Goal: Task Accomplishment & Management: Manage account settings

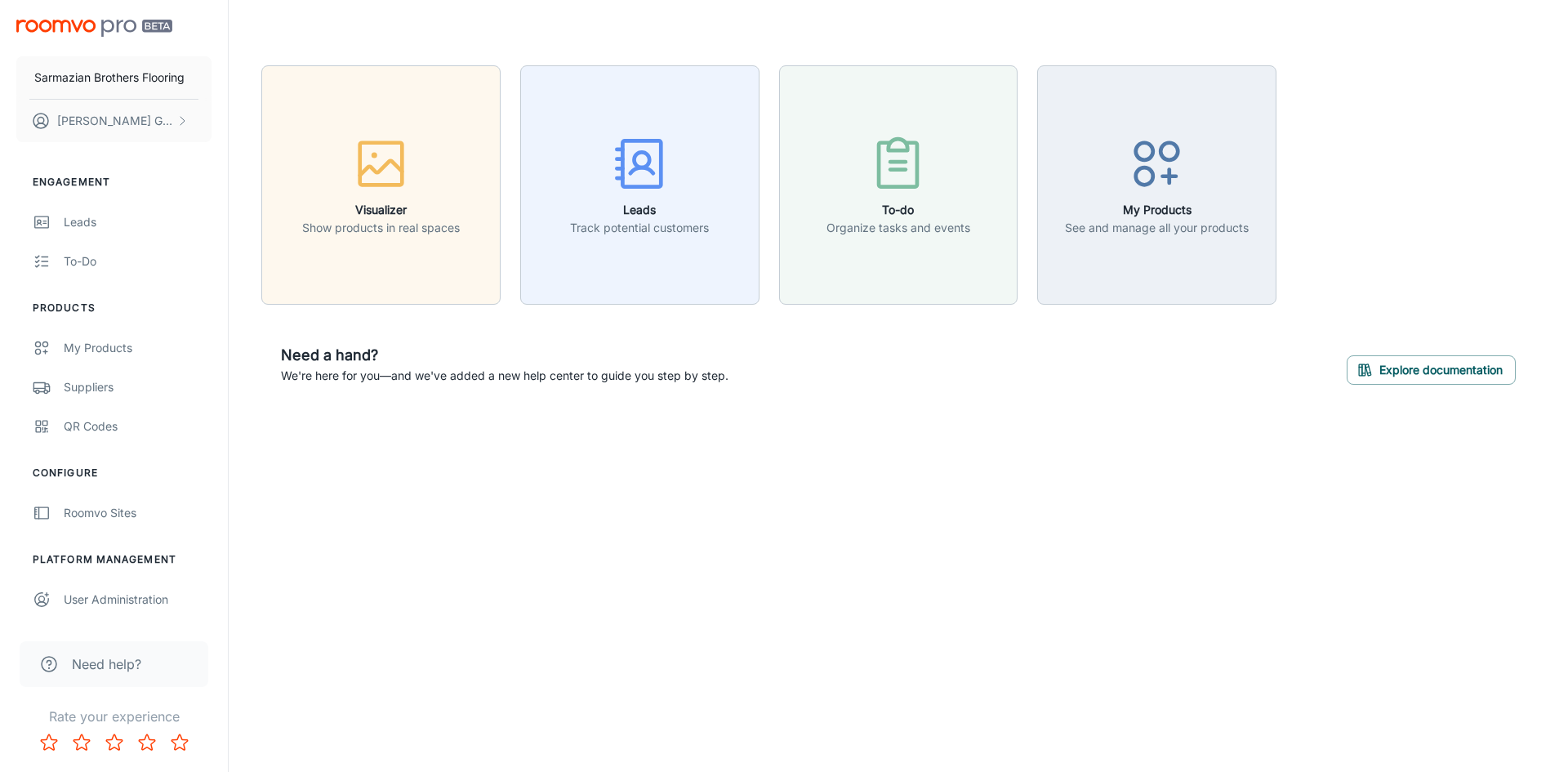
click at [897, 613] on div "Sarmazian Brothers Flooring [PERSON_NAME] Gabajouzian Engagement Leads To-do Pr…" at bounding box center [784, 386] width 1568 height 772
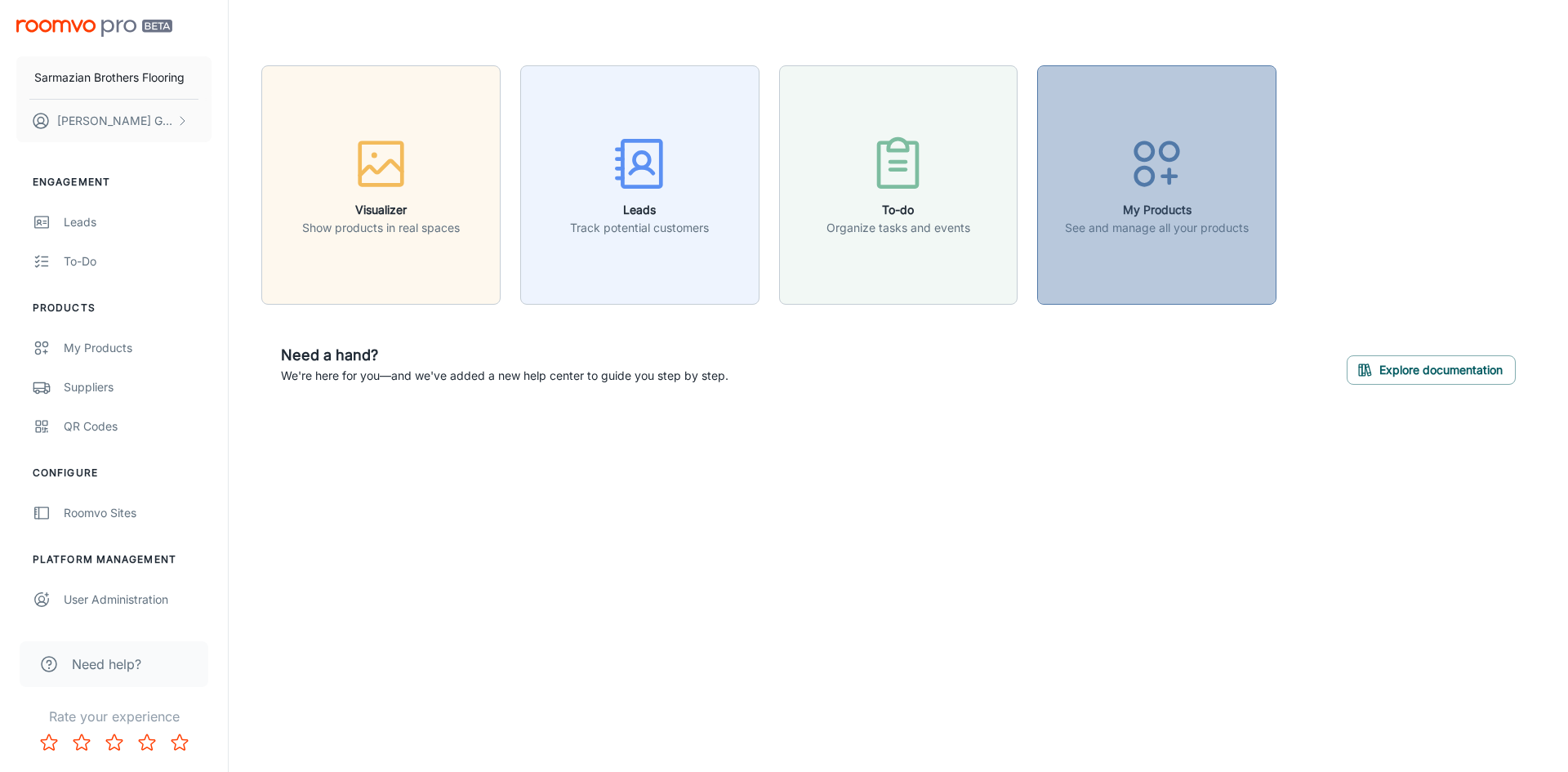
click at [1158, 247] on button "My Products See and manage all your products" at bounding box center [1156, 184] width 240 height 240
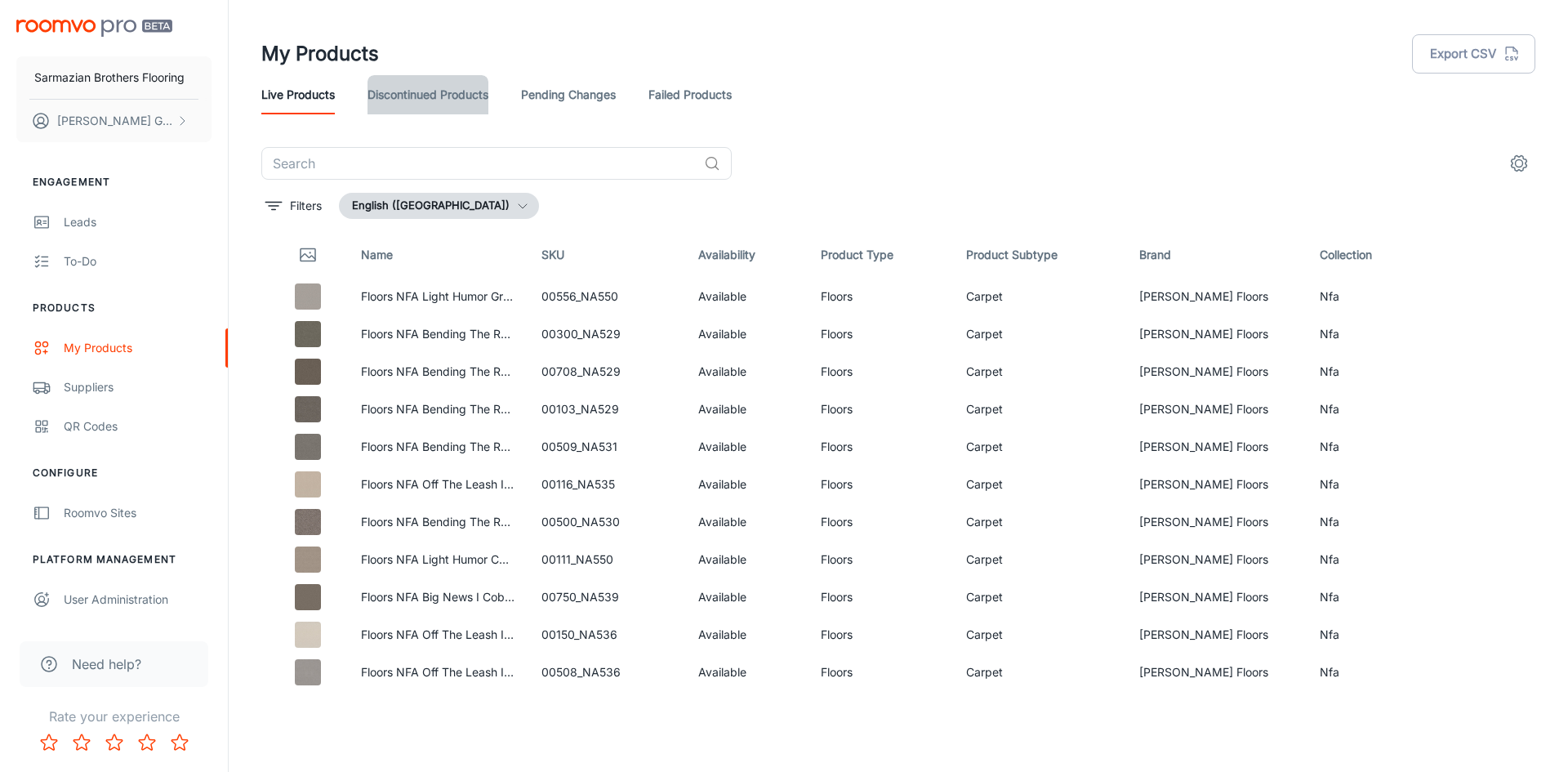
click at [439, 86] on link "Discontinued Products" at bounding box center [428, 95] width 121 height 40
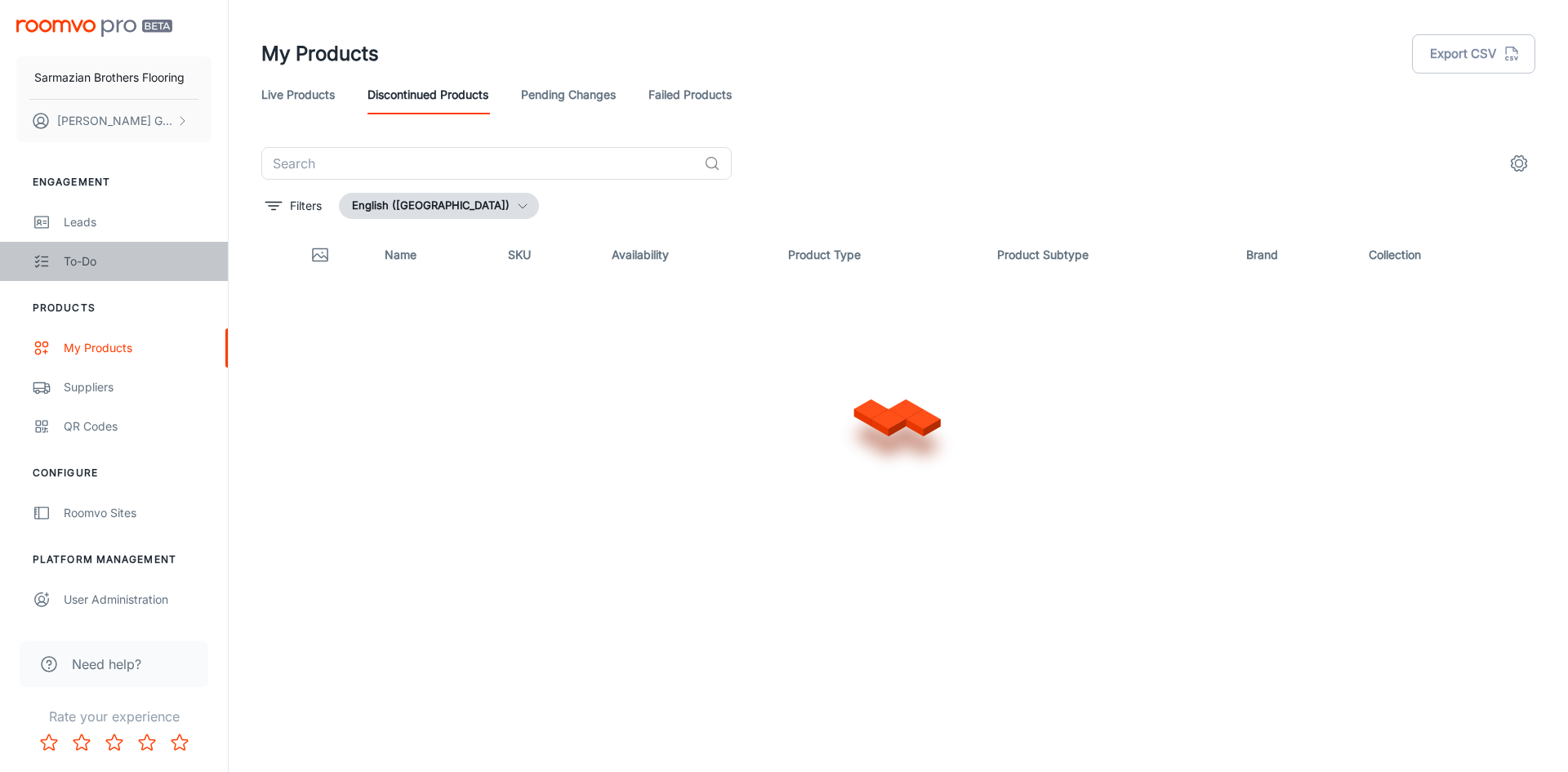
click at [94, 278] on link "To-do" at bounding box center [114, 262] width 228 height 40
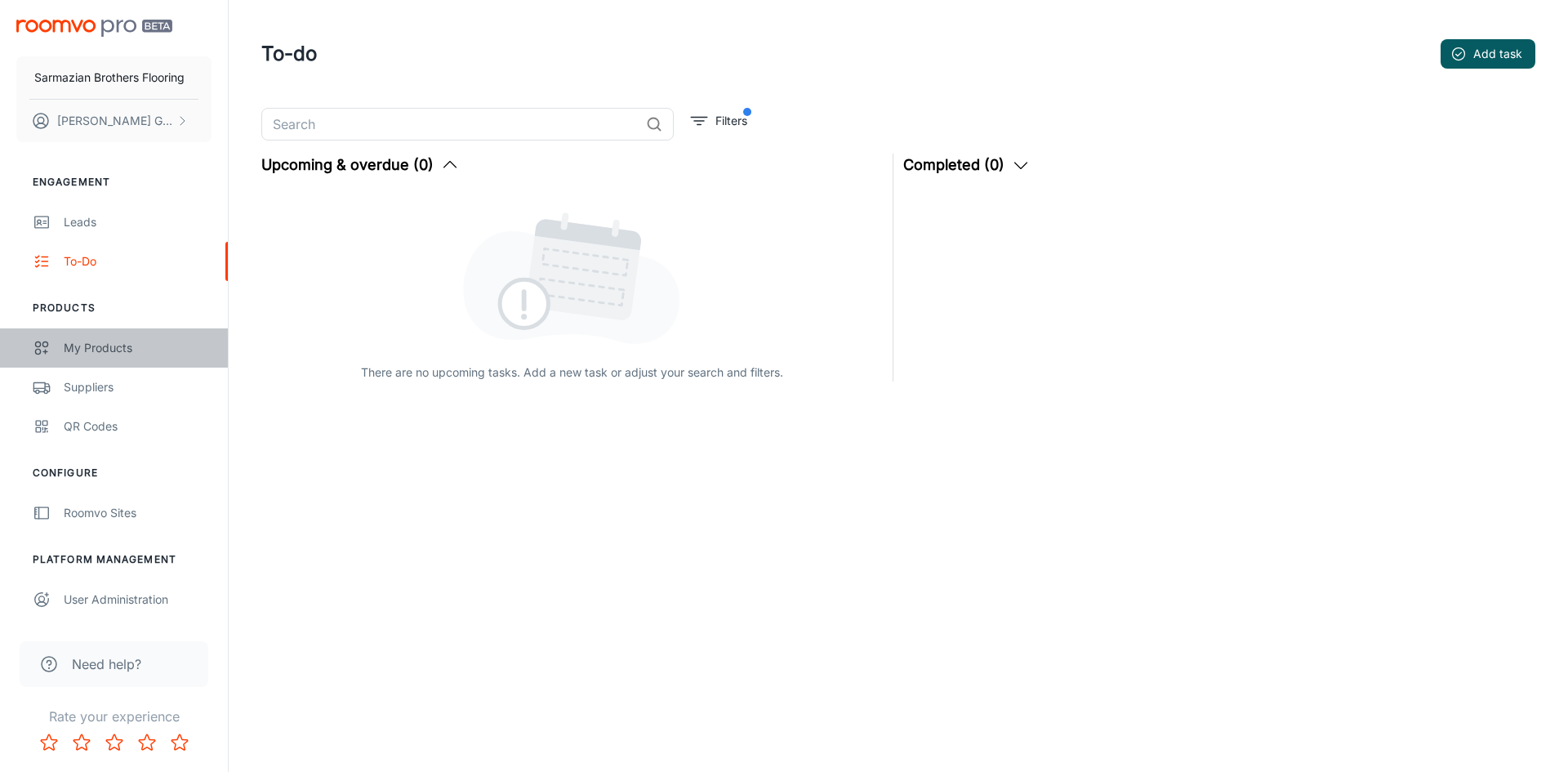
click at [109, 350] on div "My Products" at bounding box center [137, 348] width 148 height 18
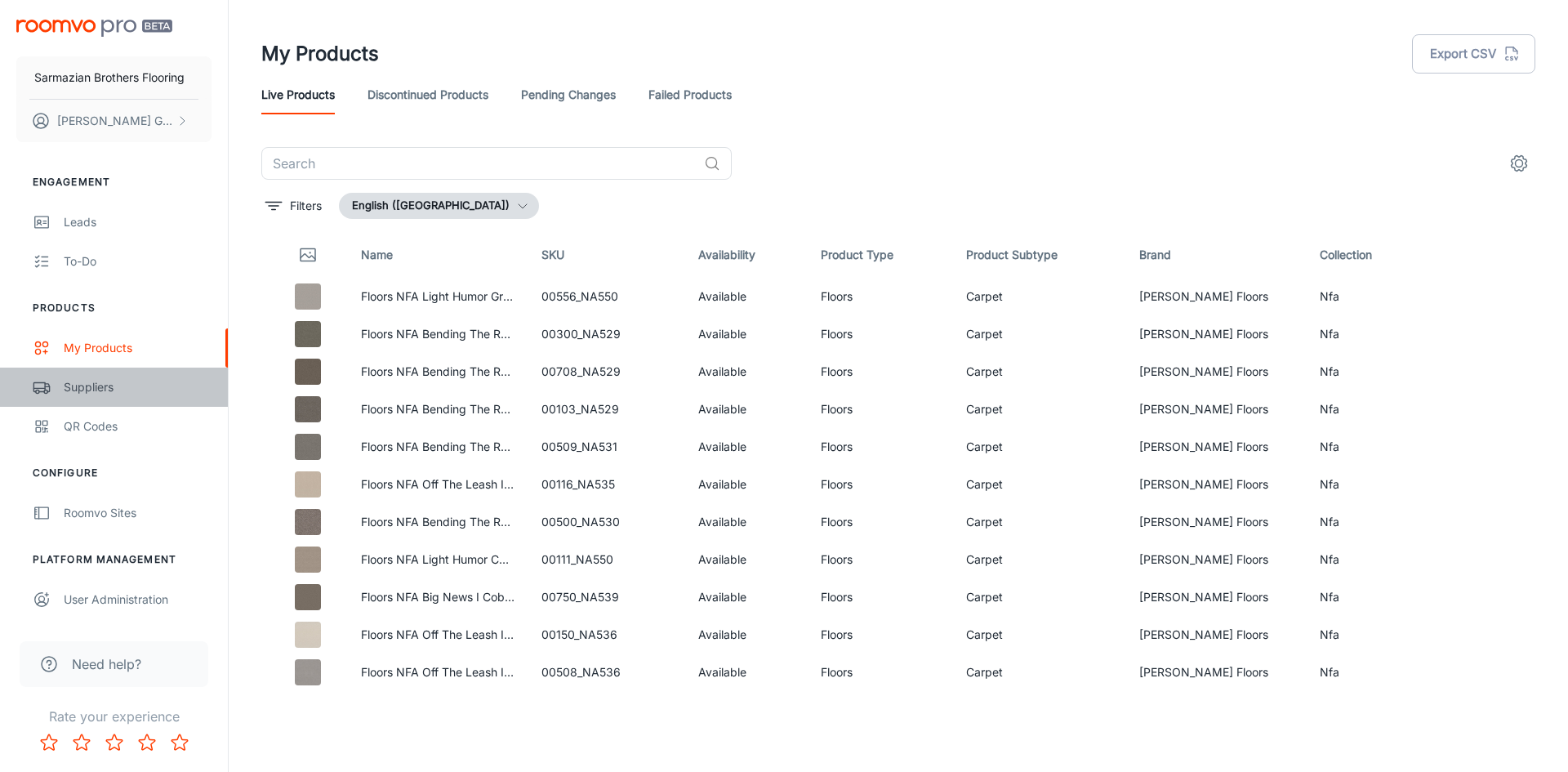
click at [95, 381] on div "Suppliers" at bounding box center [137, 387] width 148 height 18
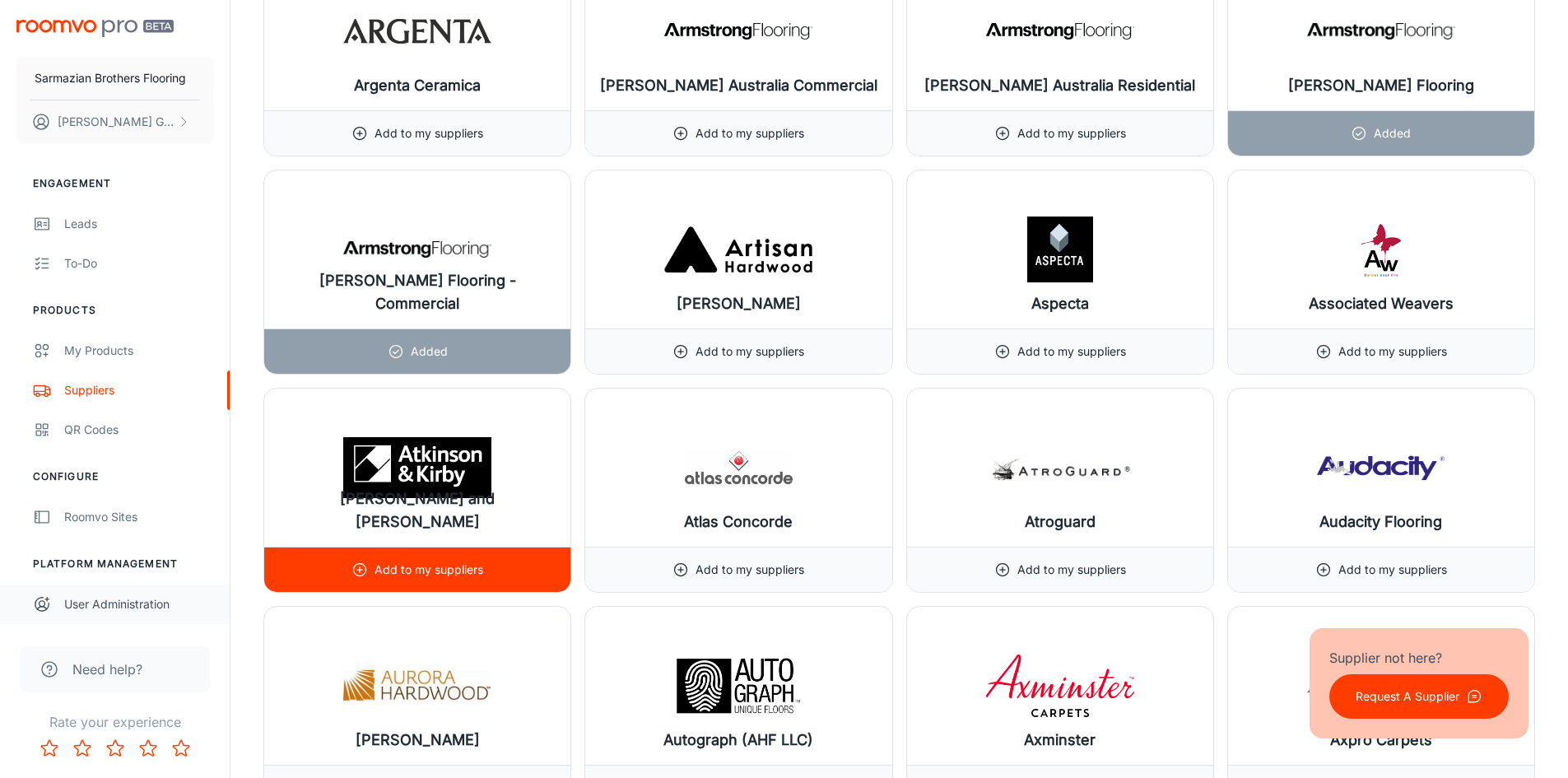
scroll to position [2716, 0]
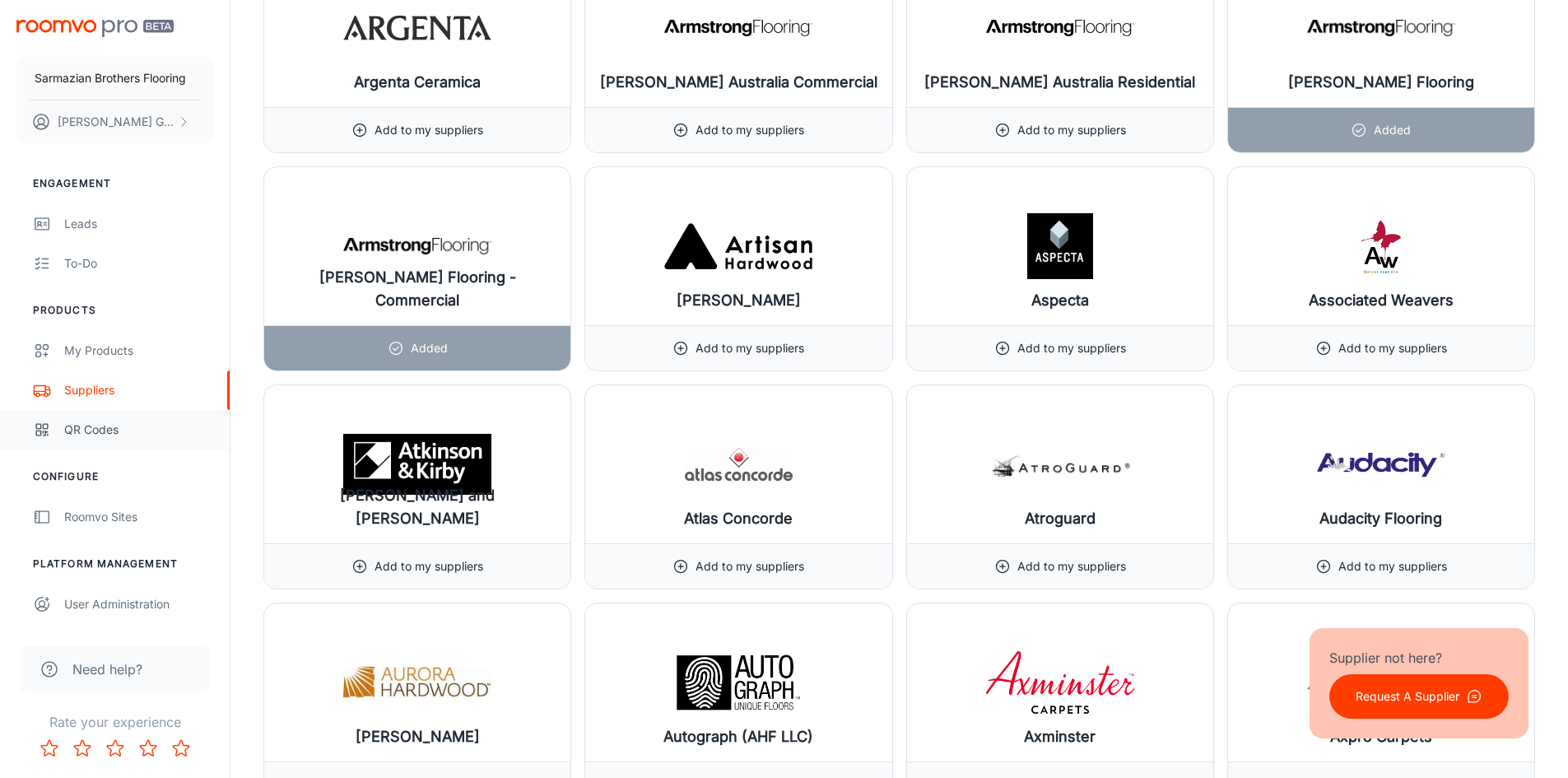
click at [117, 434] on div "QR Codes" at bounding box center [139, 430] width 149 height 18
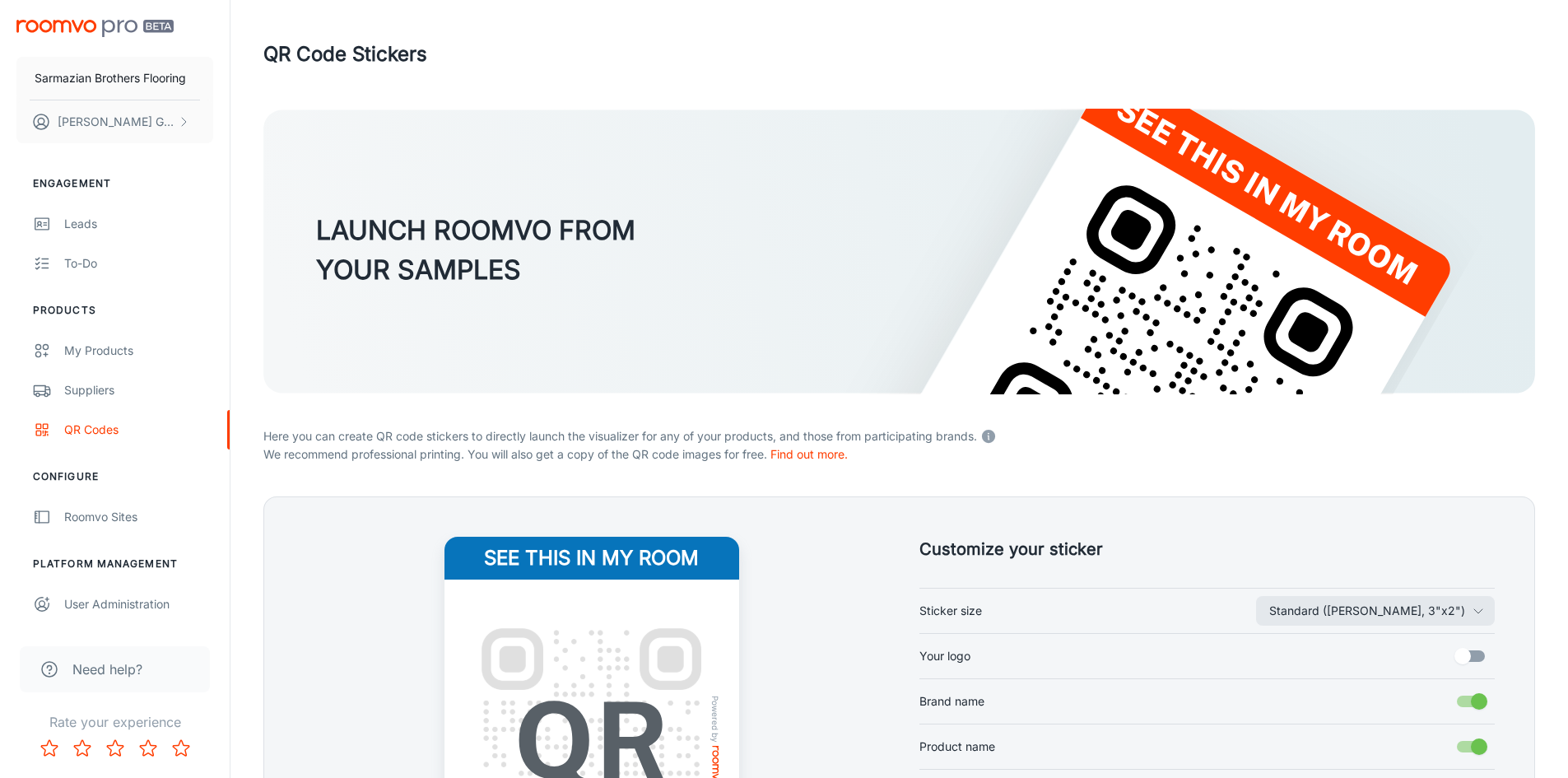
click at [93, 199] on ul "Engagement Leads To-do" at bounding box center [114, 229] width 230 height 107
click at [95, 213] on link "Leads" at bounding box center [114, 224] width 230 height 40
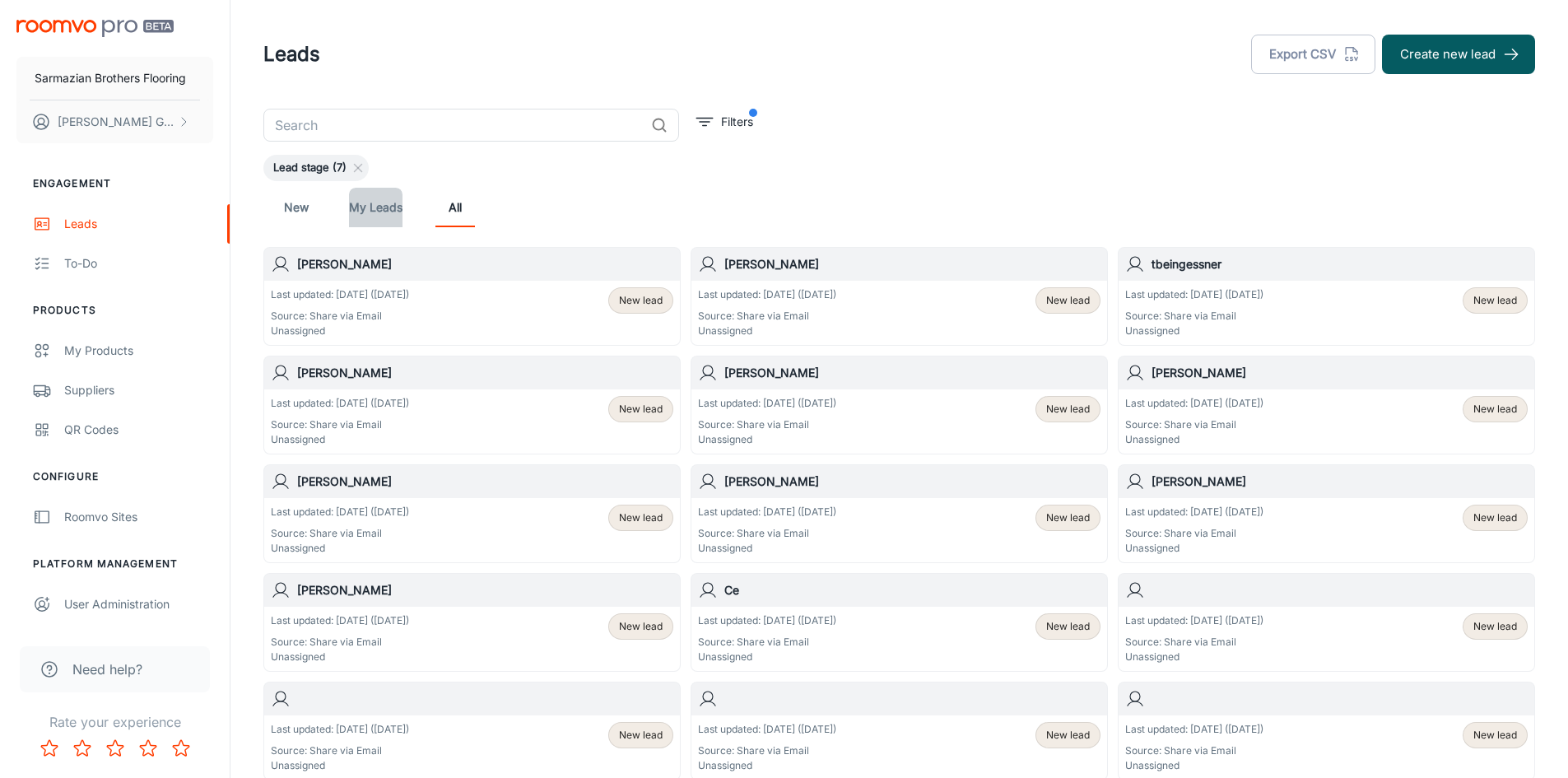
click at [394, 198] on link "My Leads" at bounding box center [376, 207] width 53 height 40
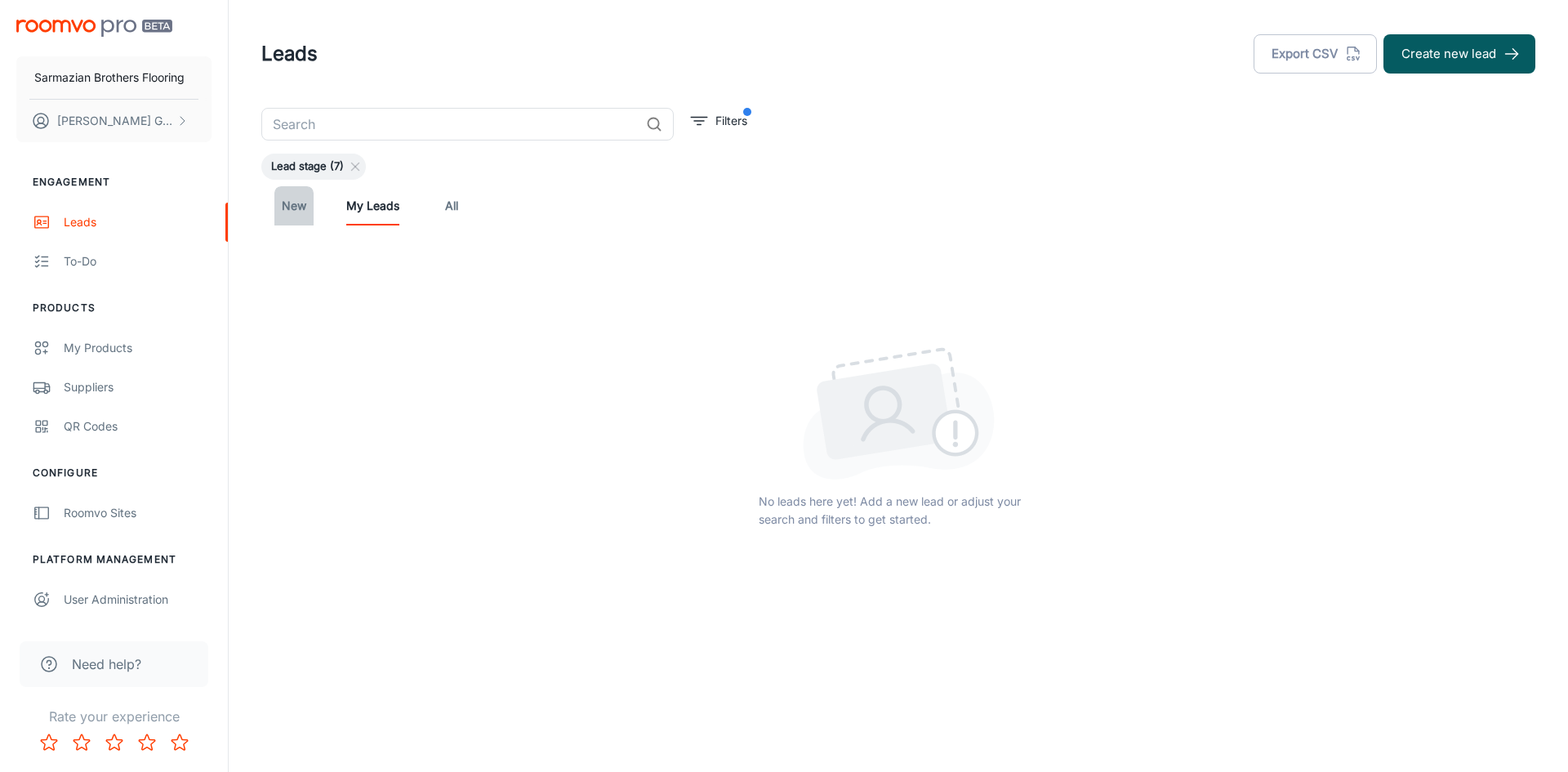
click at [308, 216] on link "New" at bounding box center [294, 206] width 40 height 40
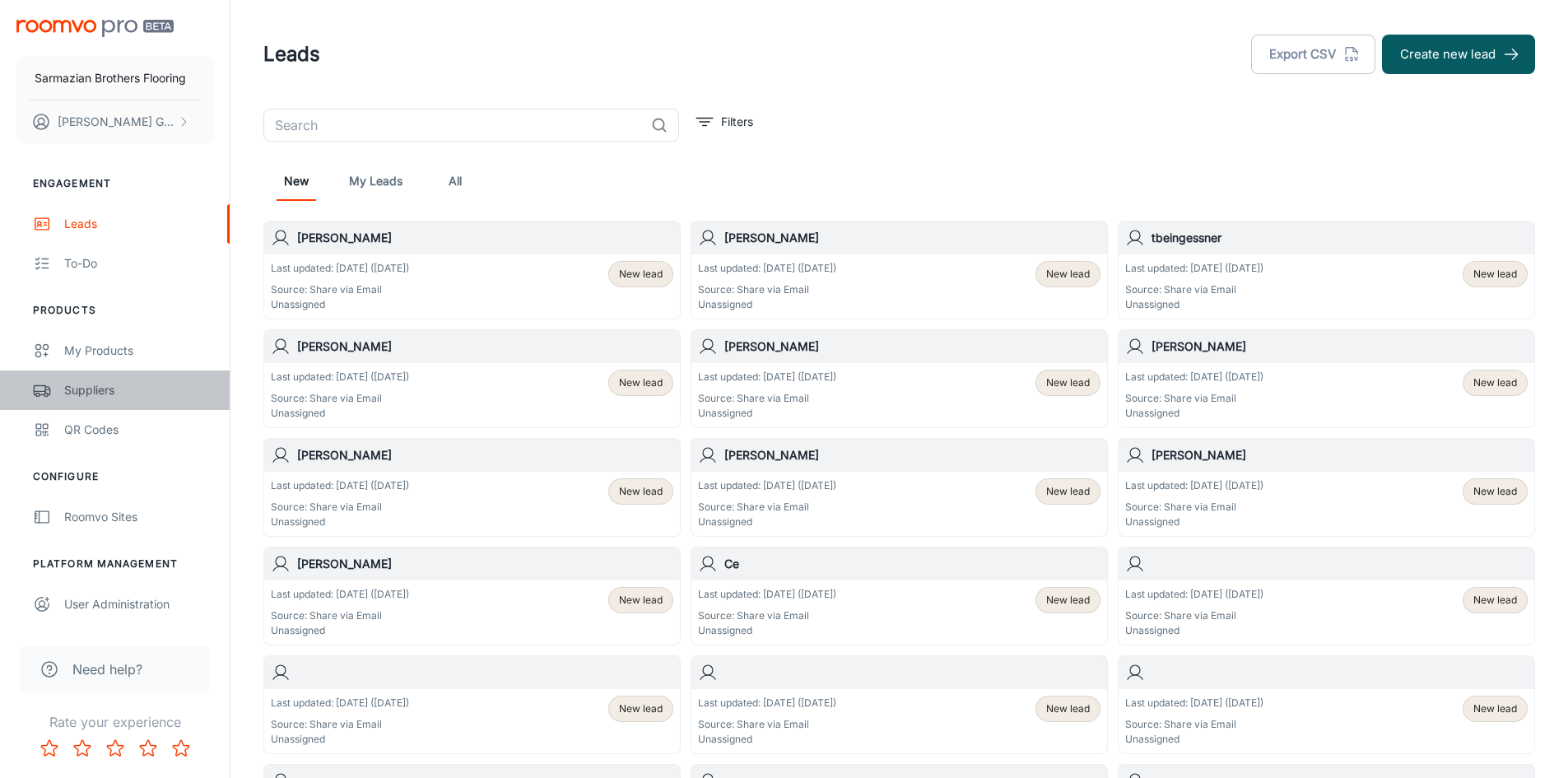
click at [98, 399] on link "Suppliers" at bounding box center [114, 391] width 230 height 40
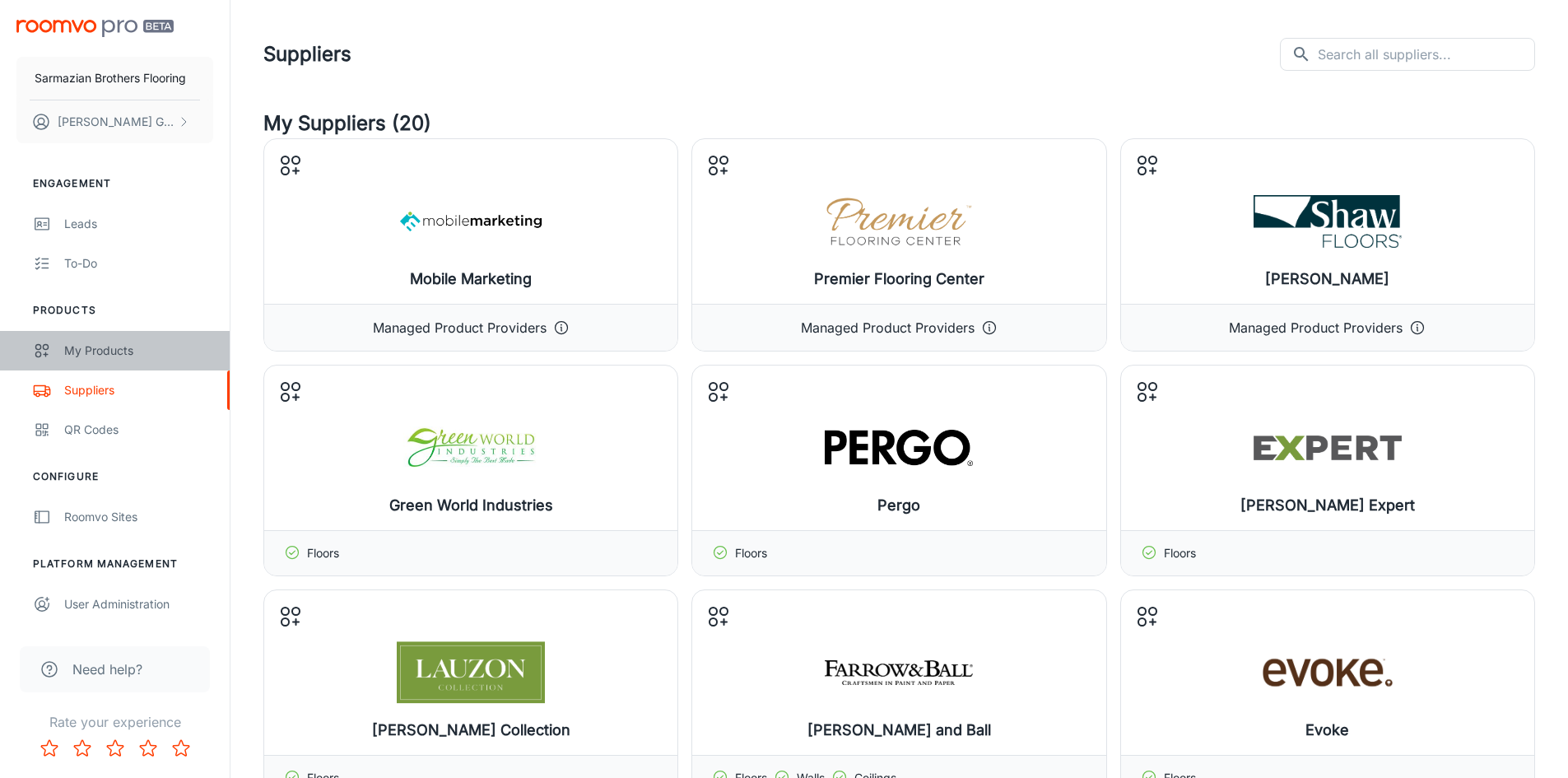
click at [136, 336] on link "My Products" at bounding box center [114, 351] width 230 height 40
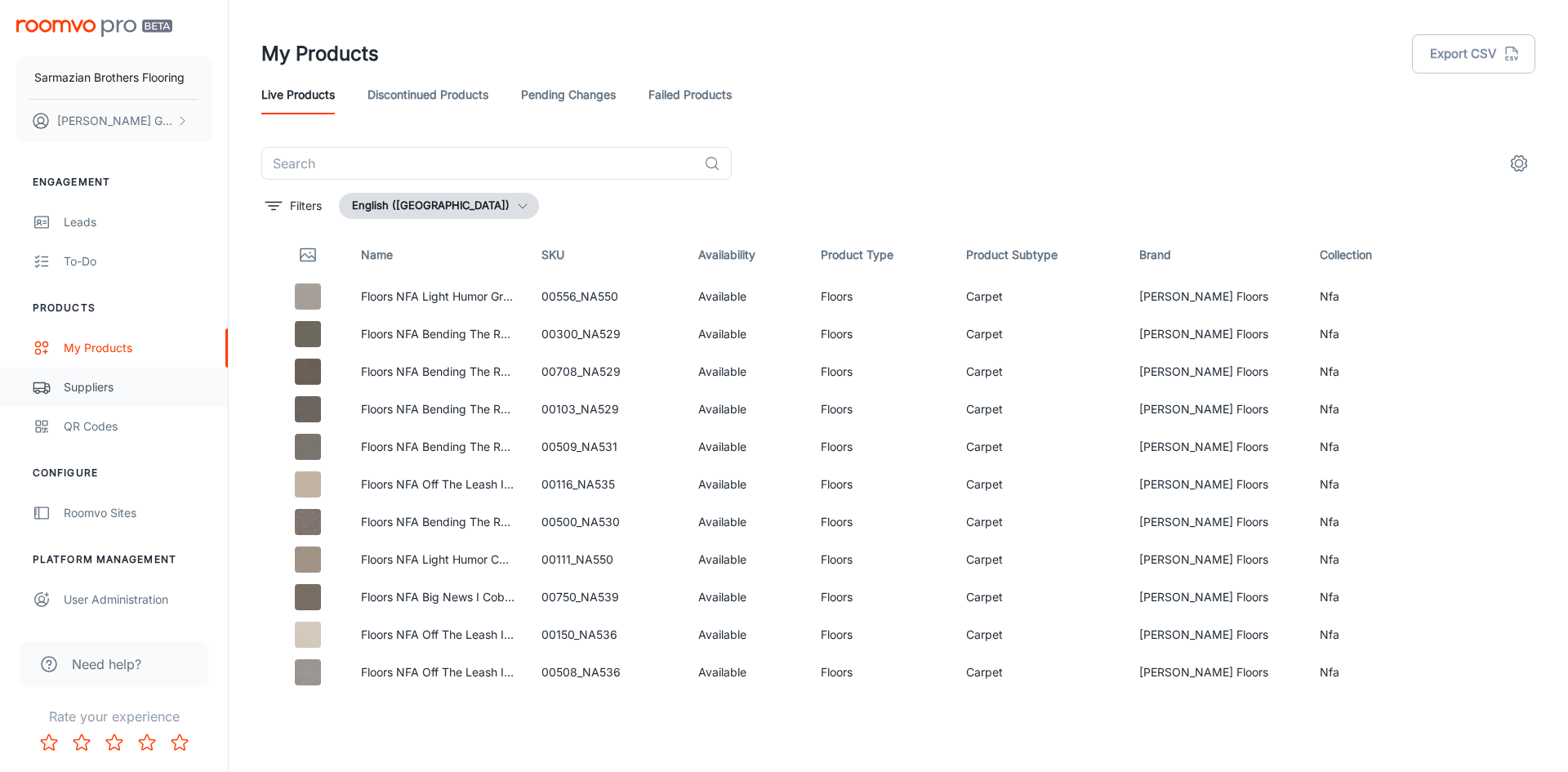
click at [106, 388] on div "Suppliers" at bounding box center [137, 387] width 148 height 18
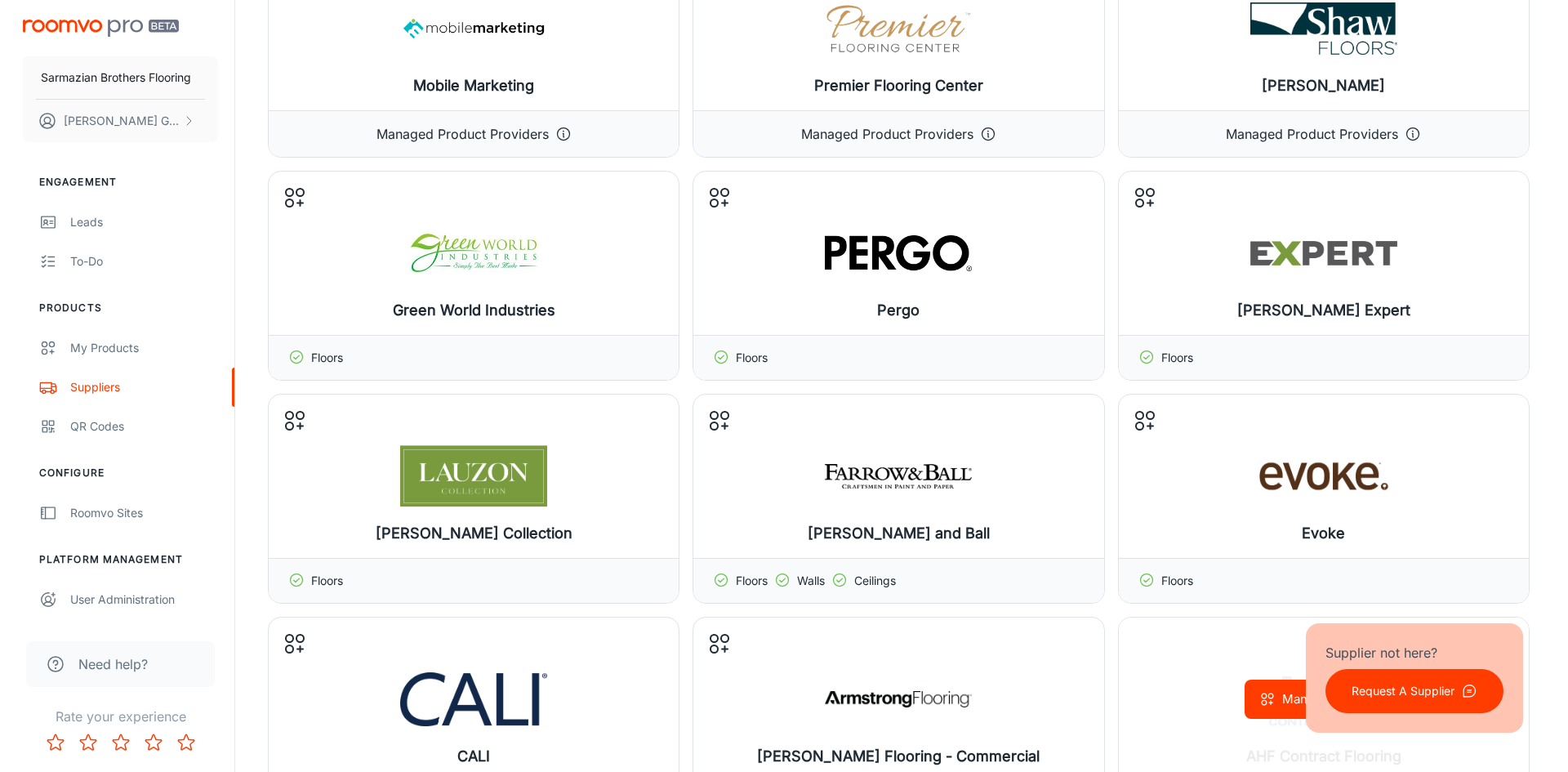
scroll to position [245, 0]
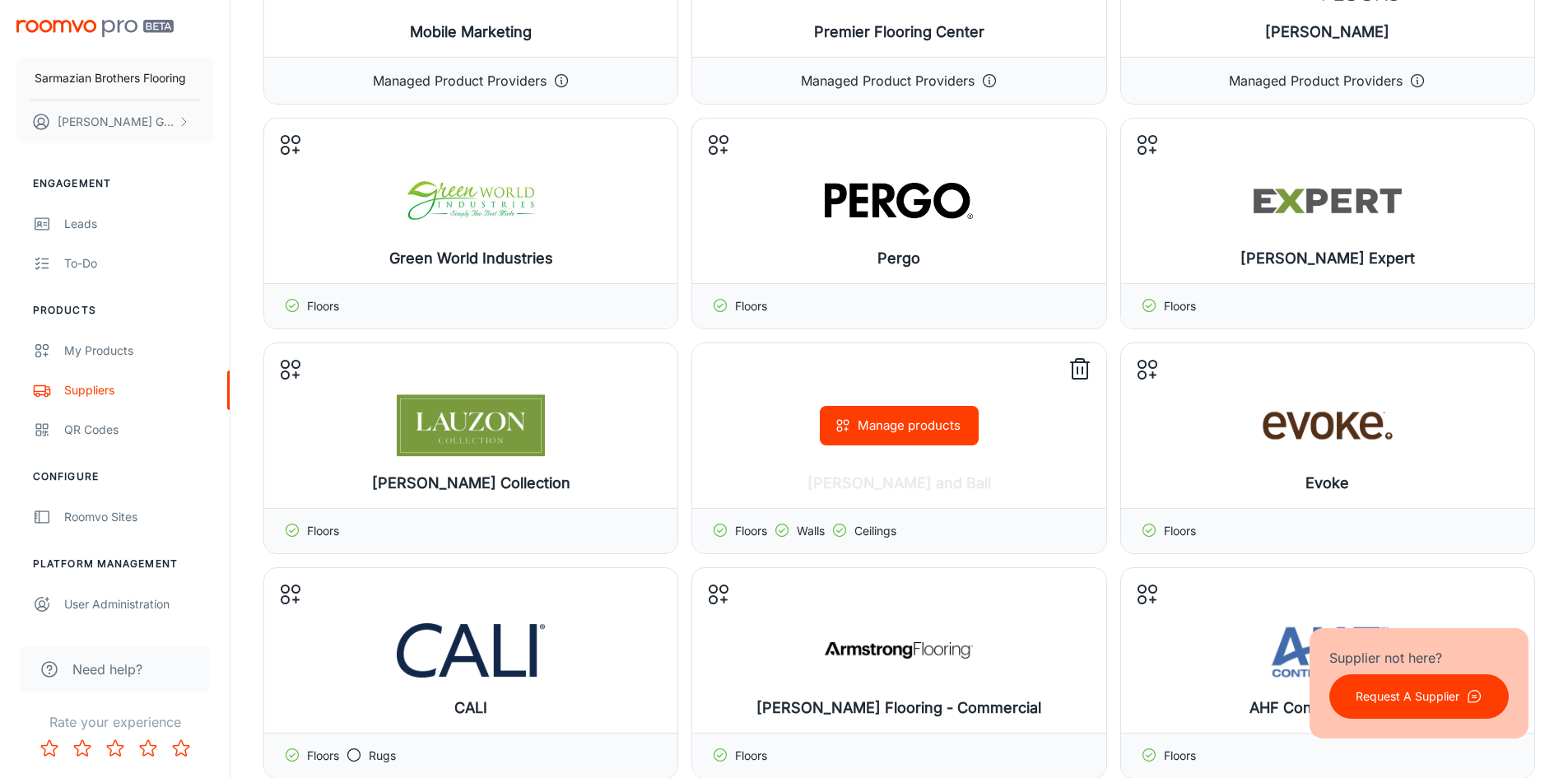
click at [889, 432] on button "Manage products" at bounding box center [899, 425] width 159 height 40
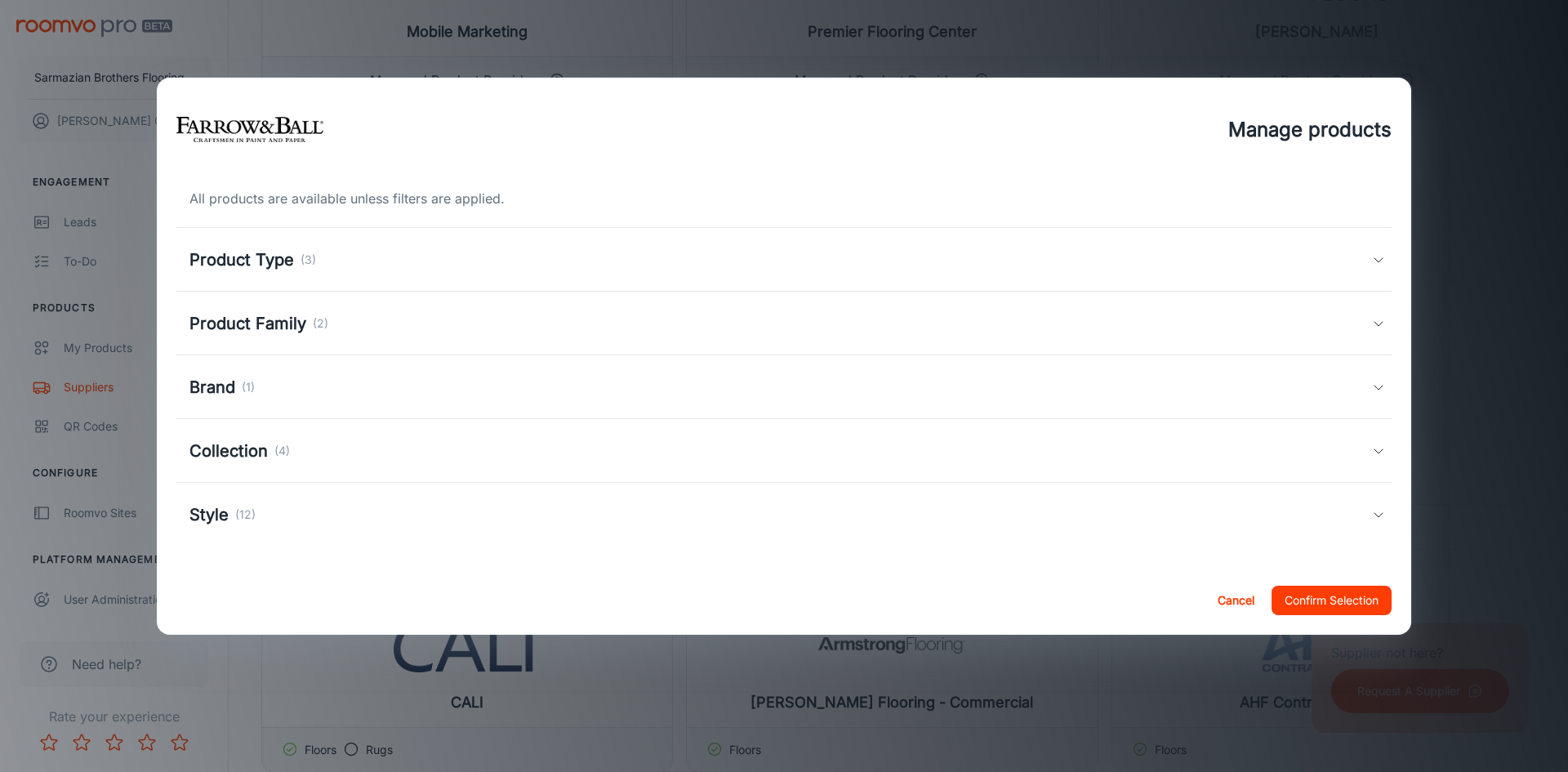
click at [610, 248] on div "Product Type (3)" at bounding box center [780, 260] width 1183 height 25
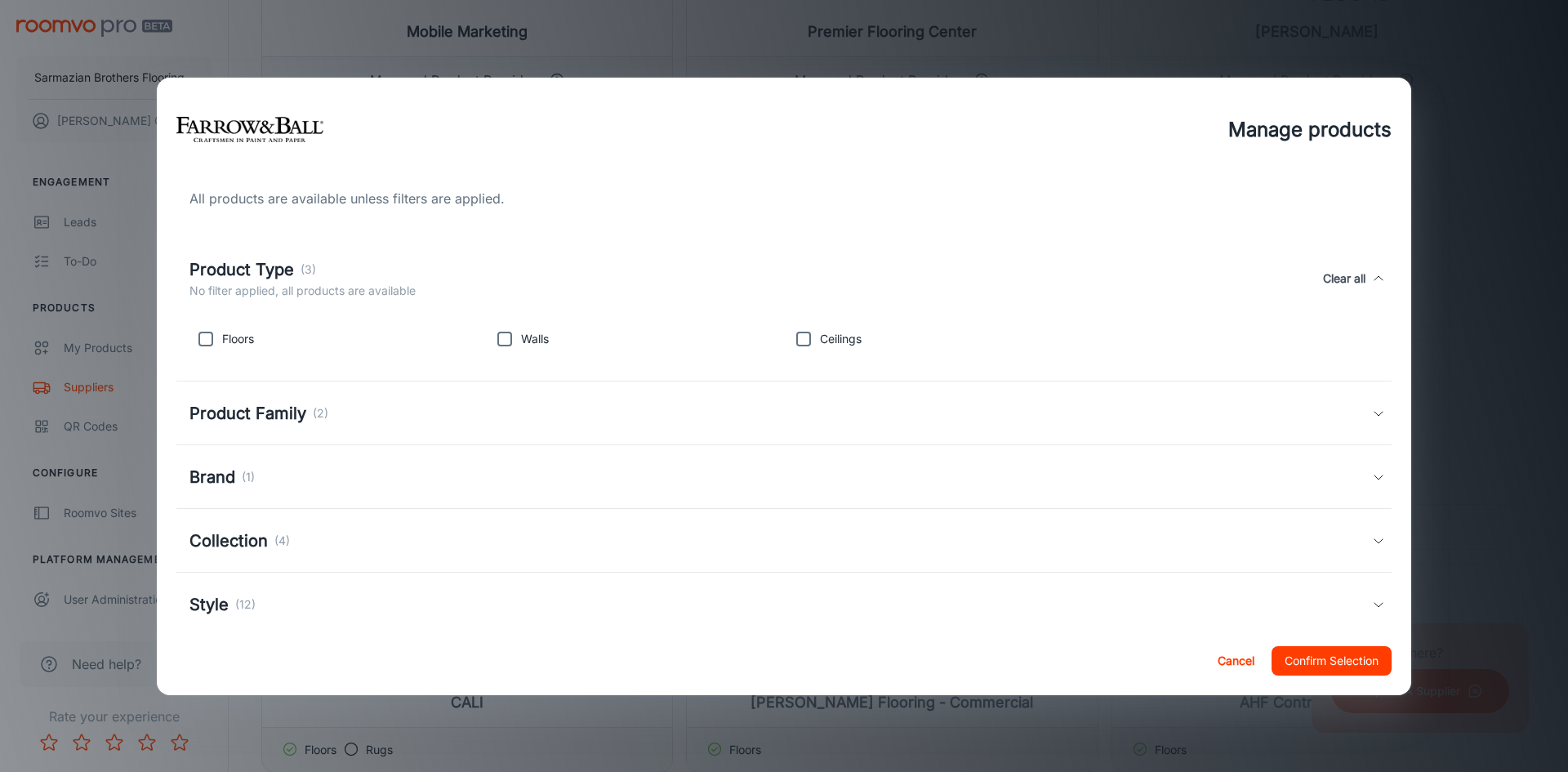
click at [610, 248] on div "Product Type (3) No filter applied, all products are available Clear all" at bounding box center [784, 278] width 1216 height 75
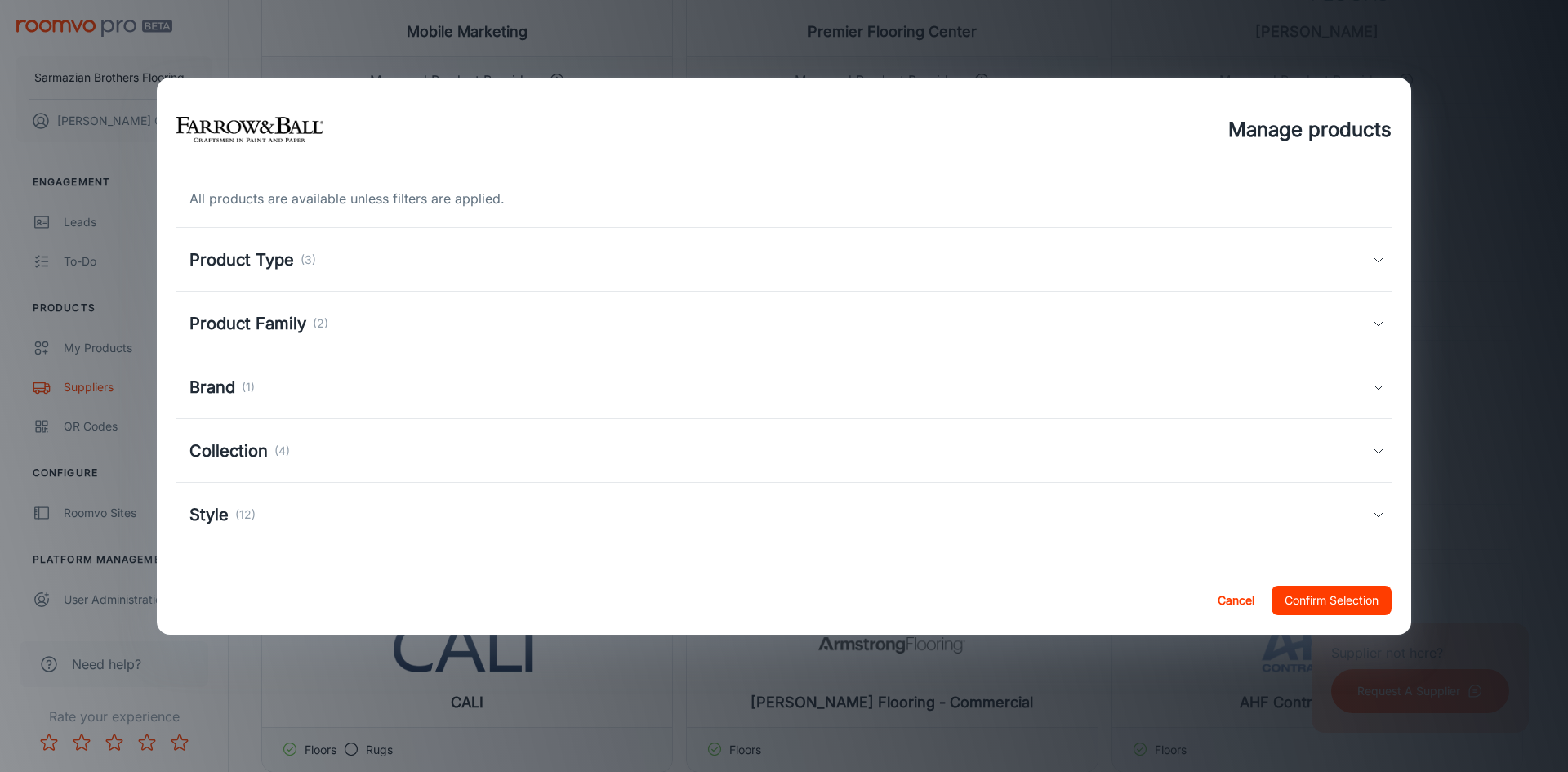
click at [745, 325] on div "Product Family (2)" at bounding box center [780, 323] width 1183 height 25
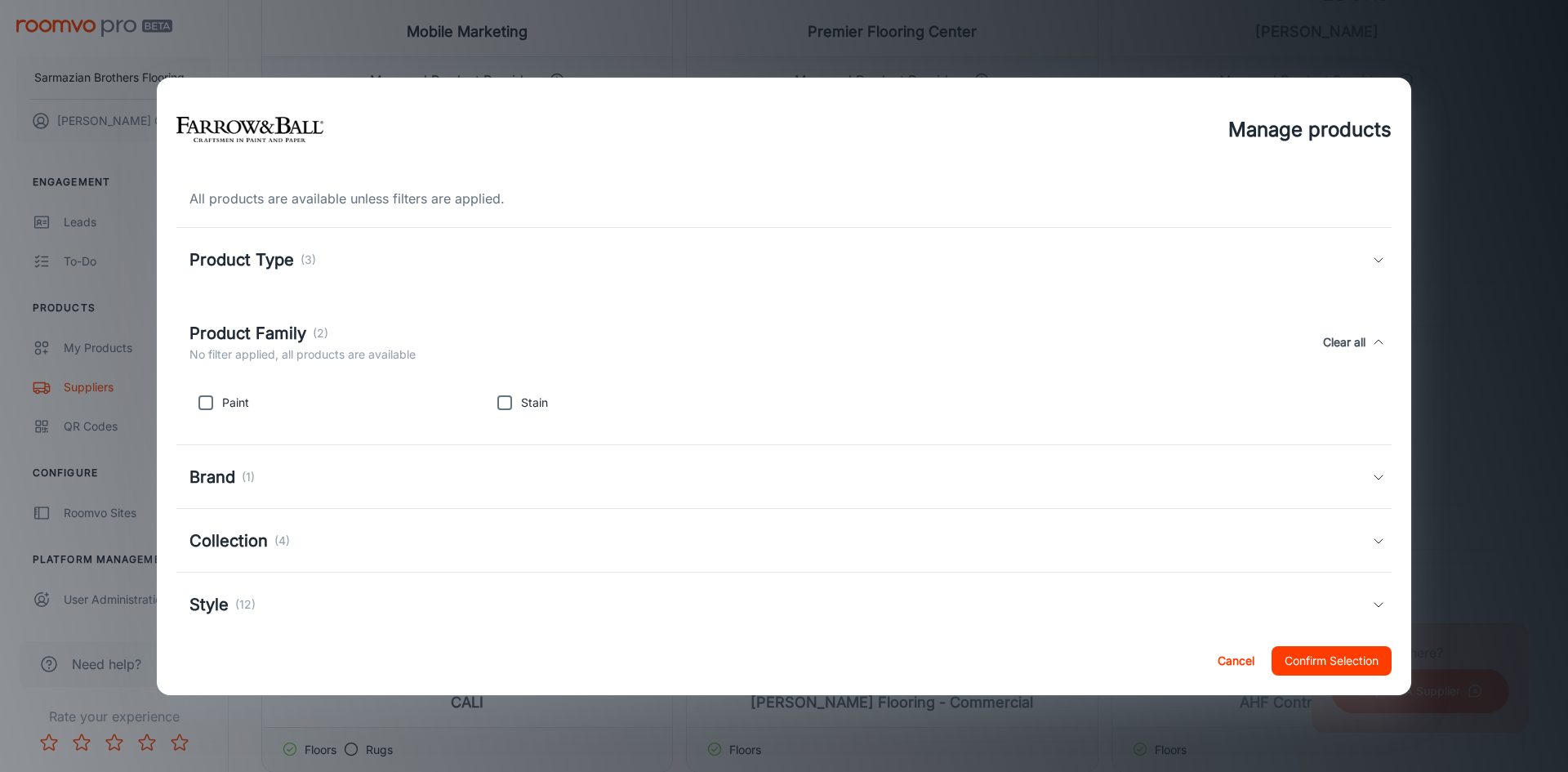
click at [745, 325] on div "Product Family (2) No filter applied, all products are available Clear all" at bounding box center [780, 342] width 1183 height 43
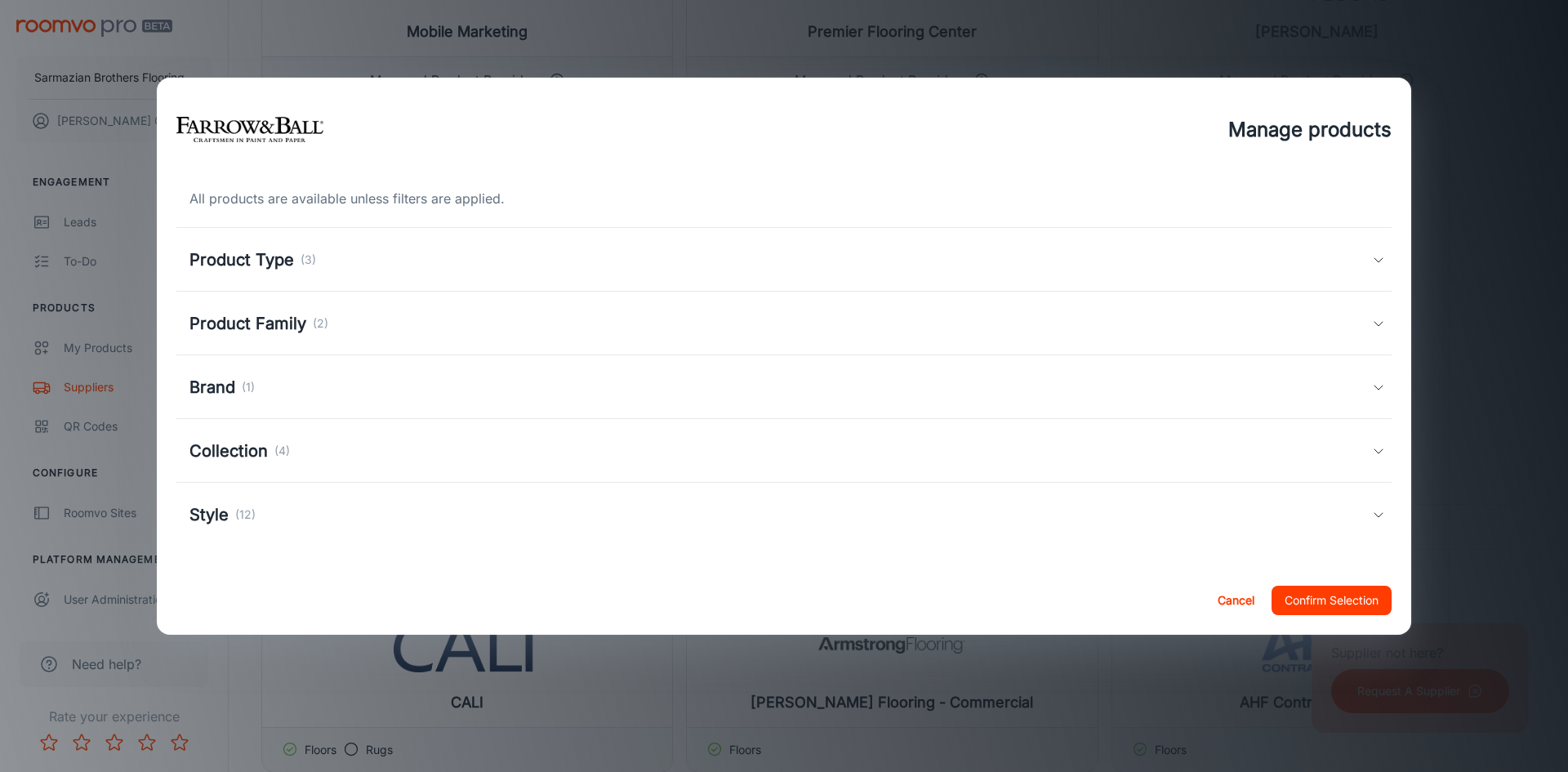
click at [770, 412] on div "Brand (1)" at bounding box center [784, 387] width 1216 height 63
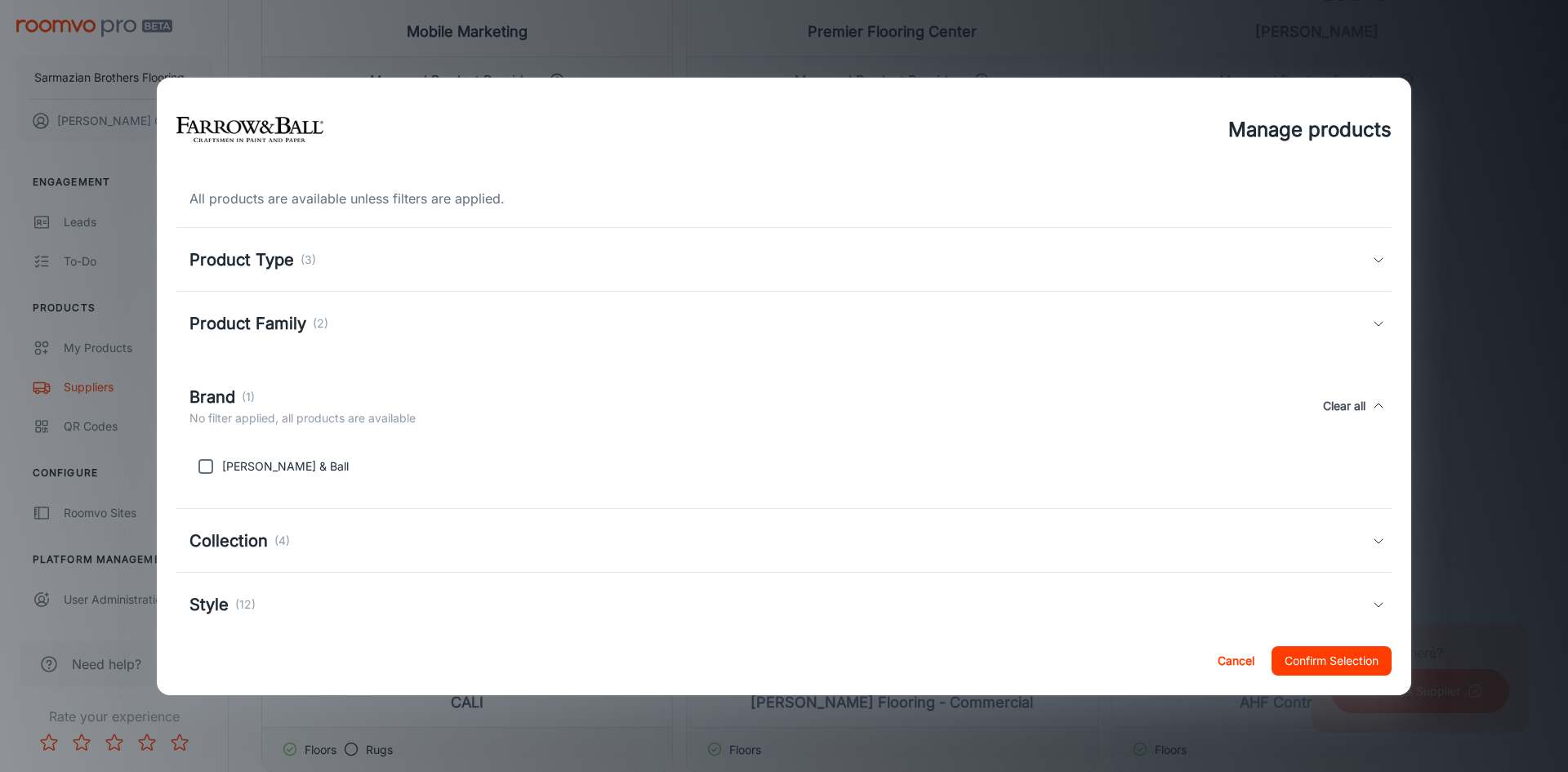
click at [770, 412] on div "Brand (1) No filter applied, all products are available Clear all" at bounding box center [780, 406] width 1183 height 43
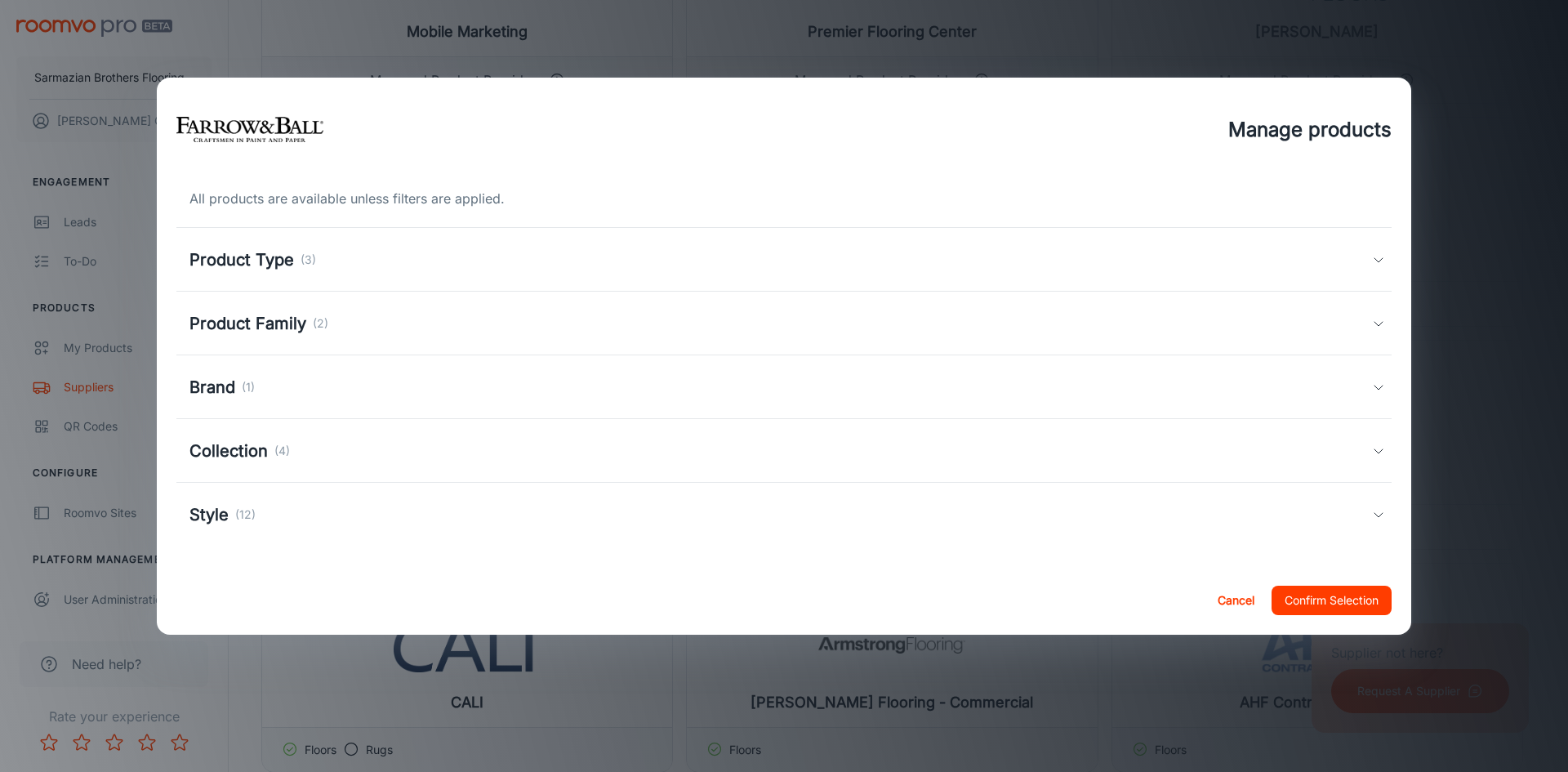
click at [336, 237] on div "Product Type (3)" at bounding box center [784, 259] width 1216 height 63
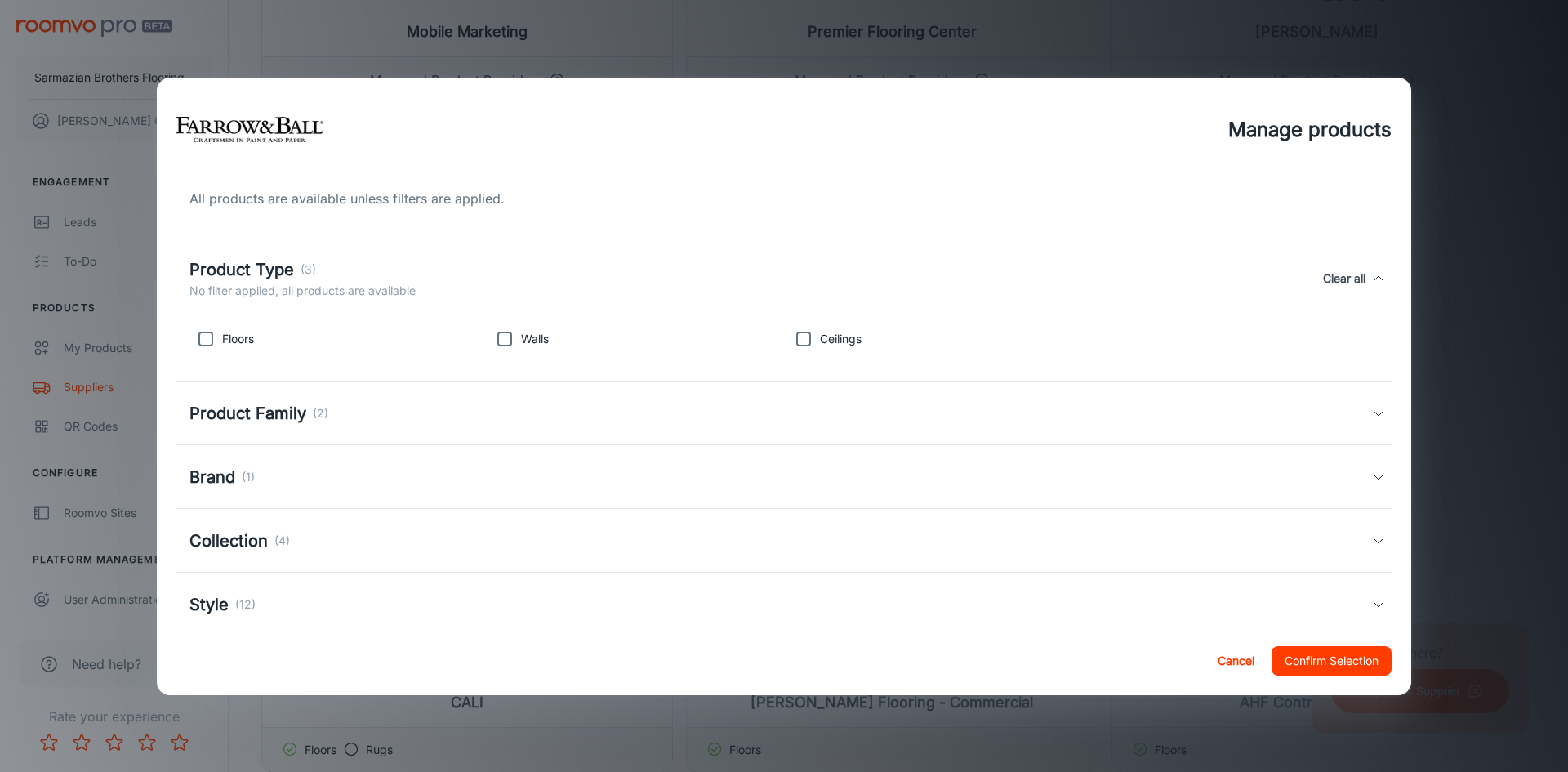
click at [336, 237] on div "All products are available unless filters are applied. Product Type (3) No filt…" at bounding box center [784, 404] width 1254 height 444
click at [1567, 149] on div "Manage products All products are available unless filters are applied. Product …" at bounding box center [784, 386] width 1568 height 772
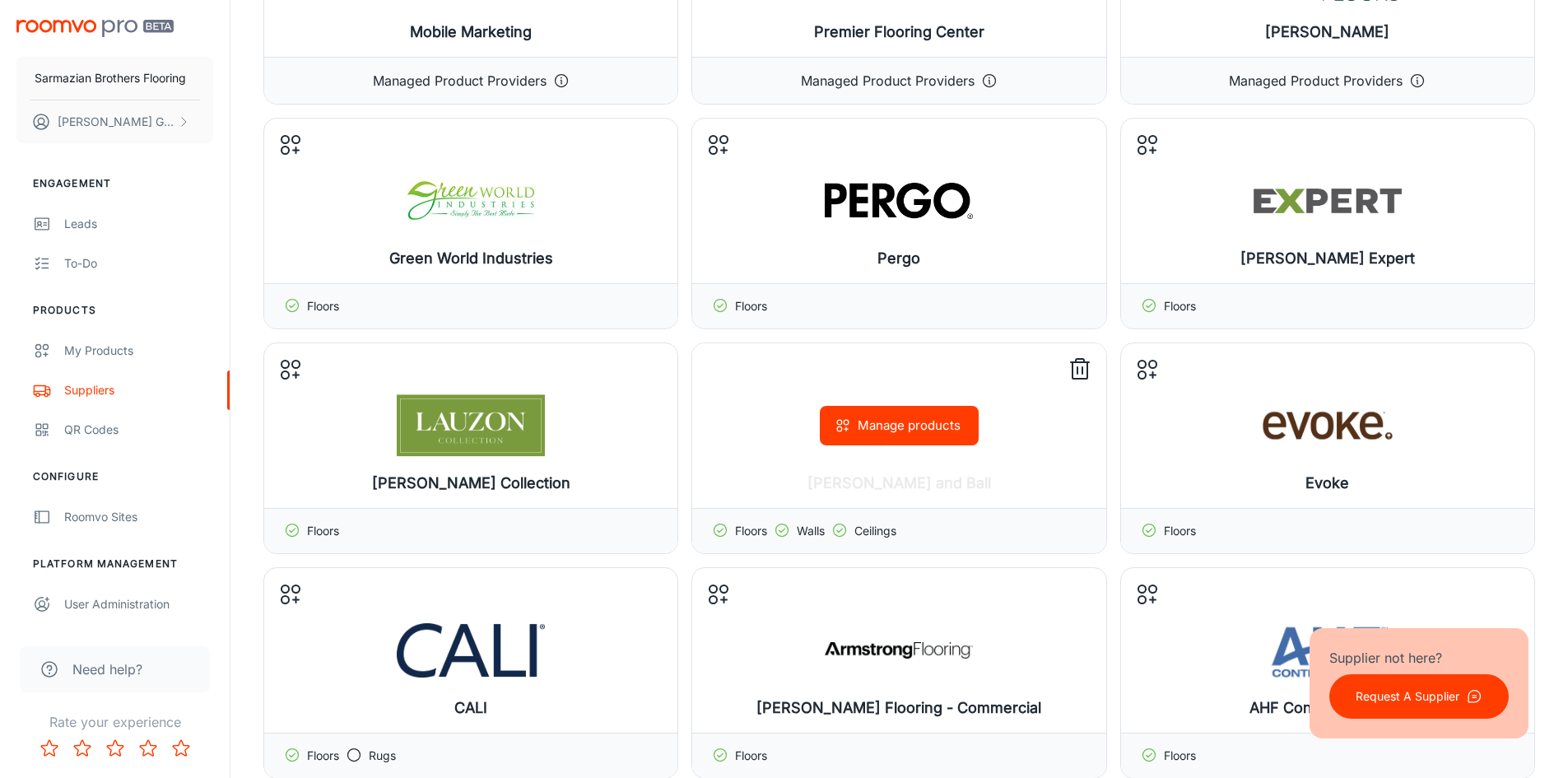
click at [935, 413] on button "Manage products" at bounding box center [899, 425] width 159 height 40
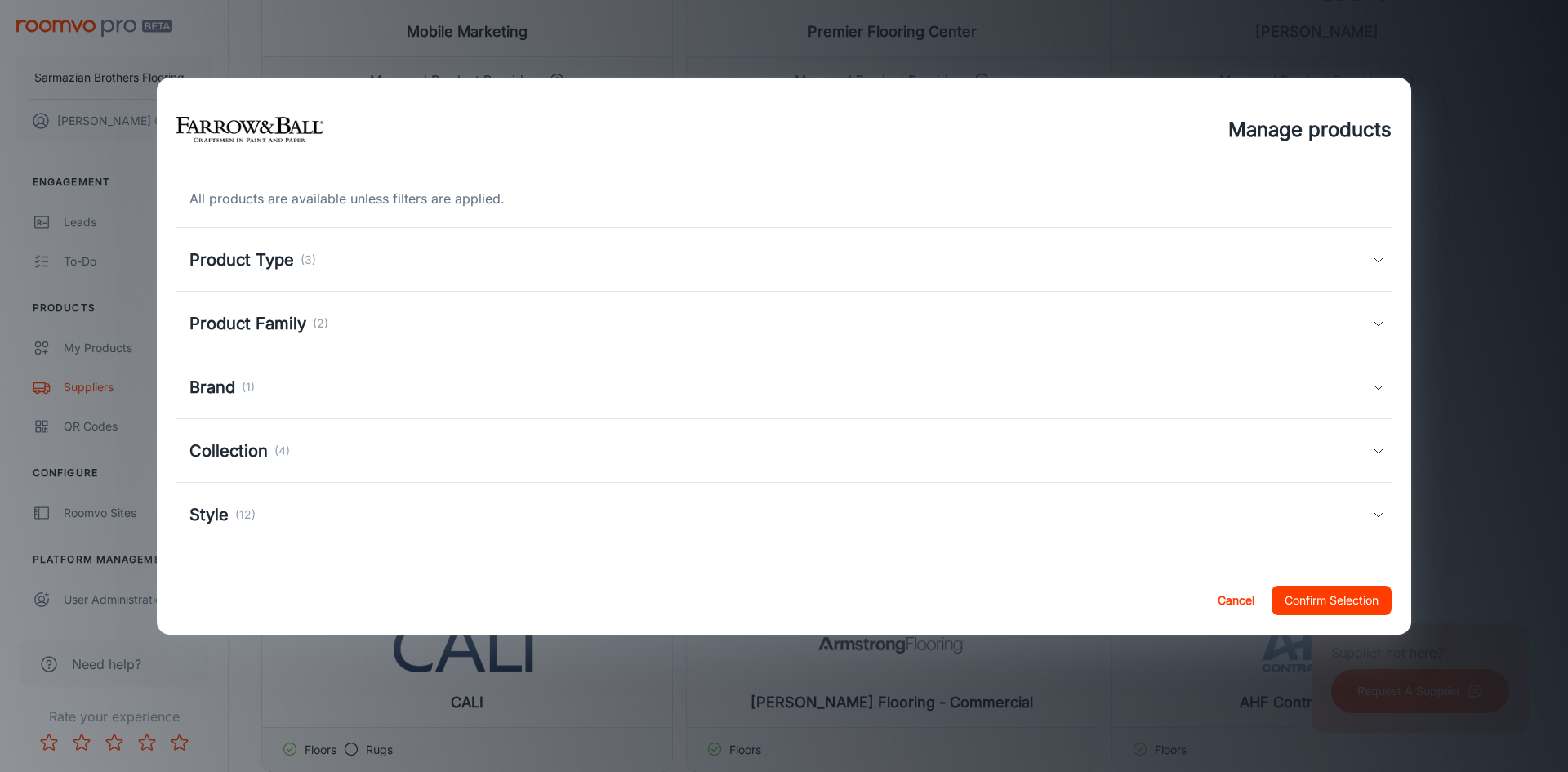
click at [363, 379] on div "Brand (1)" at bounding box center [780, 387] width 1183 height 25
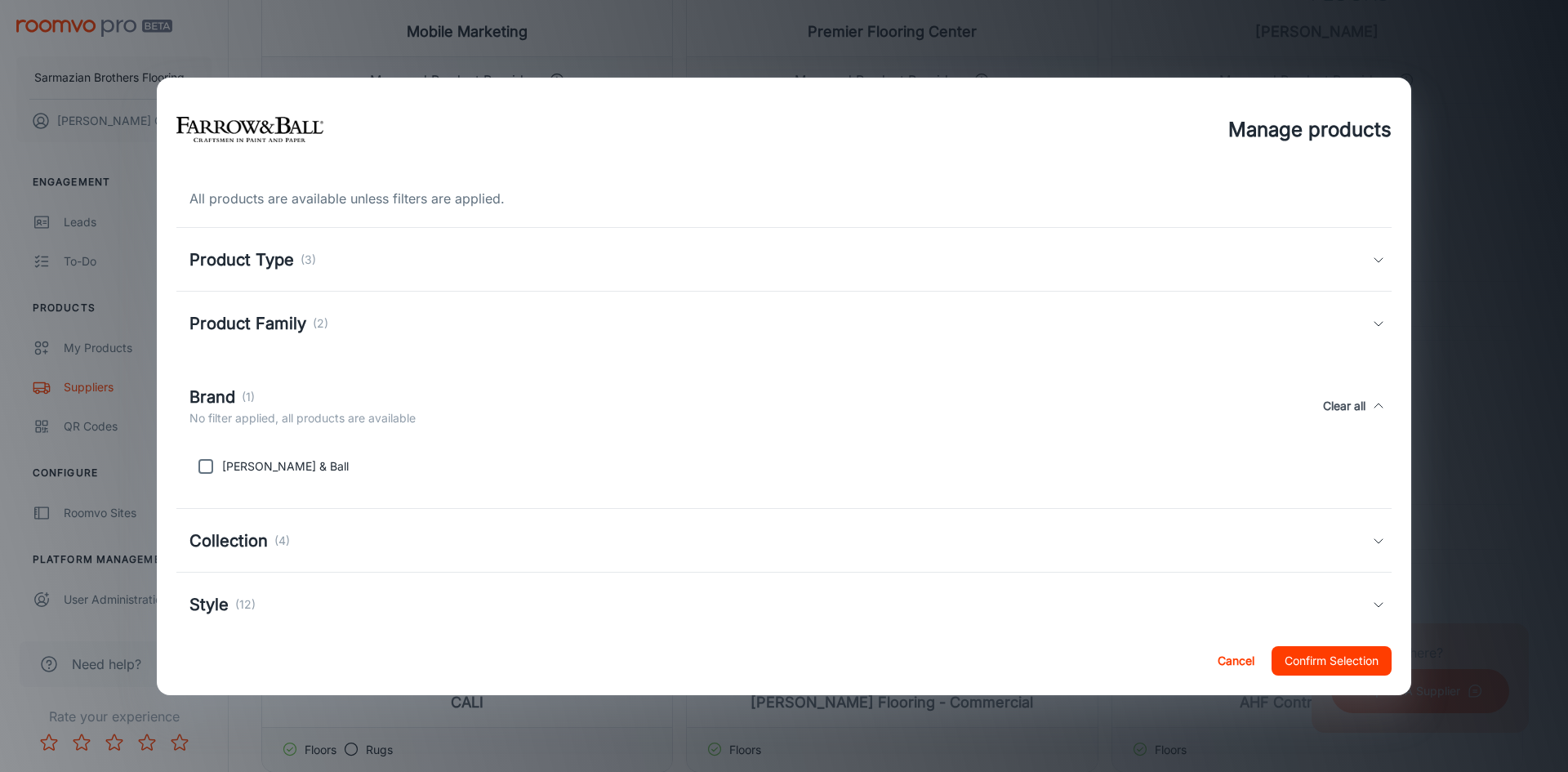
click at [363, 379] on div "Brand (1) No filter applied, all products are available Clear all" at bounding box center [784, 406] width 1216 height 75
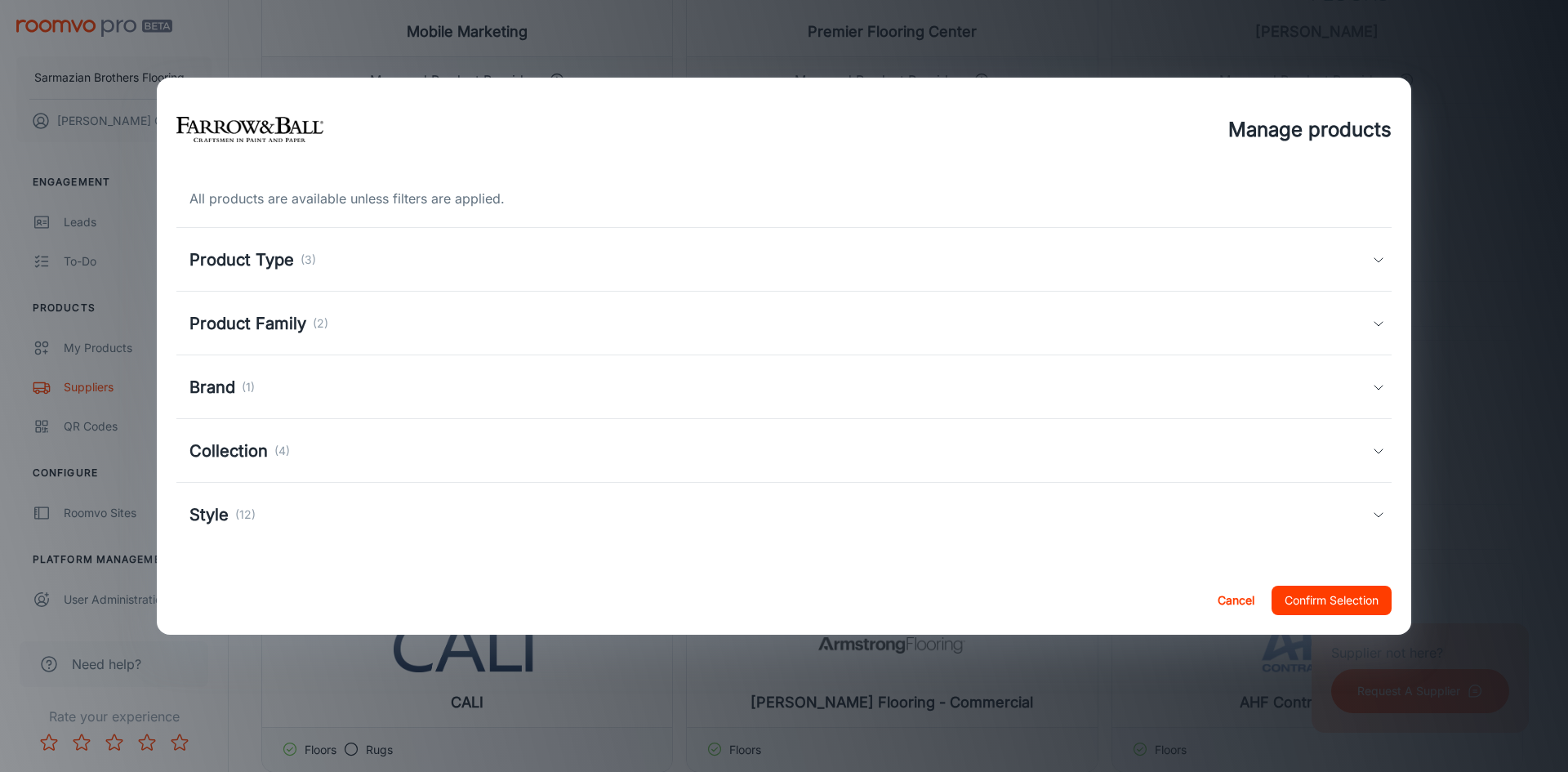
click at [333, 439] on div "Collection (4)" at bounding box center [780, 451] width 1183 height 25
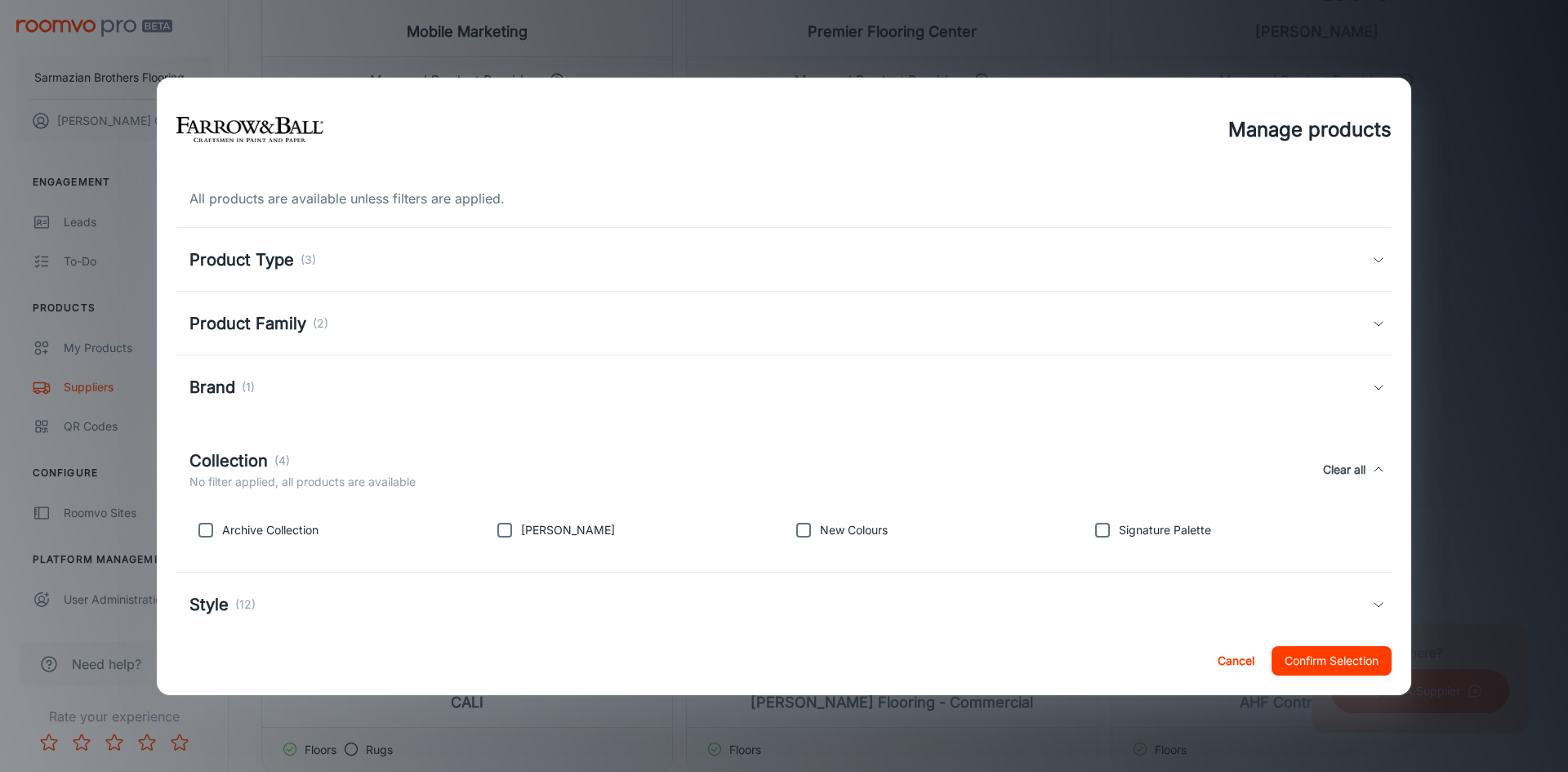
click at [333, 439] on div "Collection (4) No filter applied, all products are available Clear all" at bounding box center [784, 469] width 1216 height 75
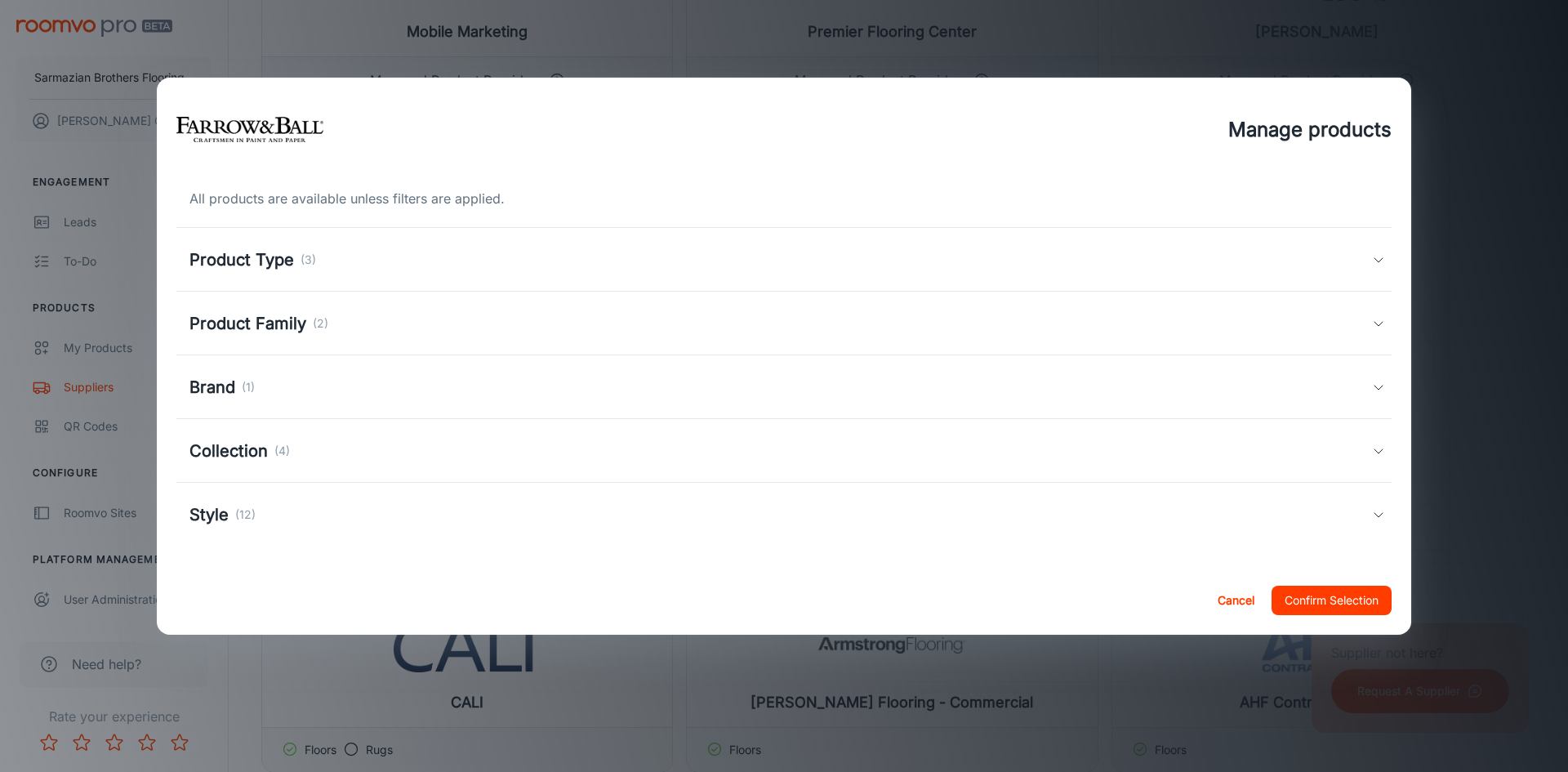
click at [333, 439] on div "Collection (4)" at bounding box center [780, 451] width 1183 height 25
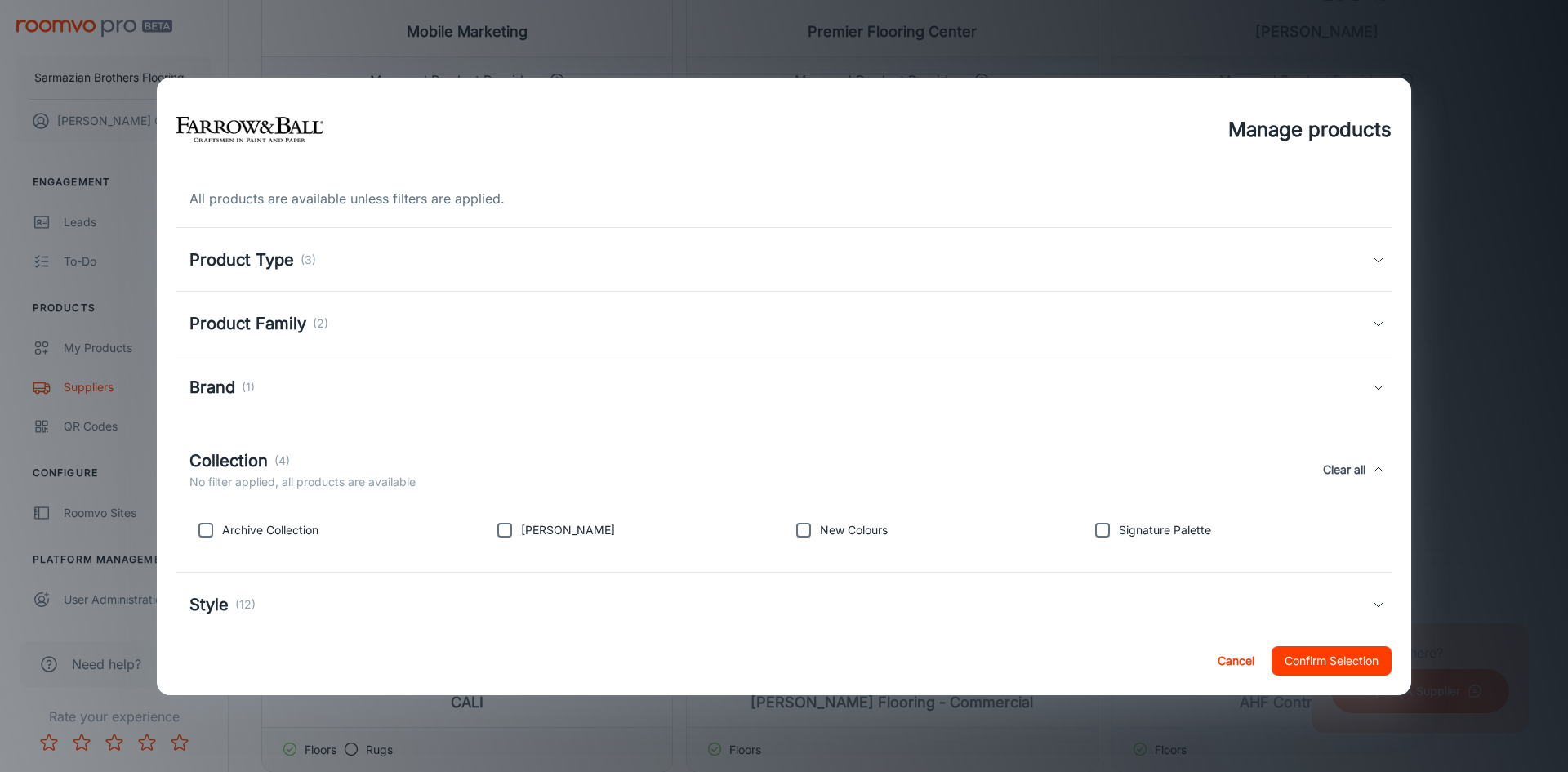
click at [333, 439] on div "Collection (4) No filter applied, all products are available Clear all" at bounding box center [784, 469] width 1216 height 75
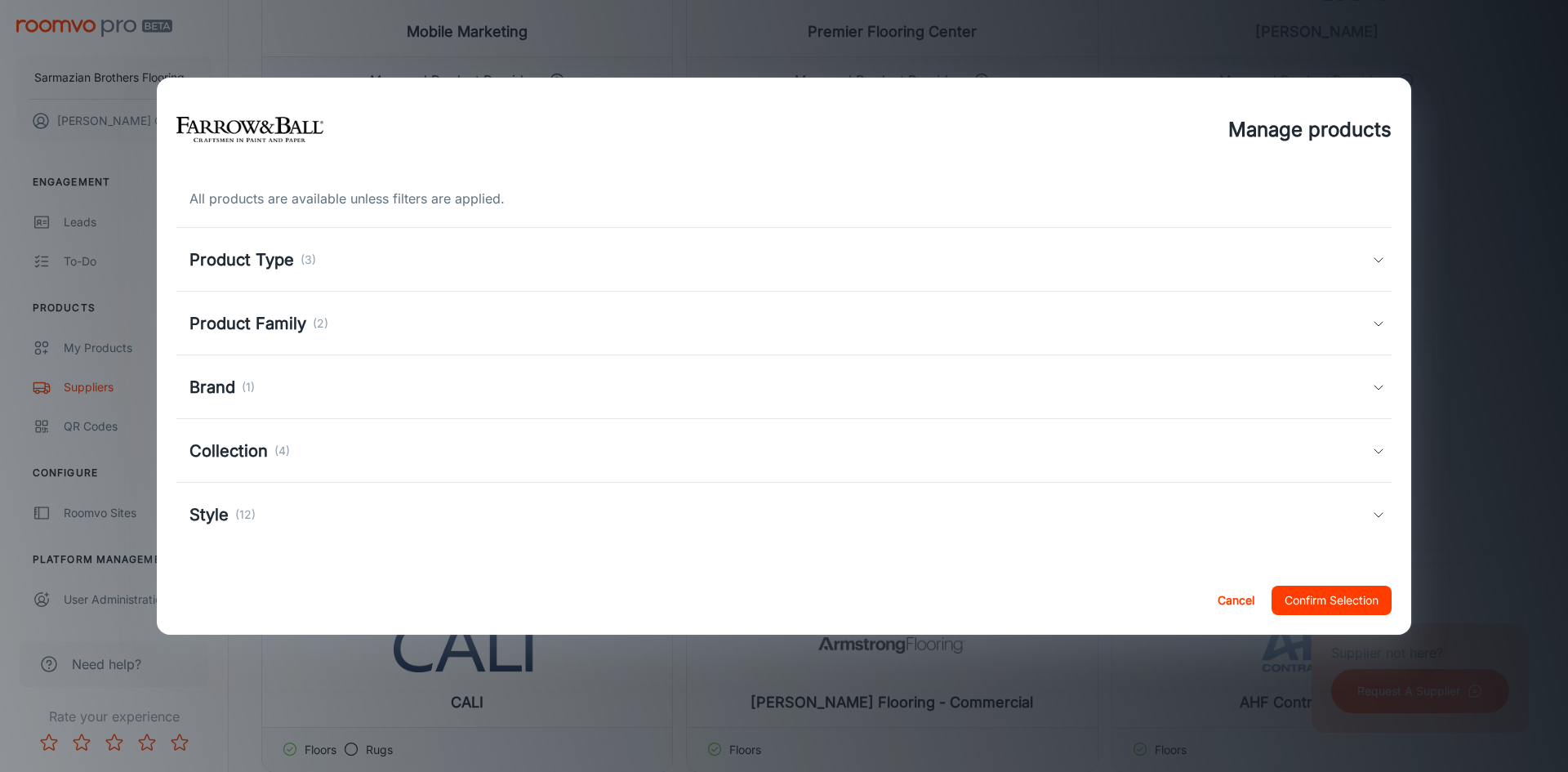
click at [326, 504] on div "Style (12)" at bounding box center [780, 514] width 1183 height 25
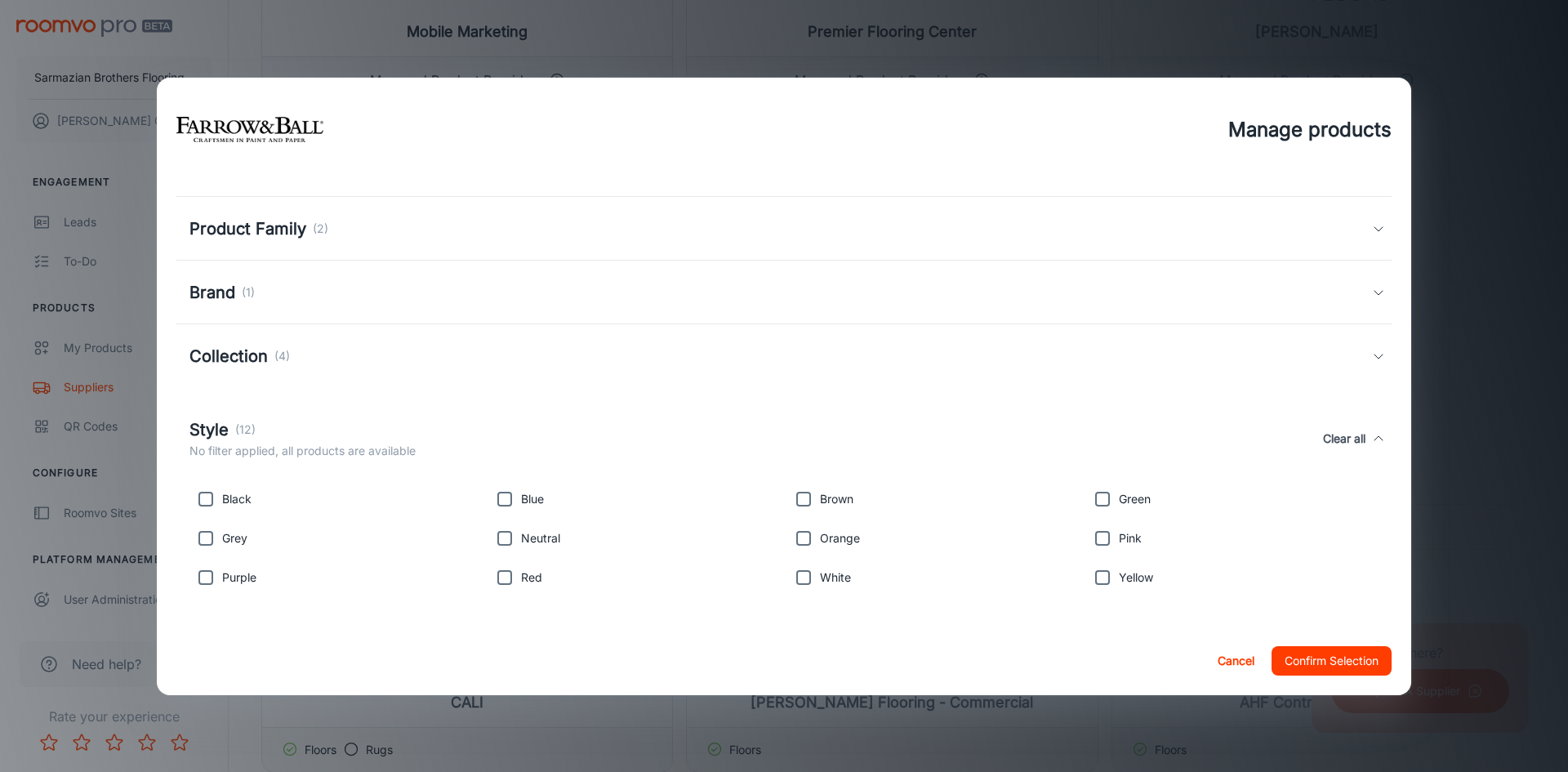
click at [341, 419] on div "Style (12)" at bounding box center [302, 430] width 226 height 25
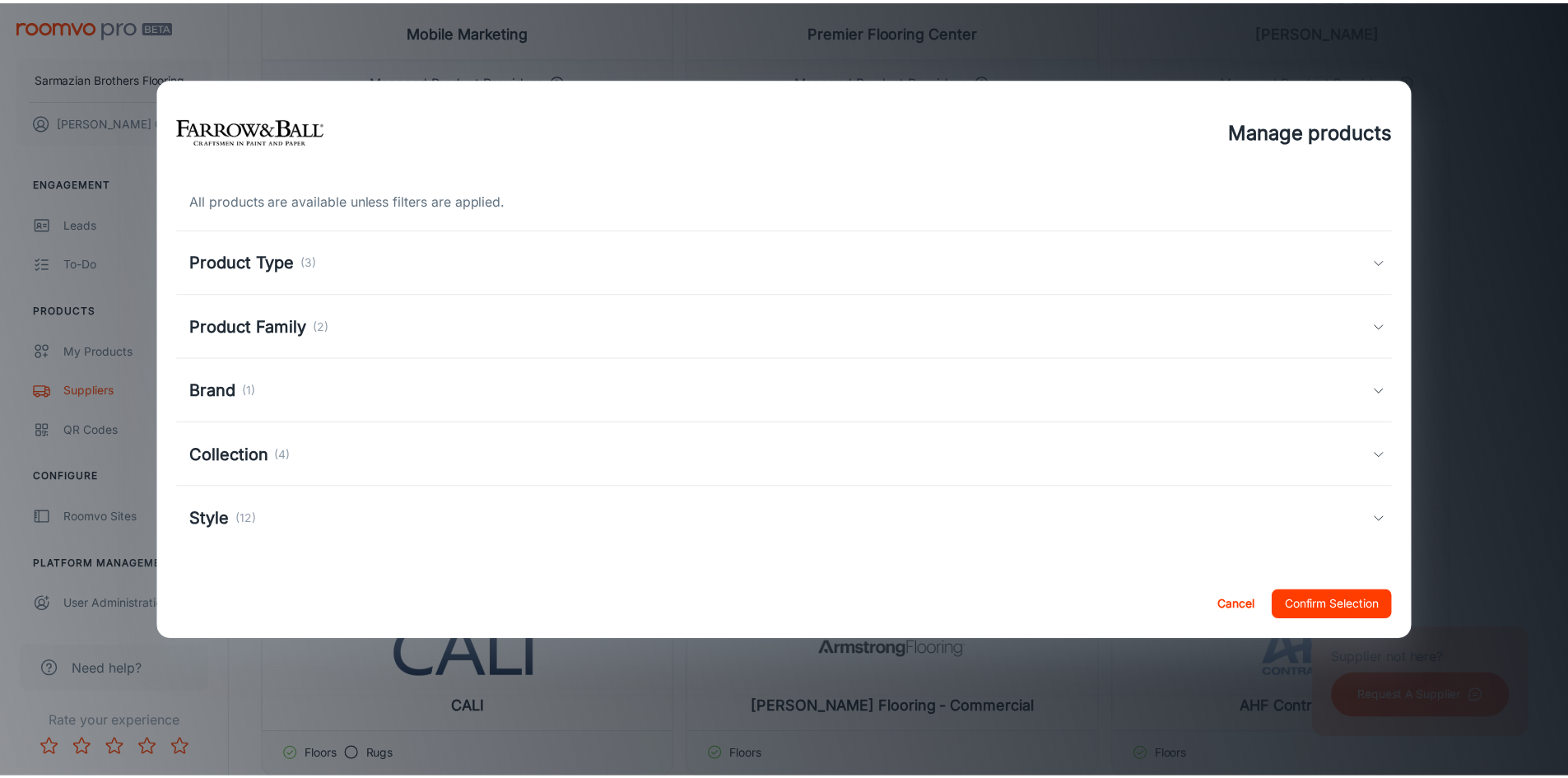
scroll to position [0, 0]
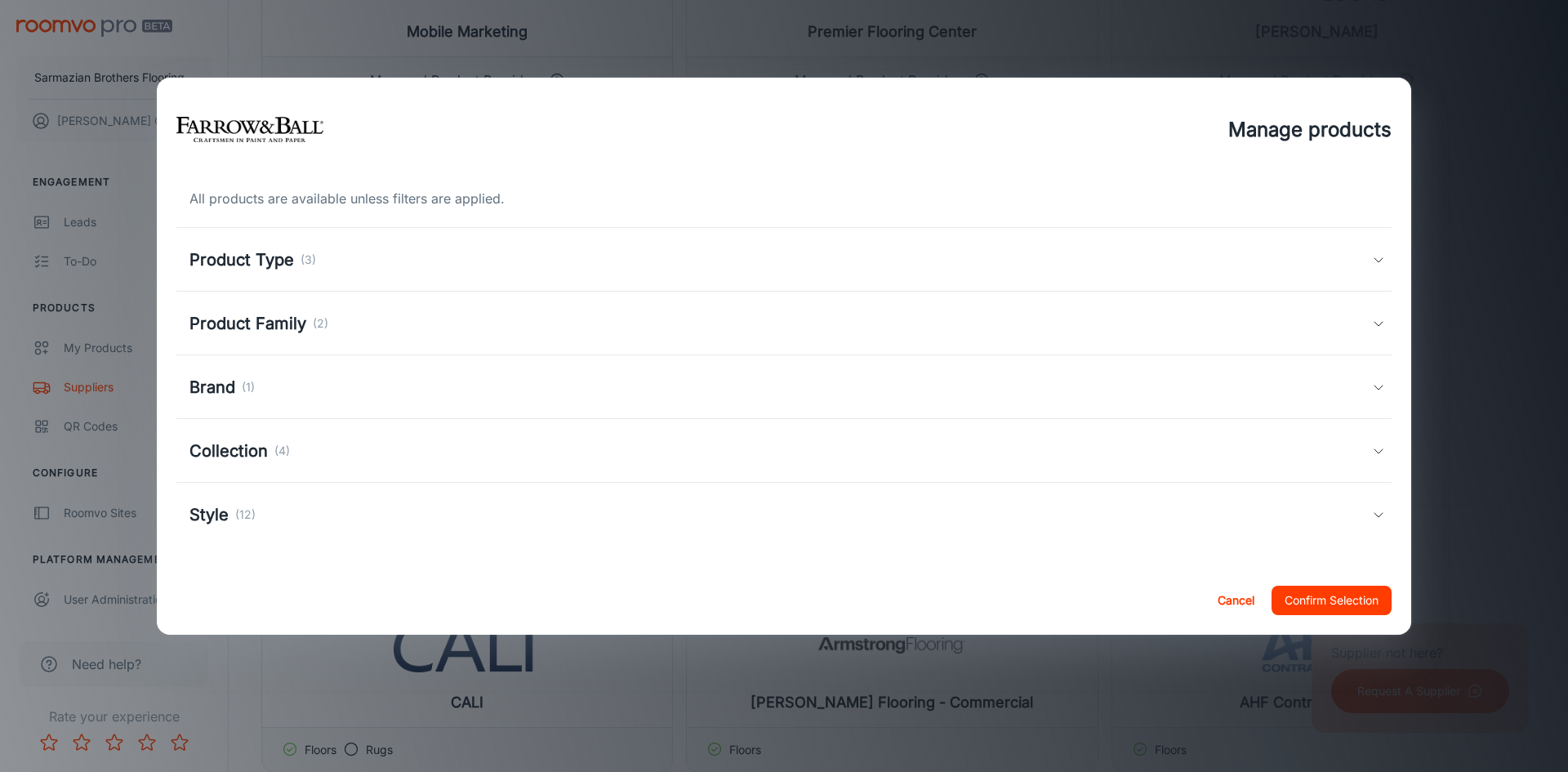
click at [1475, 108] on div "Manage products All products are available unless filters are applied. Product …" at bounding box center [784, 386] width 1568 height 772
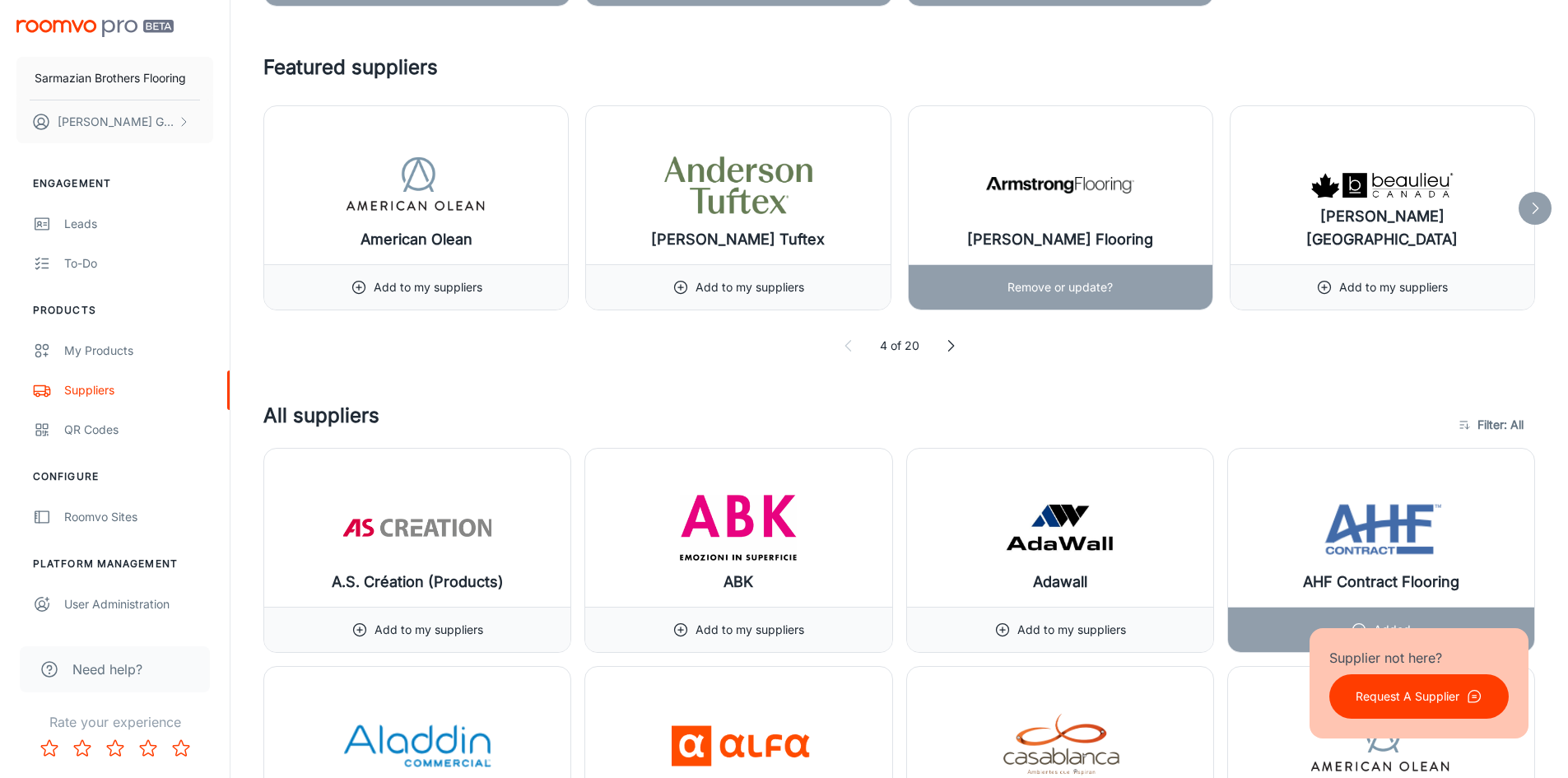
scroll to position [1399, 0]
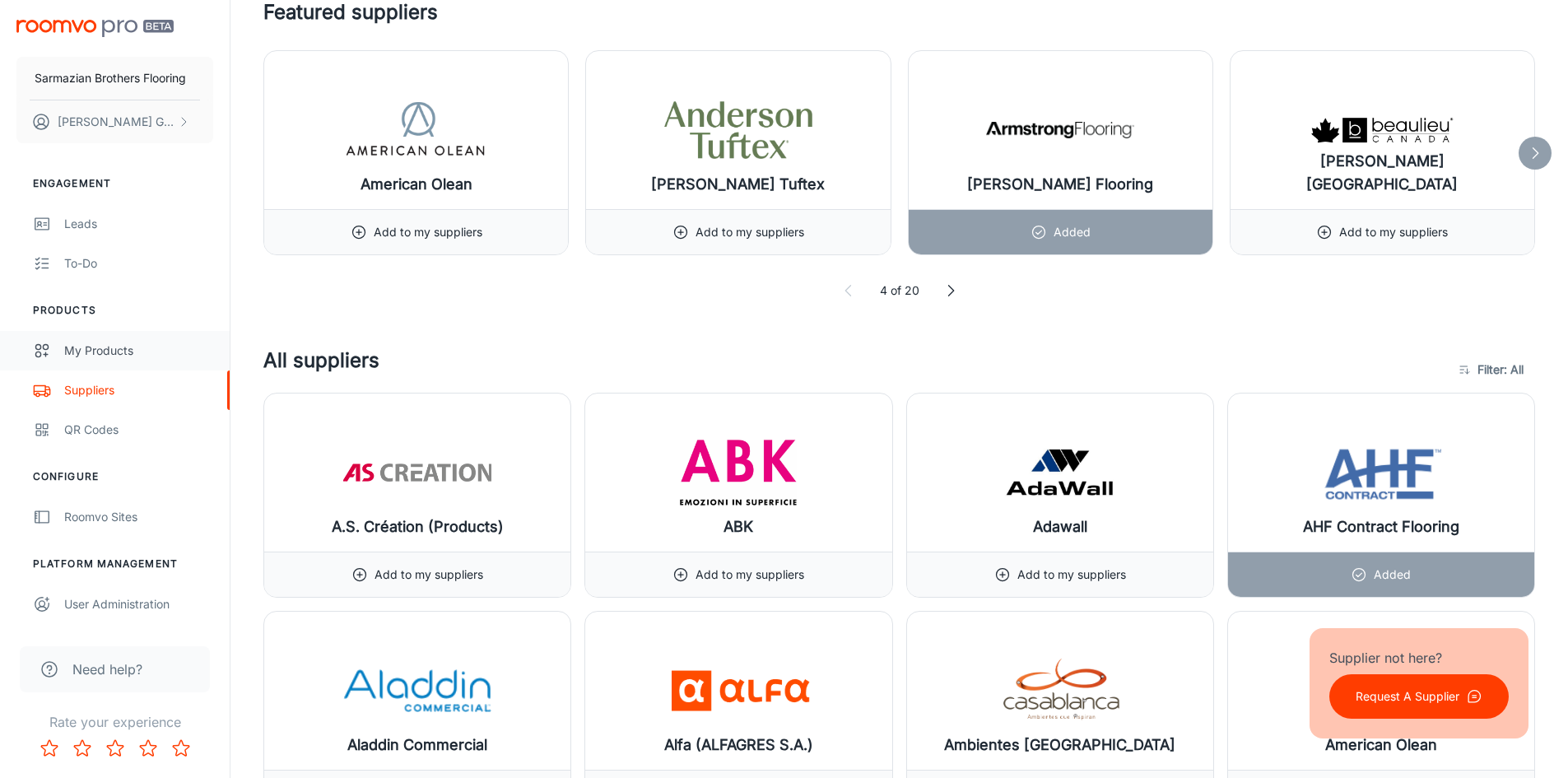
click at [147, 351] on div "My Products" at bounding box center [139, 351] width 149 height 18
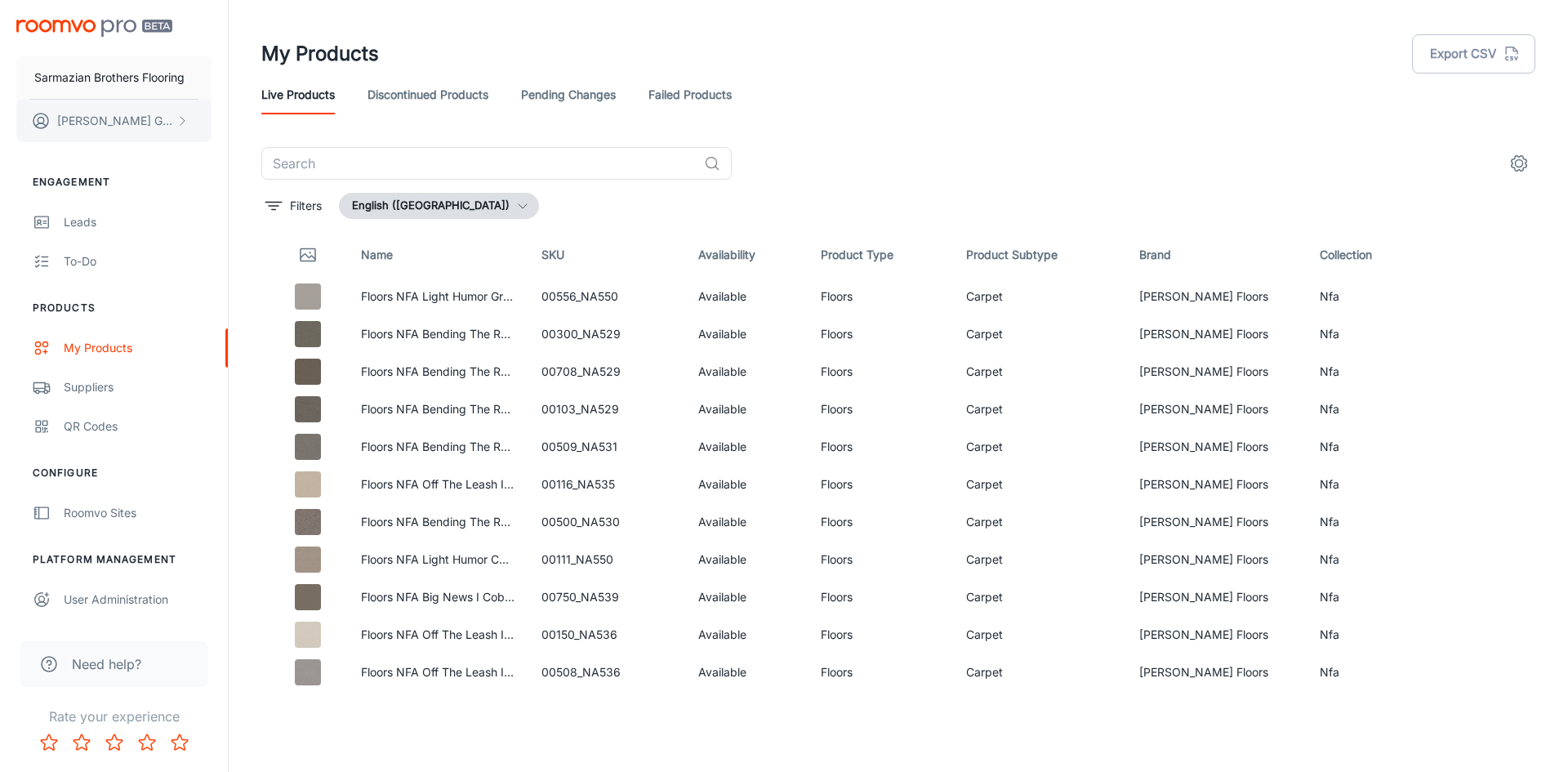
click at [136, 118] on p "[PERSON_NAME]" at bounding box center [114, 121] width 115 height 18
click at [136, 118] on div at bounding box center [784, 386] width 1568 height 772
click at [95, 511] on div "Roomvo Sites" at bounding box center [137, 513] width 148 height 18
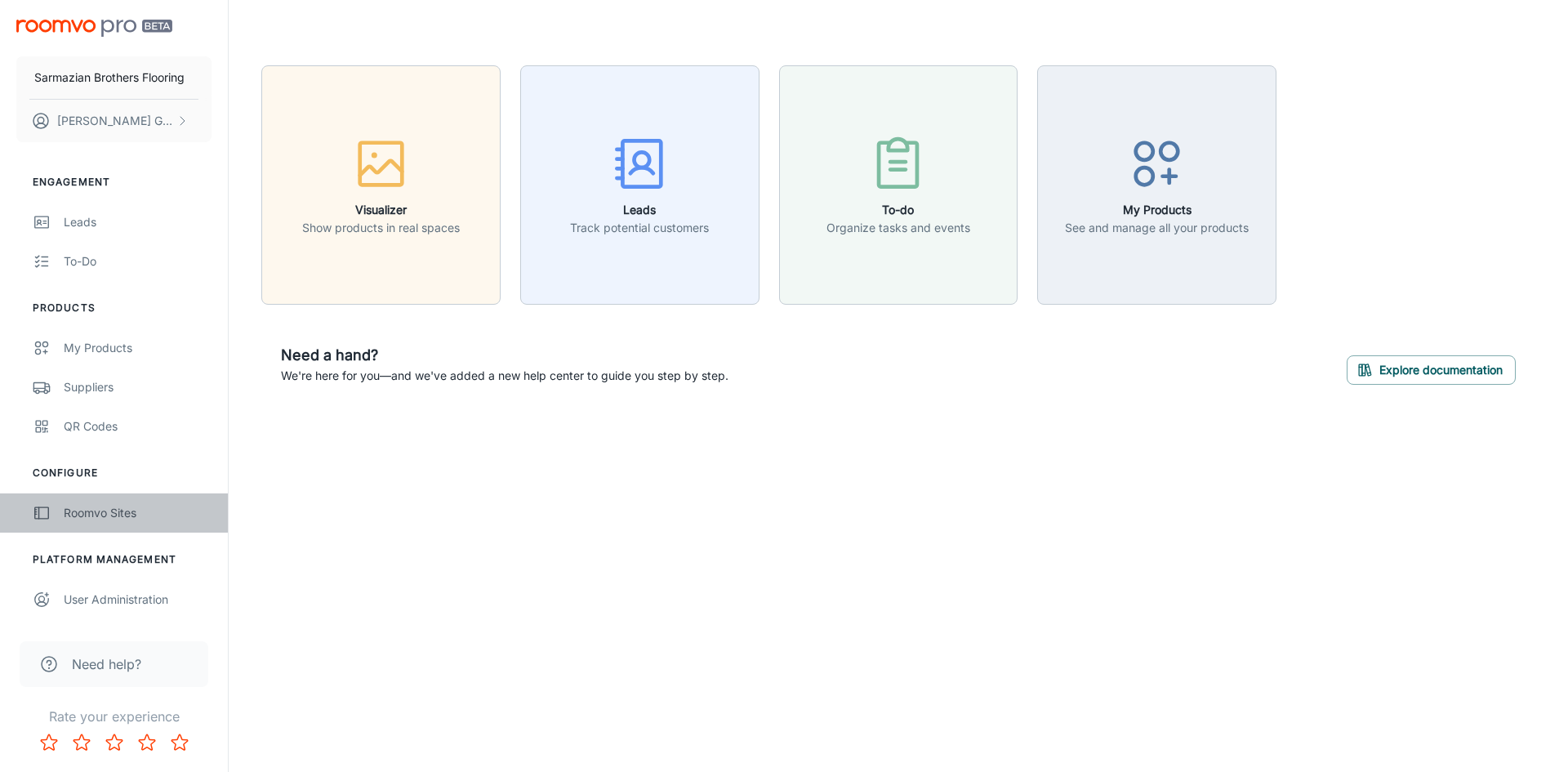
click at [93, 525] on link "Roomvo Sites" at bounding box center [114, 513] width 228 height 40
click at [1454, 356] on button "Explore documentation" at bounding box center [1431, 370] width 169 height 30
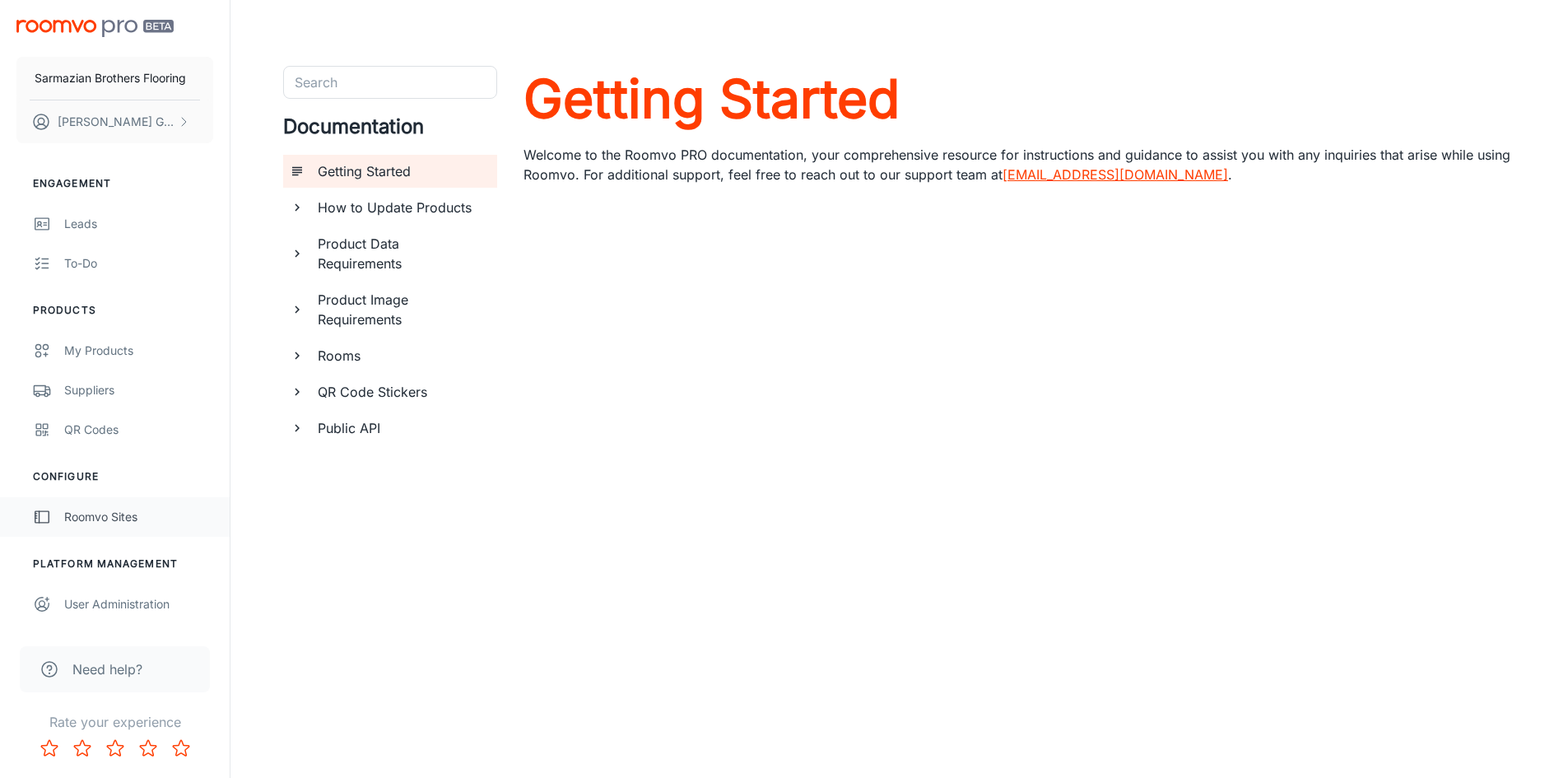
click at [120, 527] on link "Roomvo Sites" at bounding box center [114, 517] width 230 height 40
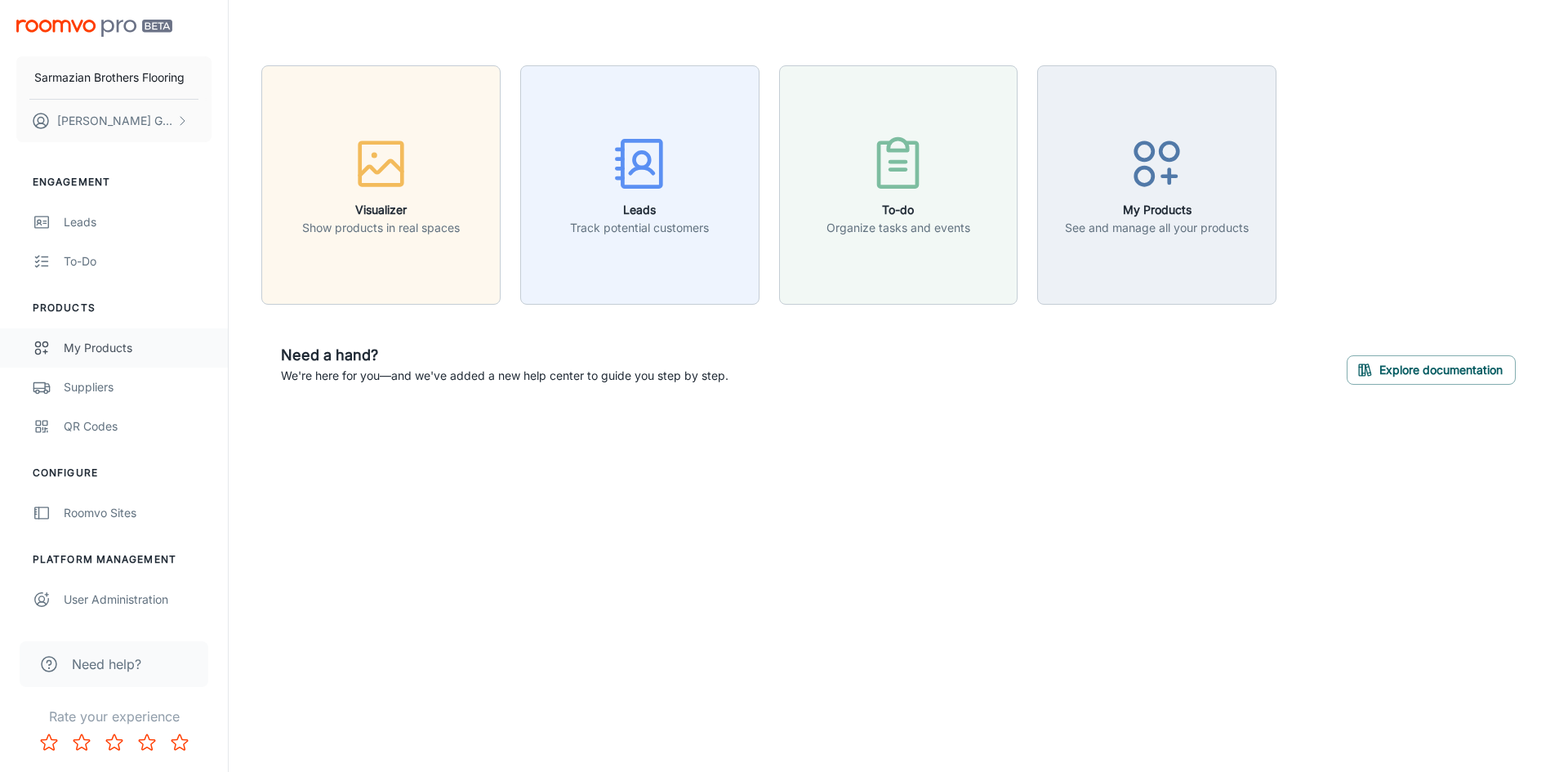
click at [107, 346] on div "My Products" at bounding box center [137, 348] width 148 height 18
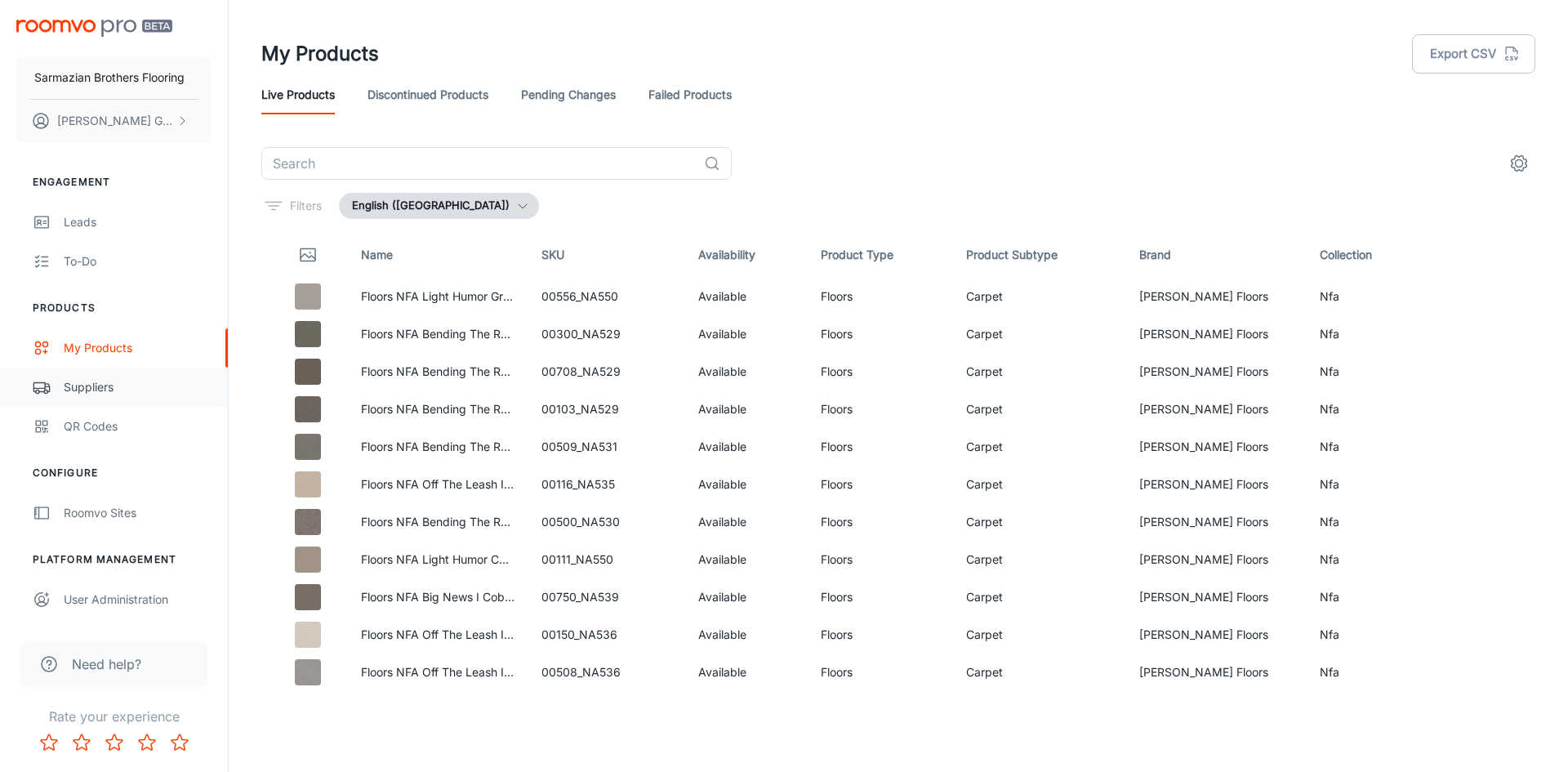
click at [78, 386] on div "Suppliers" at bounding box center [137, 387] width 148 height 18
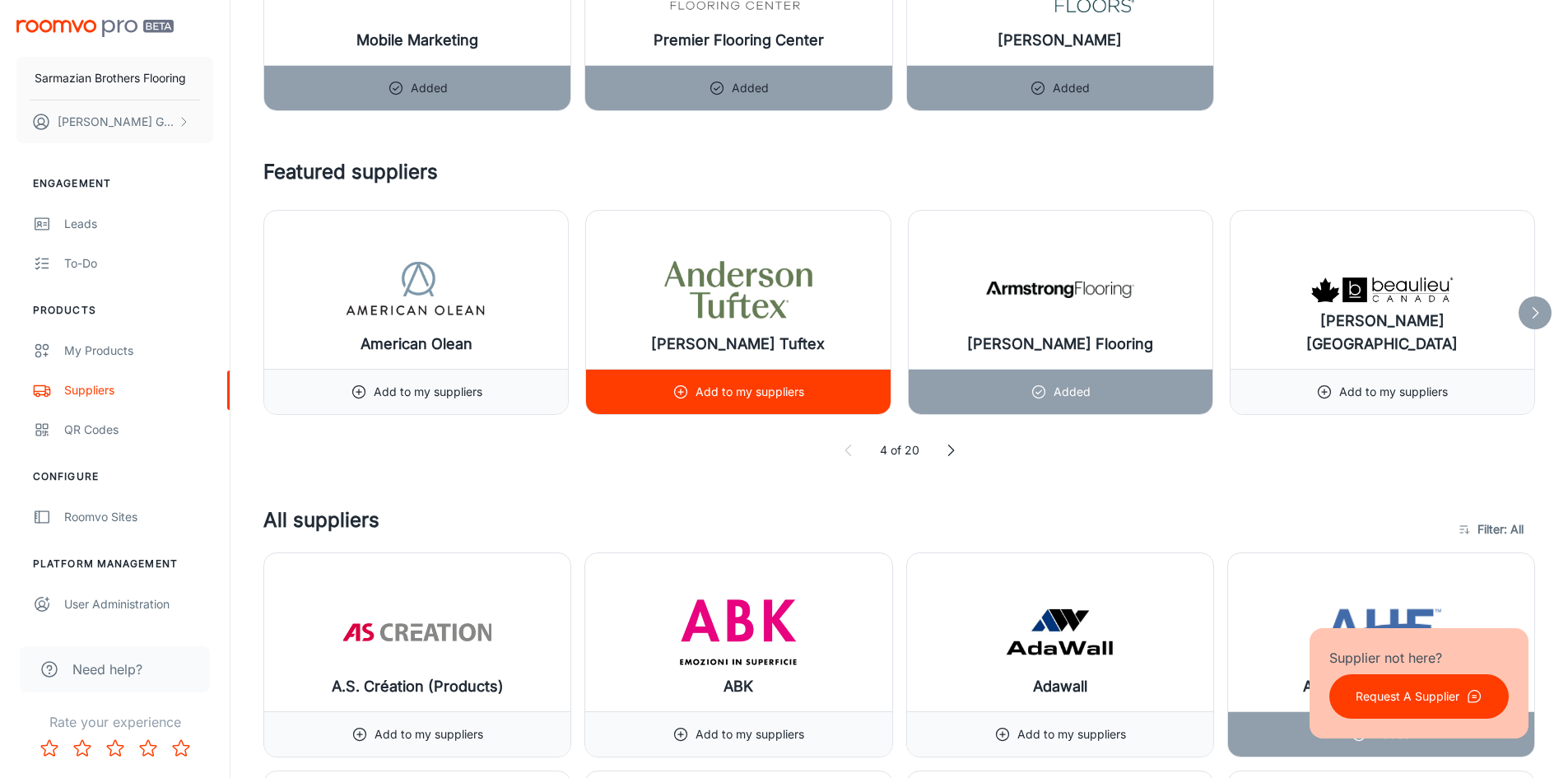
scroll to position [1317, 0]
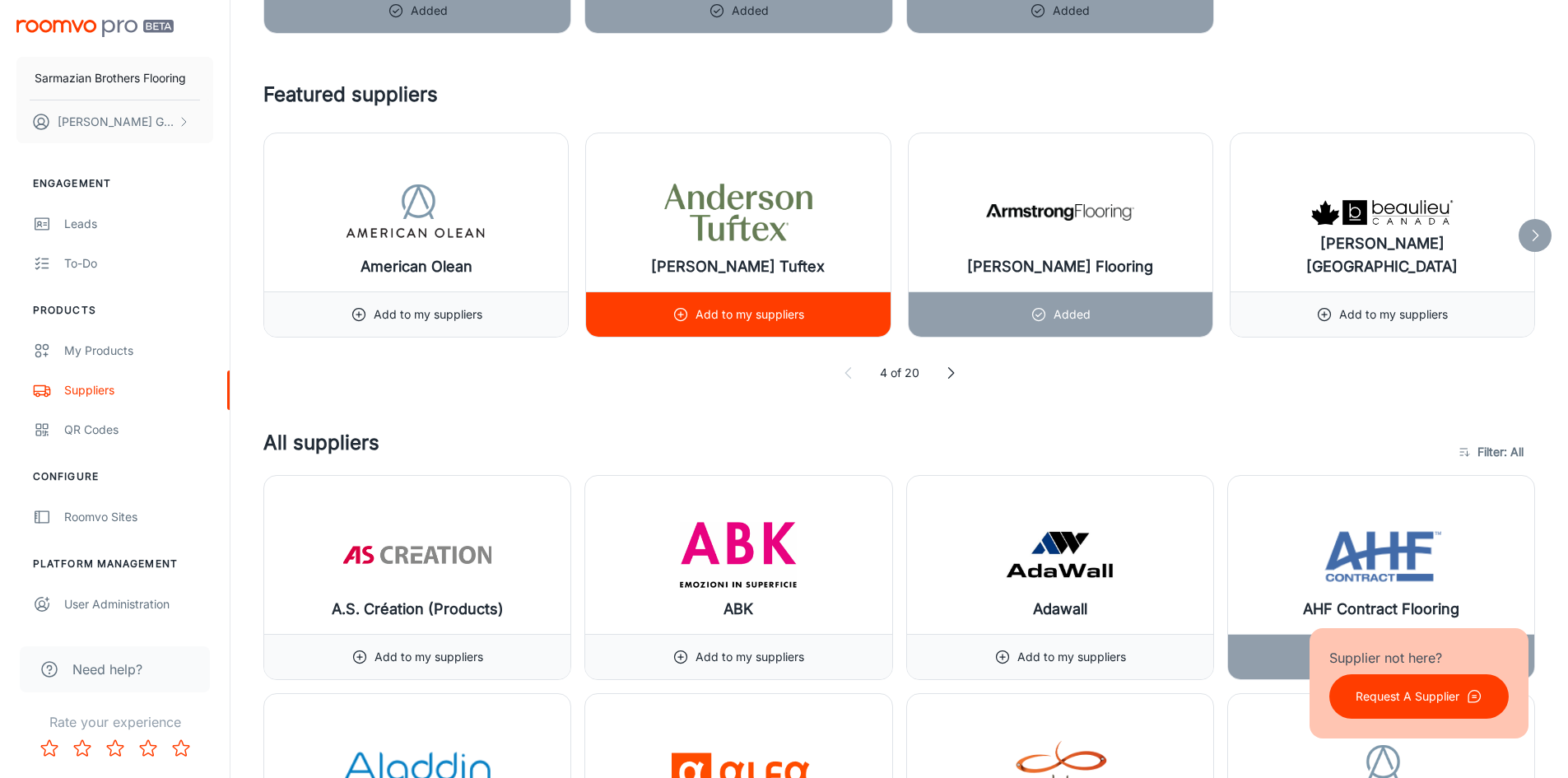
click at [684, 317] on icon at bounding box center [681, 314] width 17 height 17
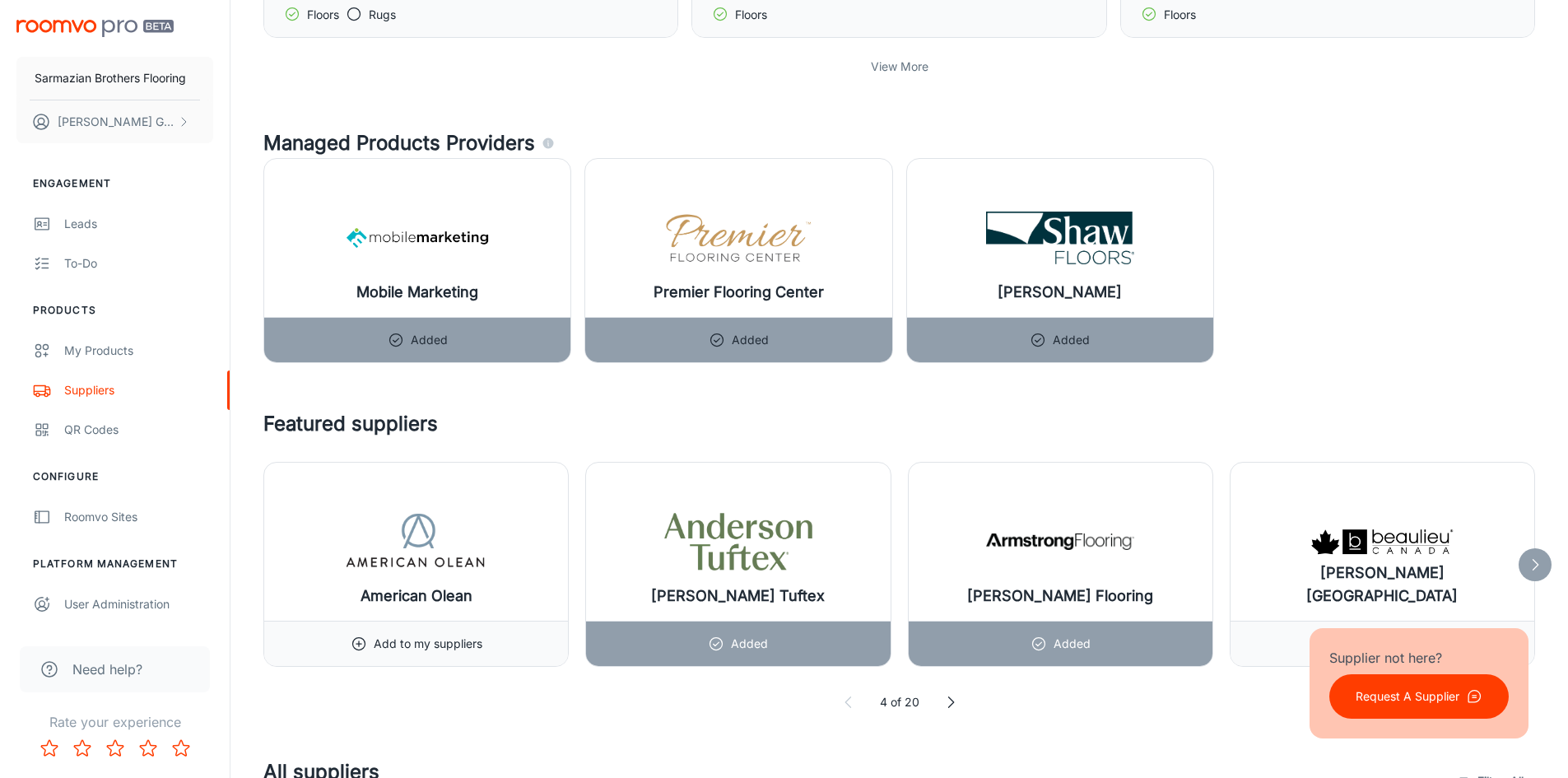
scroll to position [1152, 0]
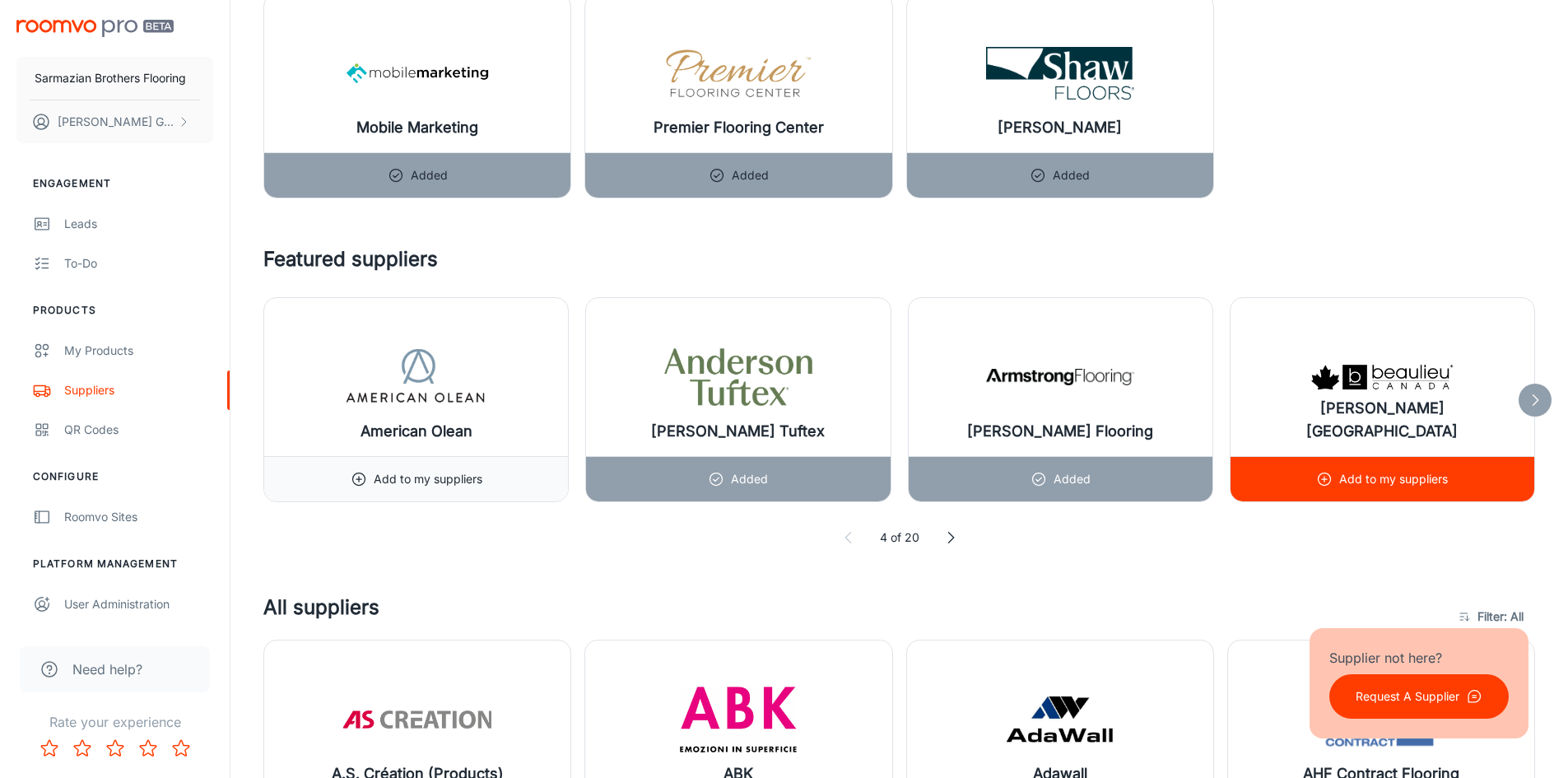
click at [1415, 489] on div "Add to my suppliers" at bounding box center [1382, 479] width 132 height 45
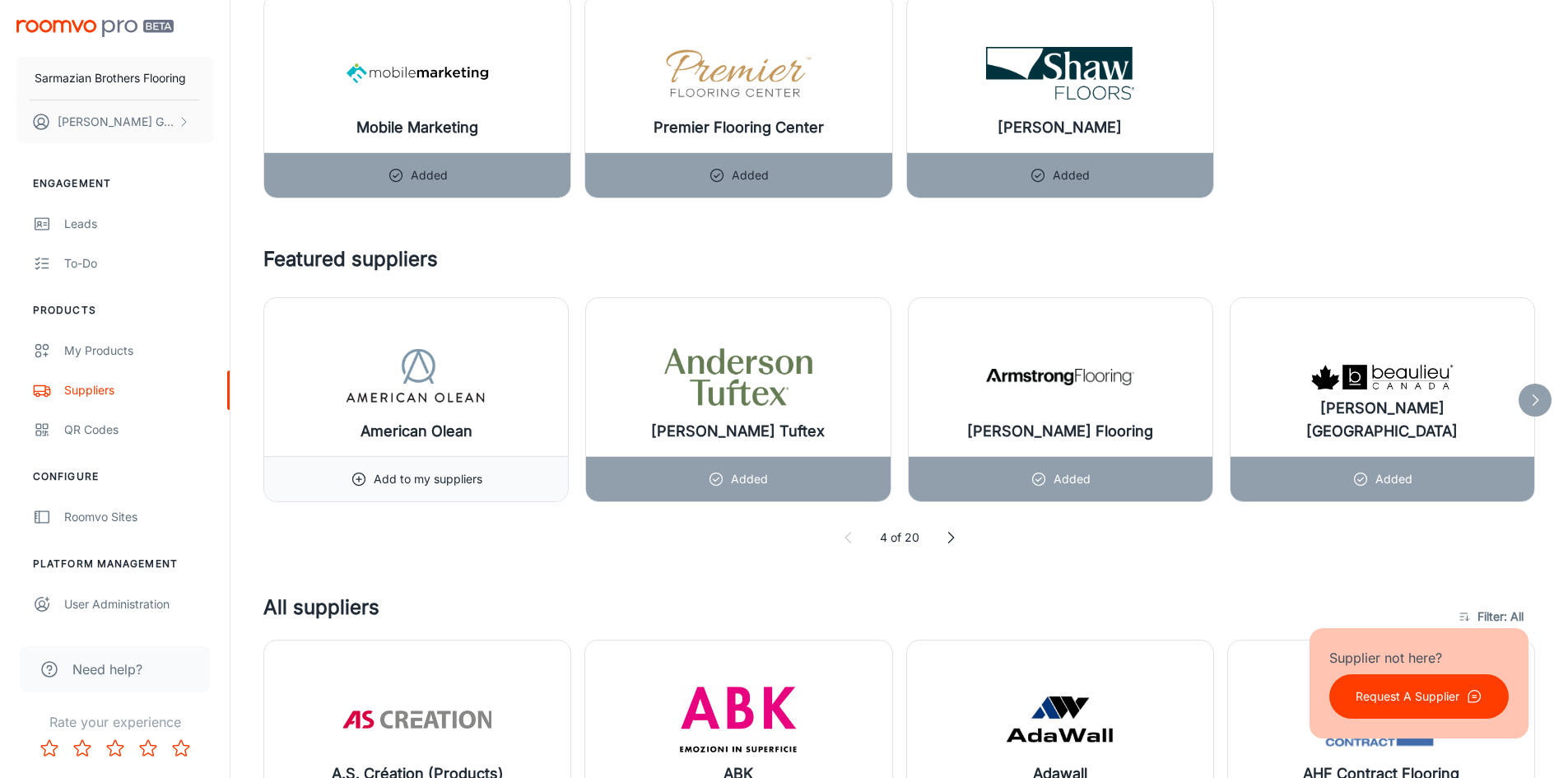
click at [948, 541] on icon at bounding box center [951, 537] width 17 height 17
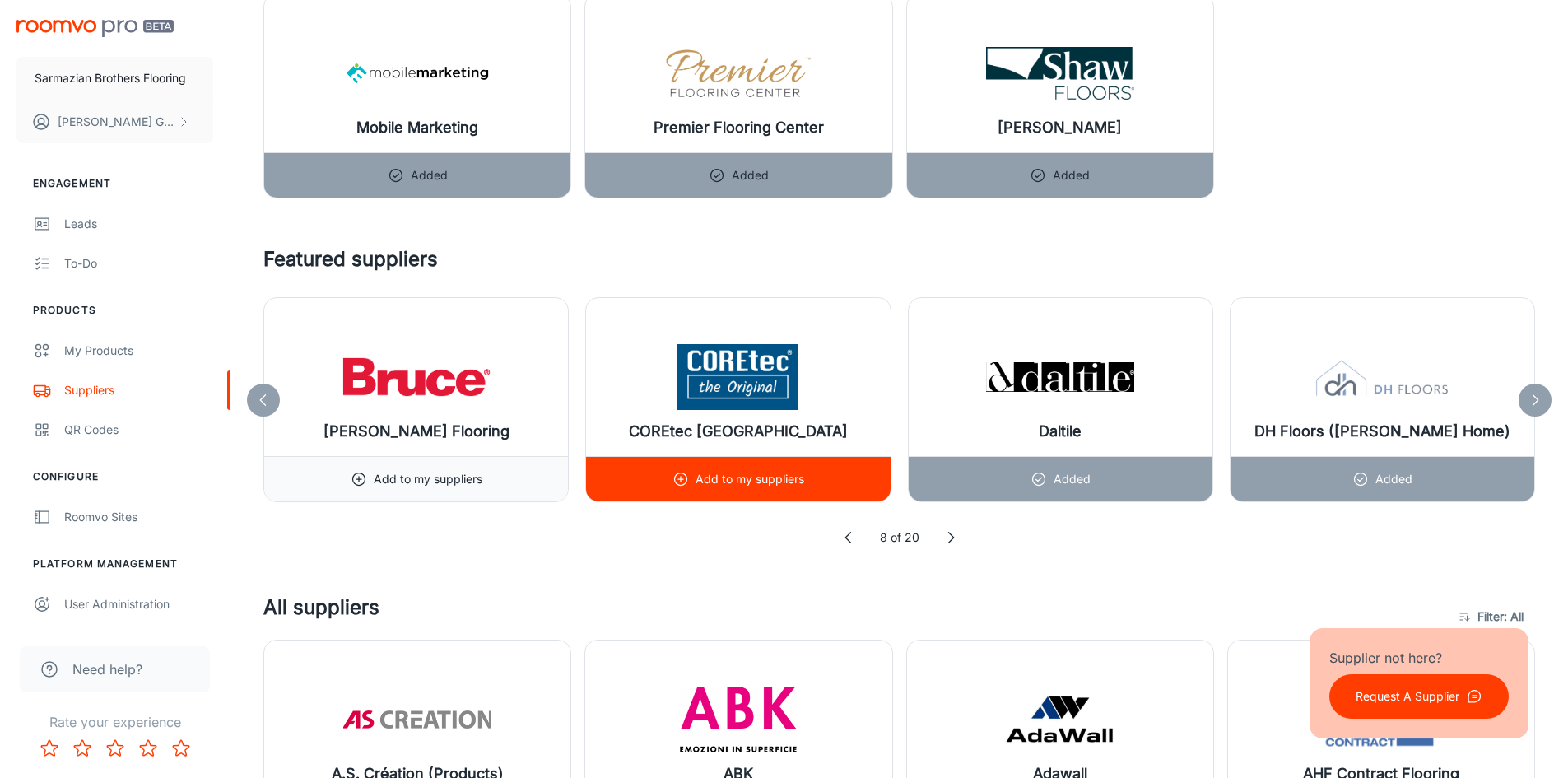
click at [747, 467] on div "Add to my suppliers" at bounding box center [738, 479] width 132 height 45
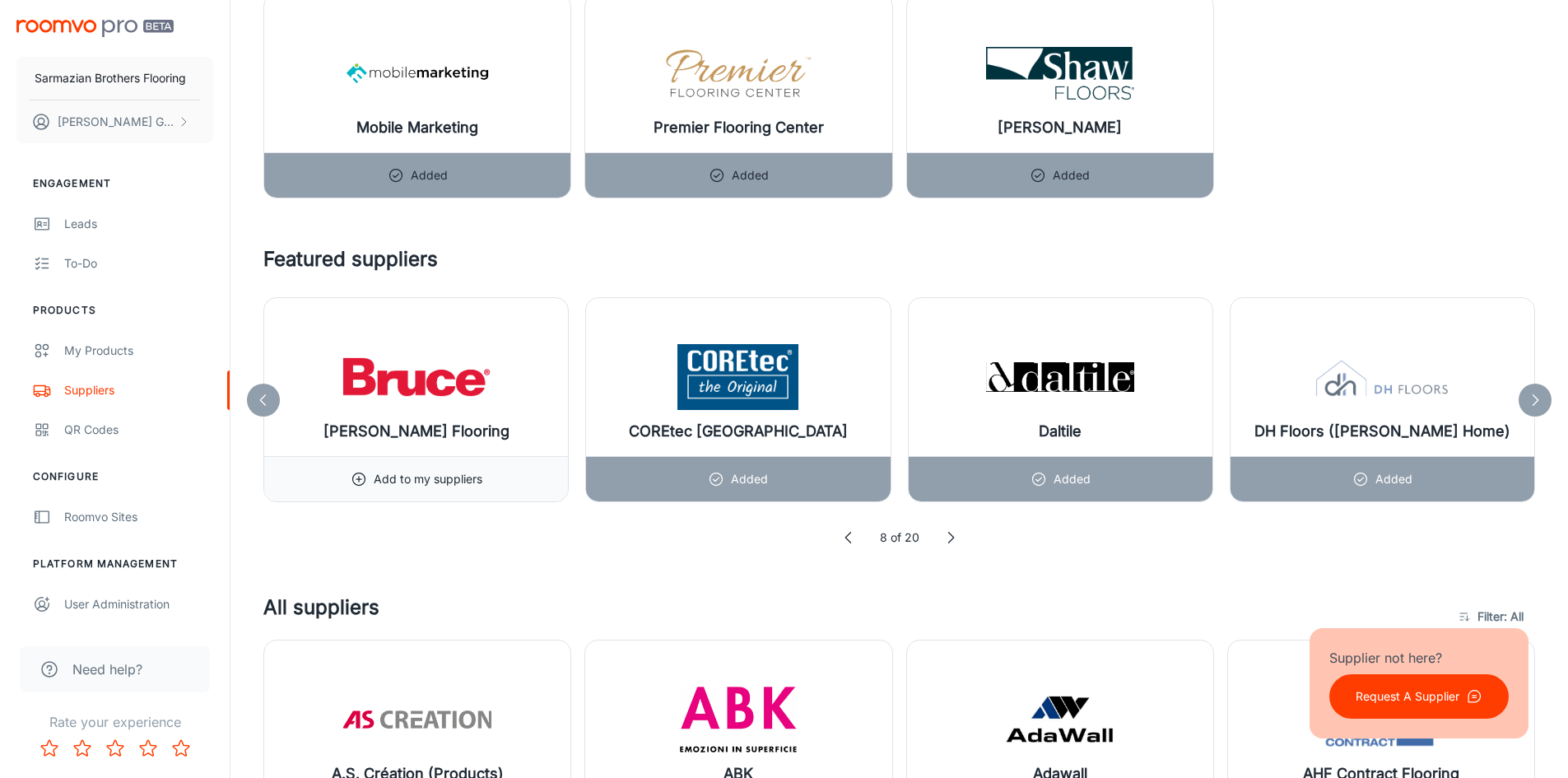
click at [945, 535] on icon at bounding box center [951, 537] width 17 height 17
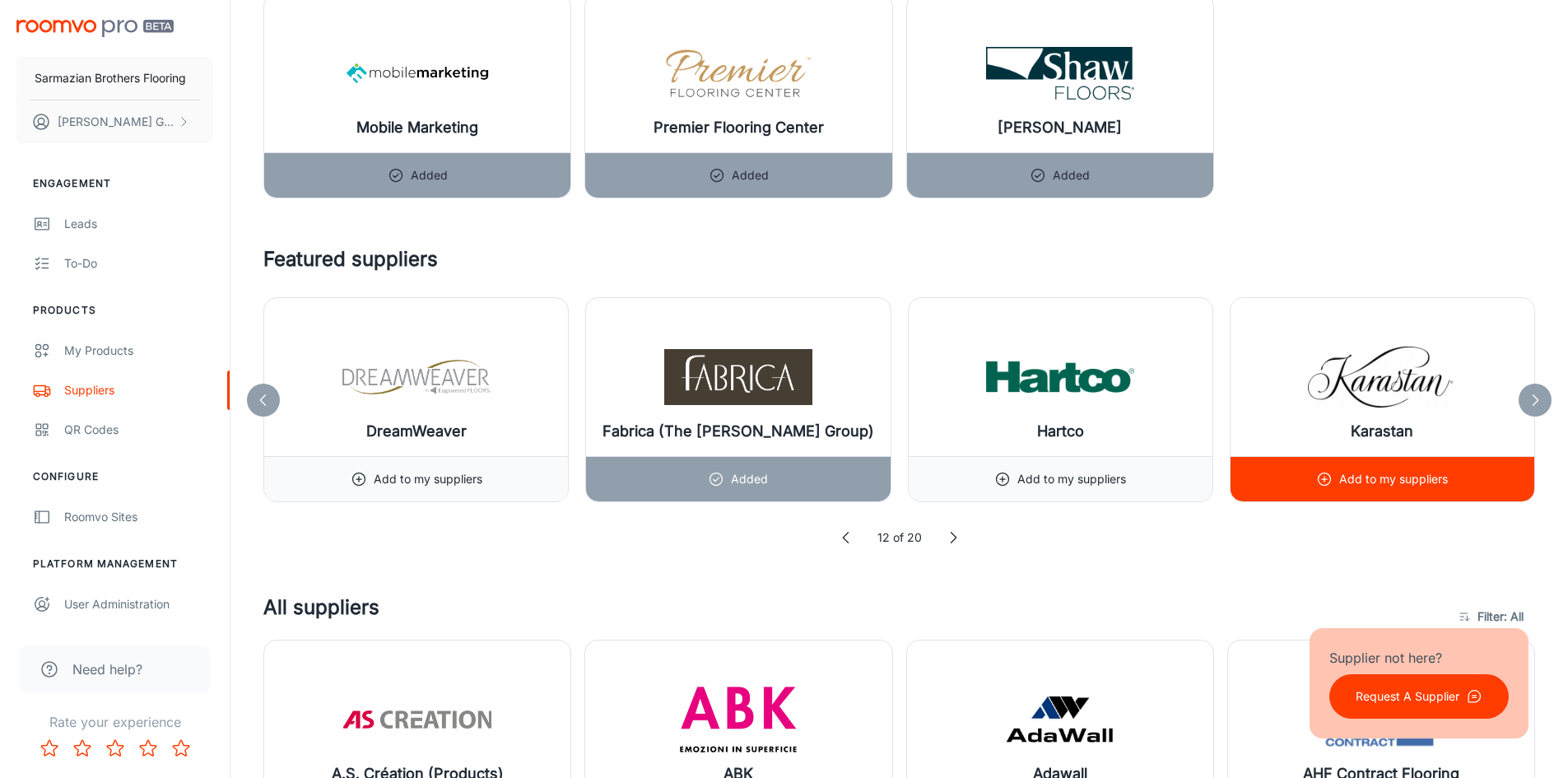
click at [1506, 485] on div "Add to my suppliers" at bounding box center [1382, 479] width 304 height 46
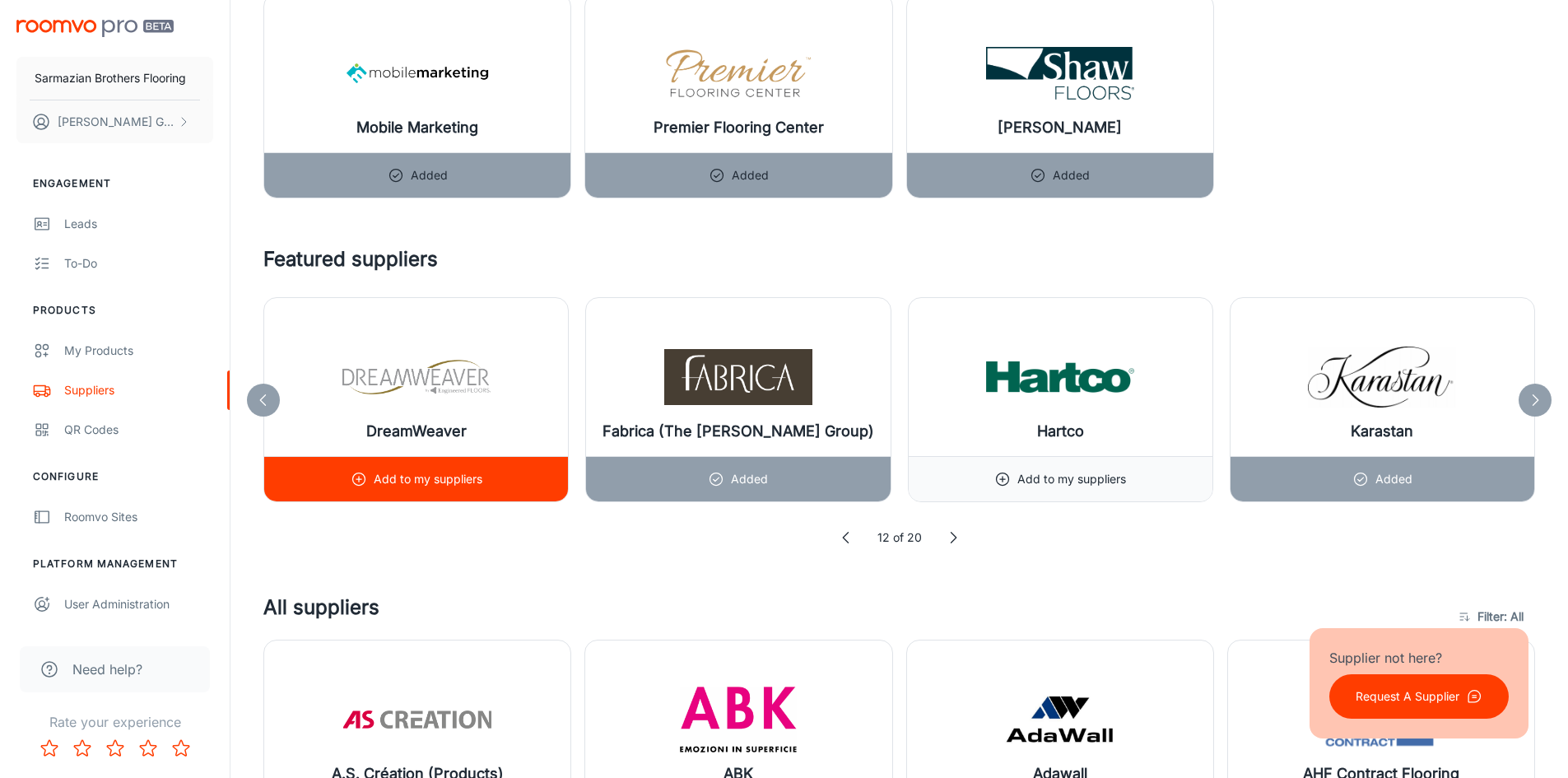
click at [455, 479] on p "Add to my suppliers" at bounding box center [427, 479] width 109 height 18
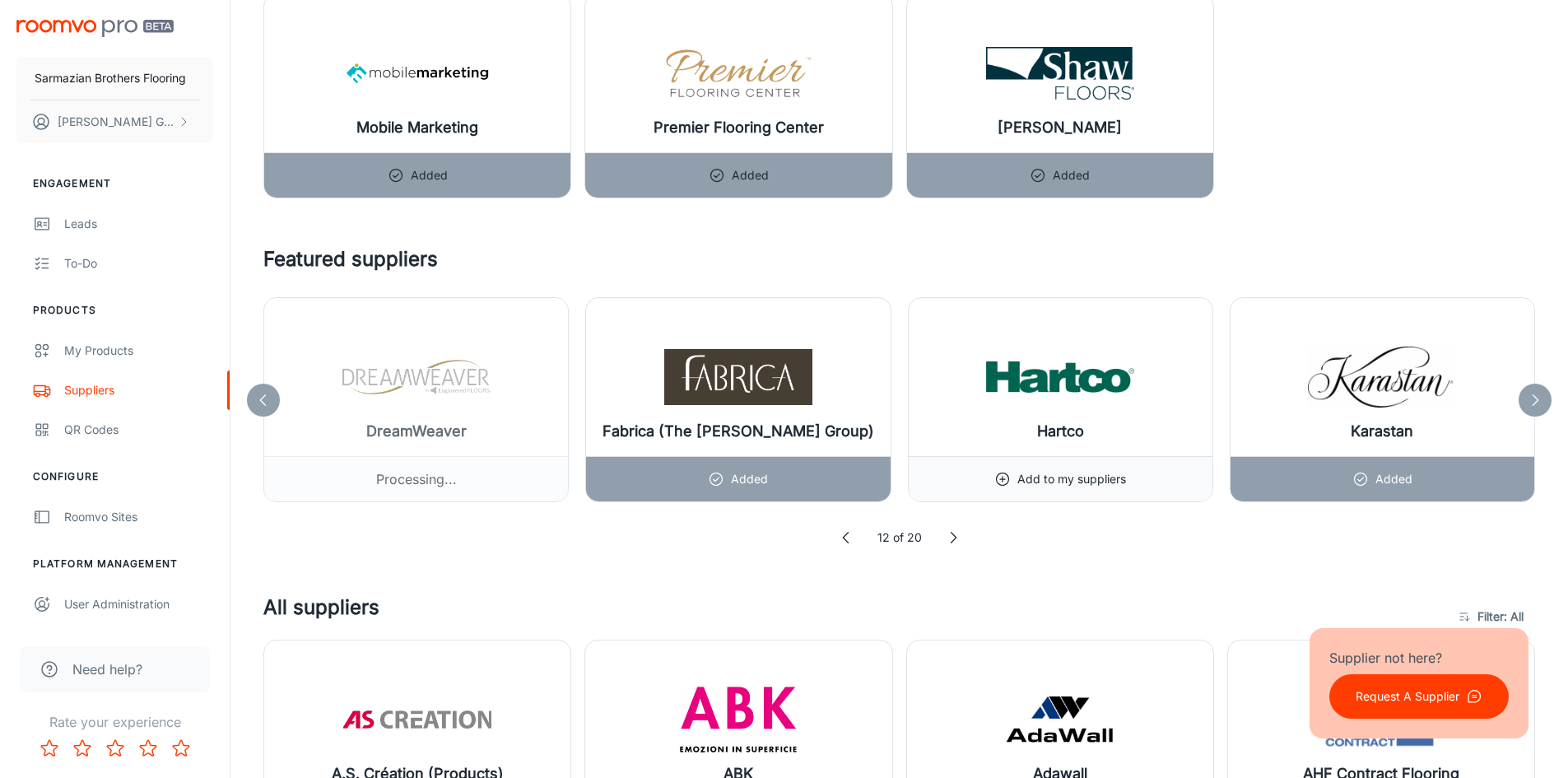
click at [956, 544] on icon at bounding box center [953, 537] width 17 height 17
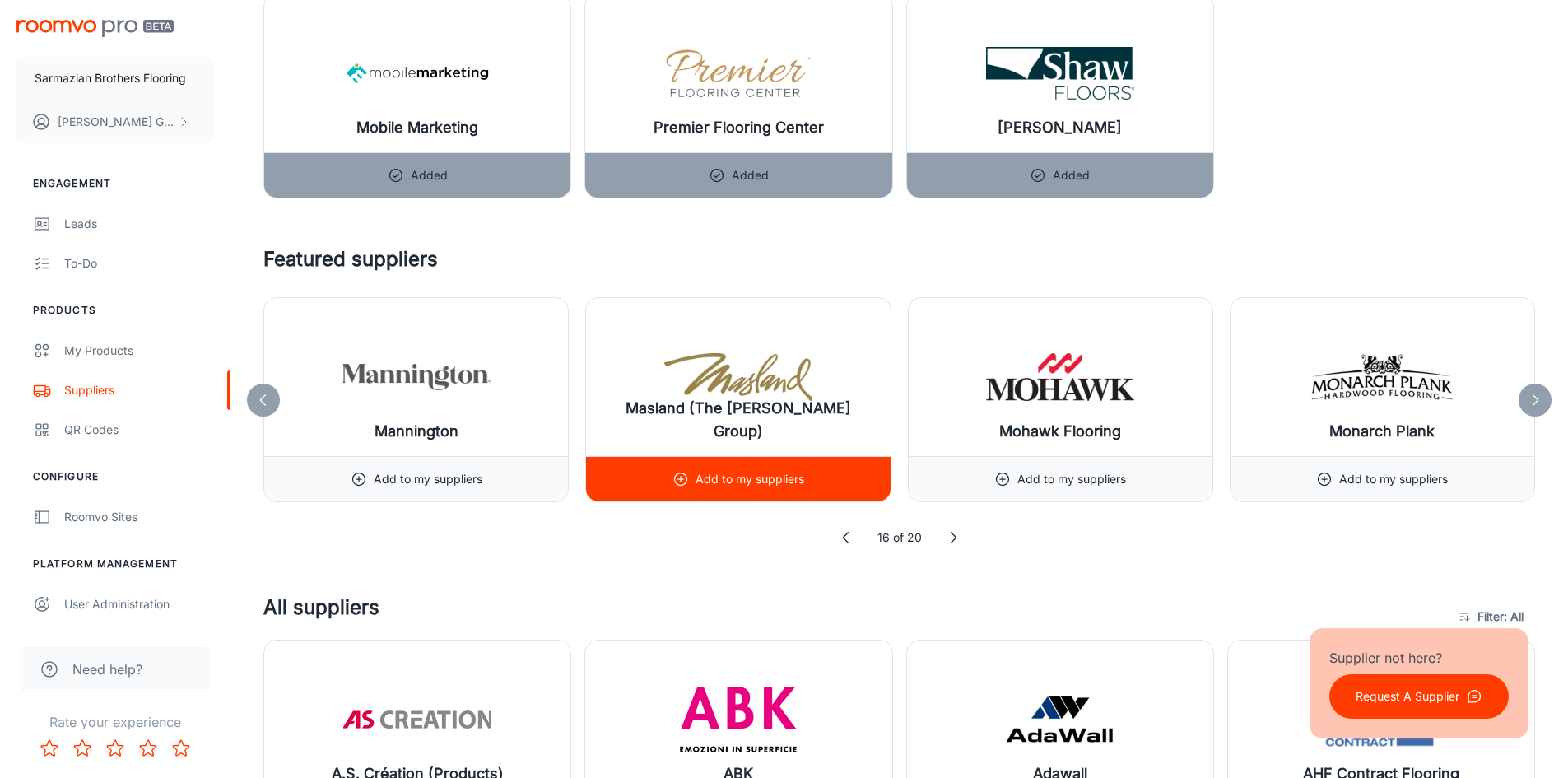
click at [723, 482] on p "Add to my suppliers" at bounding box center [749, 479] width 109 height 18
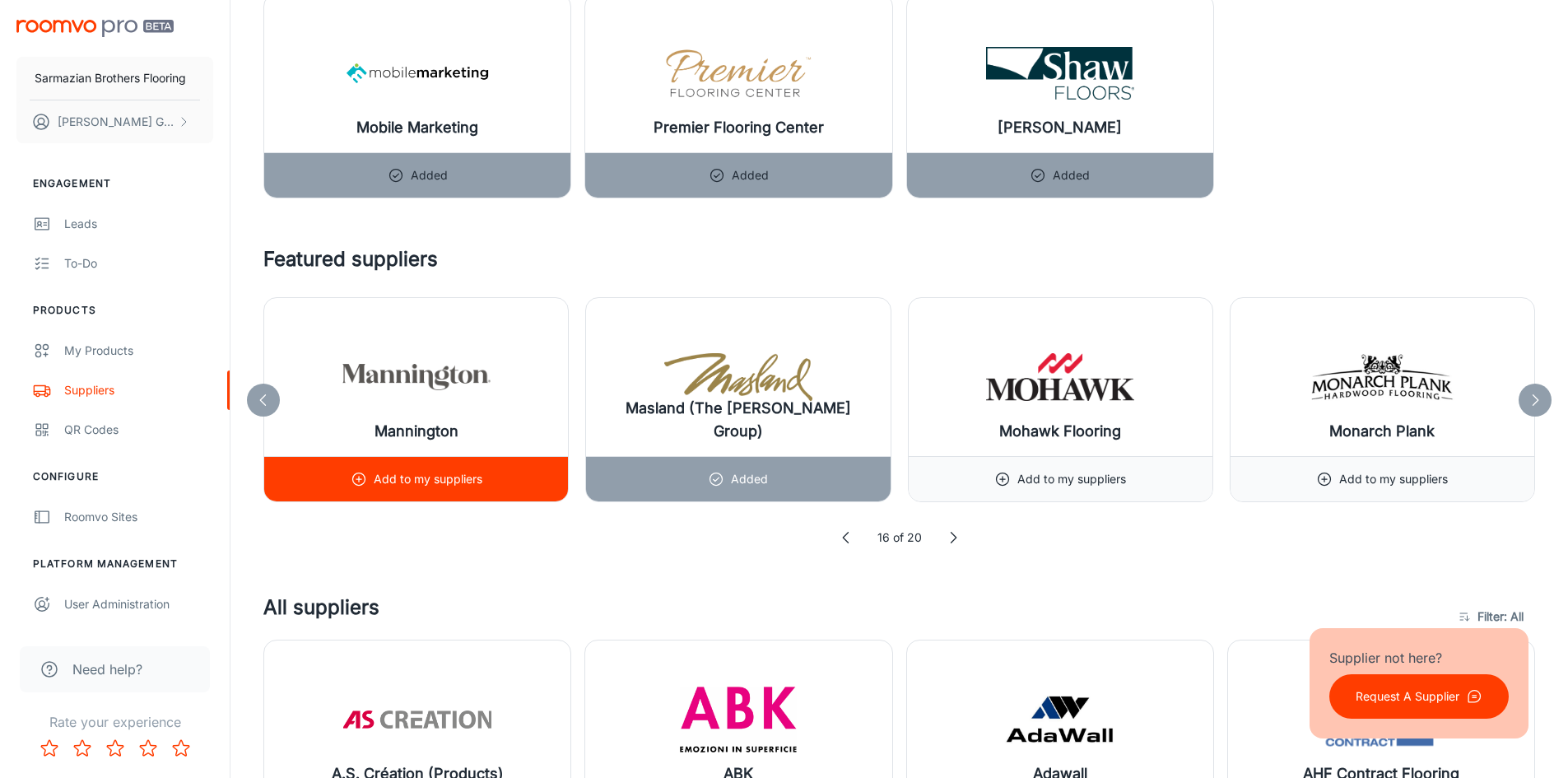
click at [424, 484] on p "Add to my suppliers" at bounding box center [427, 479] width 109 height 18
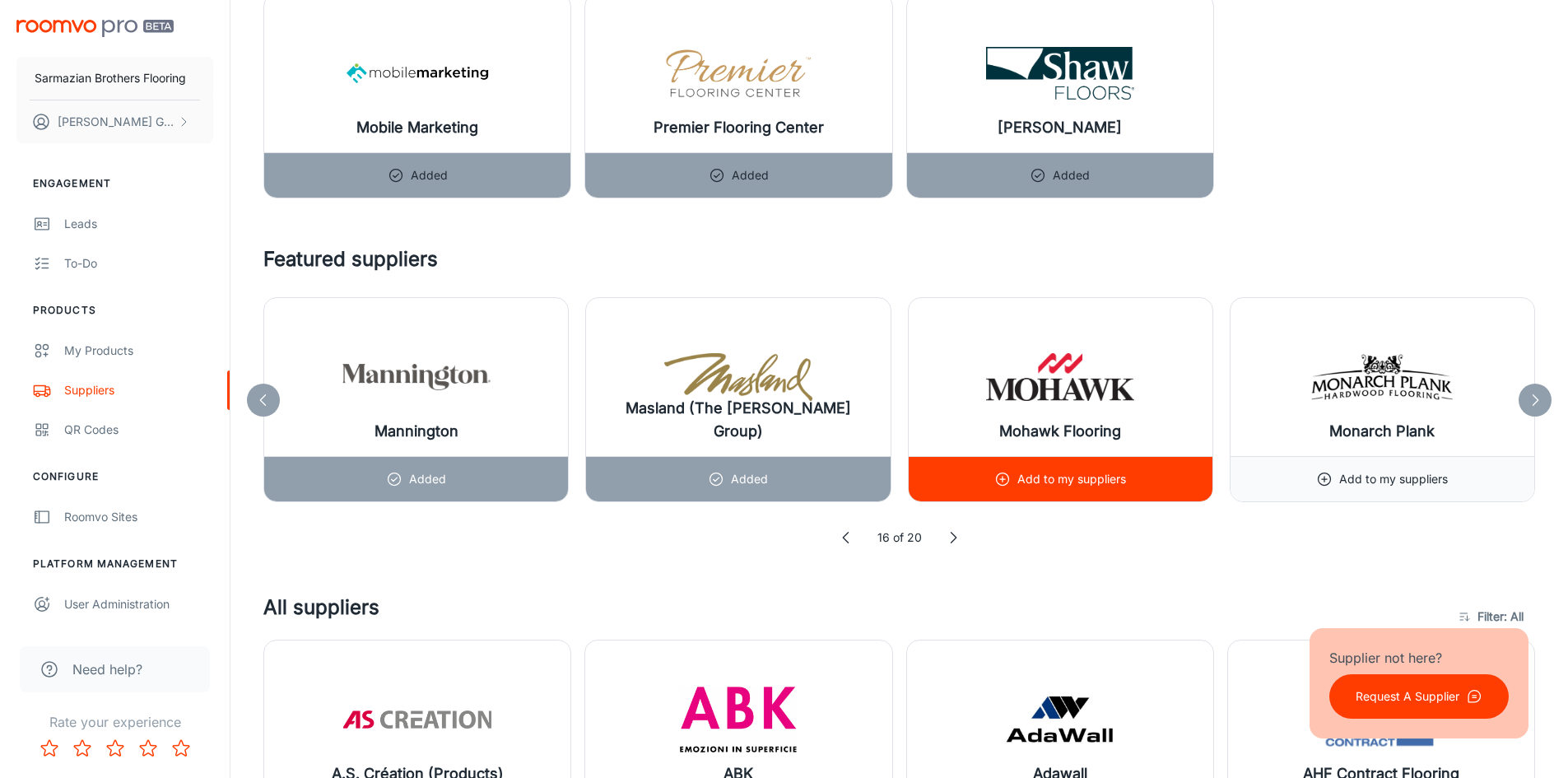
click at [1142, 496] on div "Add to my suppliers" at bounding box center [1060, 479] width 304 height 46
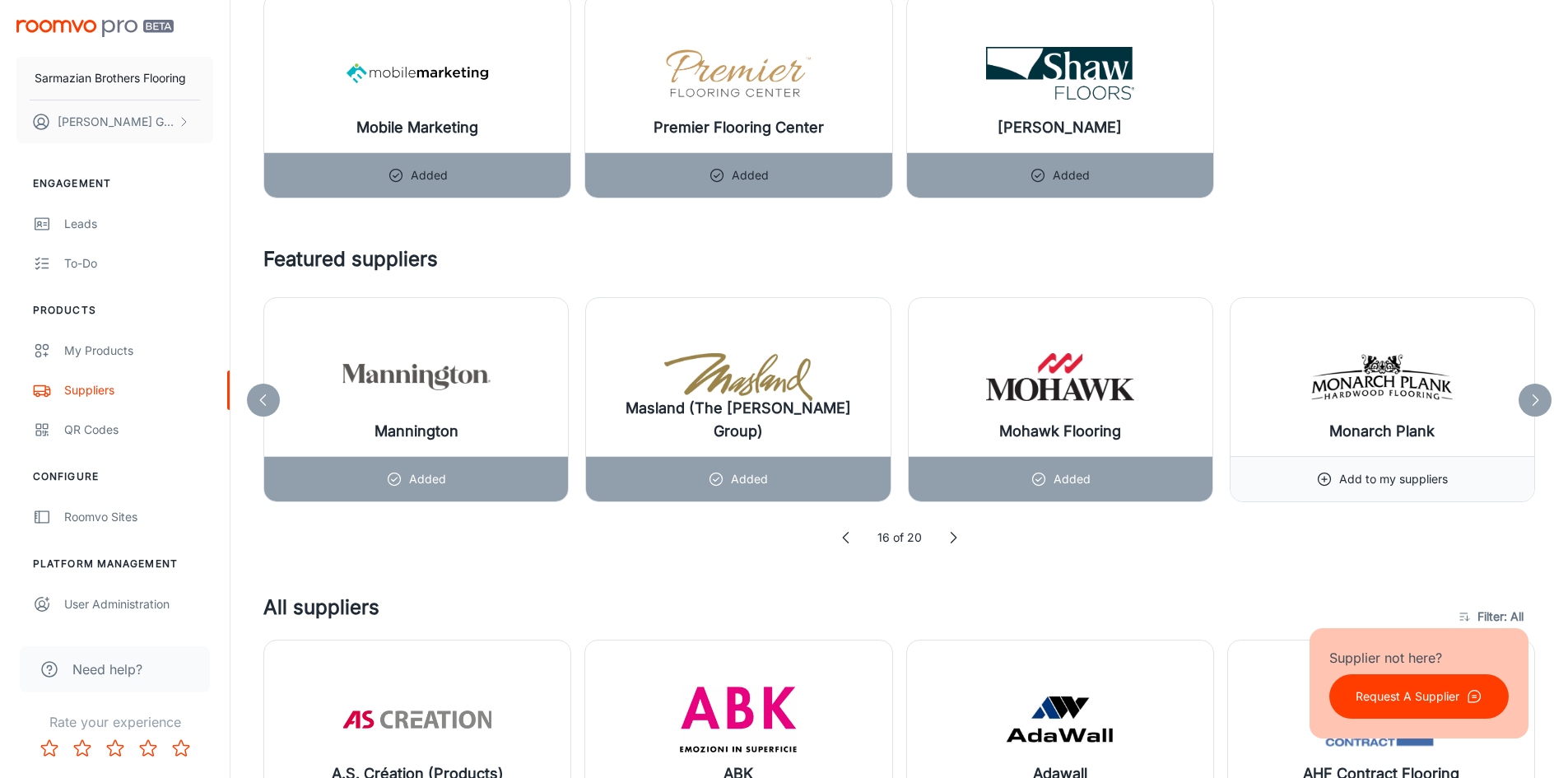
click at [953, 537] on icon at bounding box center [953, 537] width 17 height 17
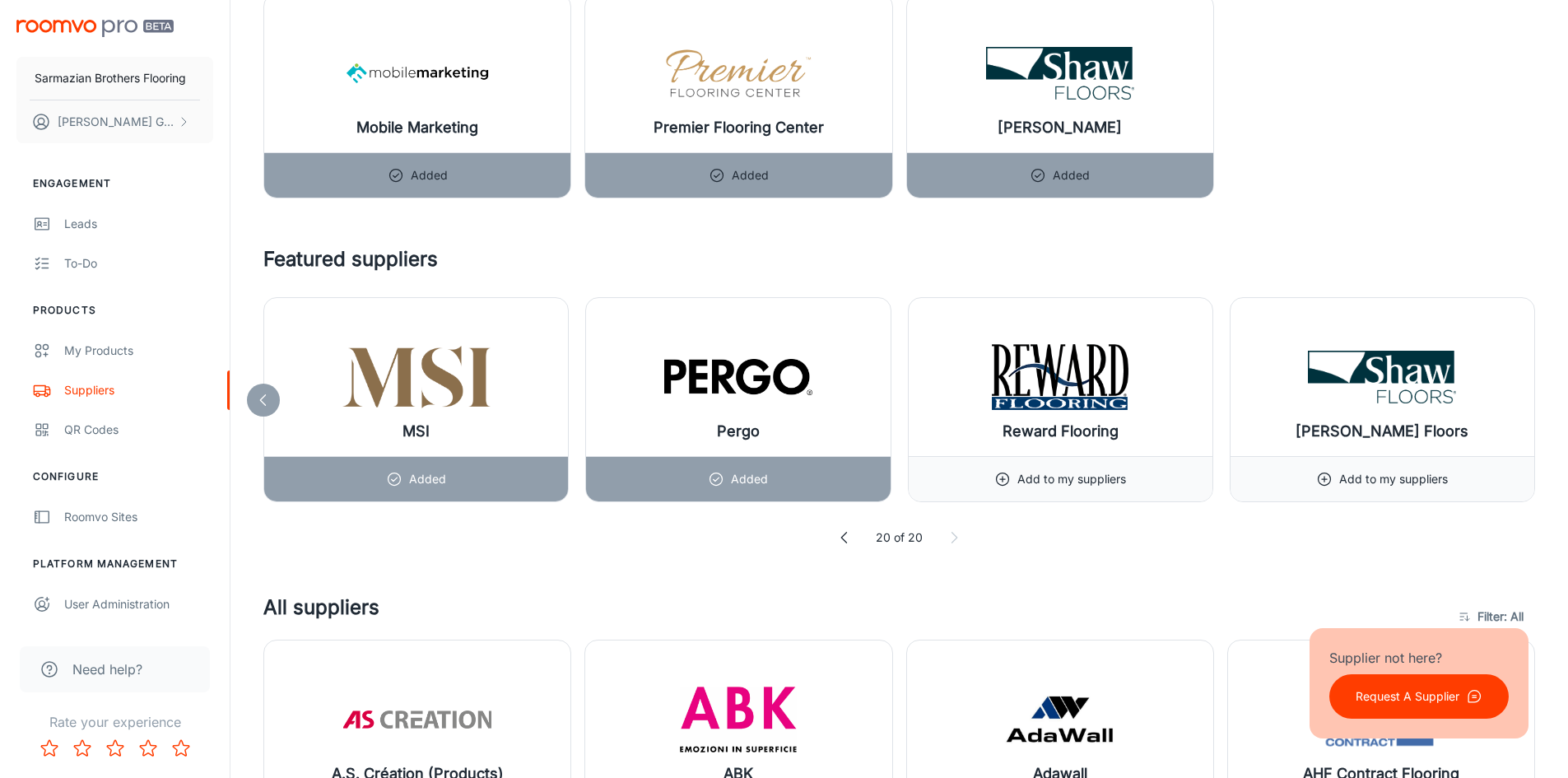
click at [953, 537] on icon at bounding box center [954, 537] width 17 height 17
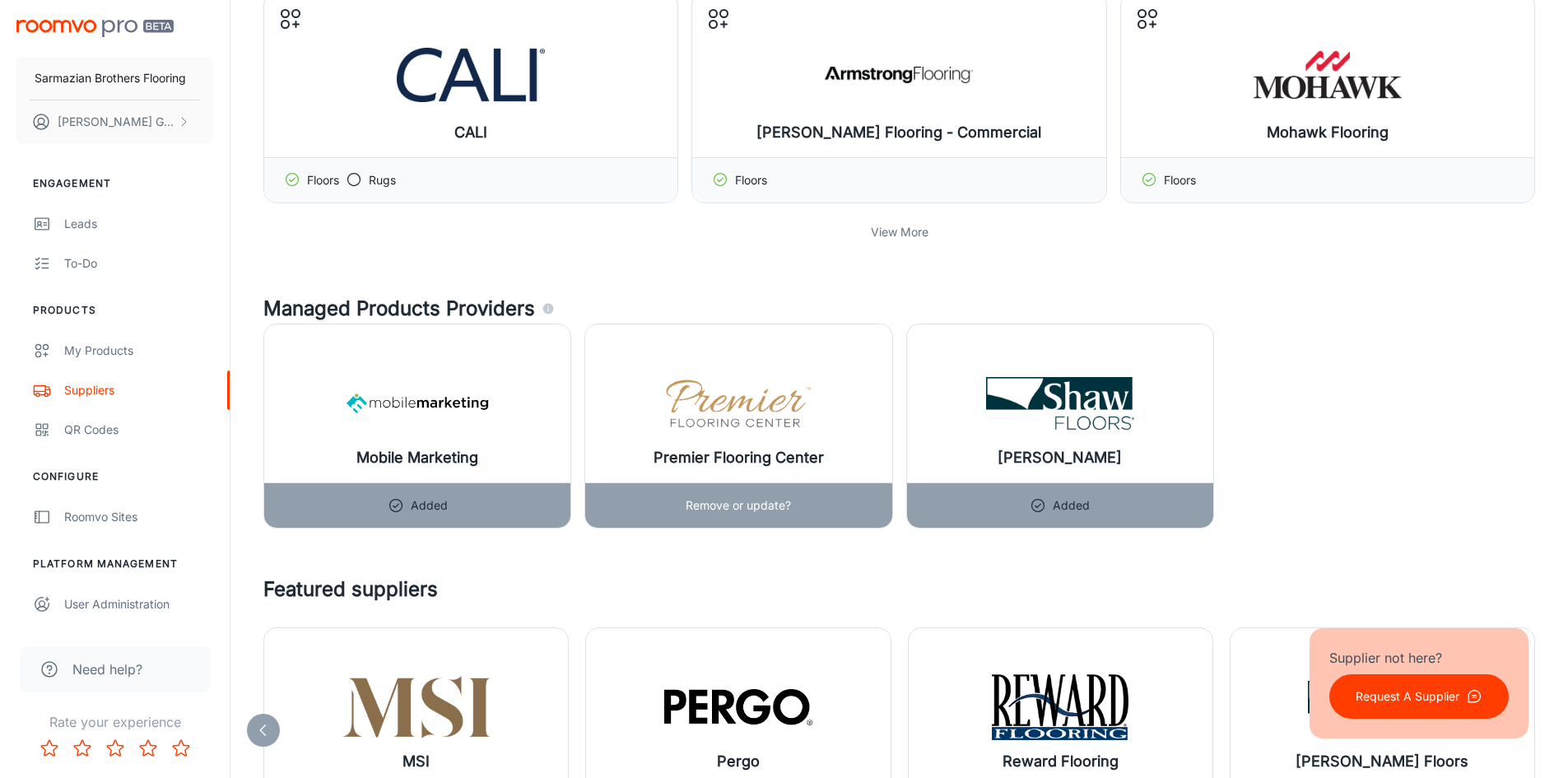
scroll to position [823, 0]
click at [1428, 503] on div "Mobile Marketing Added Premier Flooring Center Added [PERSON_NAME] Added" at bounding box center [893, 418] width 1285 height 218
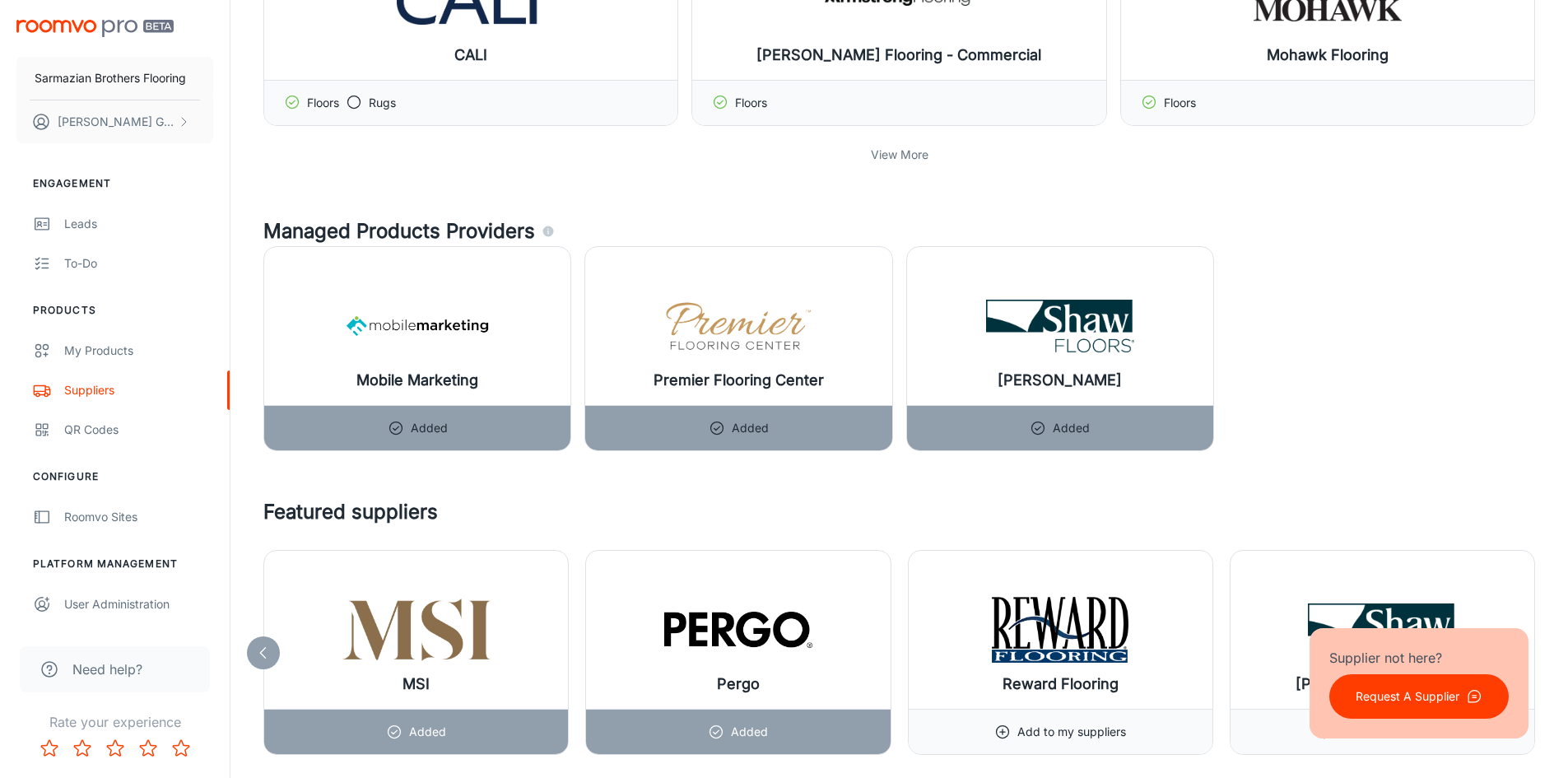
scroll to position [1070, 0]
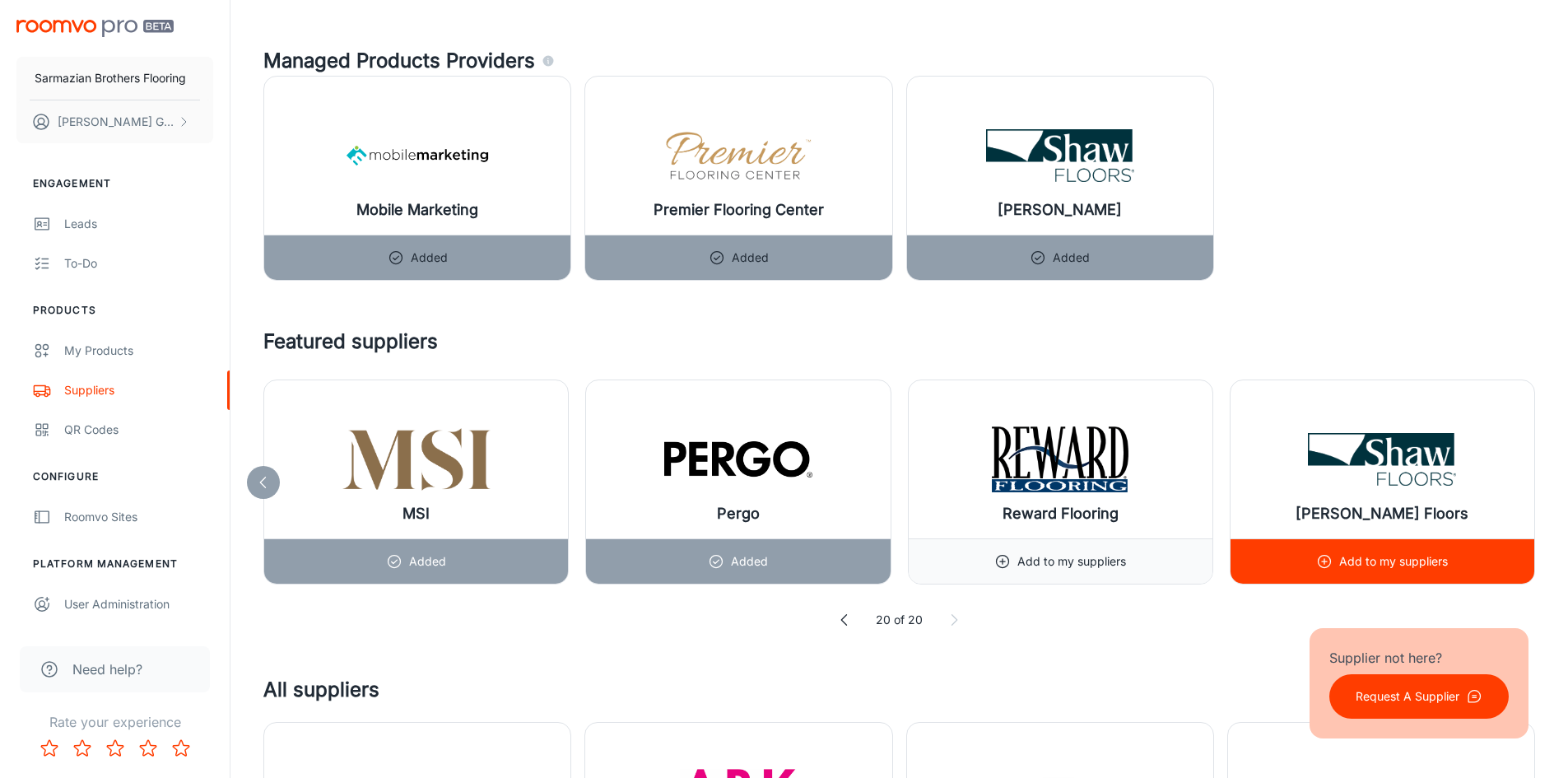
click at [1376, 560] on p "Add to my suppliers" at bounding box center [1393, 562] width 109 height 18
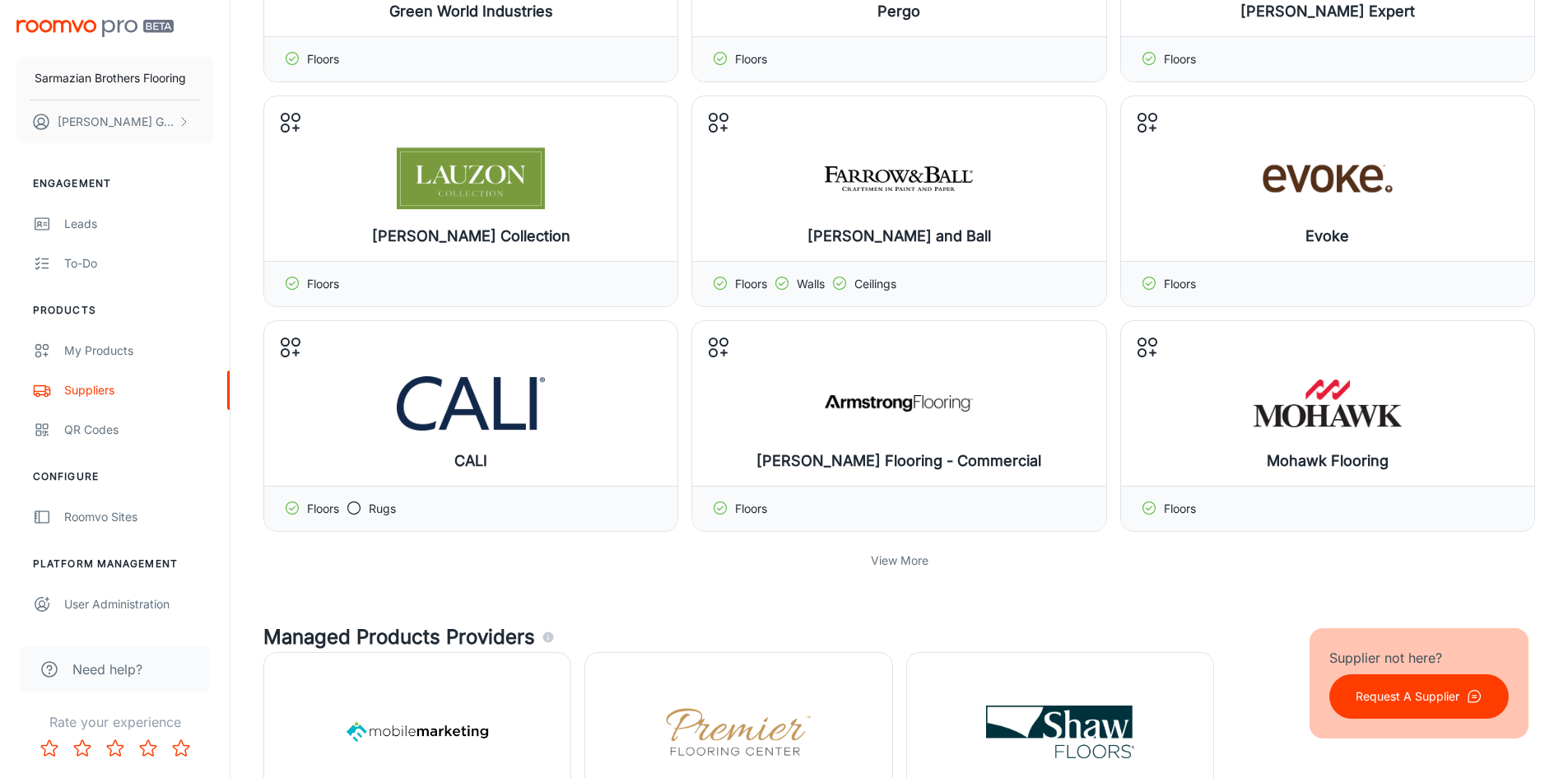
scroll to position [576, 0]
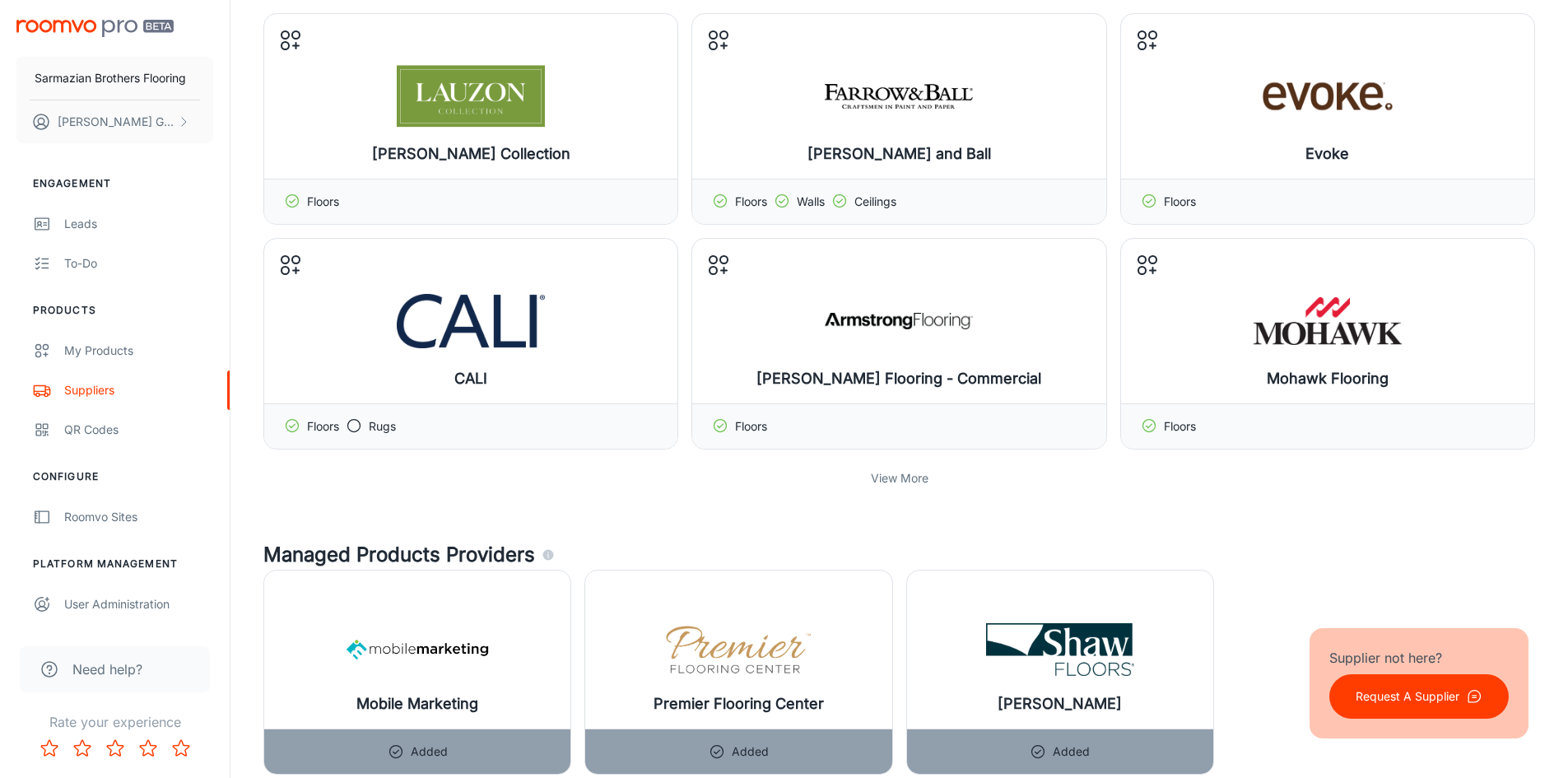
click at [916, 479] on p "View More" at bounding box center [899, 479] width 57 height 18
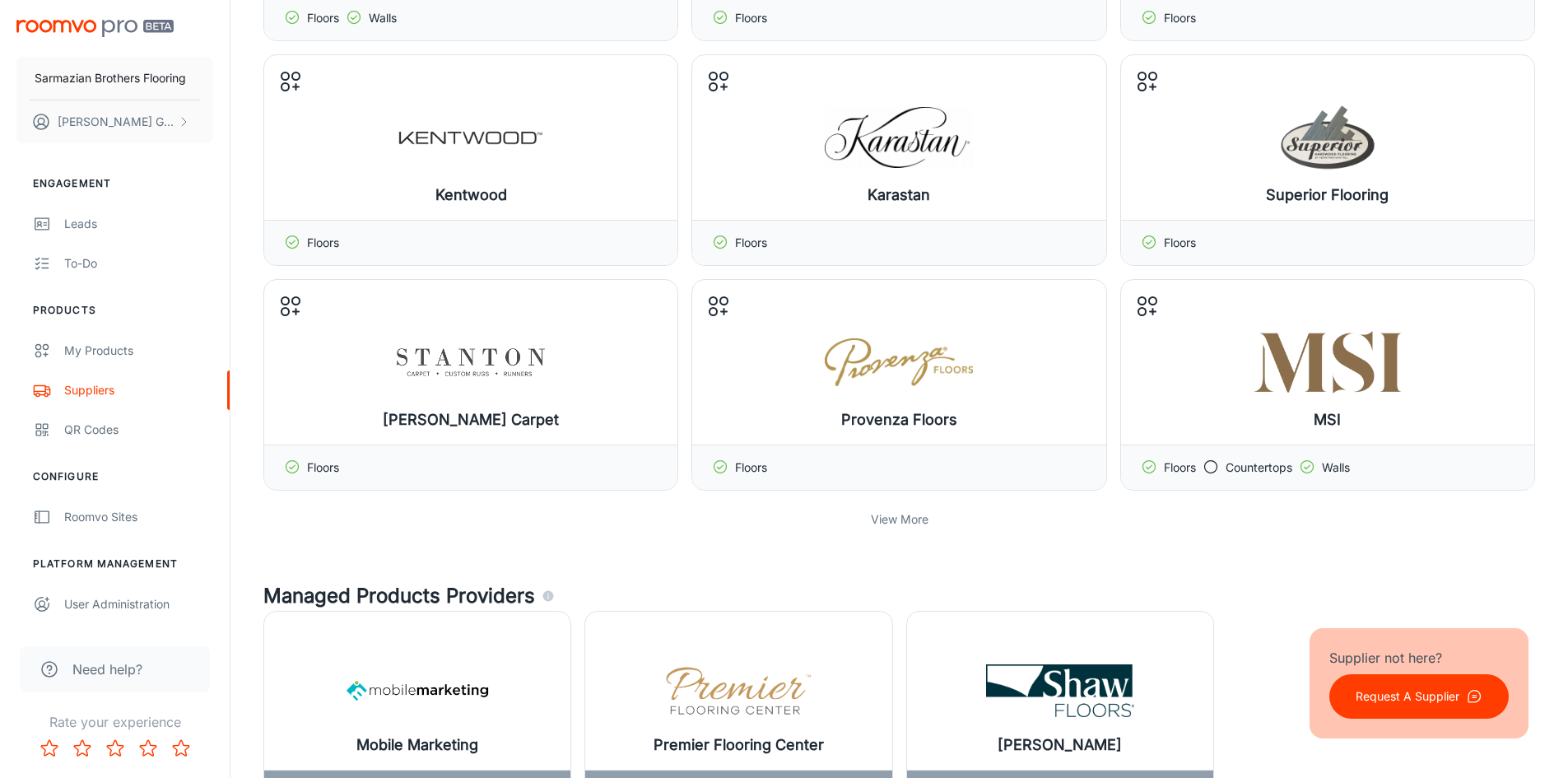
scroll to position [1234, 0]
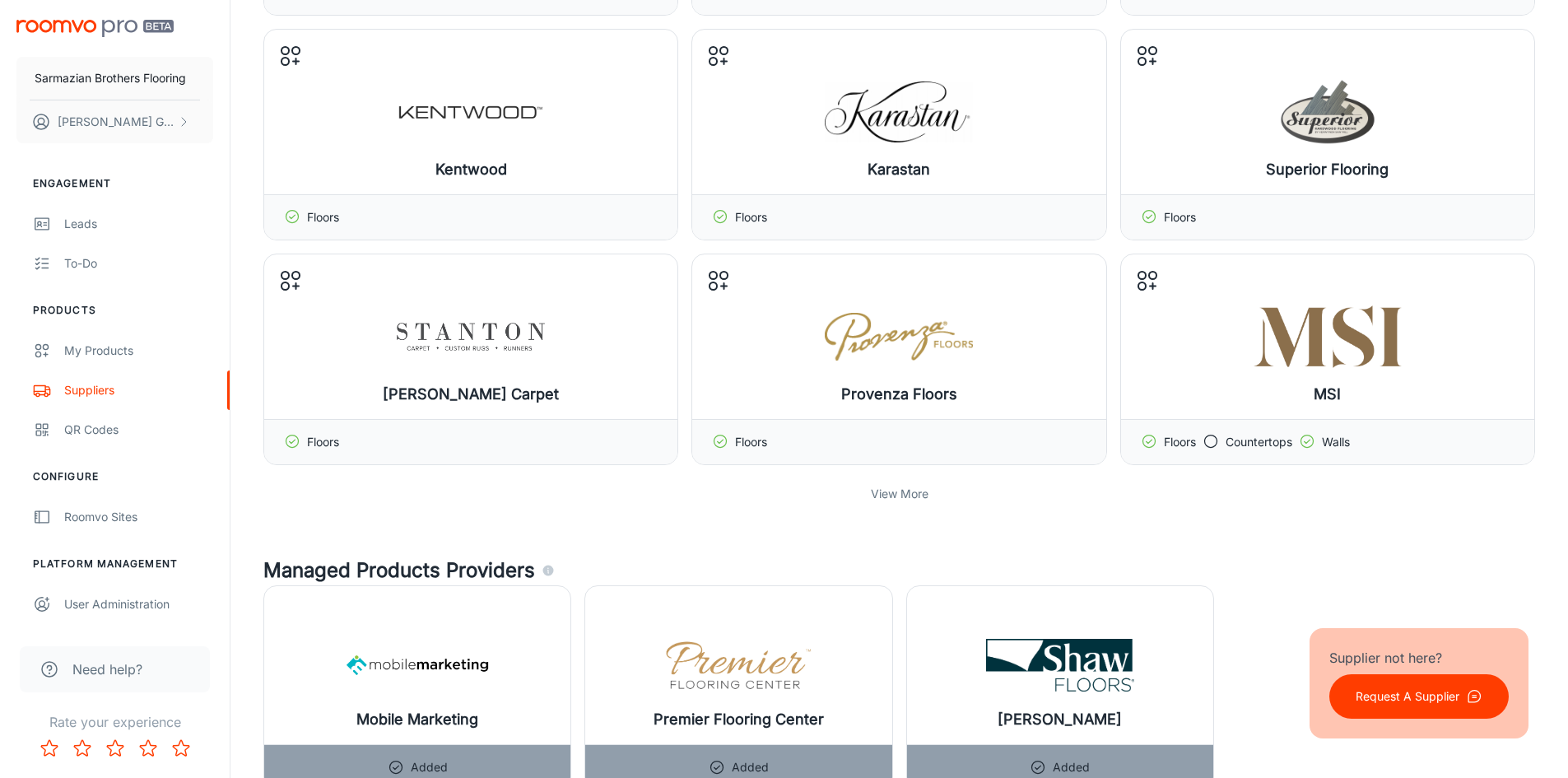
click at [916, 494] on p "View More" at bounding box center [899, 494] width 57 height 18
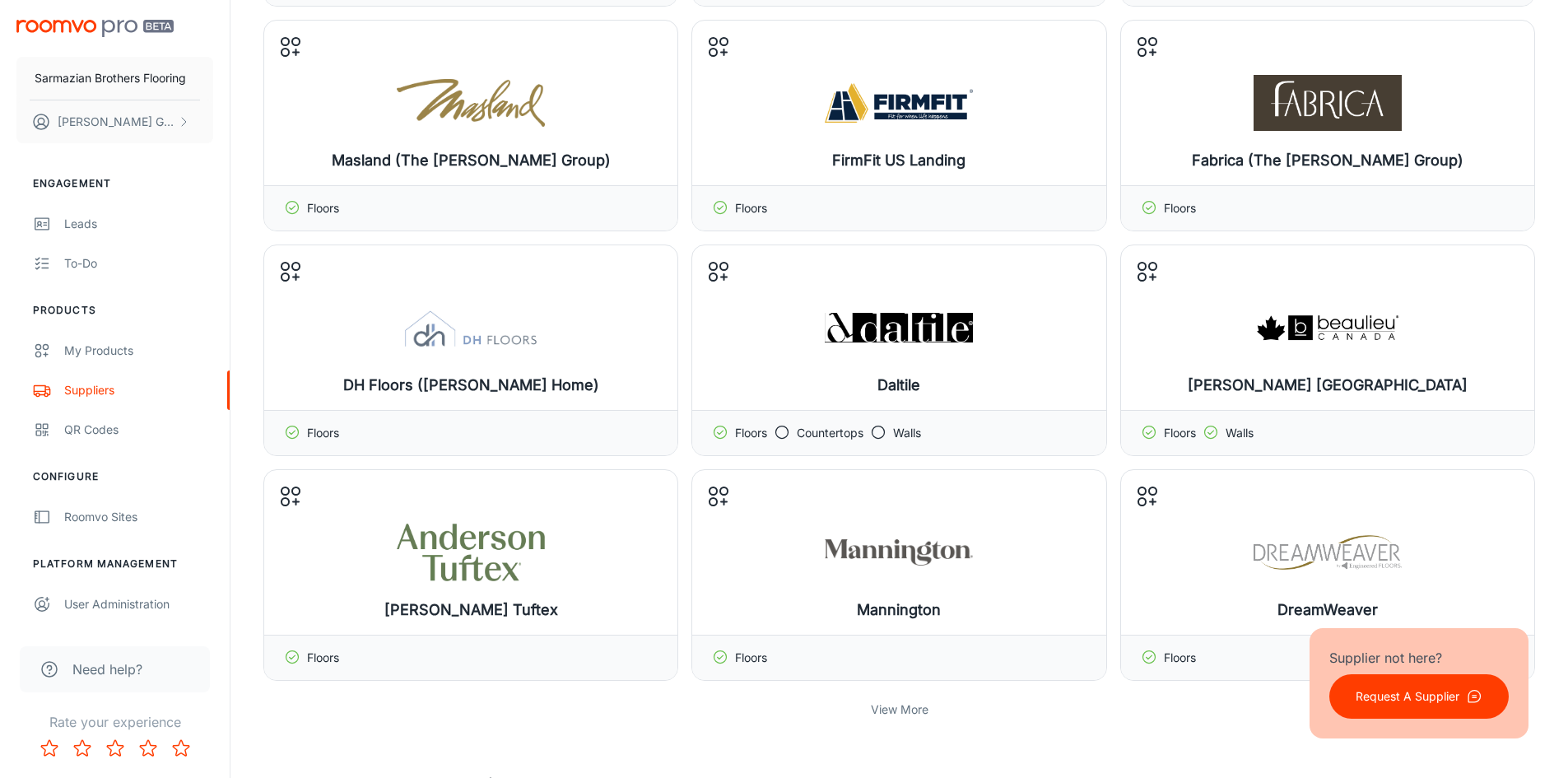
scroll to position [1811, 0]
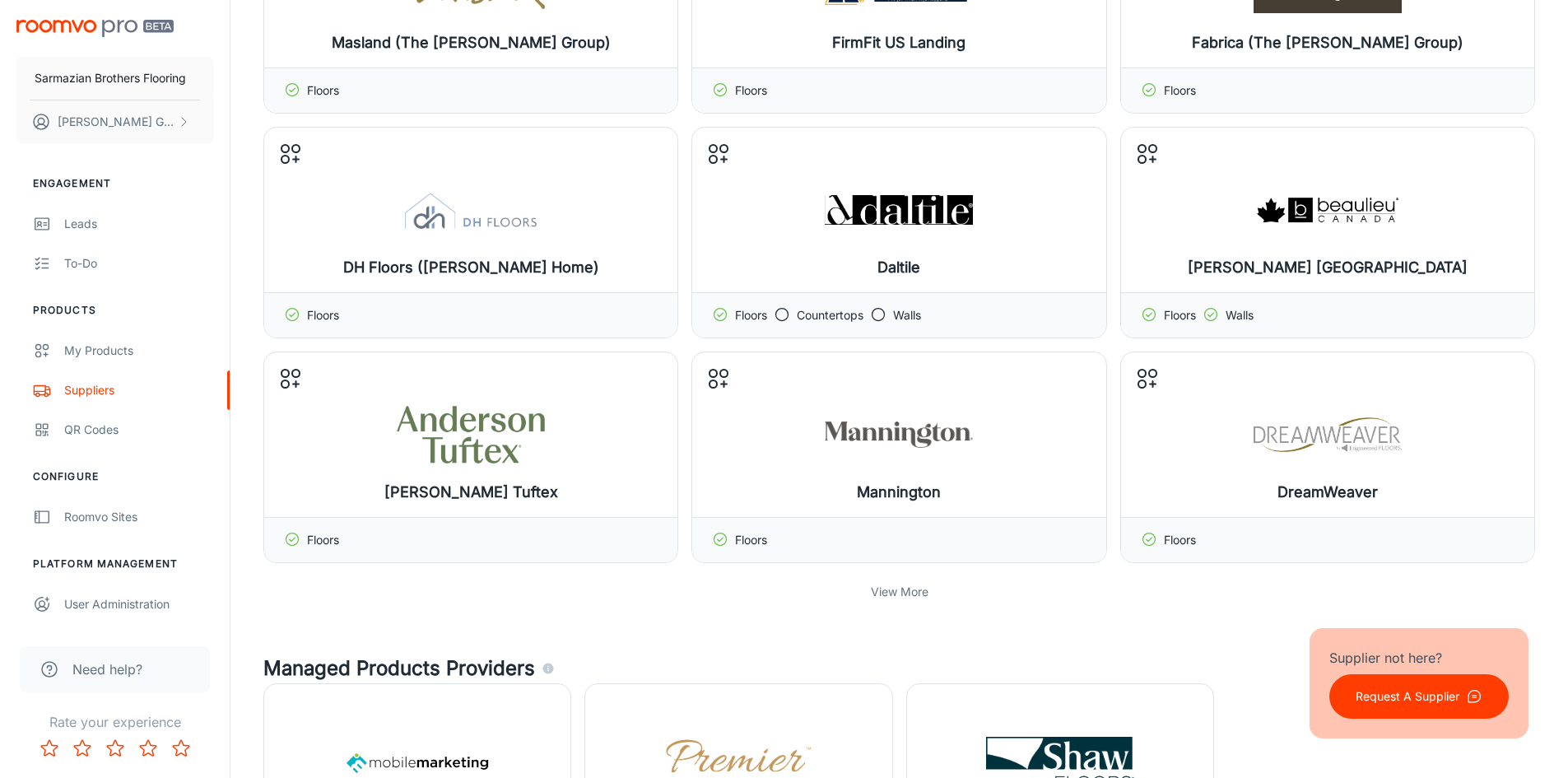
click at [912, 580] on div "View More" at bounding box center [899, 592] width 1272 height 32
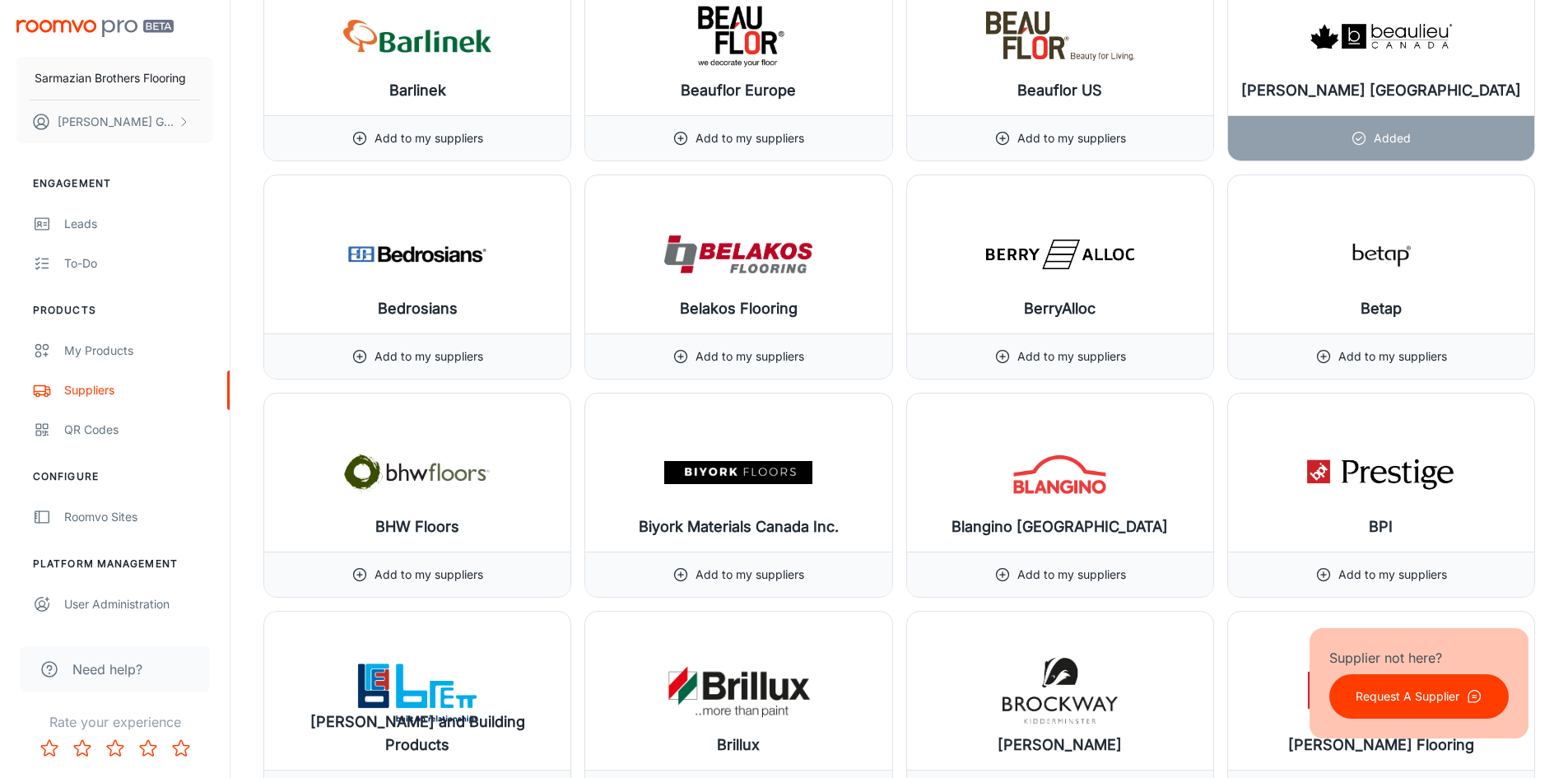
scroll to position [5350, 0]
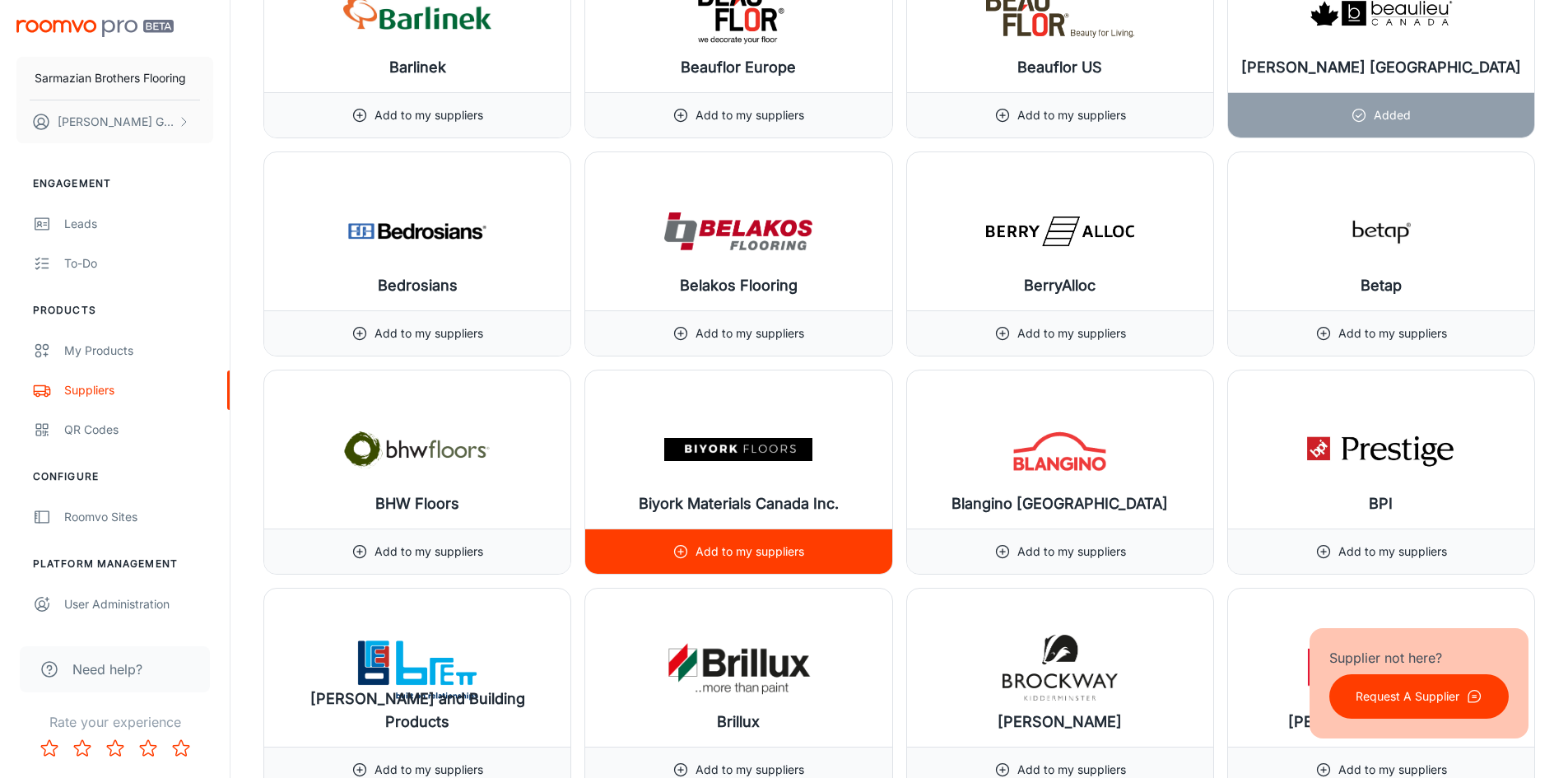
click at [861, 553] on div "Add to my suppliers" at bounding box center [738, 551] width 306 height 46
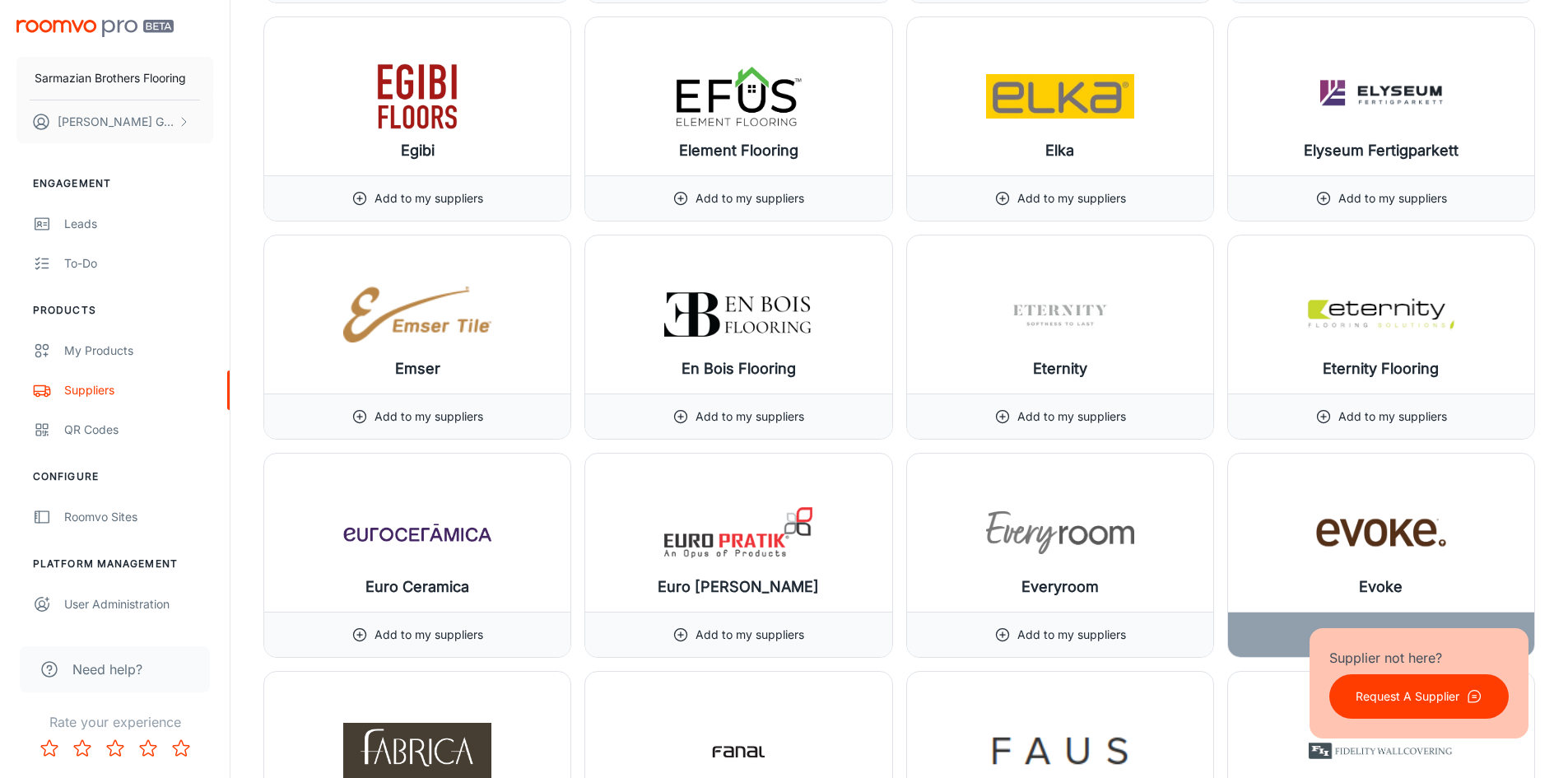
scroll to position [9218, 0]
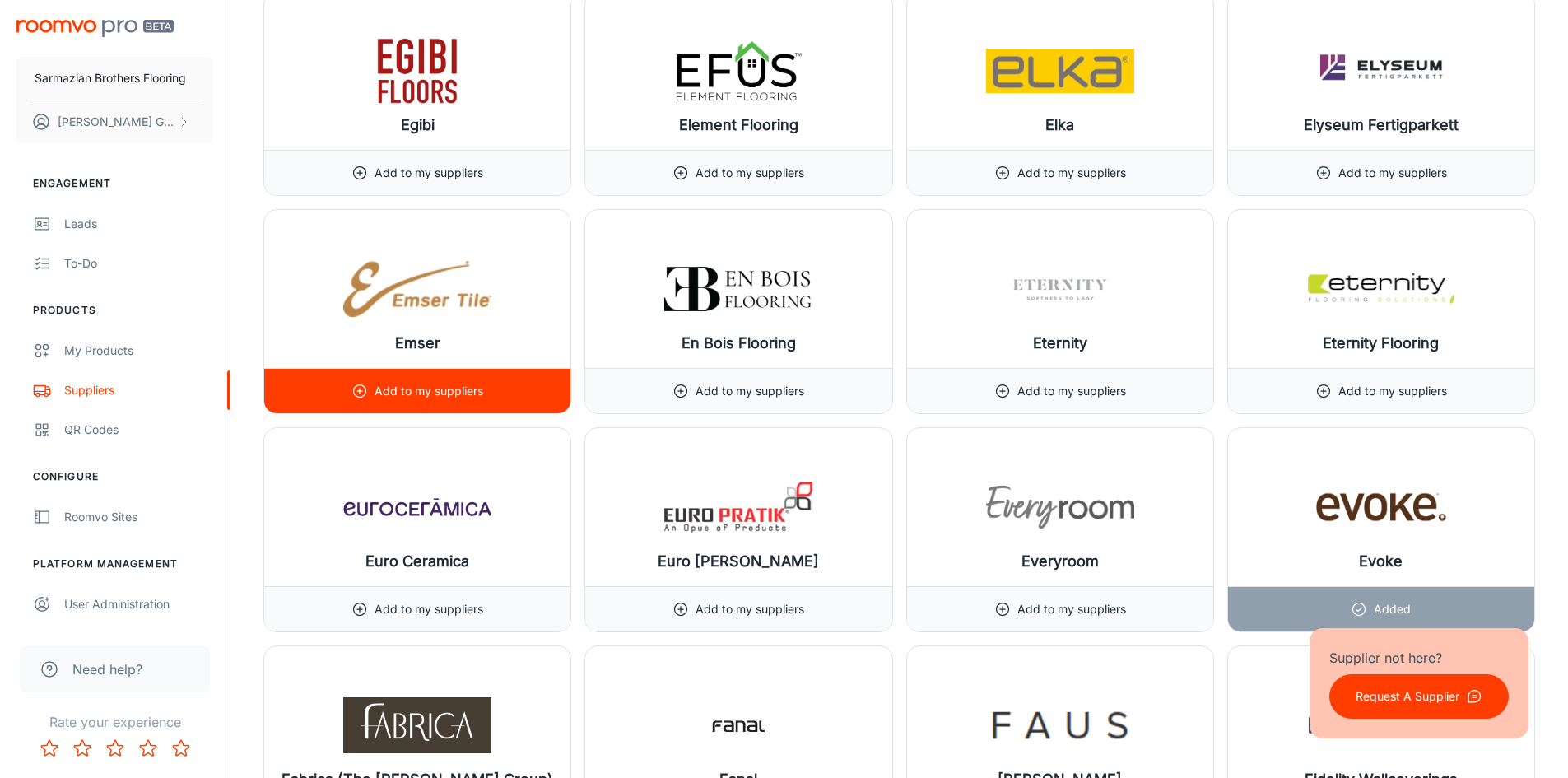
click at [470, 392] on p "Add to my suppliers" at bounding box center [428, 391] width 109 height 18
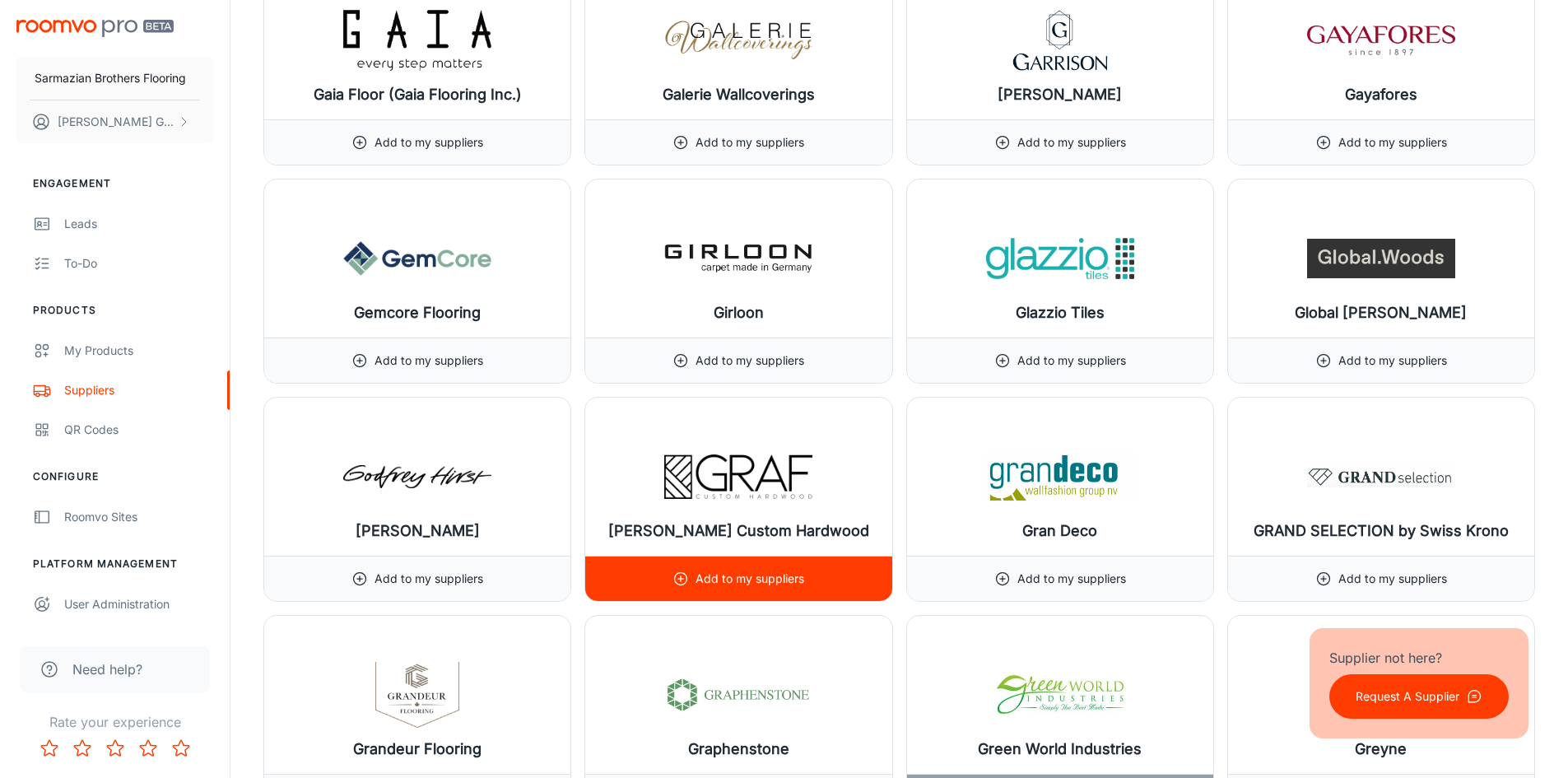
scroll to position [11029, 0]
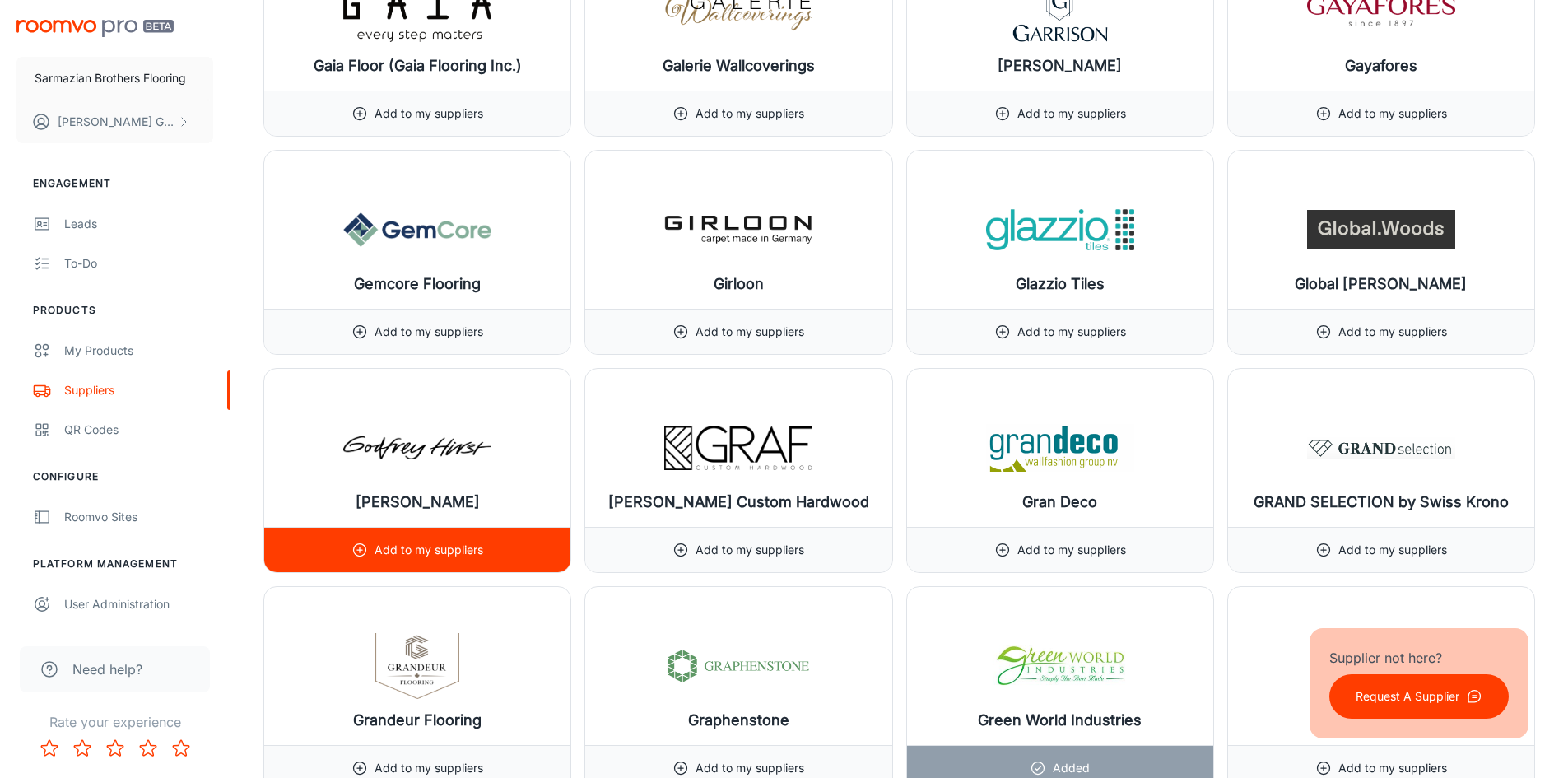
click at [494, 540] on div "Add to my suppliers" at bounding box center [417, 549] width 306 height 46
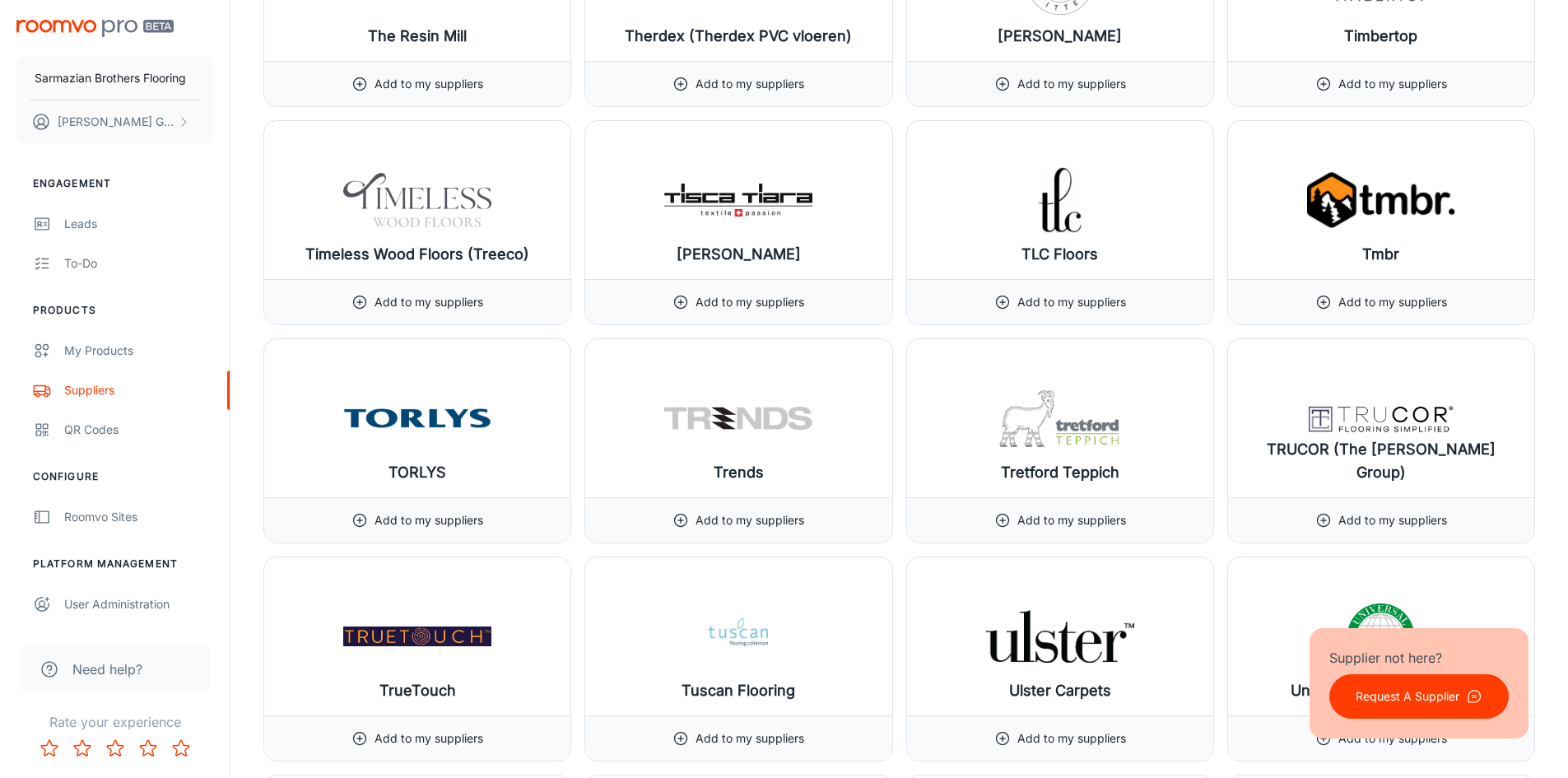
scroll to position [20658, 0]
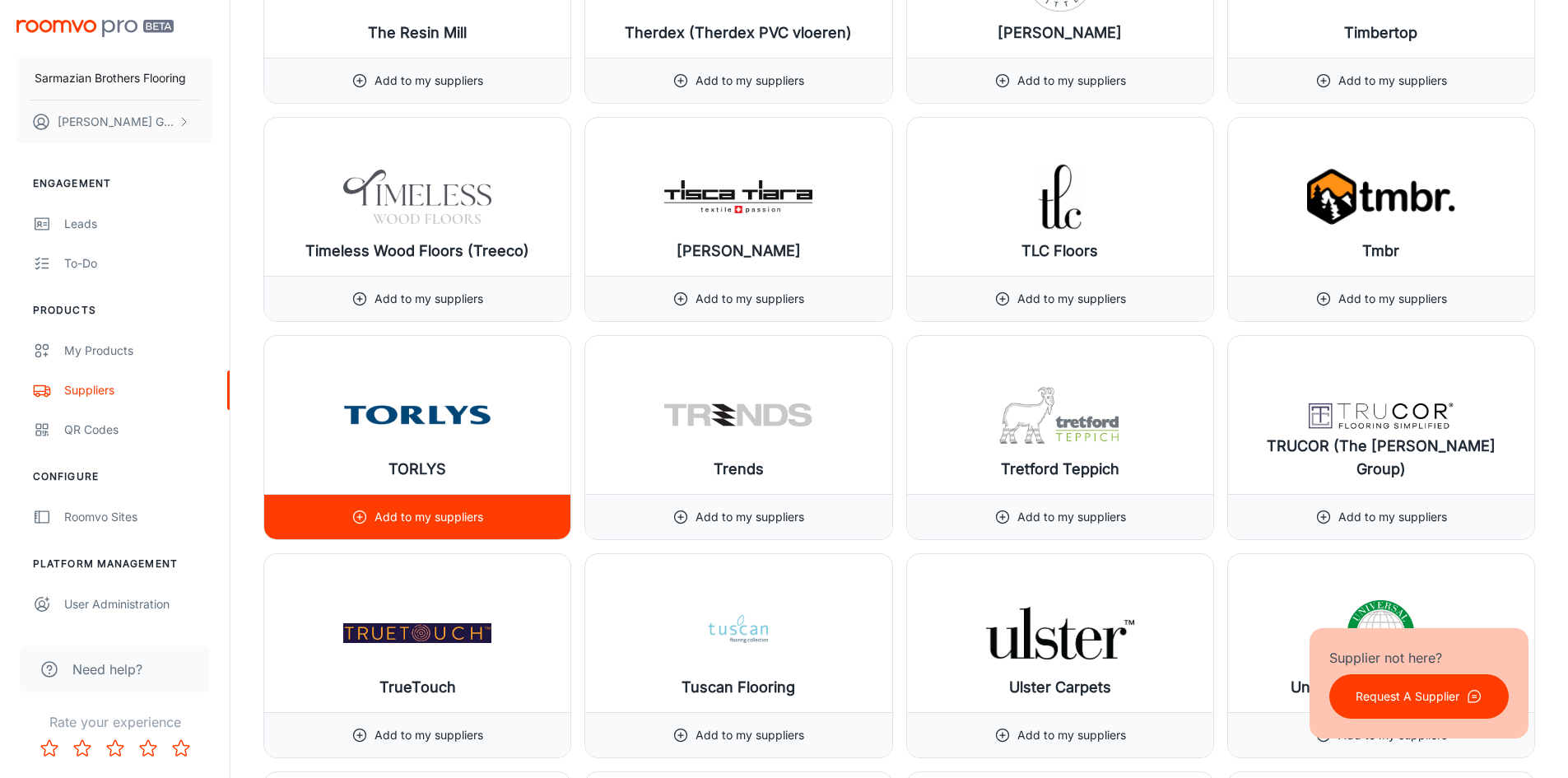
click at [504, 527] on div "Add to my suppliers" at bounding box center [417, 516] width 306 height 46
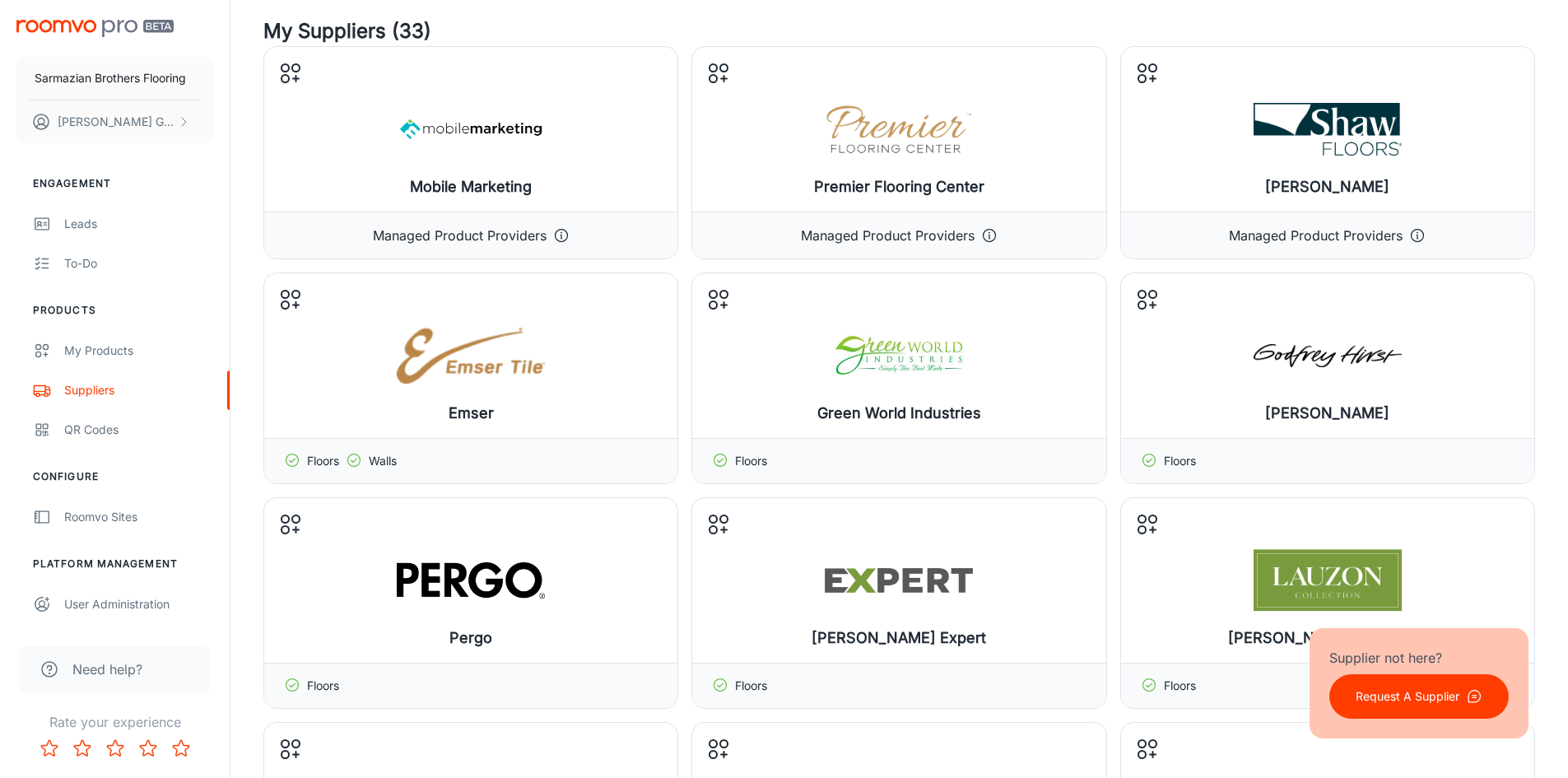
scroll to position [0, 0]
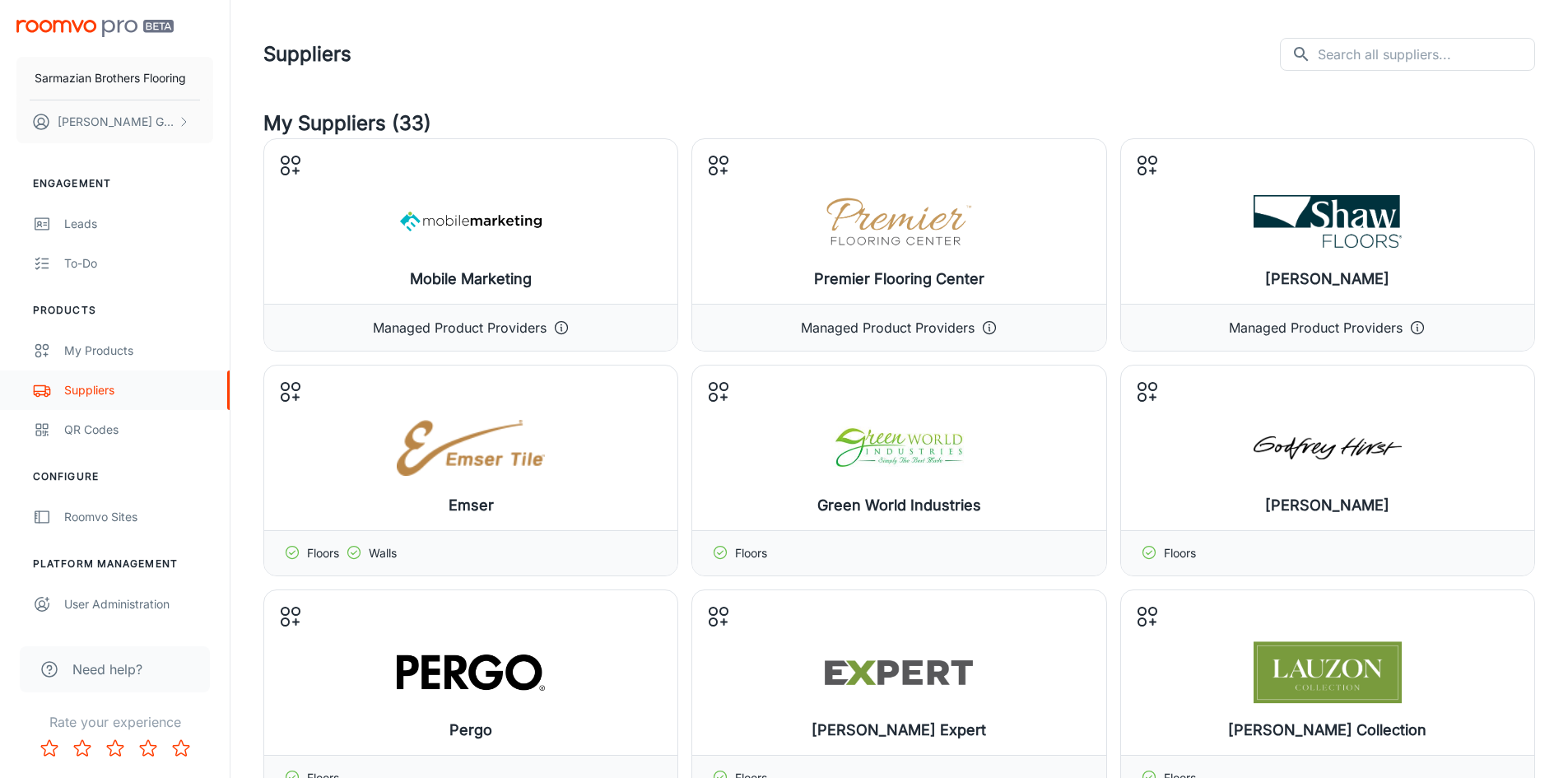
click at [92, 373] on link "Suppliers" at bounding box center [114, 391] width 230 height 40
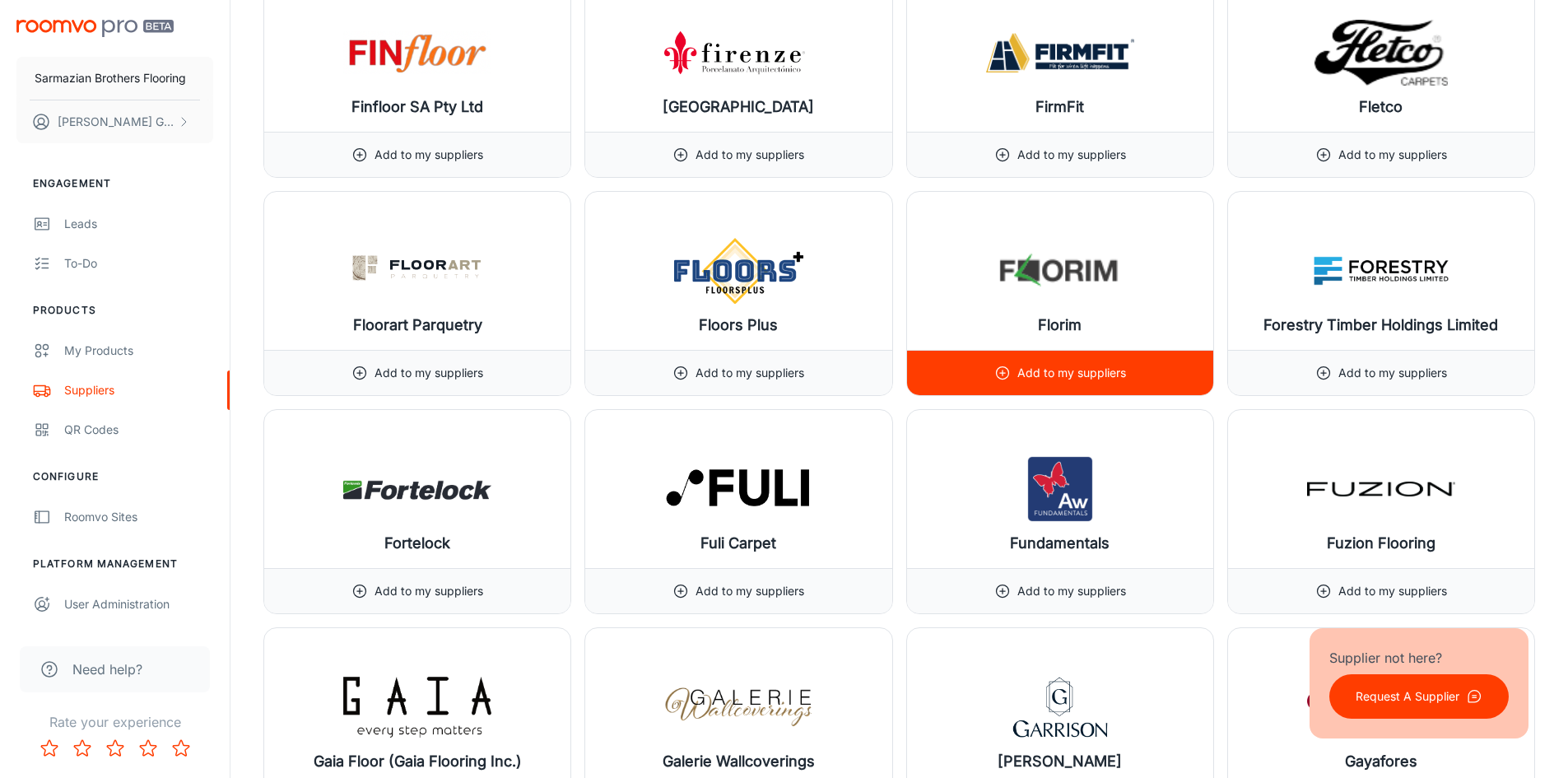
scroll to position [10370, 0]
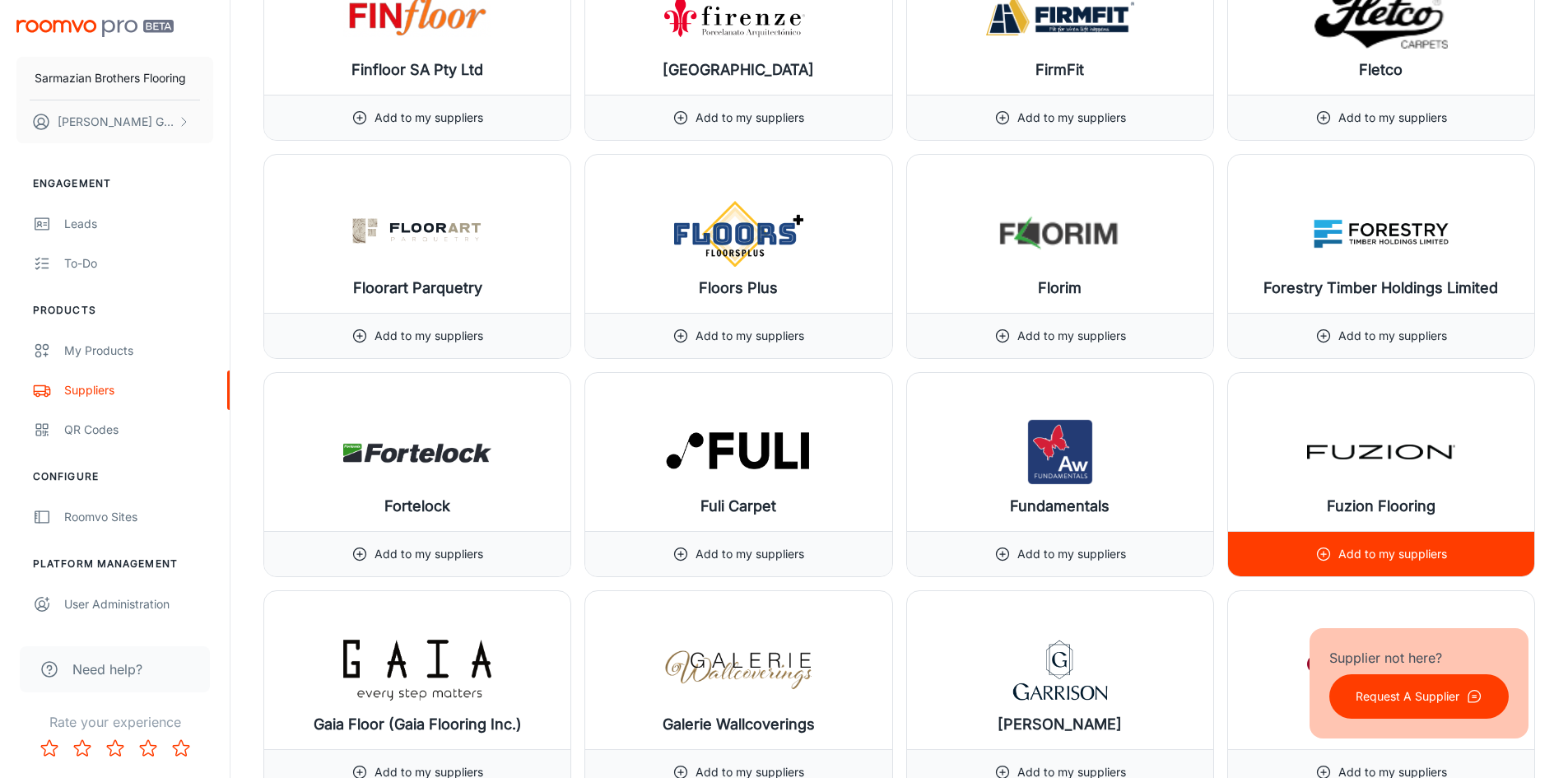
click at [1381, 547] on p "Add to my suppliers" at bounding box center [1392, 554] width 109 height 18
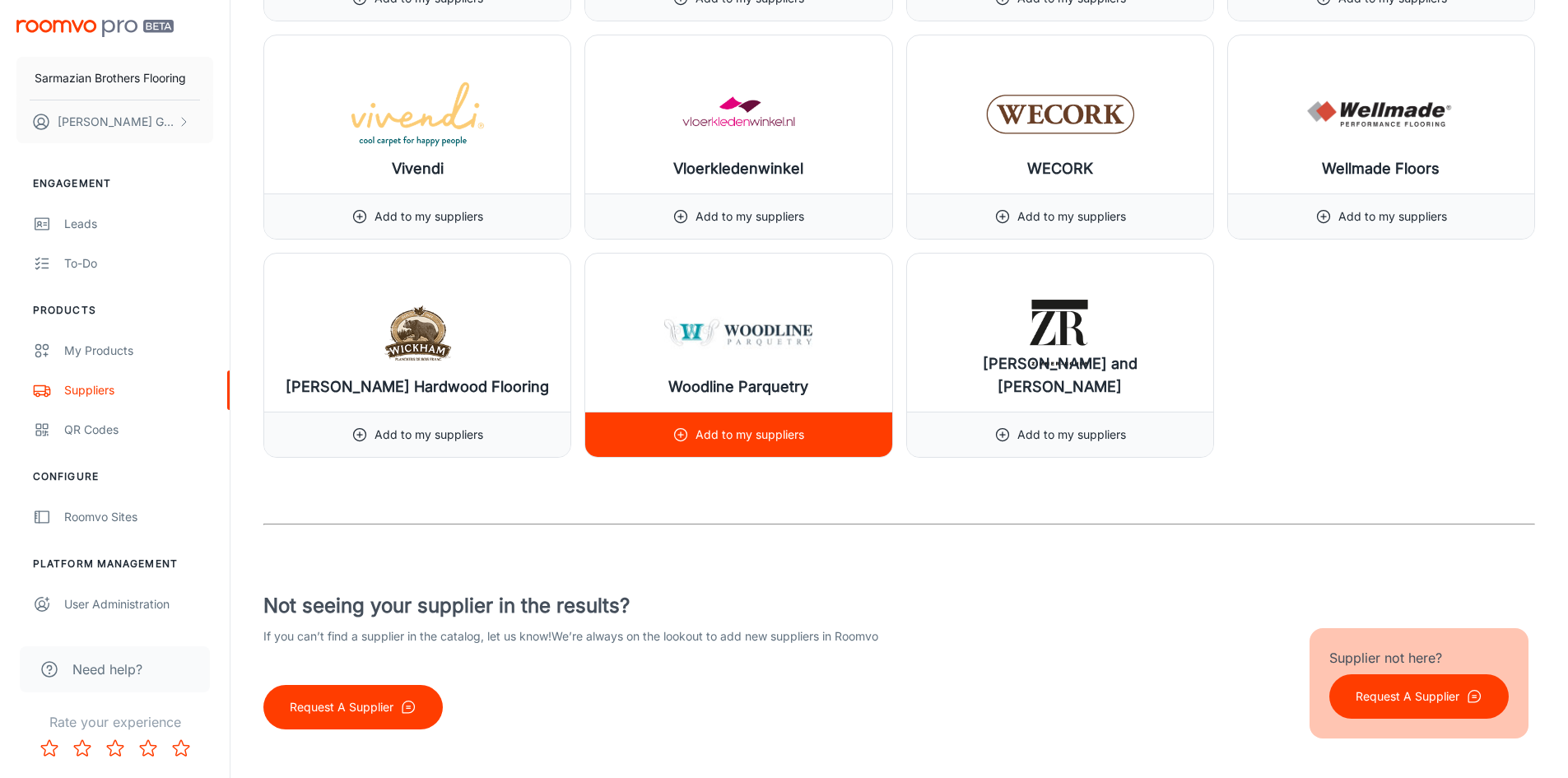
scroll to position [22057, 0]
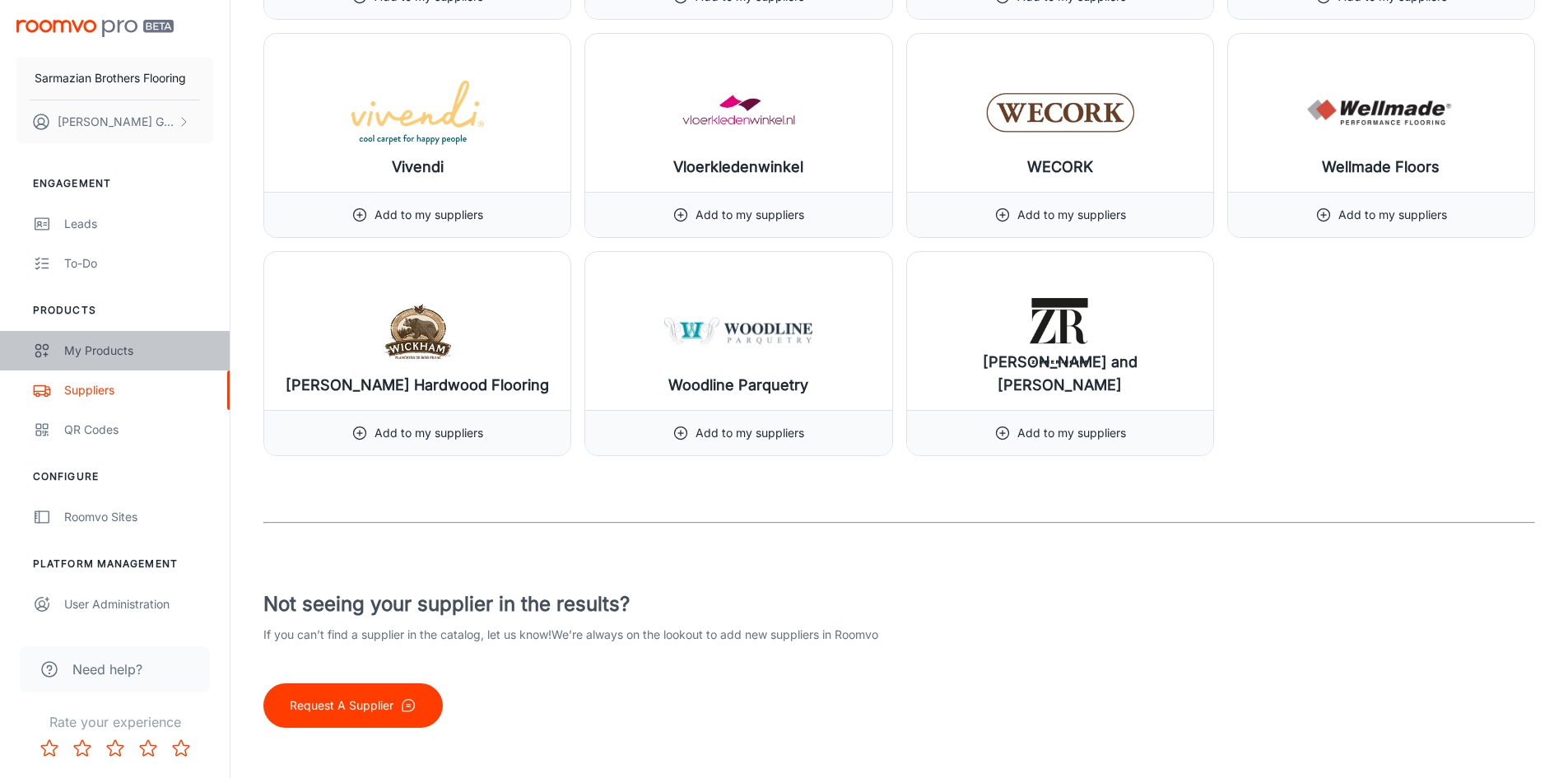
click at [95, 348] on div "My Products" at bounding box center [139, 351] width 149 height 18
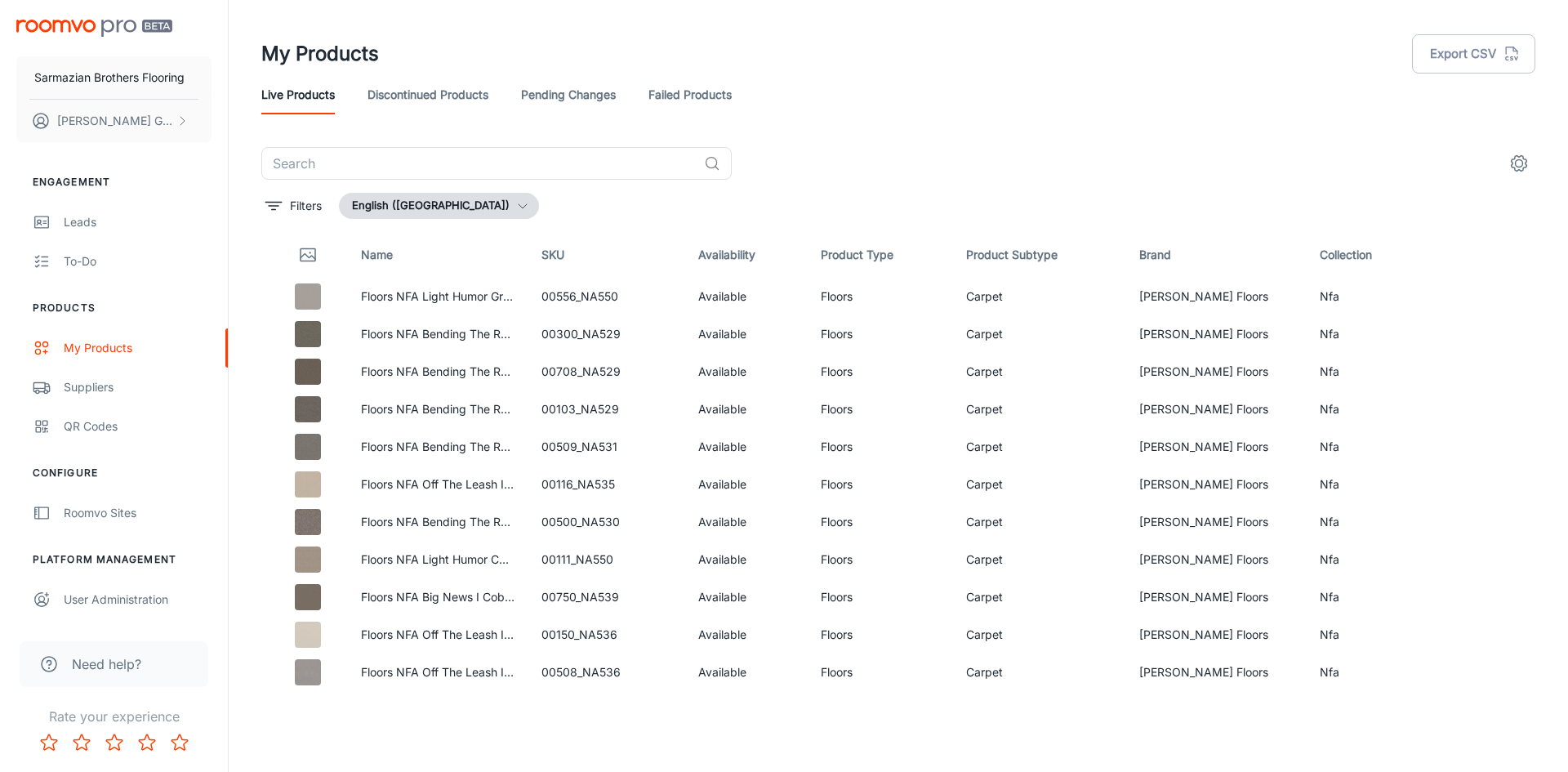
click at [383, 258] on th "Name" at bounding box center [438, 255] width 180 height 46
drag, startPoint x: 603, startPoint y: 226, endPoint x: 565, endPoint y: 235, distance: 39.1
click at [600, 229] on div "​ Filters English ([GEOGRAPHIC_DATA]) Name SKU Availability Product Type Produc…" at bounding box center [899, 421] width 1274 height 546
click at [673, 89] on link "Failed Products" at bounding box center [690, 95] width 83 height 40
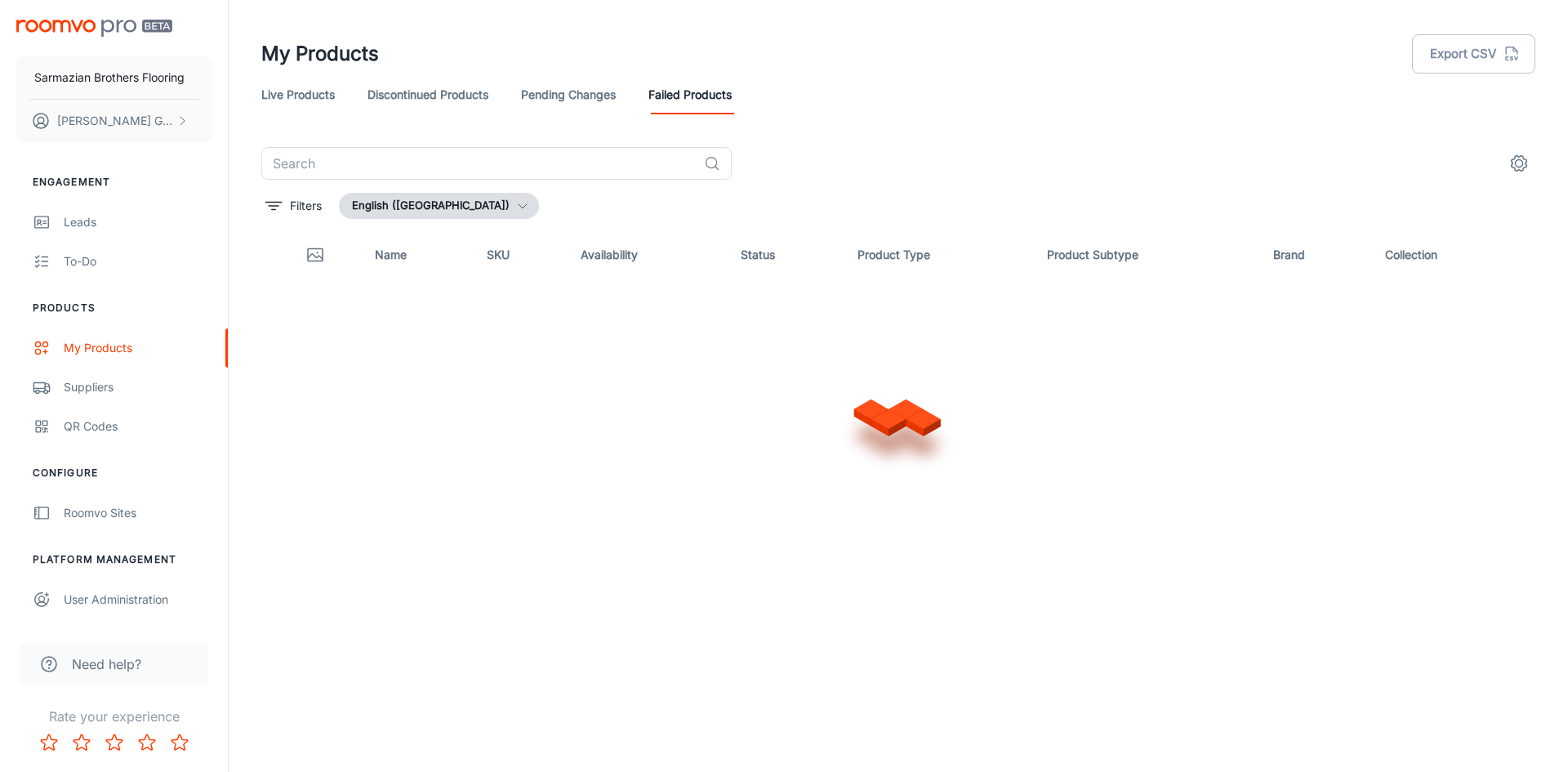
click at [537, 94] on link "Pending Changes" at bounding box center [568, 95] width 95 height 40
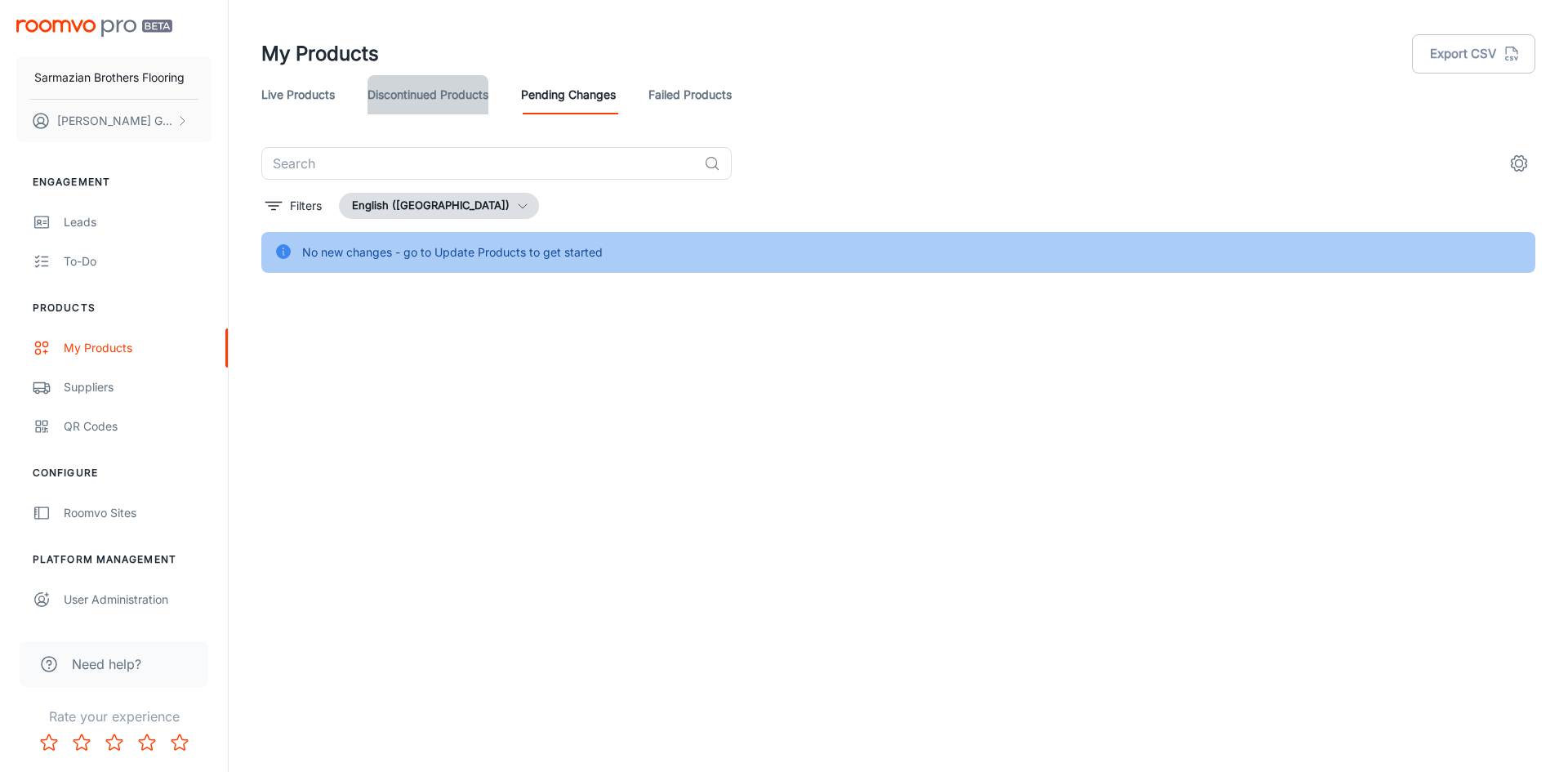
click at [441, 101] on link "Discontinued Products" at bounding box center [428, 95] width 121 height 40
click at [323, 92] on link "Live Products" at bounding box center [298, 95] width 73 height 40
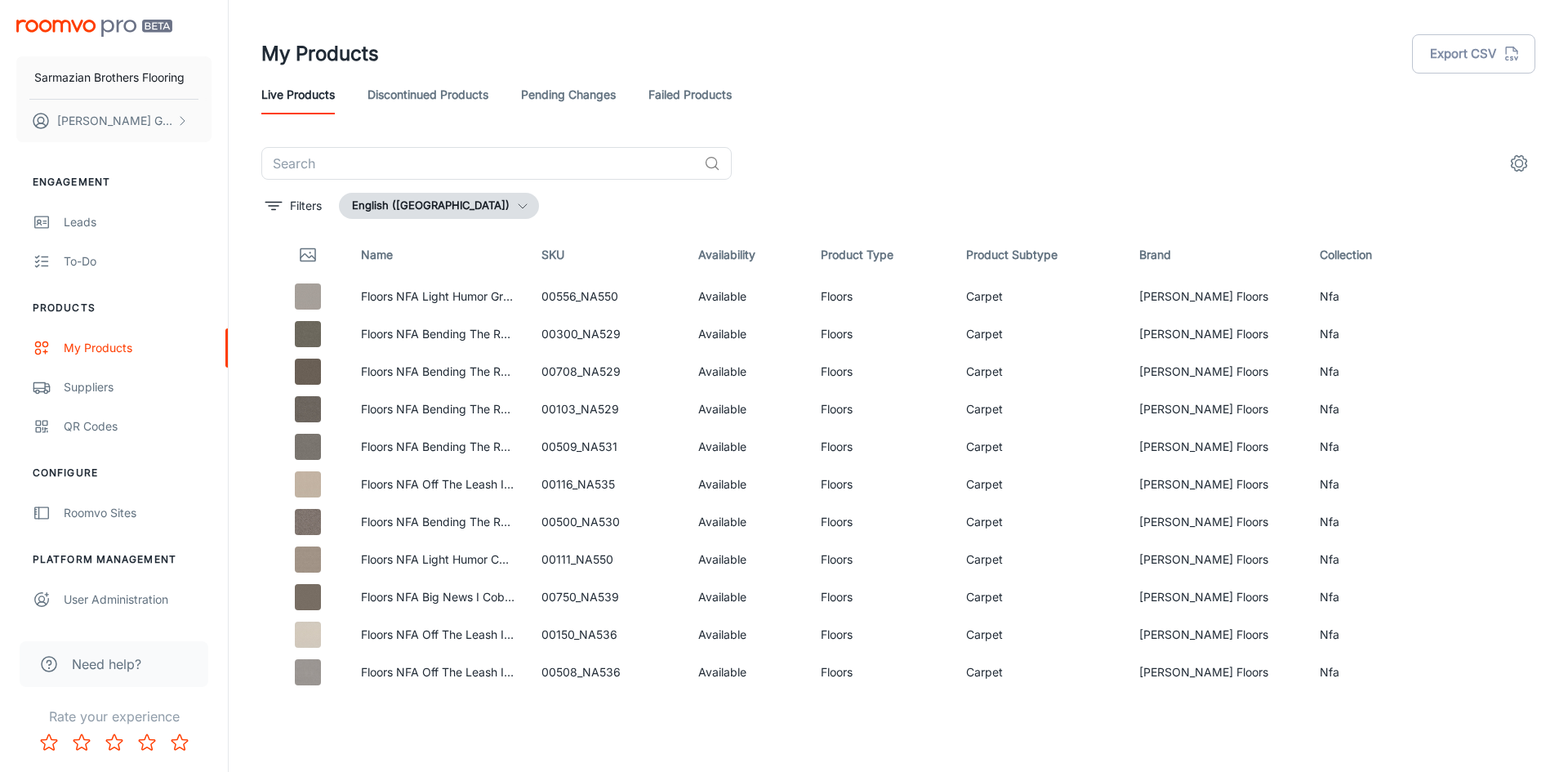
click at [1258, 176] on div "​" at bounding box center [899, 164] width 1274 height 33
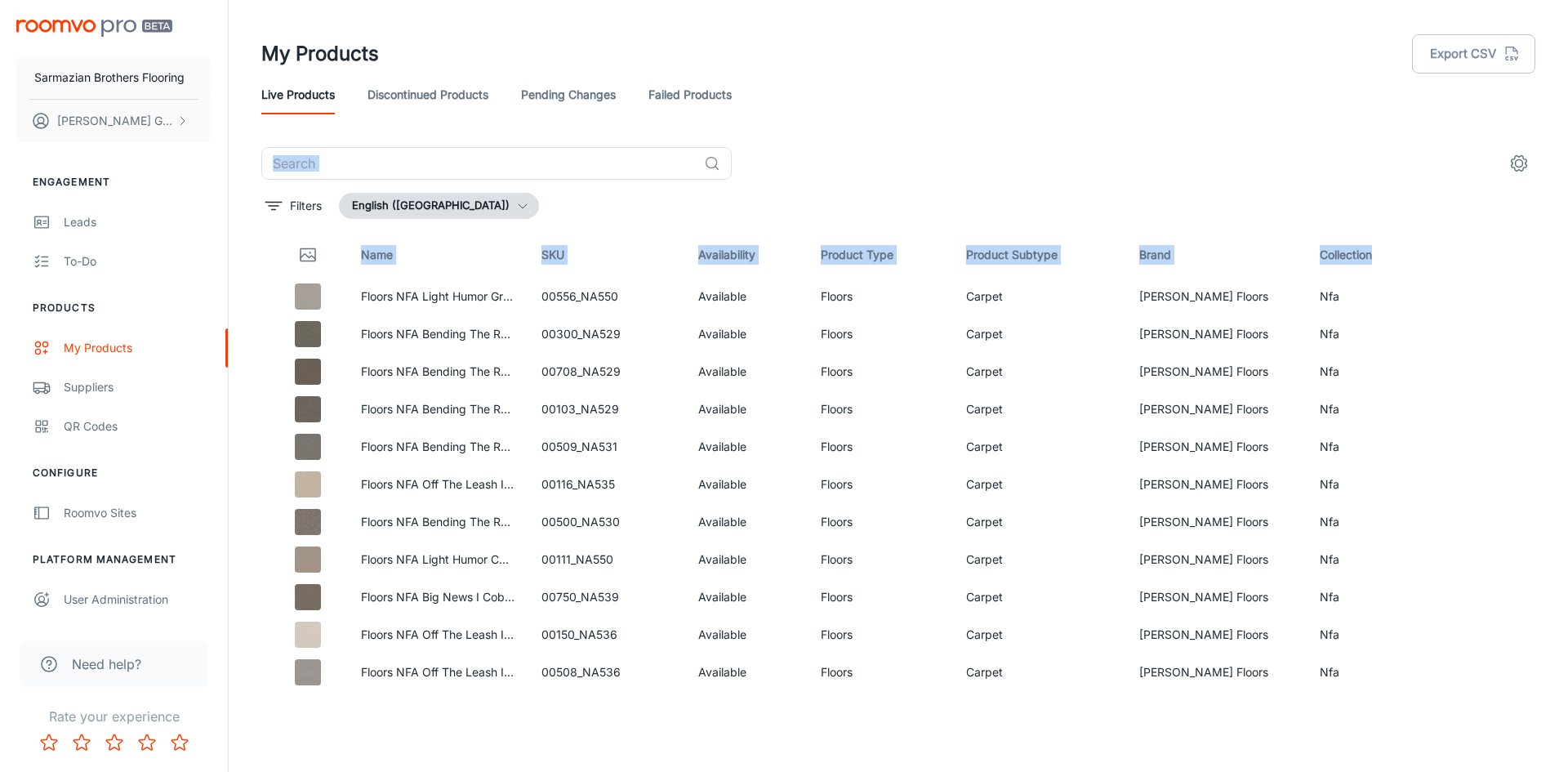
drag, startPoint x: 1300, startPoint y: 134, endPoint x: 1398, endPoint y: 254, distance: 154.9
click at [1398, 254] on div "My Products Export CSV Live Products Discontinued Products Pending Changes Fail…" at bounding box center [899, 346] width 1314 height 693
click at [1324, 178] on div "​" at bounding box center [899, 164] width 1274 height 33
drag, startPoint x: 1234, startPoint y: 148, endPoint x: 1209, endPoint y: 158, distance: 26.9
click at [1233, 148] on div "​" at bounding box center [899, 164] width 1274 height 33
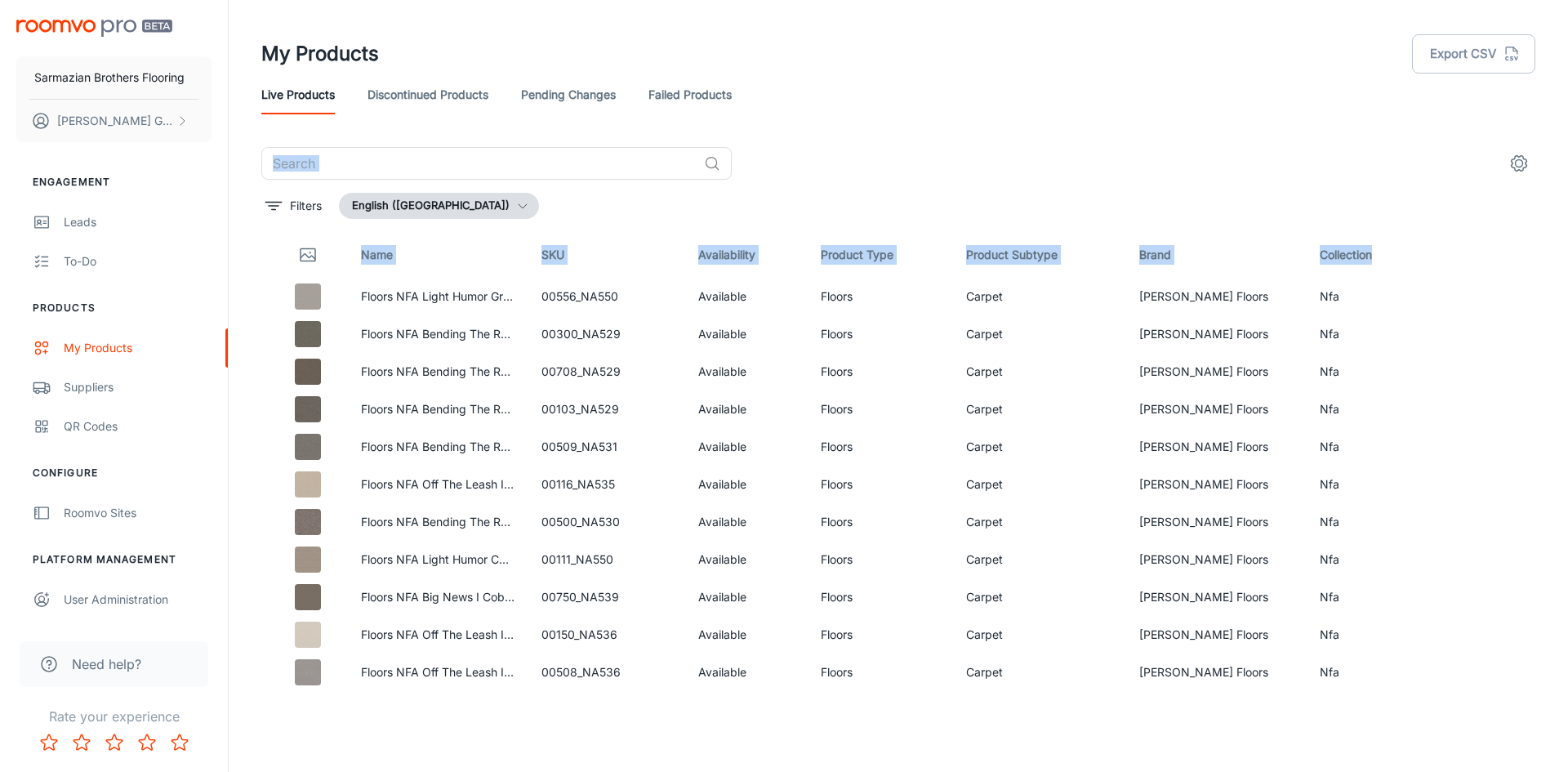
click at [1193, 200] on div "Filters English ([GEOGRAPHIC_DATA])" at bounding box center [899, 206] width 1274 height 26
click at [1149, 259] on th "Brand" at bounding box center [1216, 255] width 180 height 46
drag, startPoint x: 1169, startPoint y: 255, endPoint x: 262, endPoint y: 12, distance: 939.0
click at [268, 30] on div "My Products Export CSV Live Products Discontinued Products Pending Changes Fail…" at bounding box center [899, 346] width 1314 height 693
click at [321, 49] on h1 "My Products" at bounding box center [320, 54] width 118 height 30
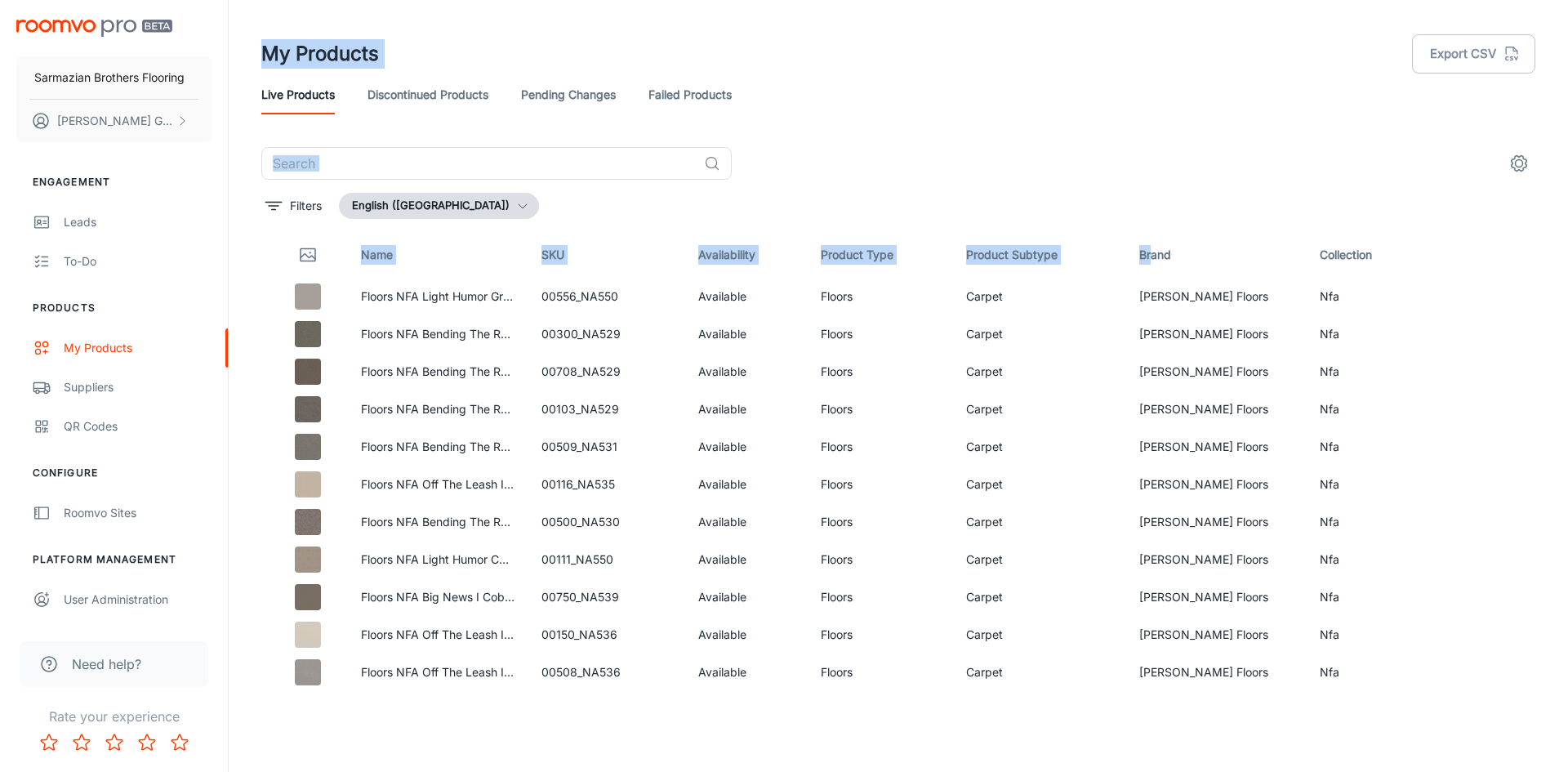
click at [1063, 81] on div "Live Products Discontinued Products Pending Changes Failed Products" at bounding box center [899, 95] width 1274 height 40
click at [991, 186] on div "​ Filters English ([GEOGRAPHIC_DATA]) Name SKU Availability Product Type Produc…" at bounding box center [899, 421] width 1274 height 546
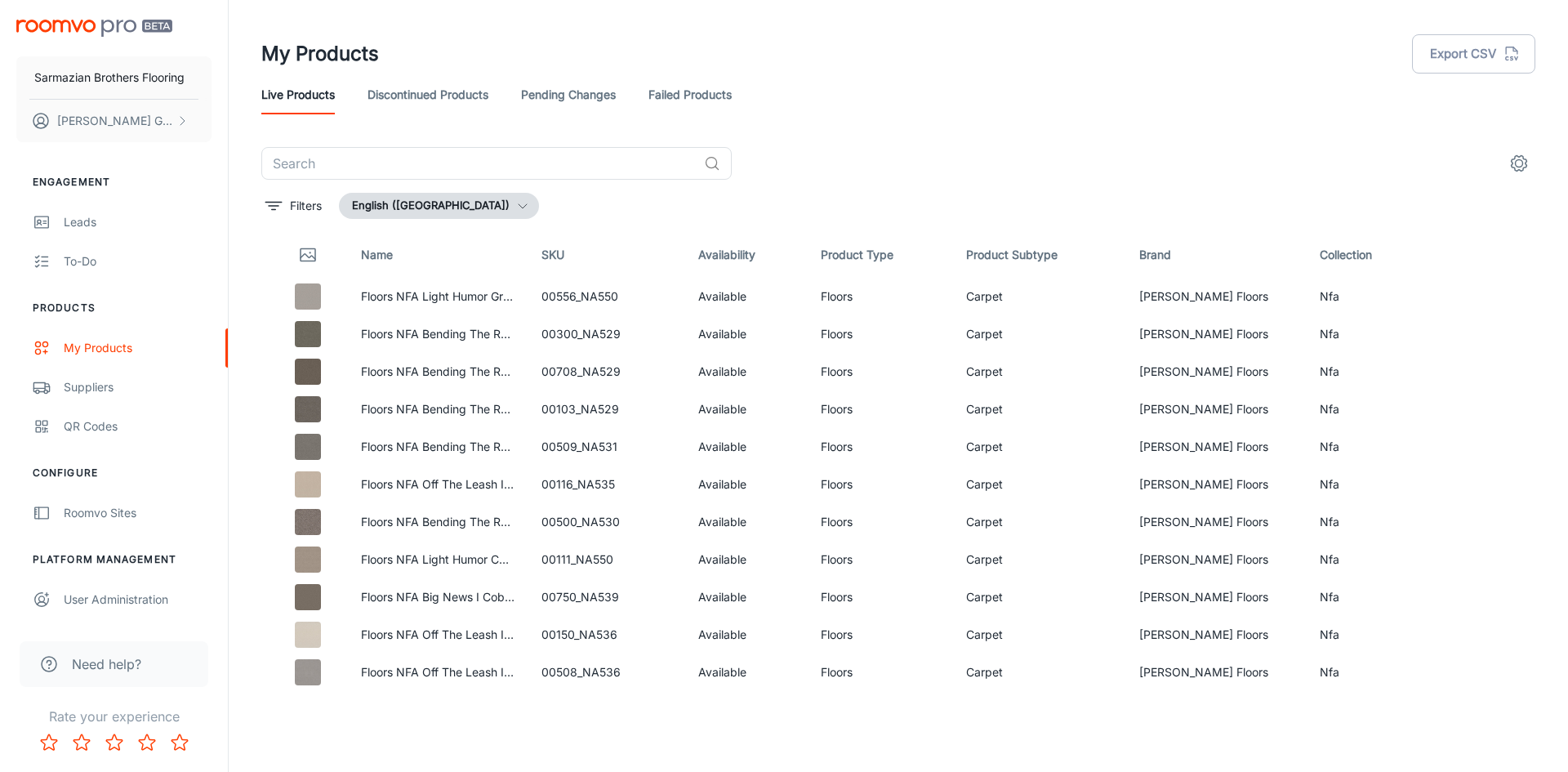
drag, startPoint x: 252, startPoint y: 47, endPoint x: 240, endPoint y: 45, distance: 12.2
click at [240, 45] on div "My Products Export CSV Live Products Discontinued Products Pending Changes Fail…" at bounding box center [898, 379] width 1339 height 759
click at [256, 24] on header "My Products Export CSV Live Products Discontinued Products Pending Changes Fail…" at bounding box center [899, 73] width 1314 height 147
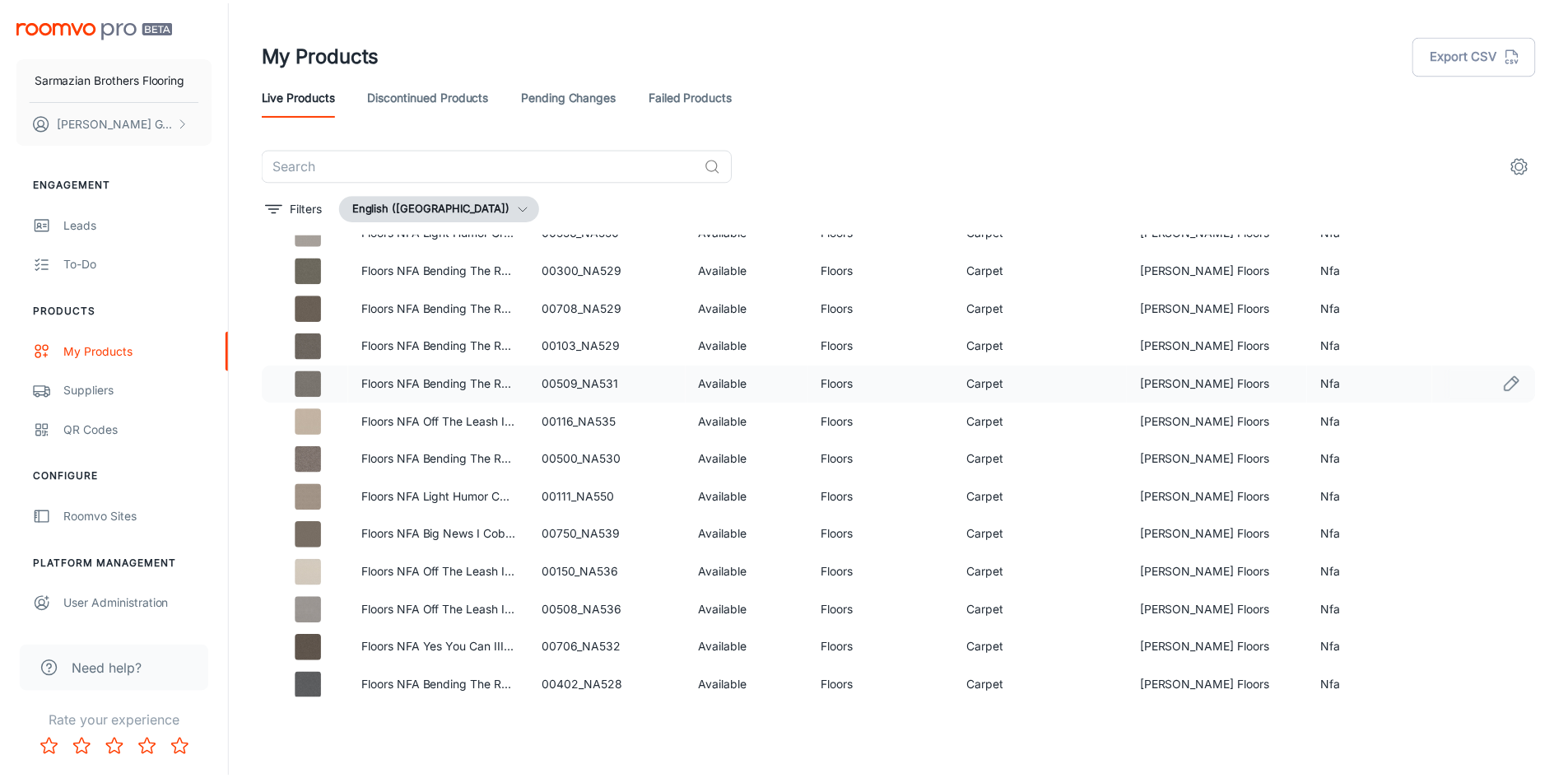
scroll to position [164, 0]
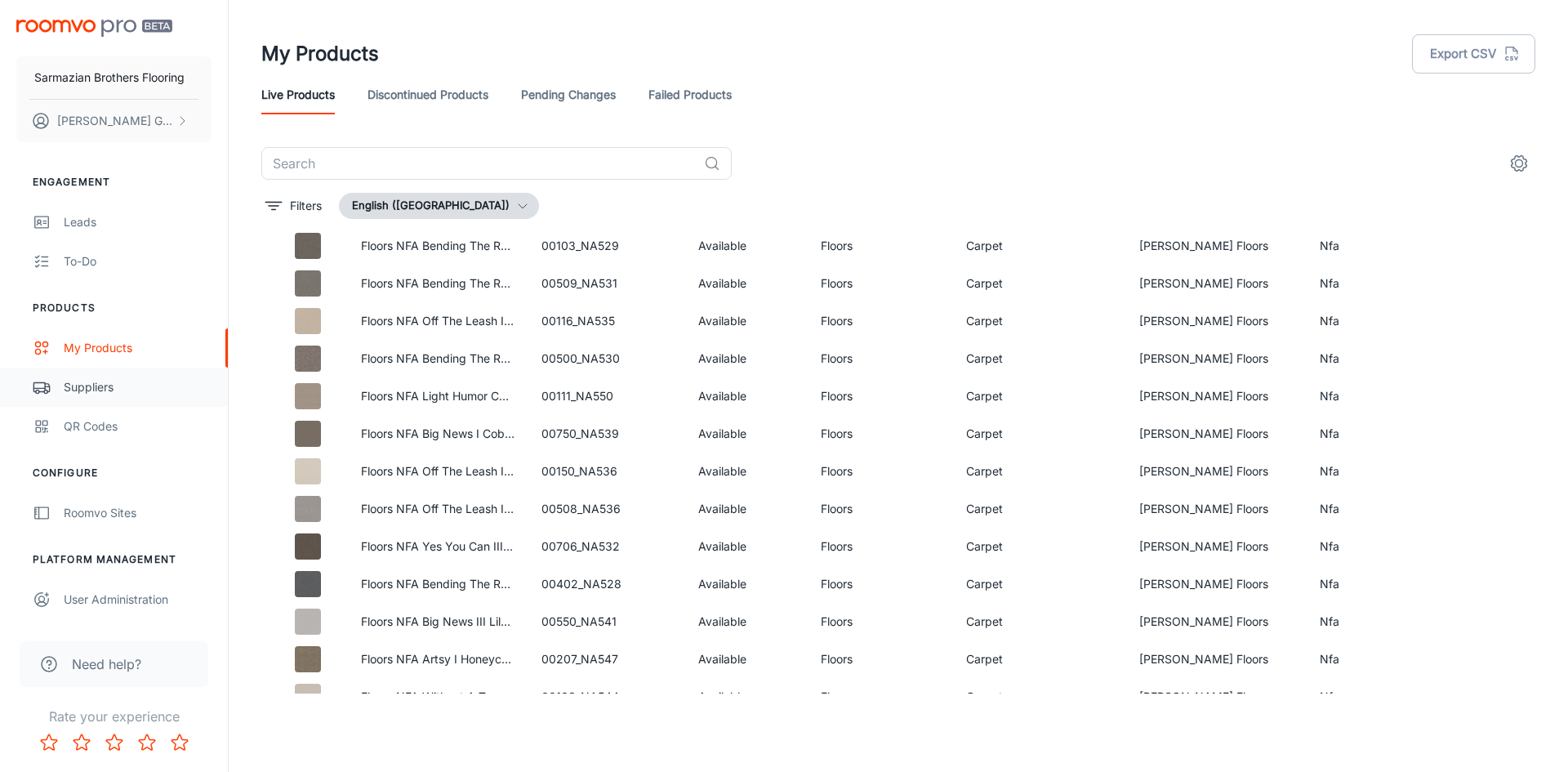
click at [124, 392] on div "Suppliers" at bounding box center [137, 387] width 148 height 18
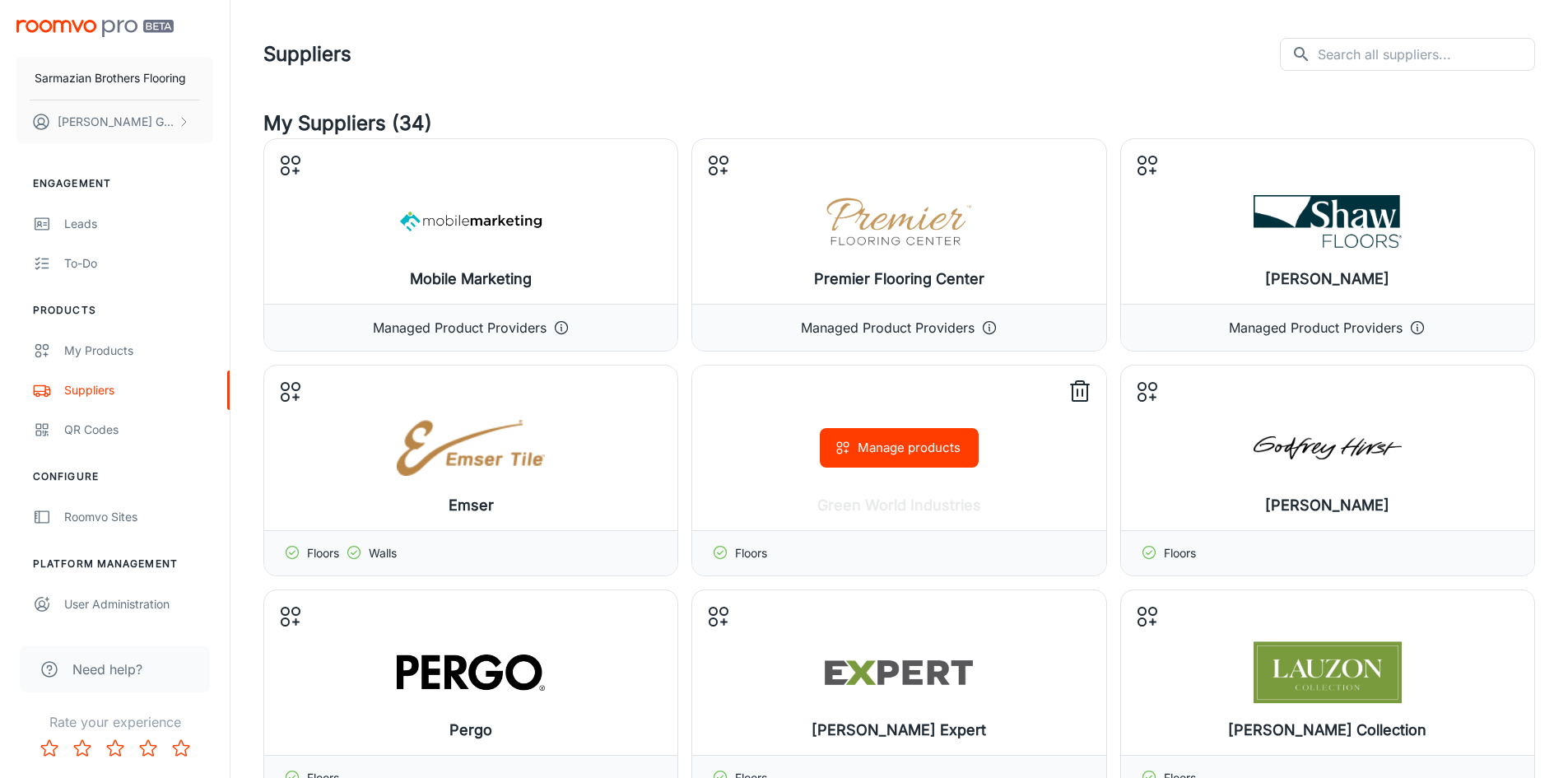
click at [1080, 391] on icon at bounding box center [1080, 391] width 27 height 27
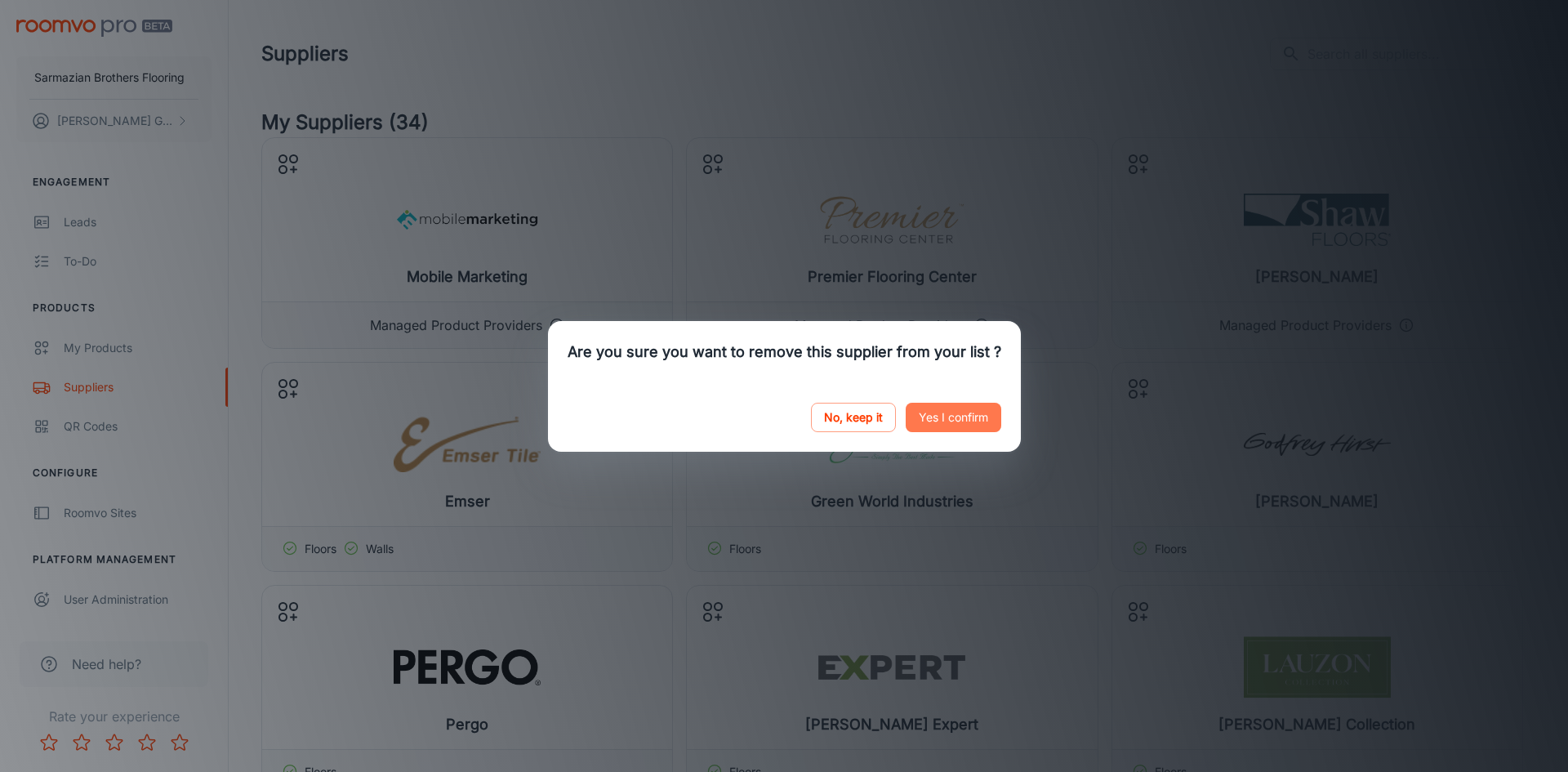
click at [952, 412] on button "Yes I confirm" at bounding box center [953, 417] width 95 height 30
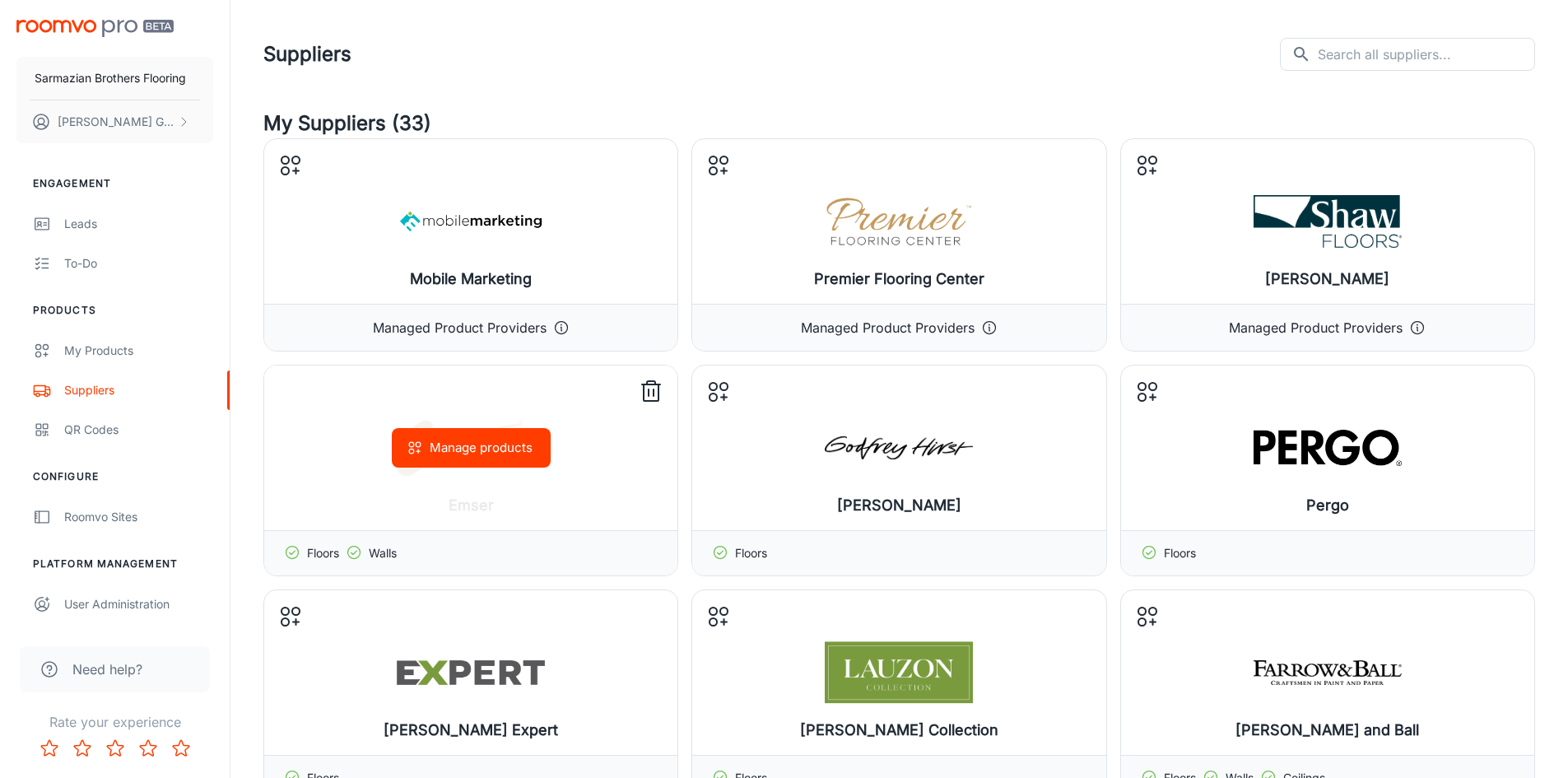
click at [647, 389] on icon at bounding box center [651, 391] width 27 height 27
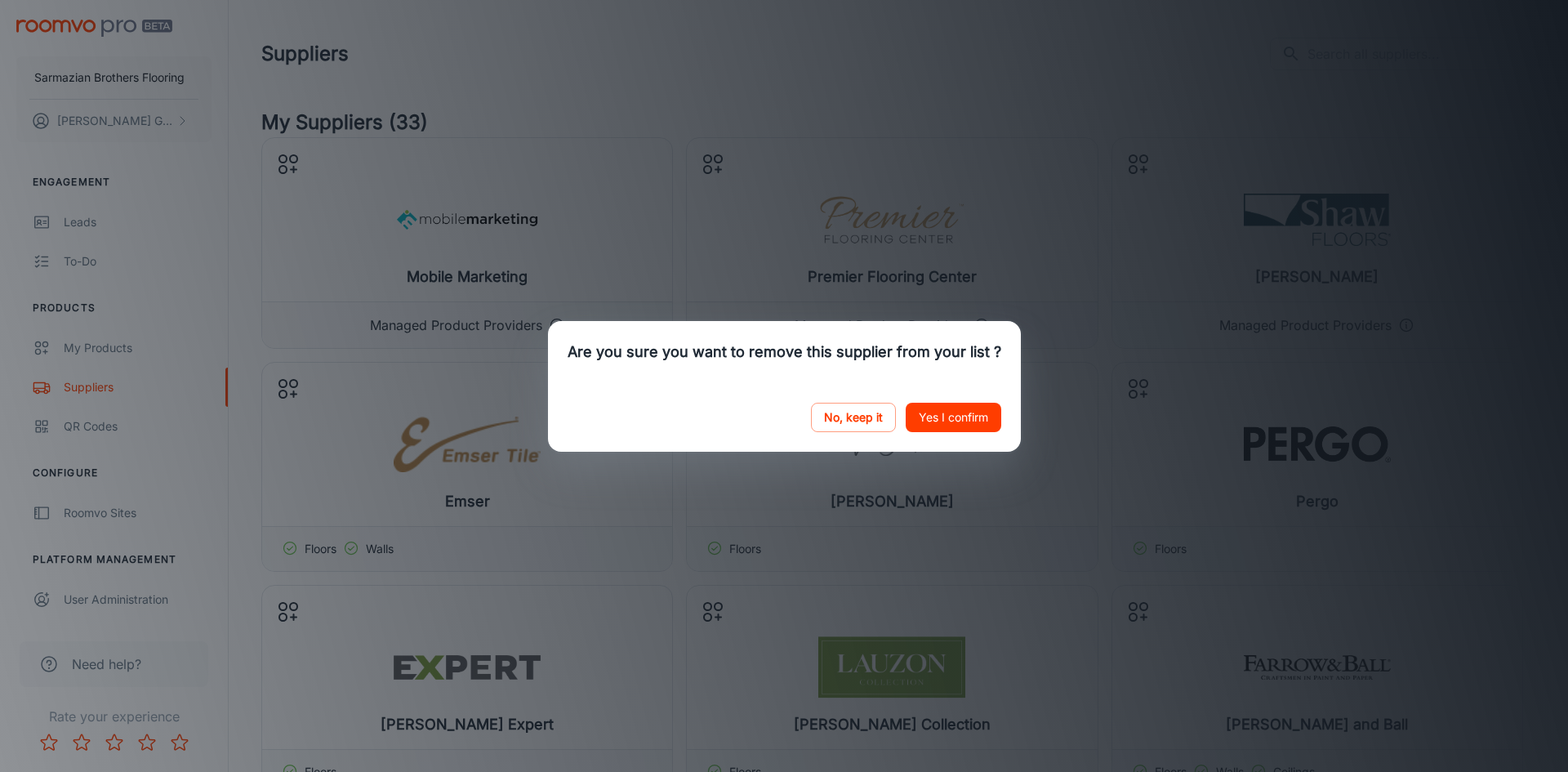
click at [932, 419] on button "Yes I confirm" at bounding box center [953, 417] width 95 height 30
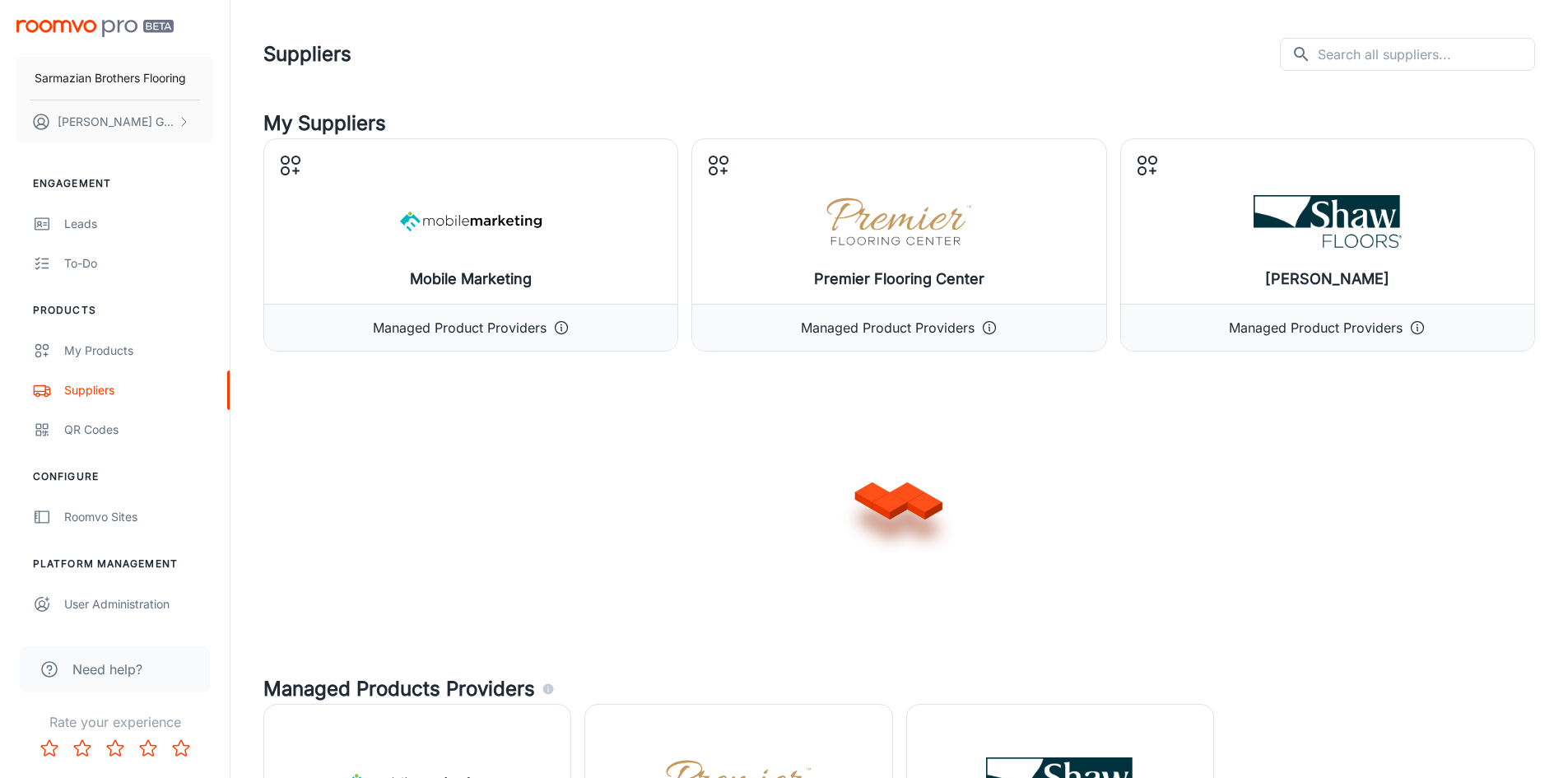
click at [632, 386] on div at bounding box center [899, 497] width 1272 height 264
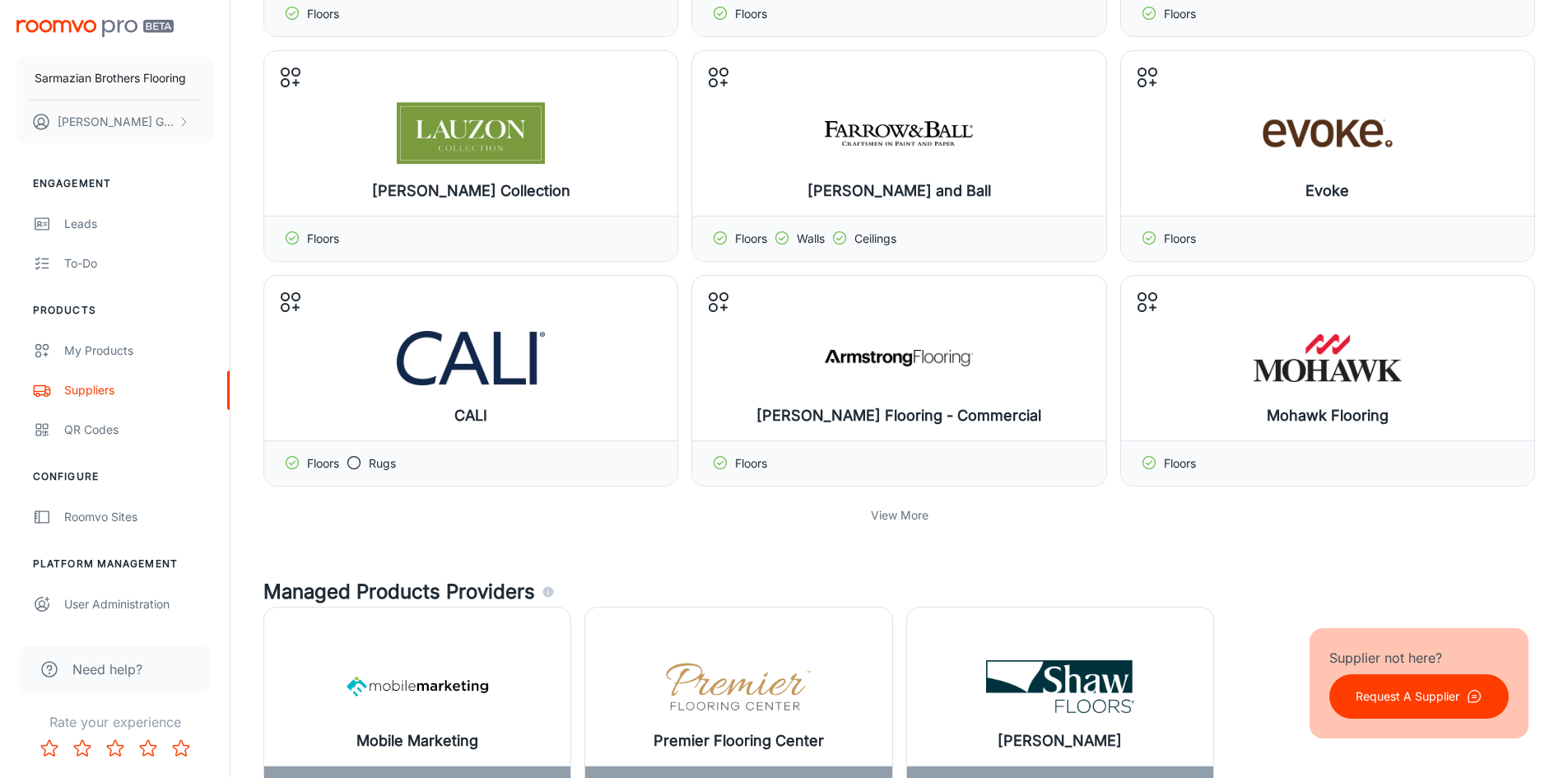
scroll to position [576, 0]
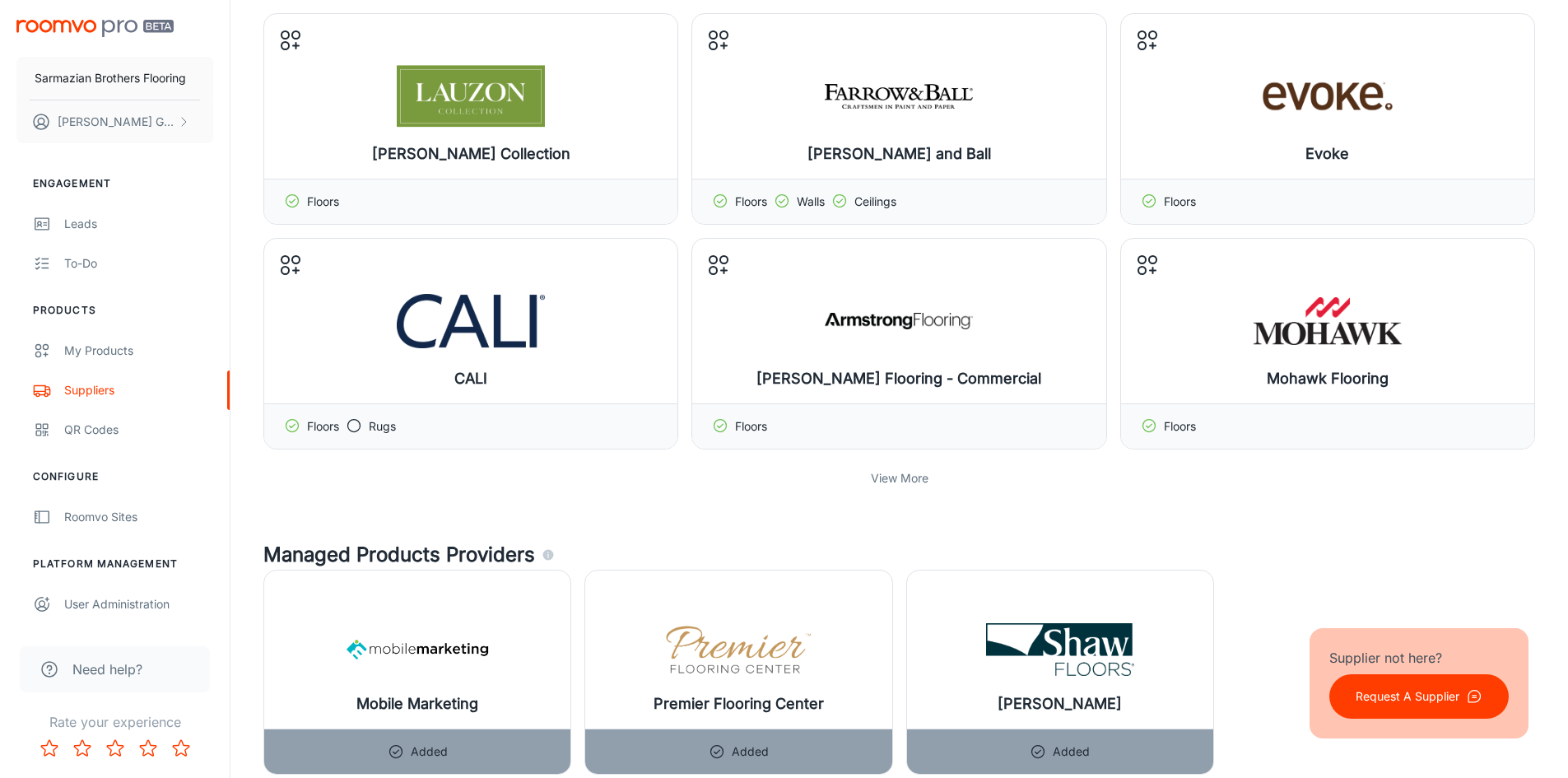
click at [903, 467] on div "View More" at bounding box center [899, 479] width 1272 height 32
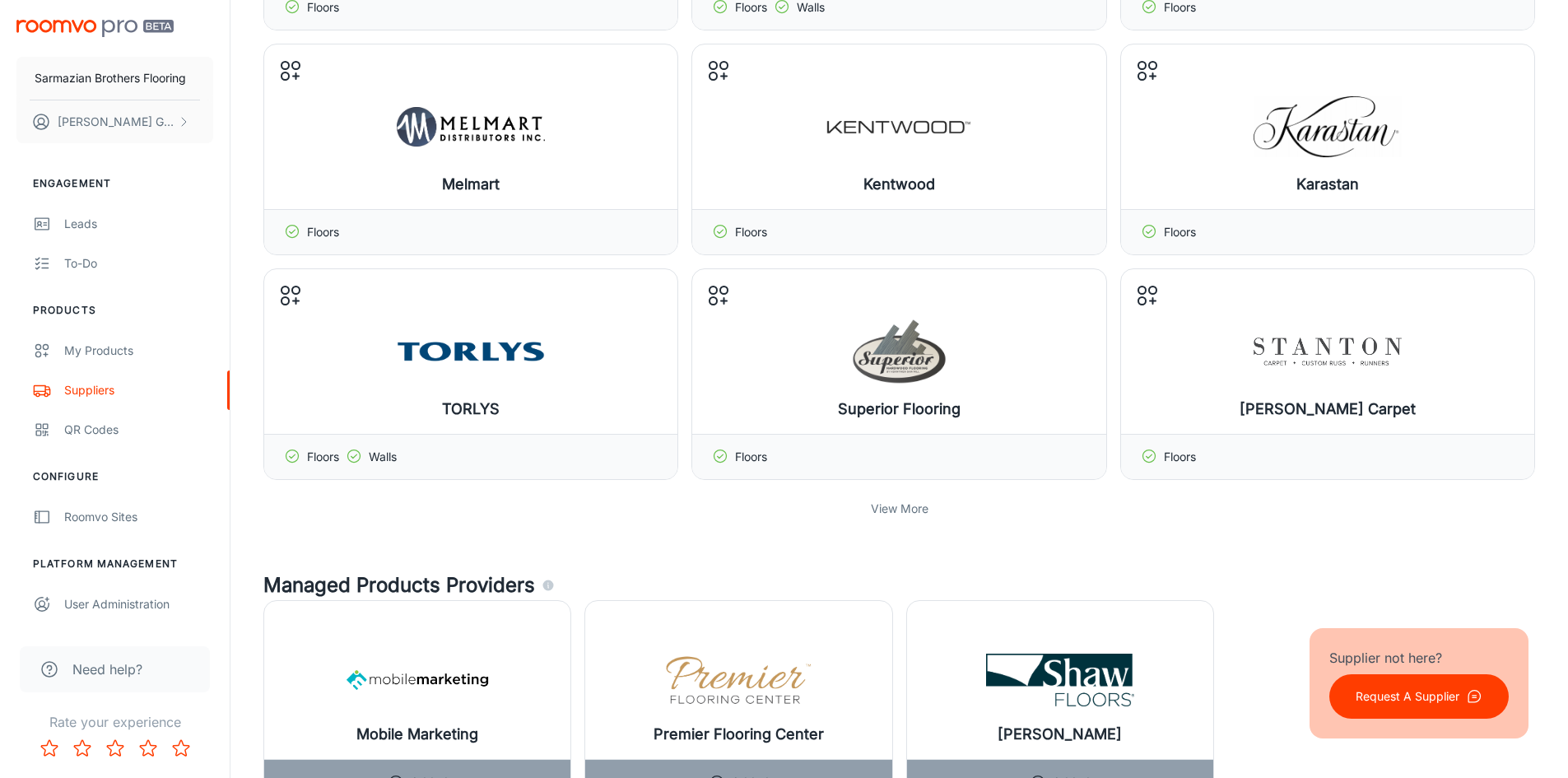
scroll to position [1234, 0]
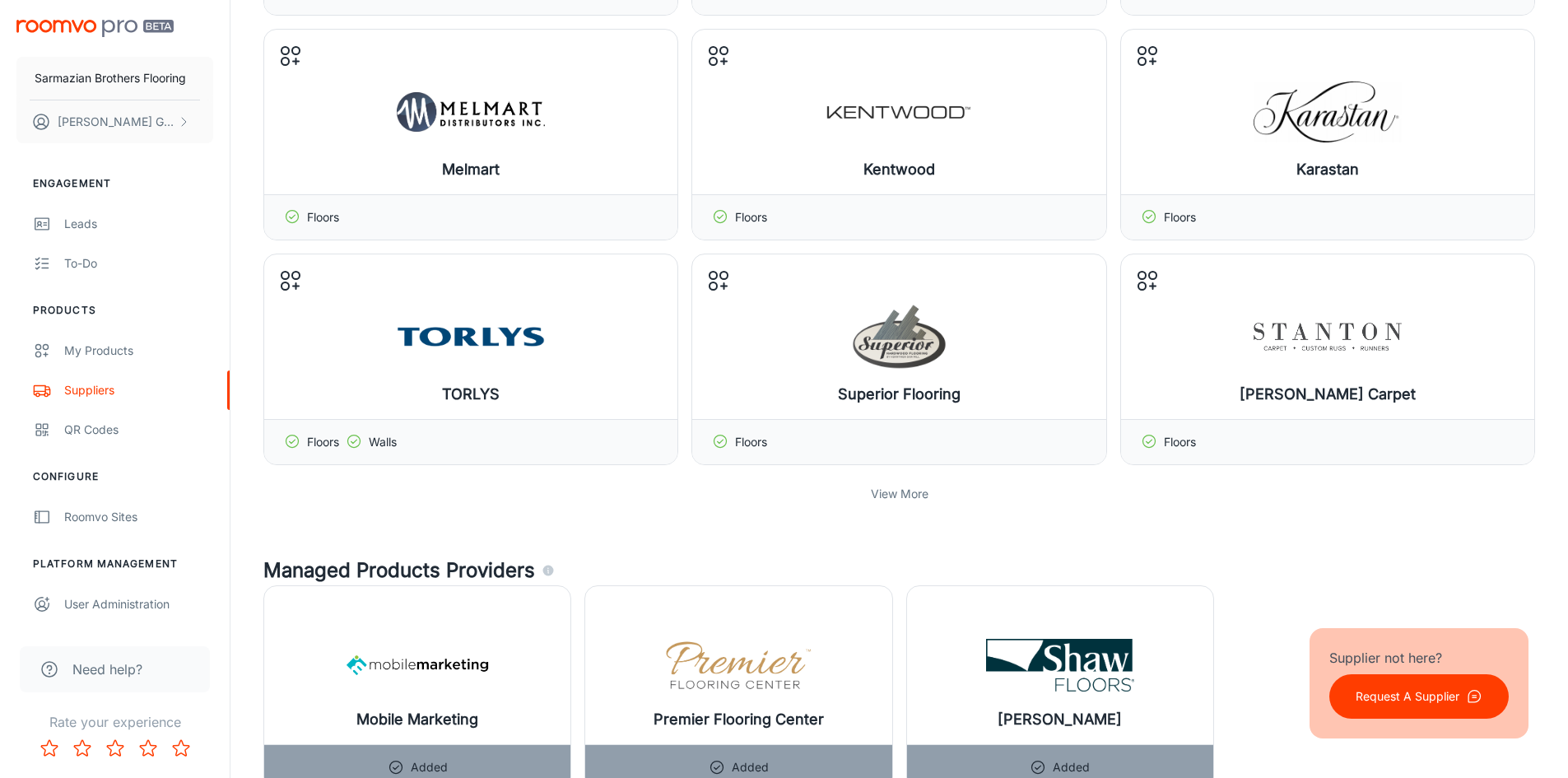
click at [918, 490] on p "View More" at bounding box center [899, 494] width 57 height 18
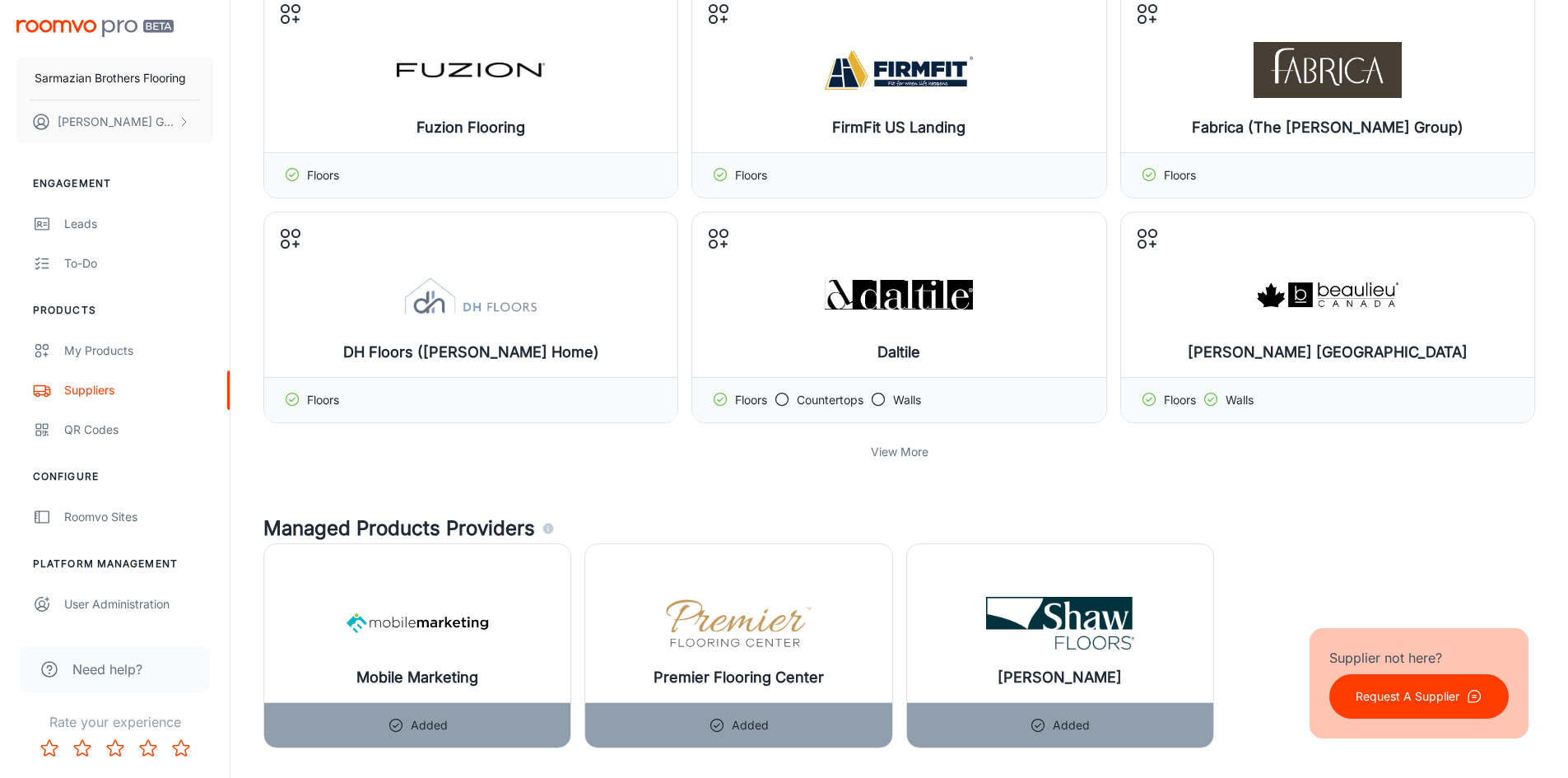
scroll to position [1975, 0]
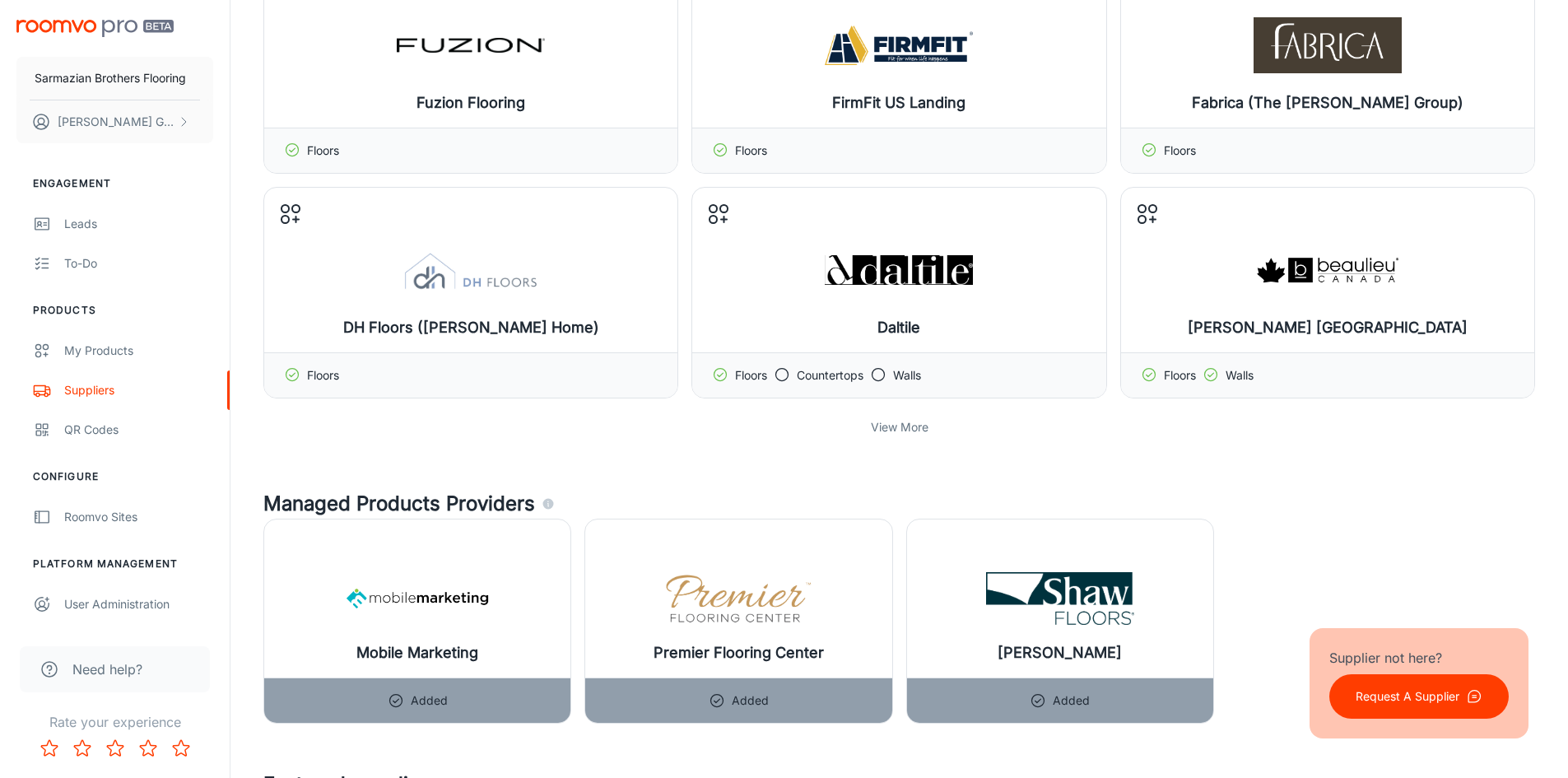
click at [910, 420] on p "View More" at bounding box center [899, 427] width 57 height 18
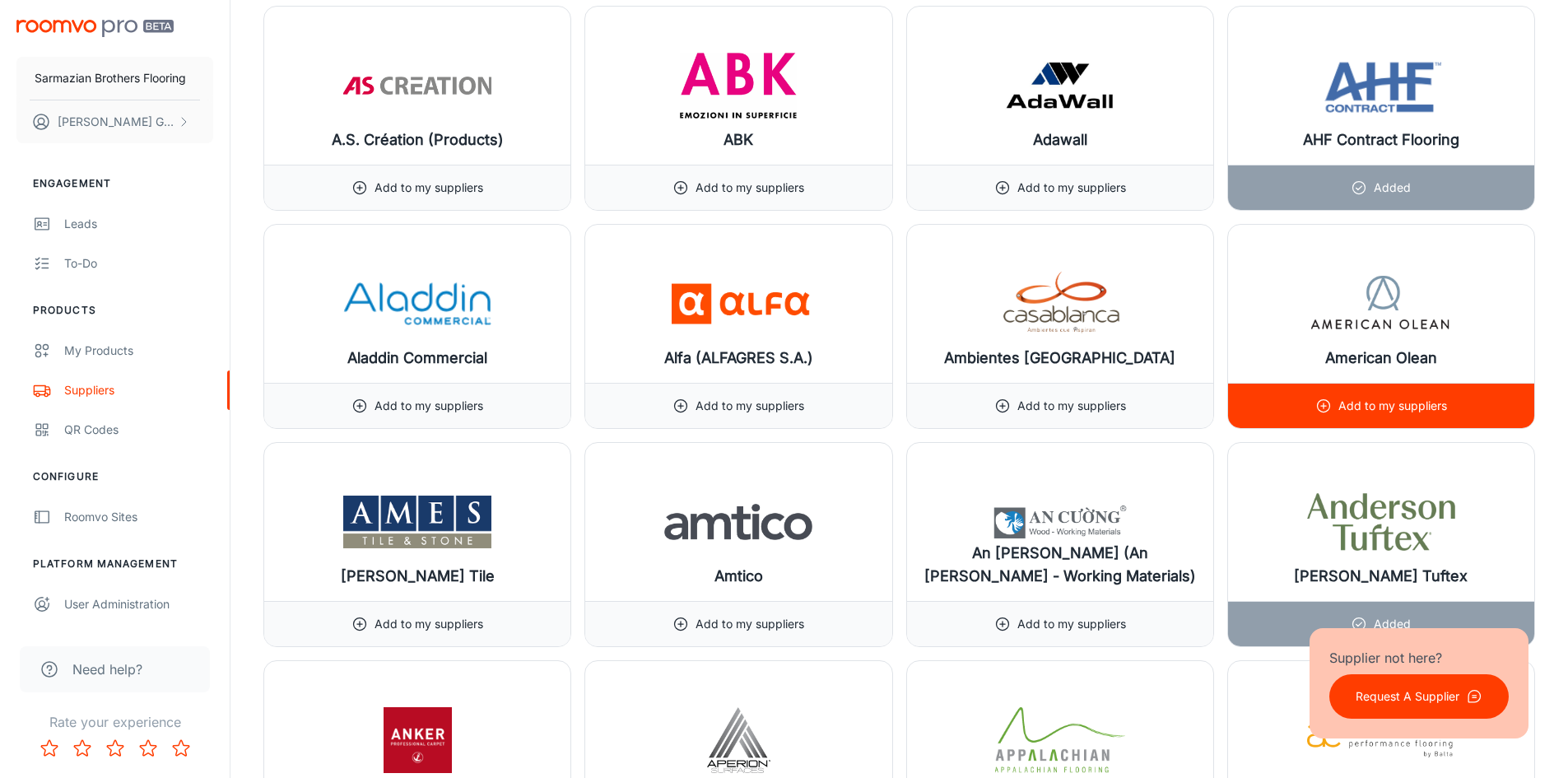
scroll to position [3374, 0]
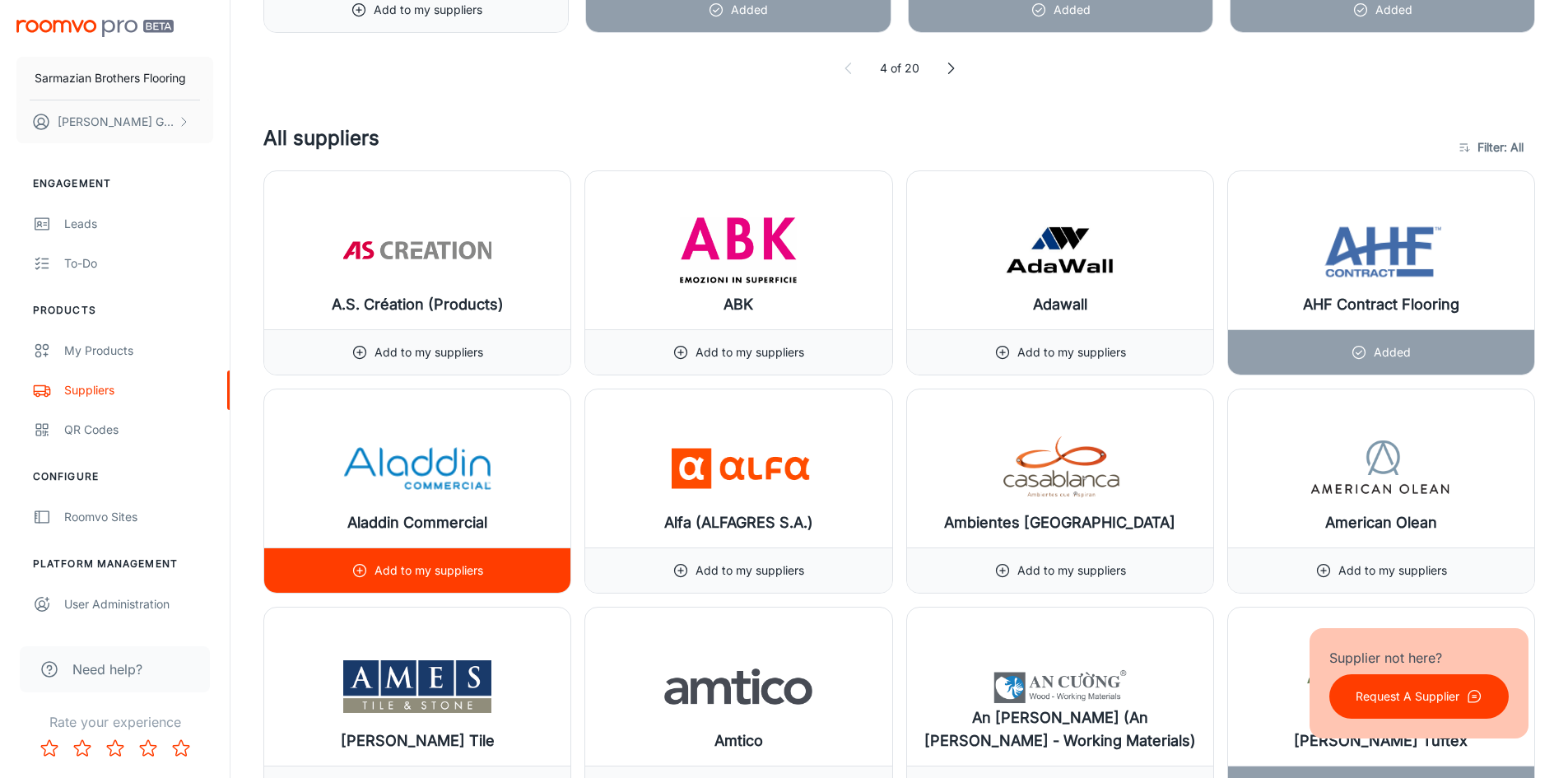
click at [504, 570] on div "Add to my suppliers" at bounding box center [417, 570] width 306 height 46
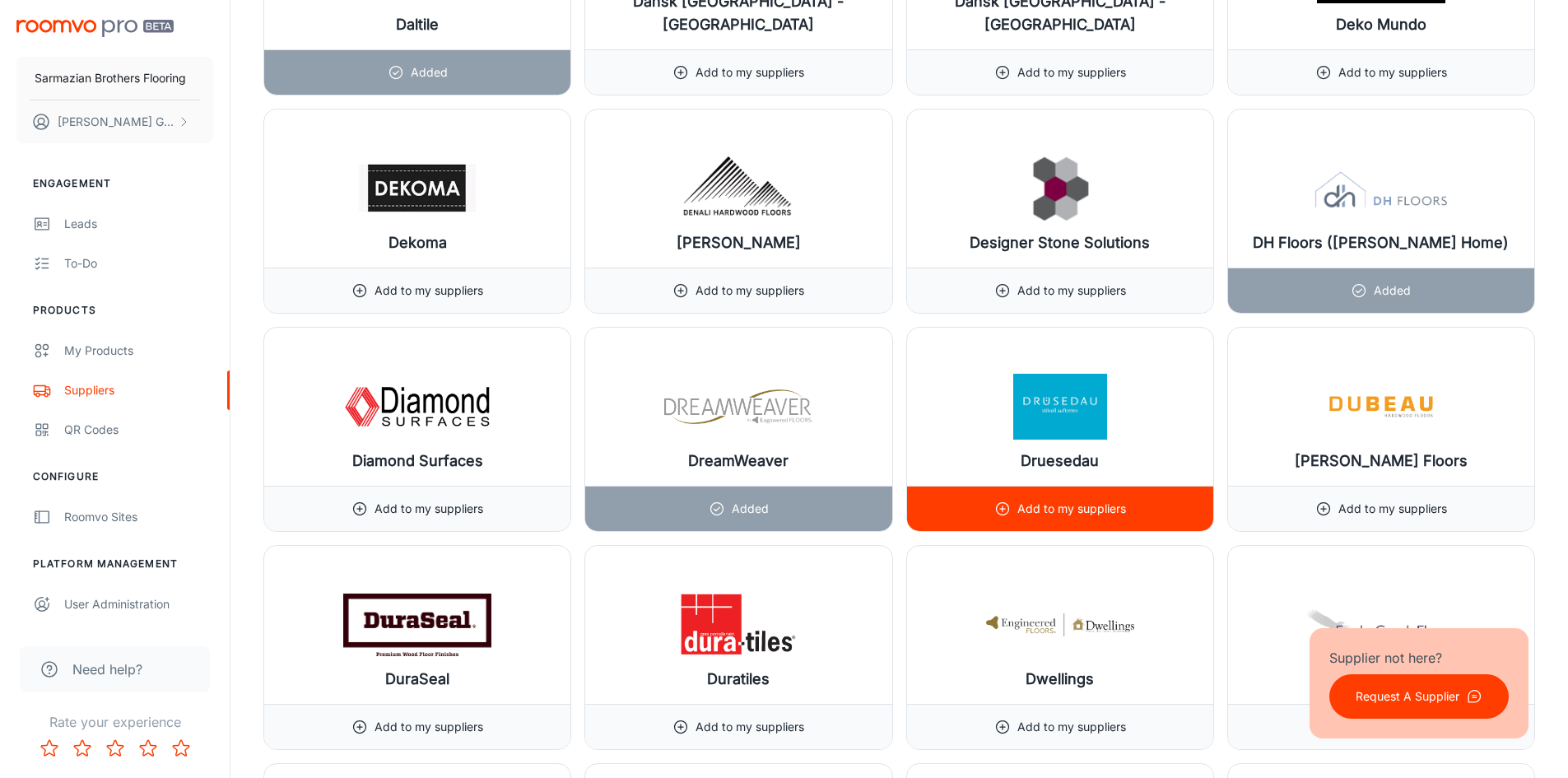
scroll to position [8560, 0]
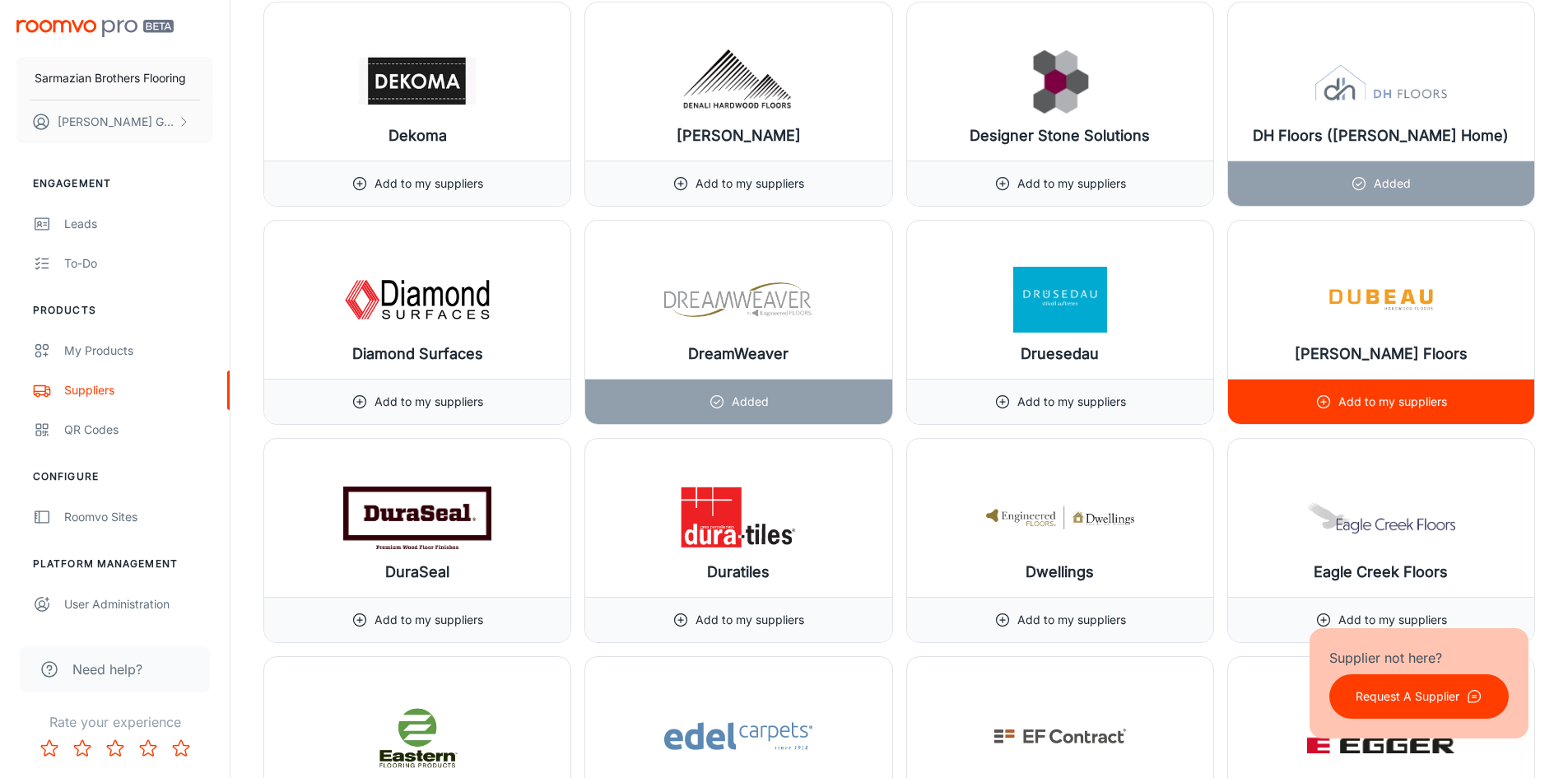
click at [1434, 392] on p "Add to my suppliers" at bounding box center [1392, 401] width 109 height 18
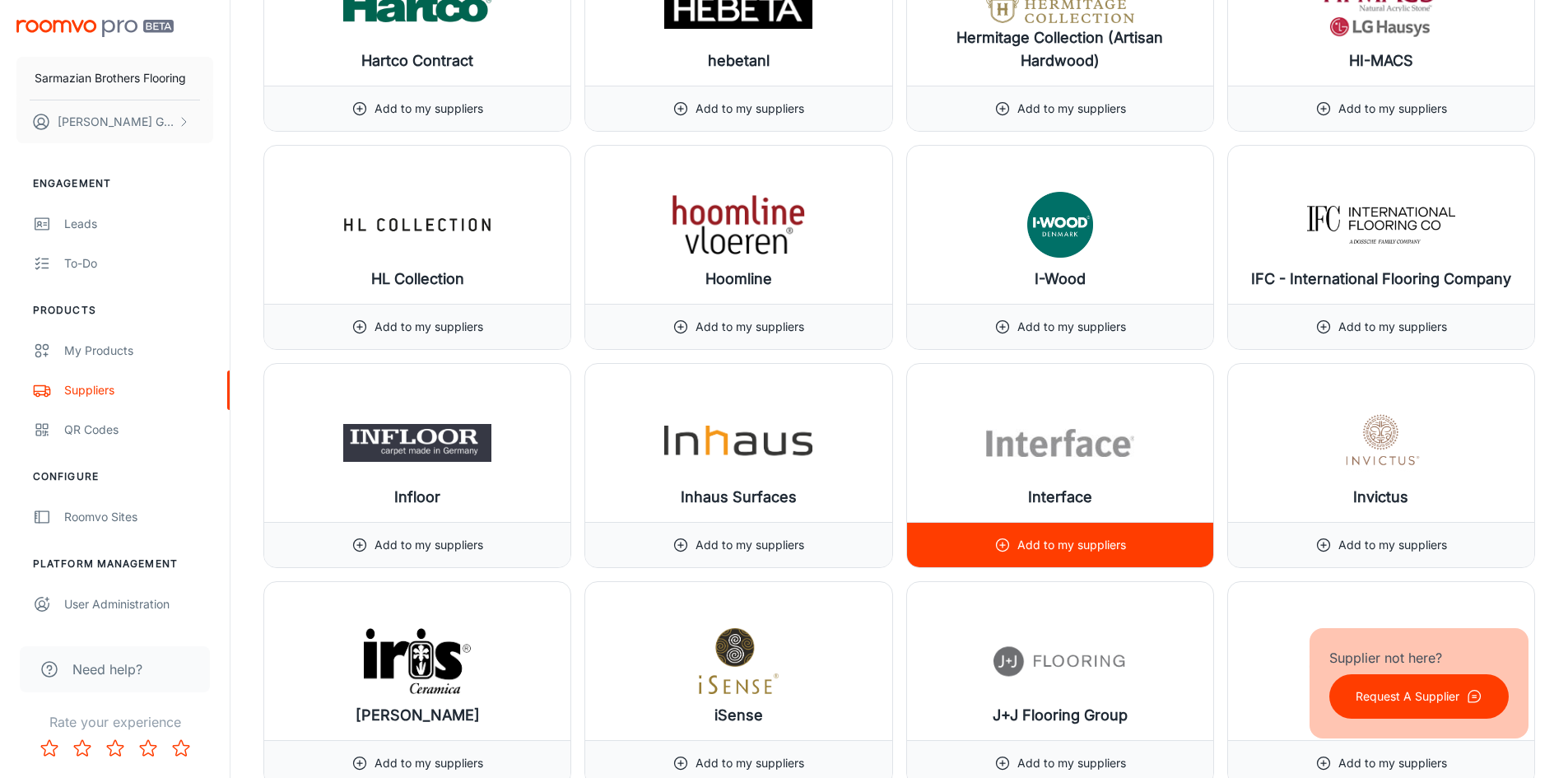
scroll to position [12592, 0]
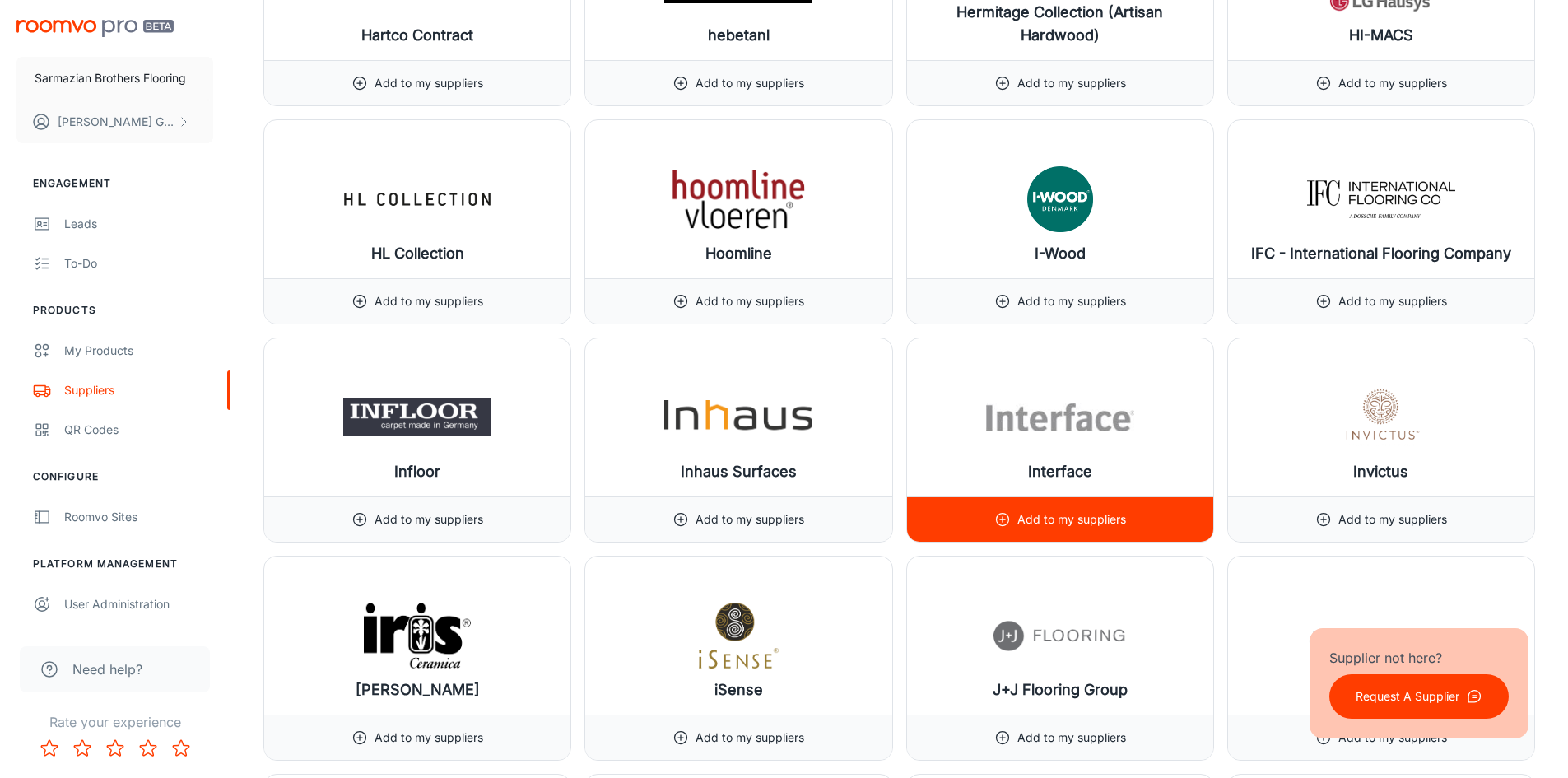
click at [1015, 498] on div "Add to my suppliers" at bounding box center [1060, 519] width 132 height 45
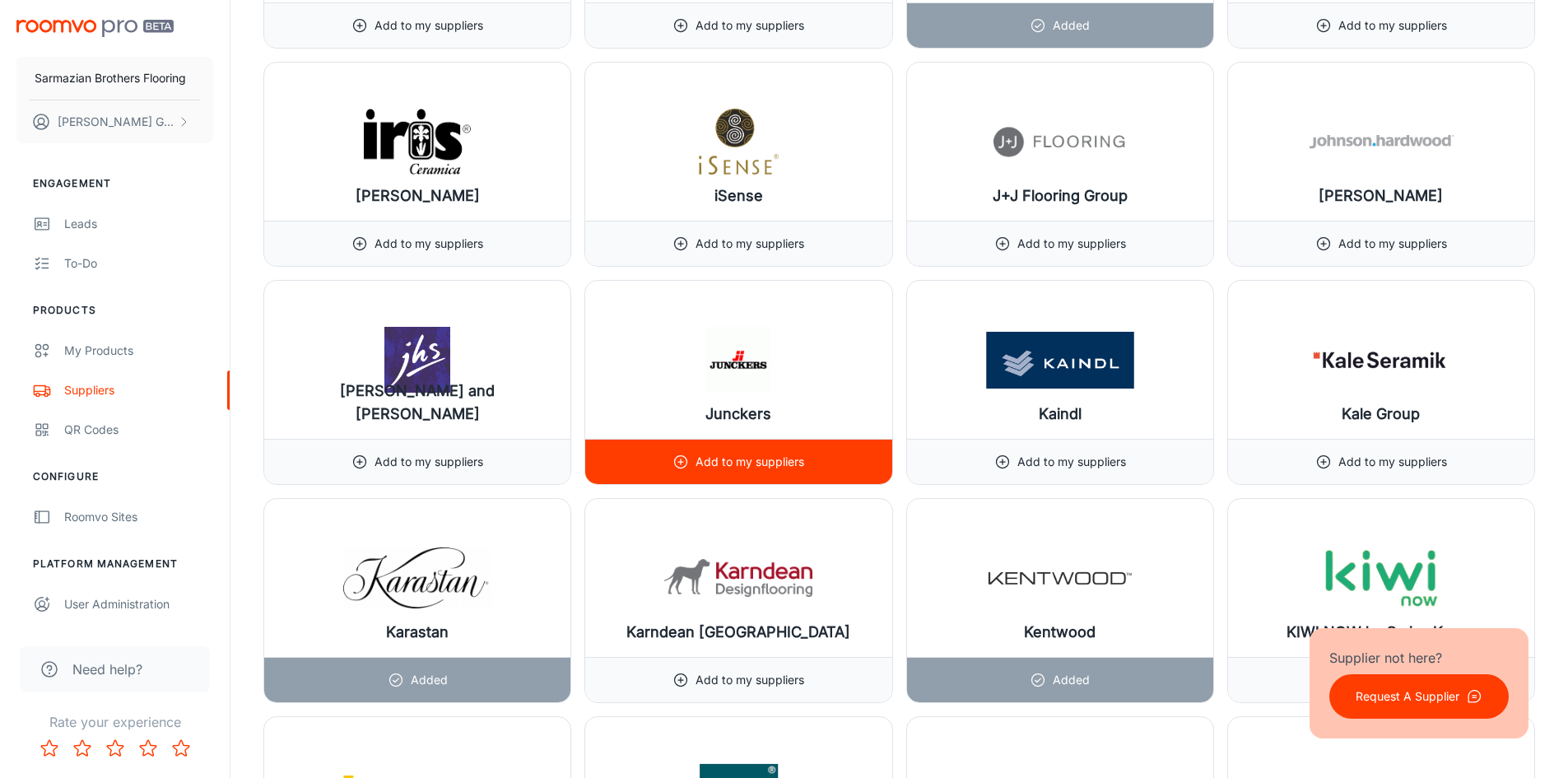
scroll to position [13168, 0]
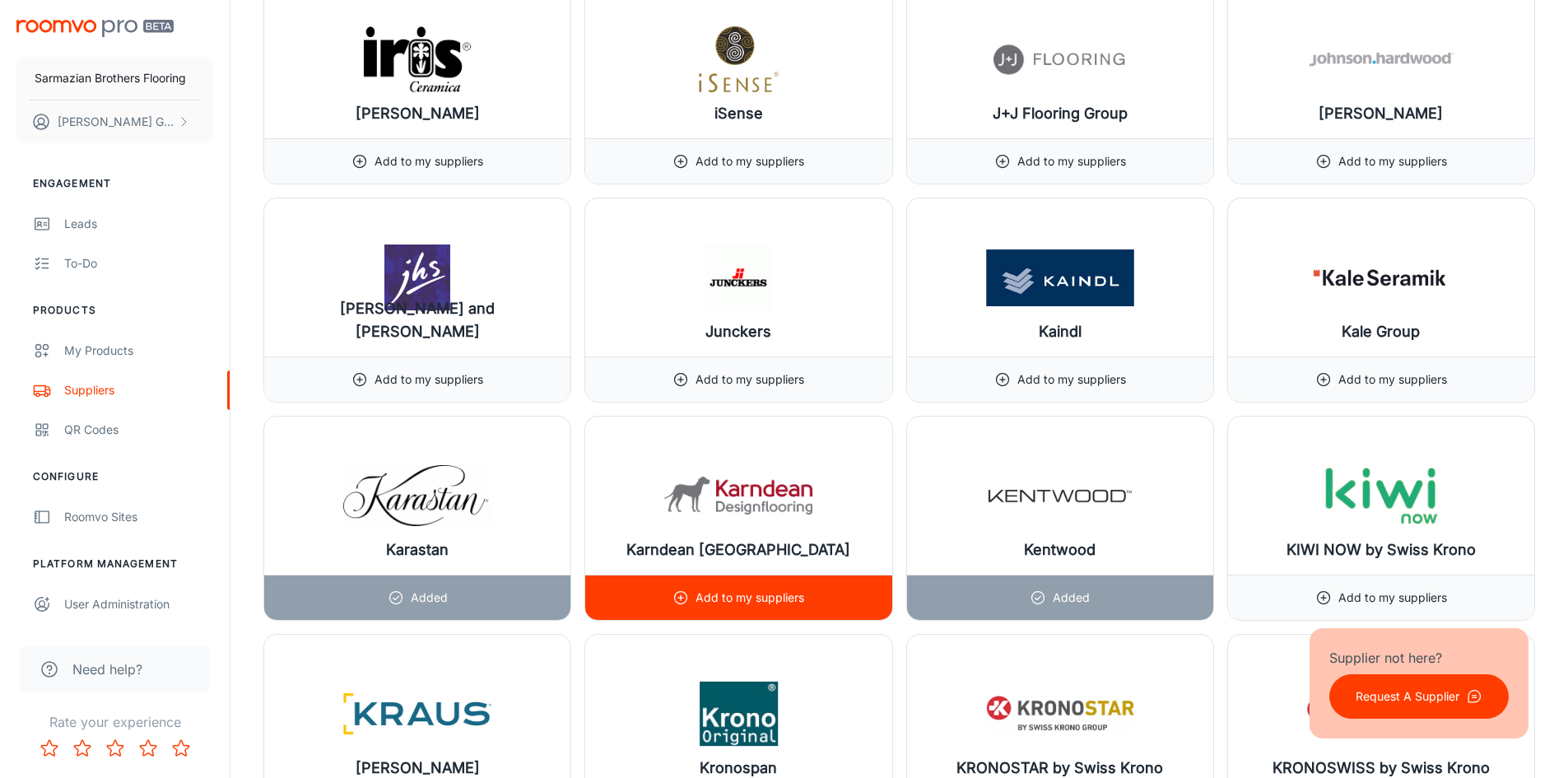
click at [762, 611] on div "Add to my suppliers" at bounding box center [738, 598] width 132 height 45
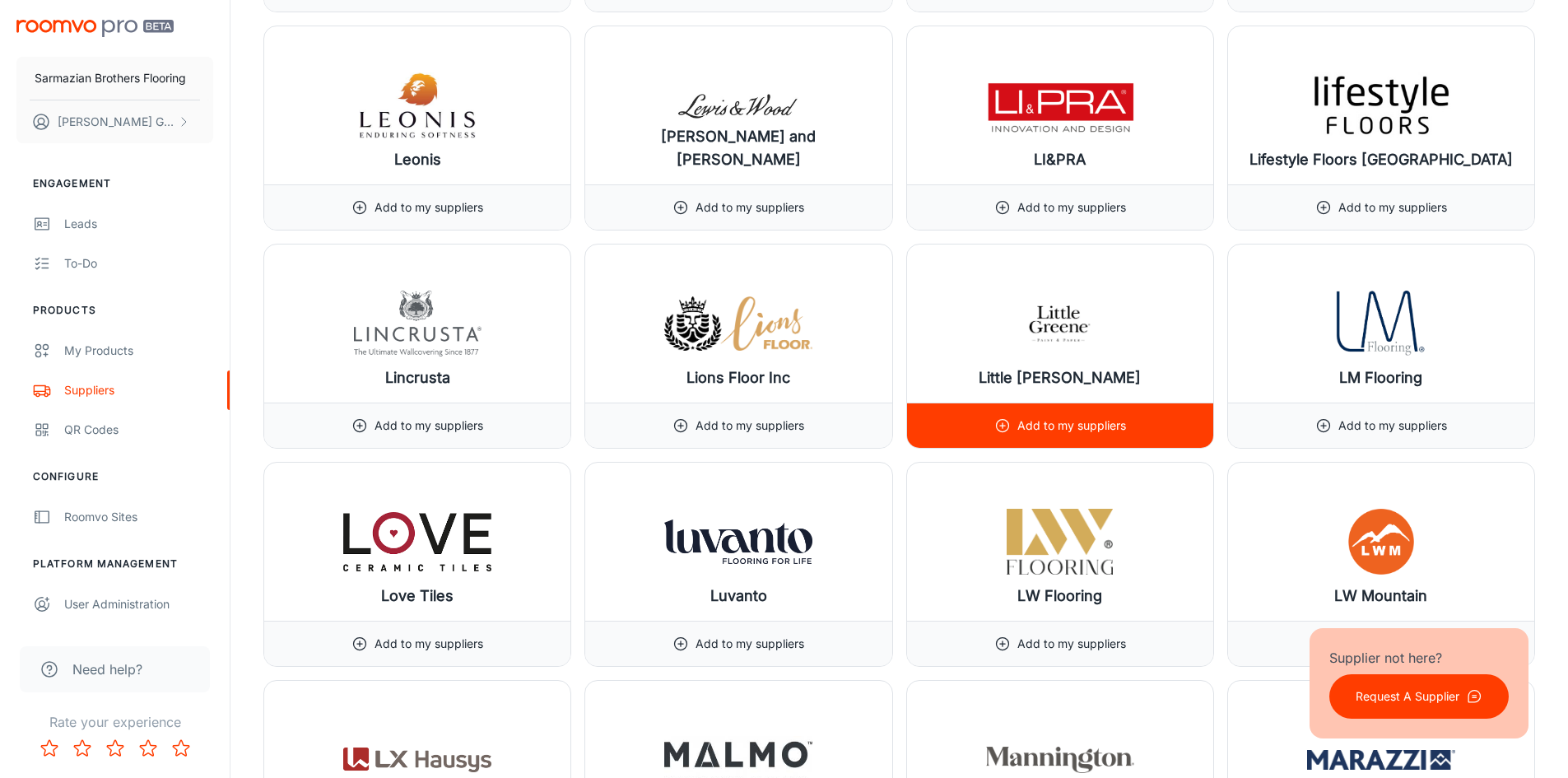
scroll to position [14650, 0]
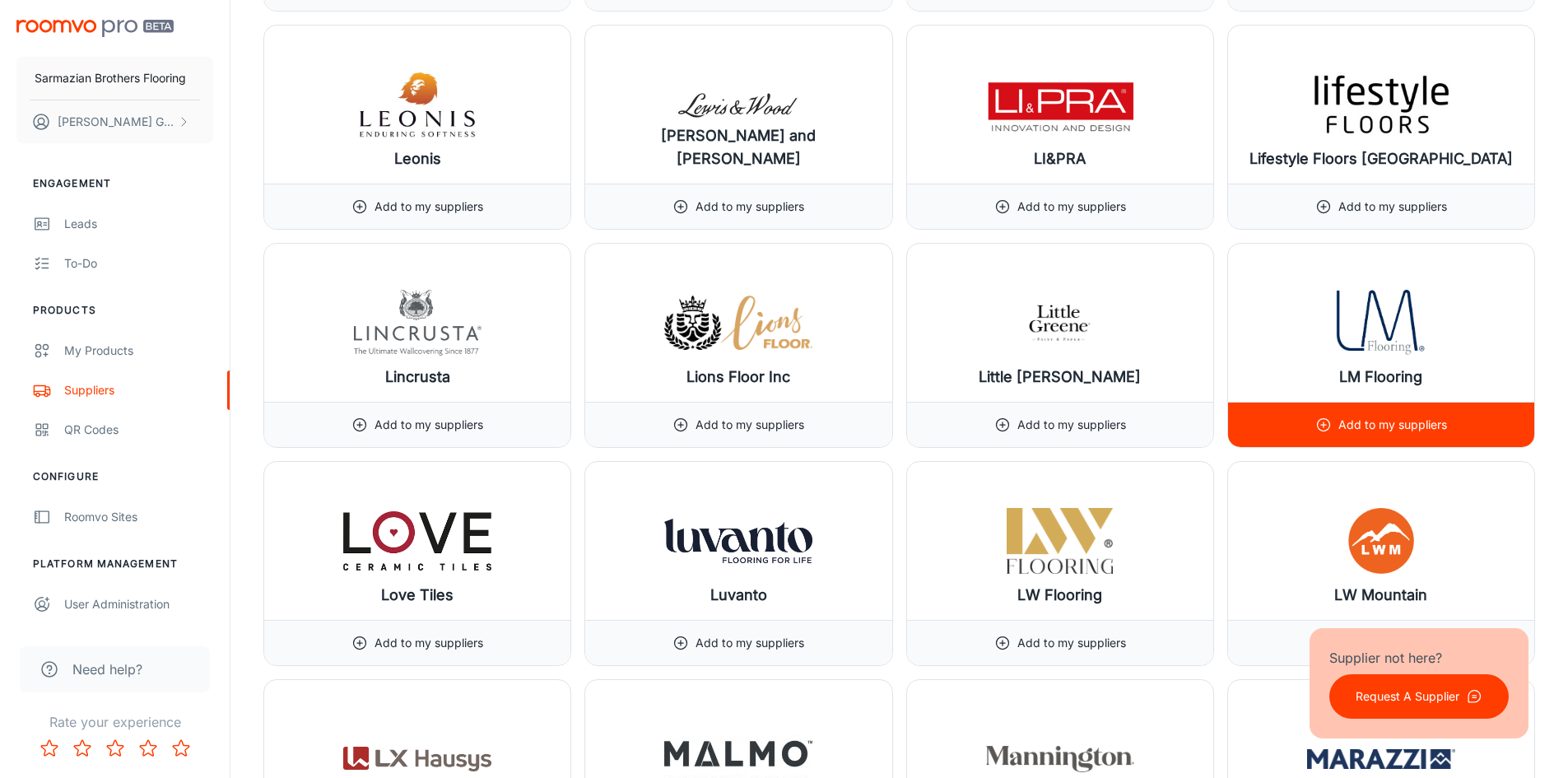
click at [1367, 415] on div "Add to my suppliers" at bounding box center [1381, 425] width 132 height 45
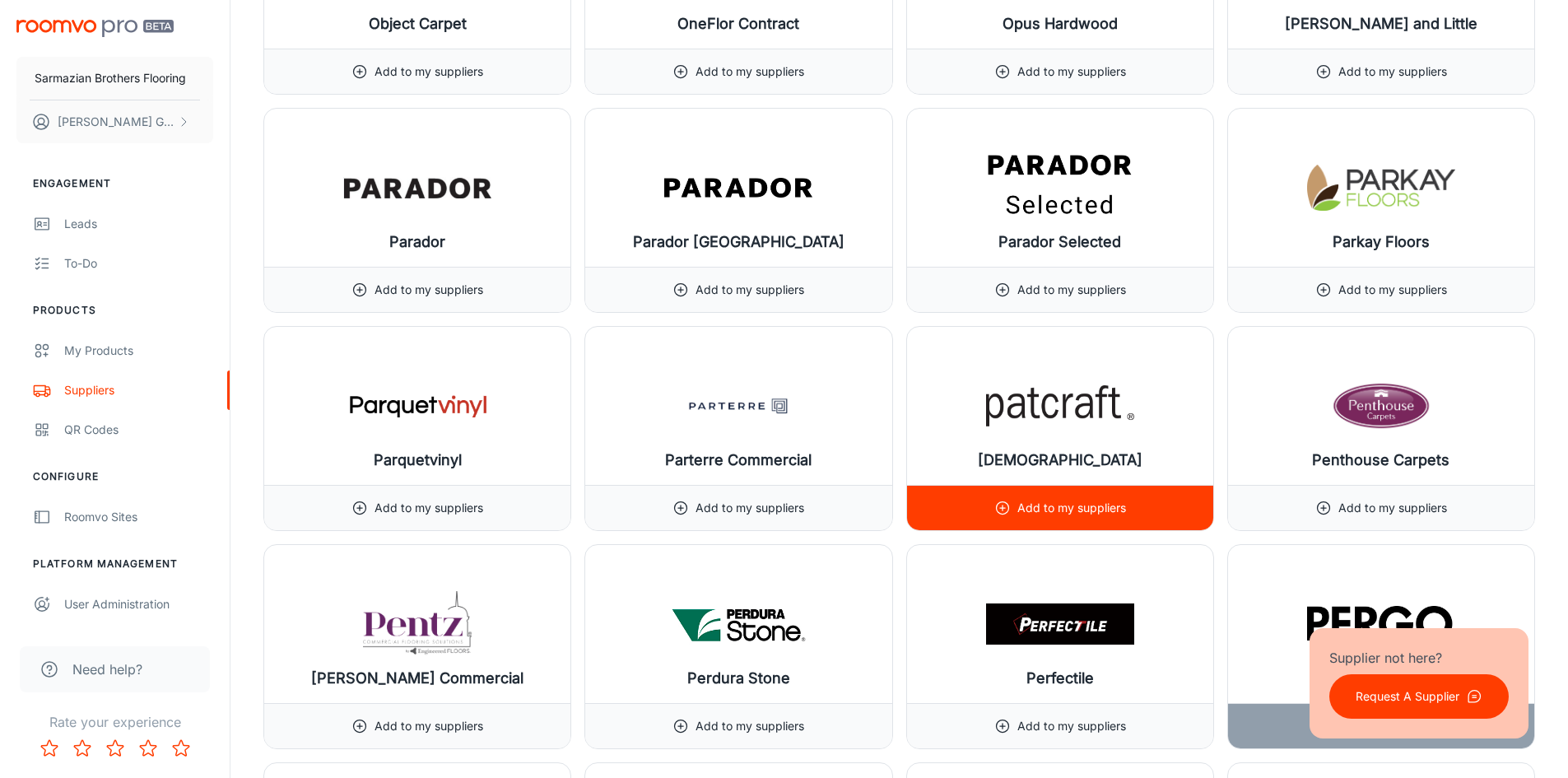
scroll to position [17448, 0]
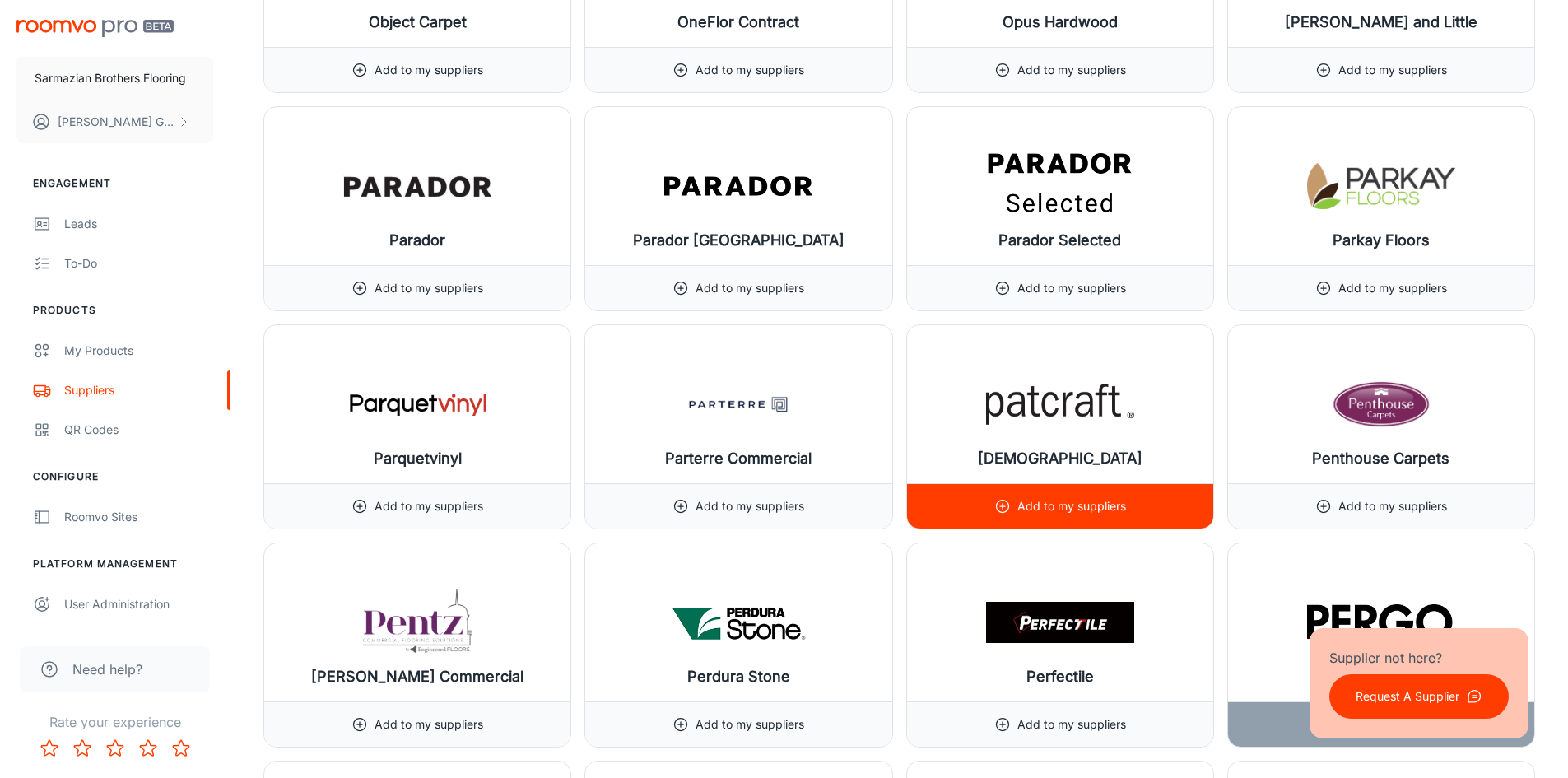
click at [1110, 501] on p "Add to my suppliers" at bounding box center [1071, 506] width 109 height 18
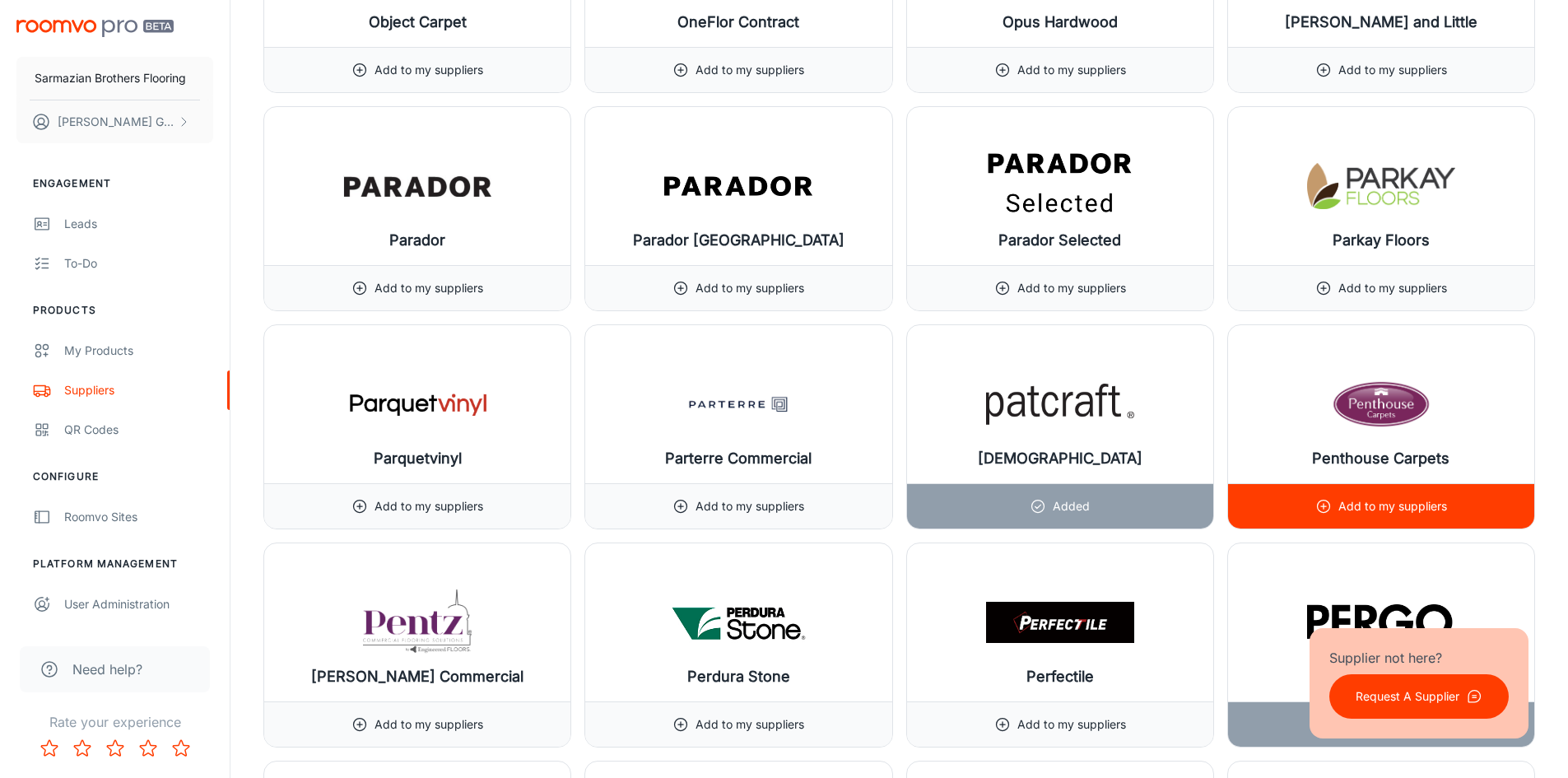
scroll to position [17613, 0]
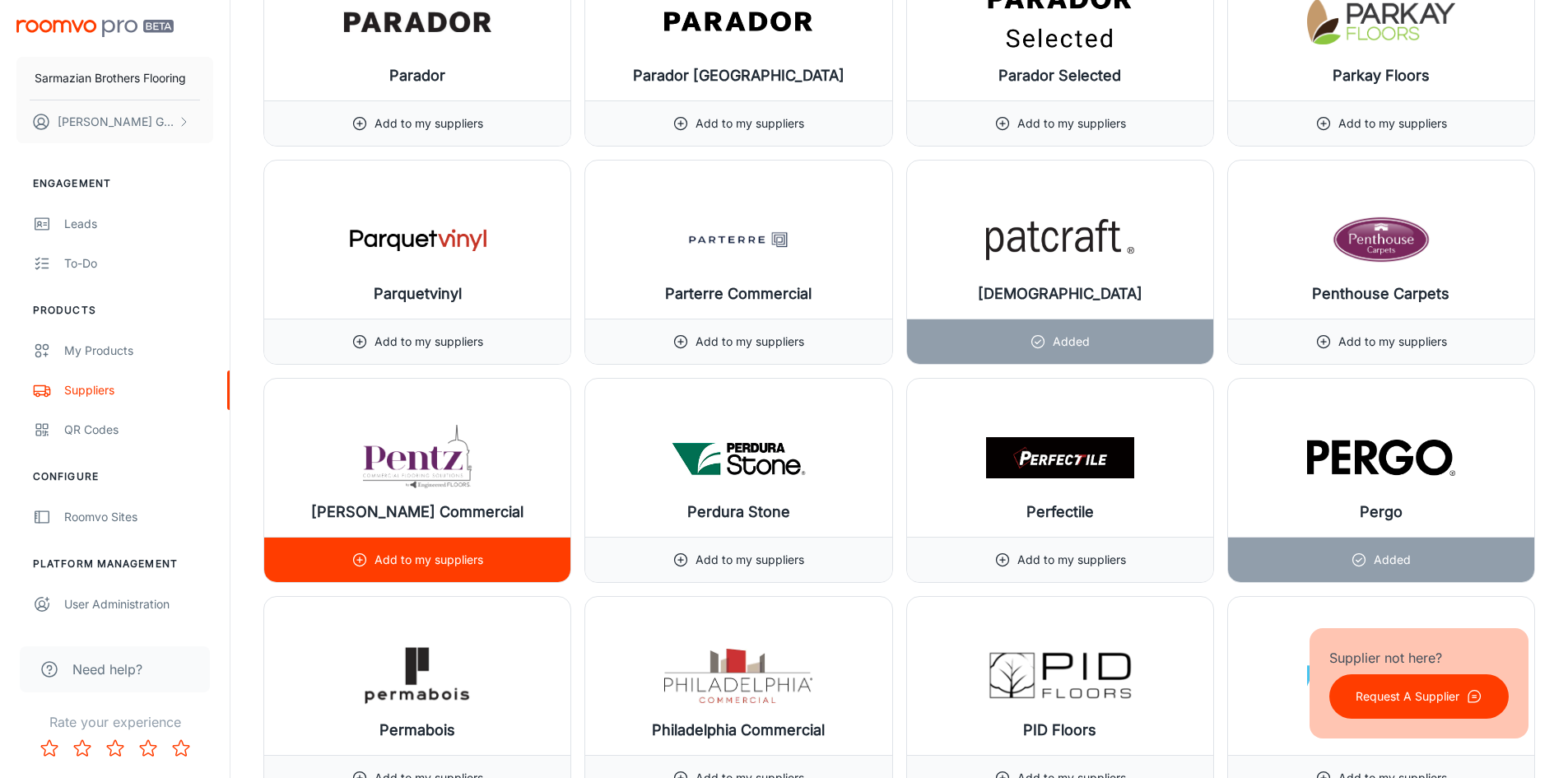
click at [495, 571] on div "Add to my suppliers" at bounding box center [417, 559] width 306 height 46
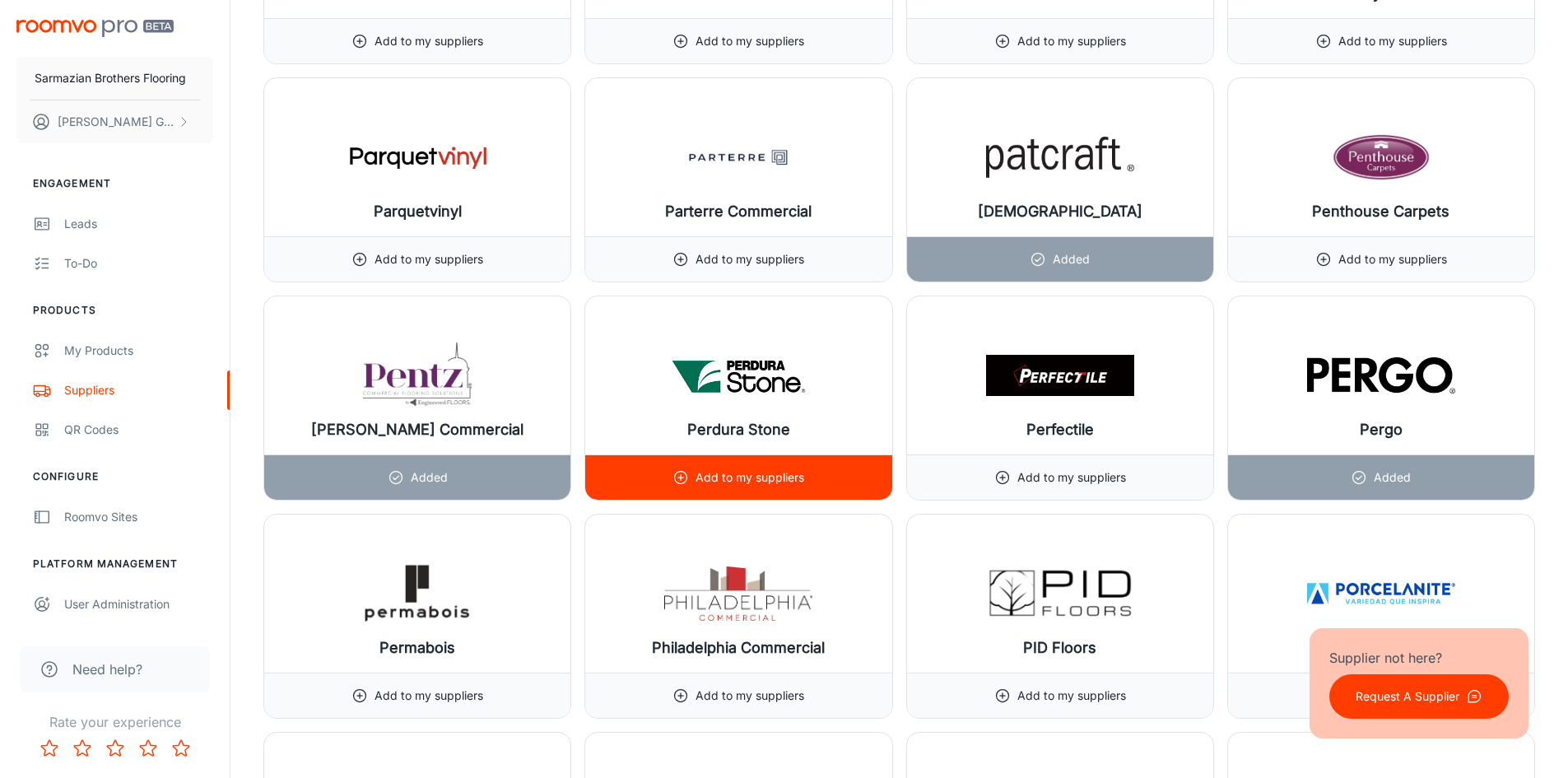
scroll to position [17777, 0]
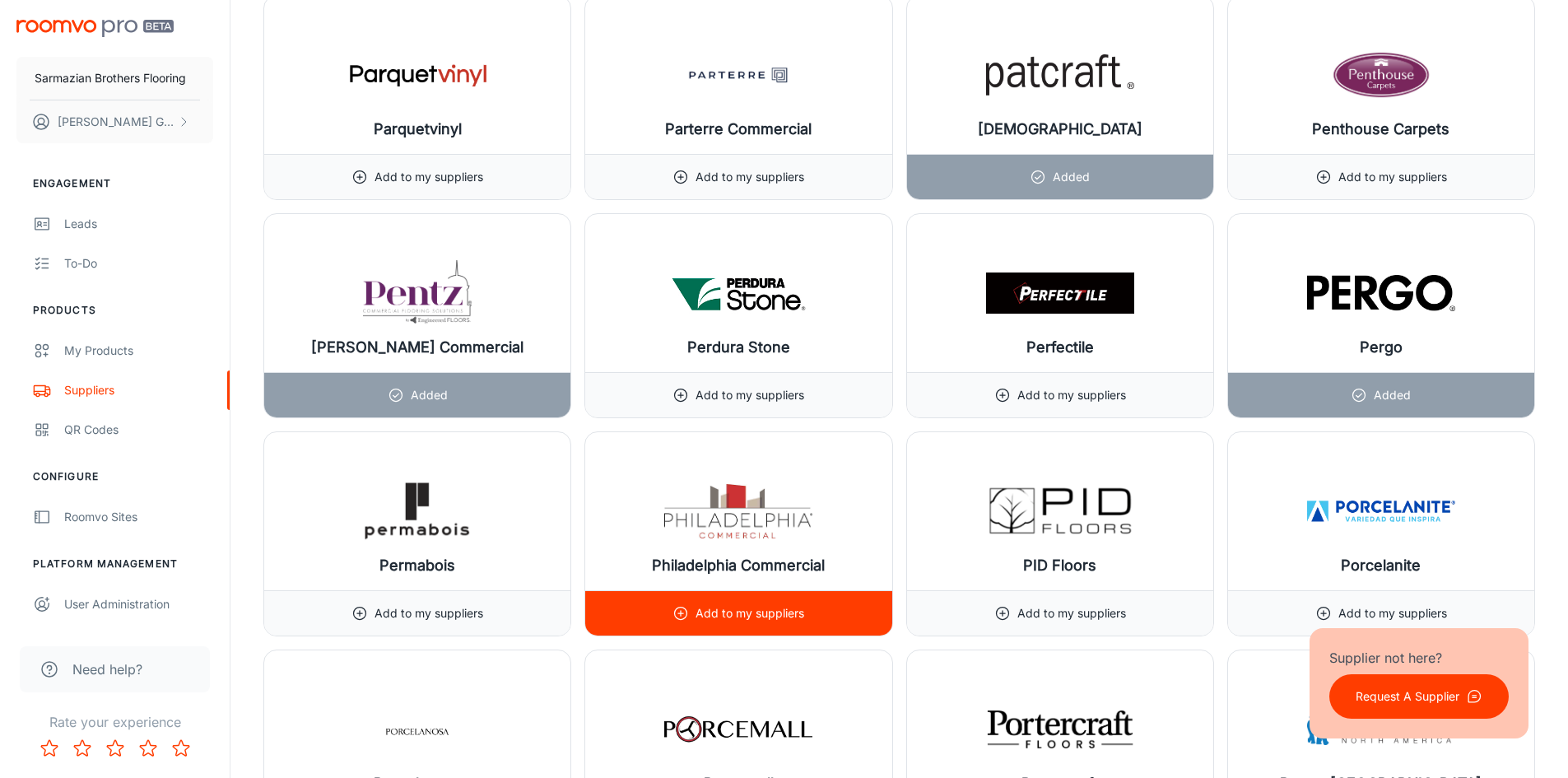
click at [772, 601] on div "Add to my suppliers" at bounding box center [738, 613] width 132 height 45
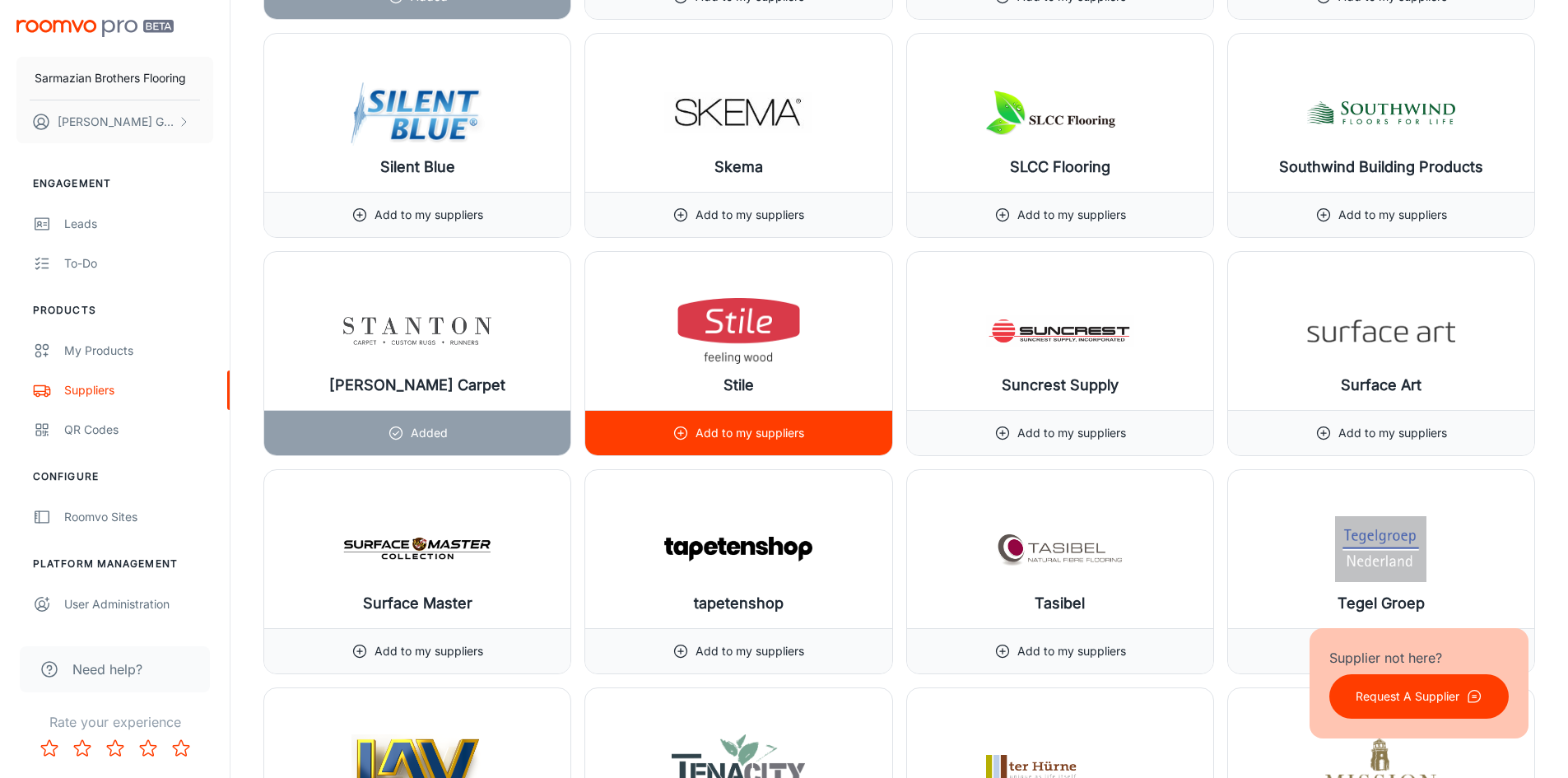
scroll to position [19978, 0]
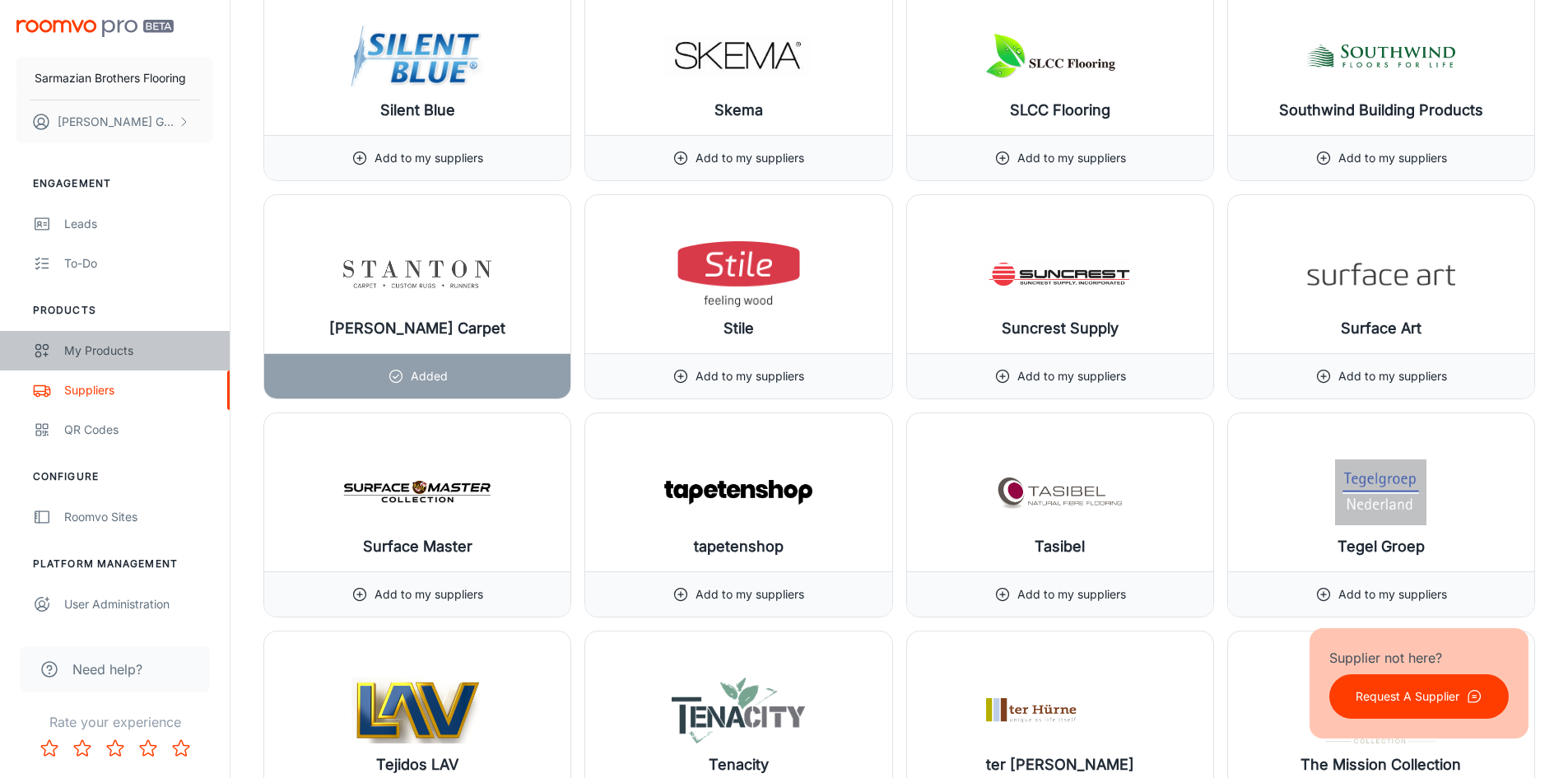
click at [56, 343] on link "My Products" at bounding box center [114, 351] width 230 height 40
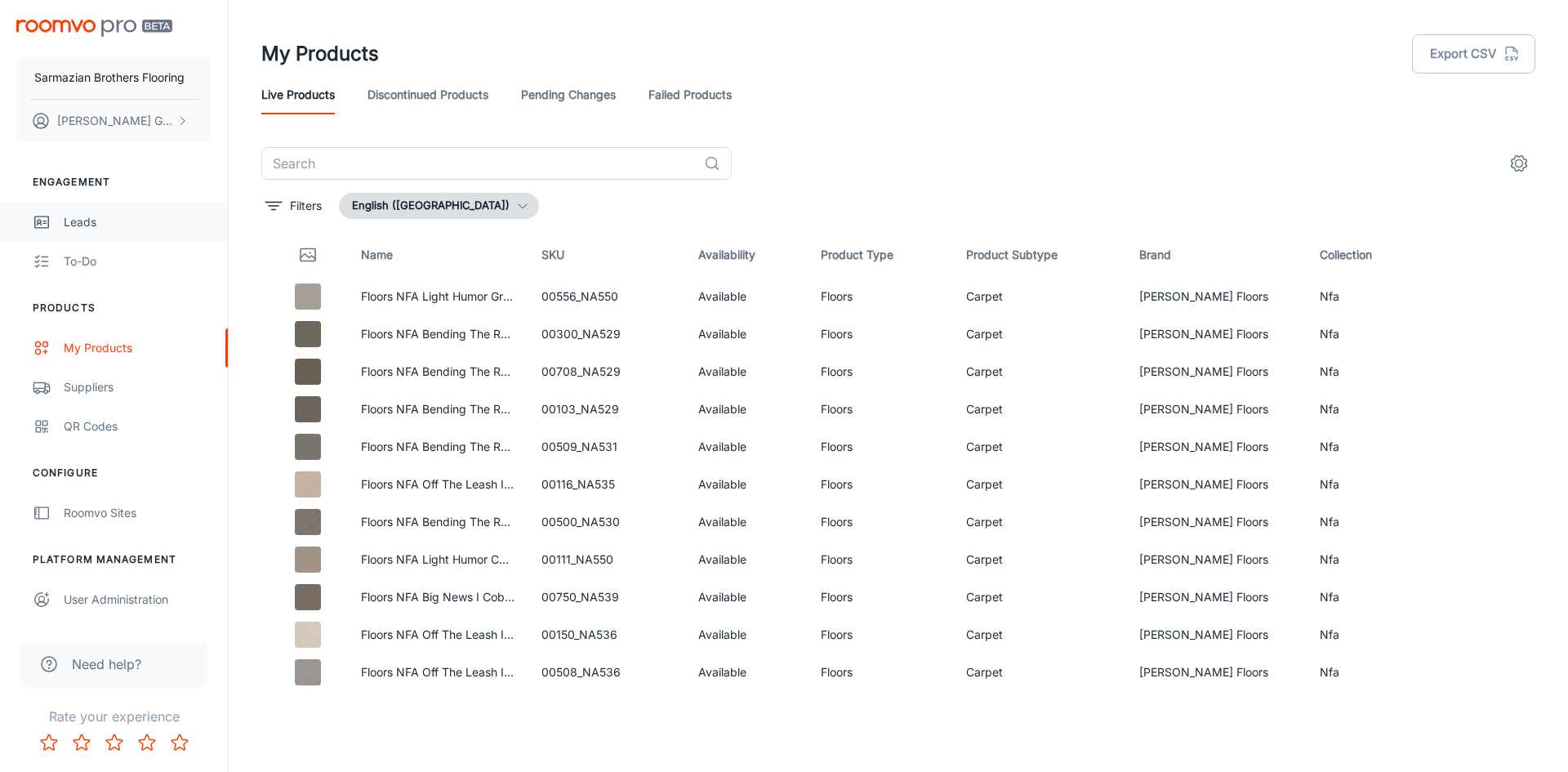
click at [98, 219] on div "Leads" at bounding box center [137, 222] width 148 height 18
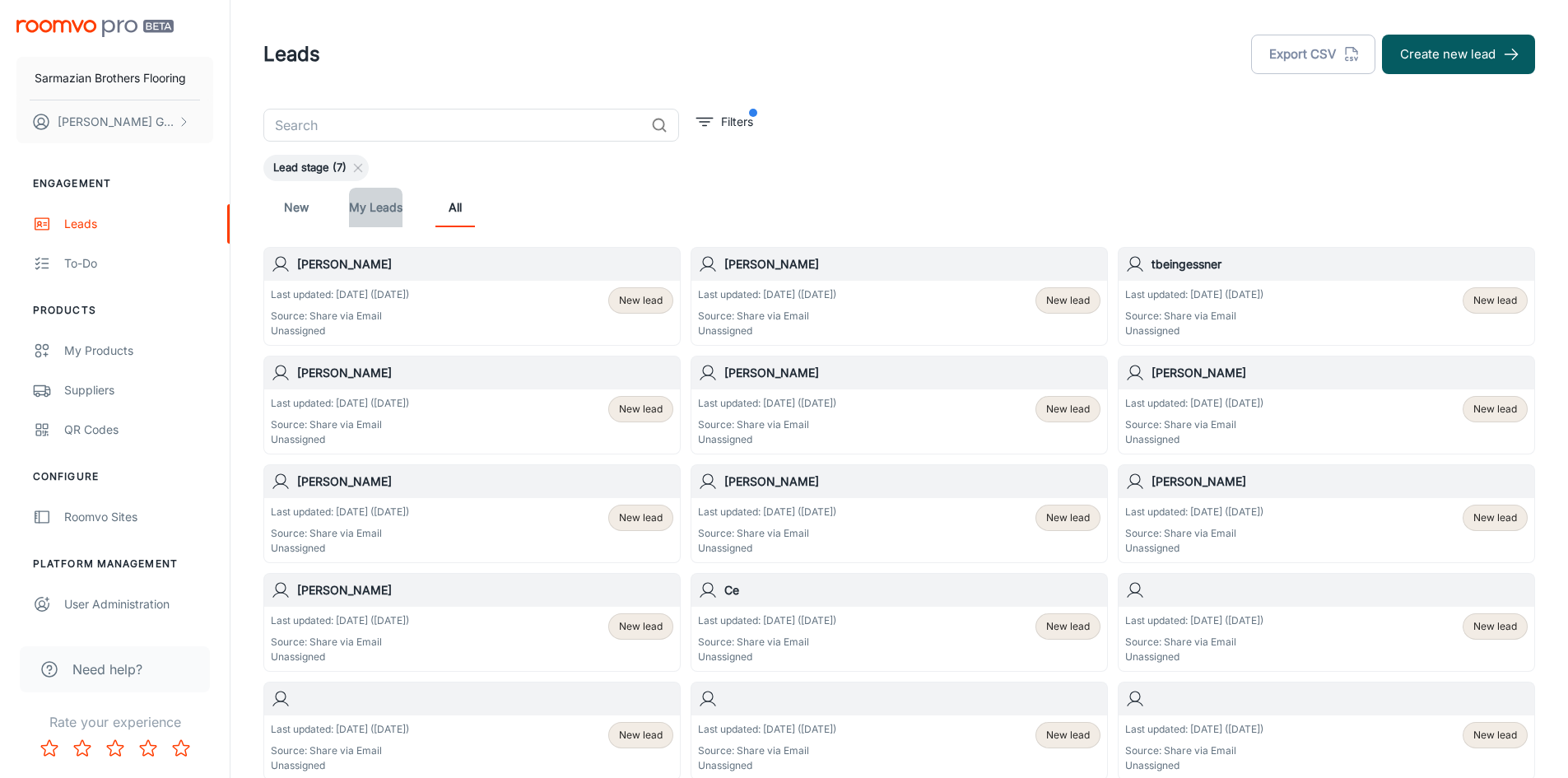
click at [363, 210] on link "My Leads" at bounding box center [376, 207] width 53 height 40
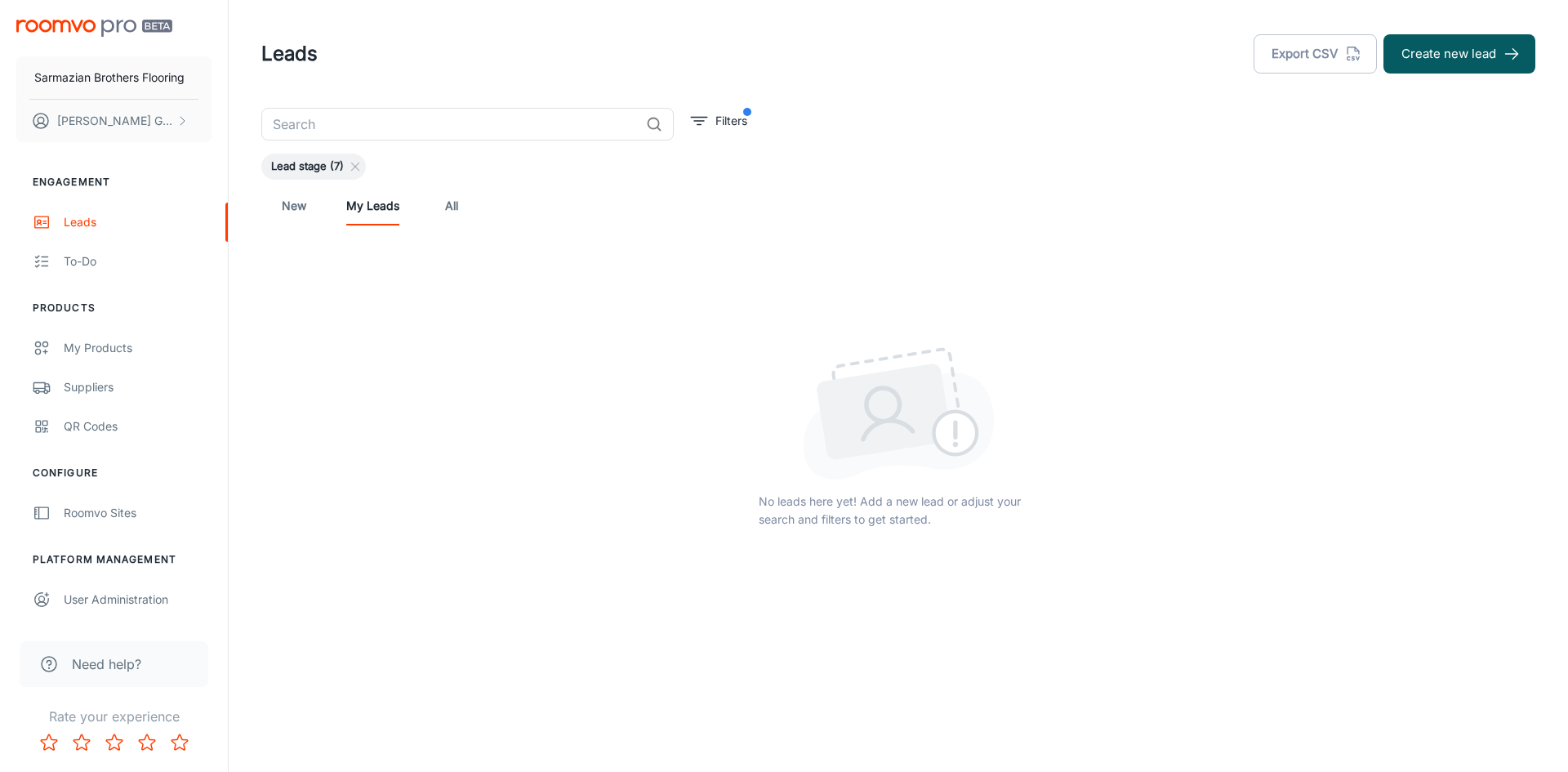
click at [263, 216] on div "New My Leads All" at bounding box center [899, 206] width 1274 height 53
click at [268, 212] on div "New My Leads All" at bounding box center [899, 206] width 1274 height 53
click at [276, 204] on link "New" at bounding box center [294, 206] width 40 height 40
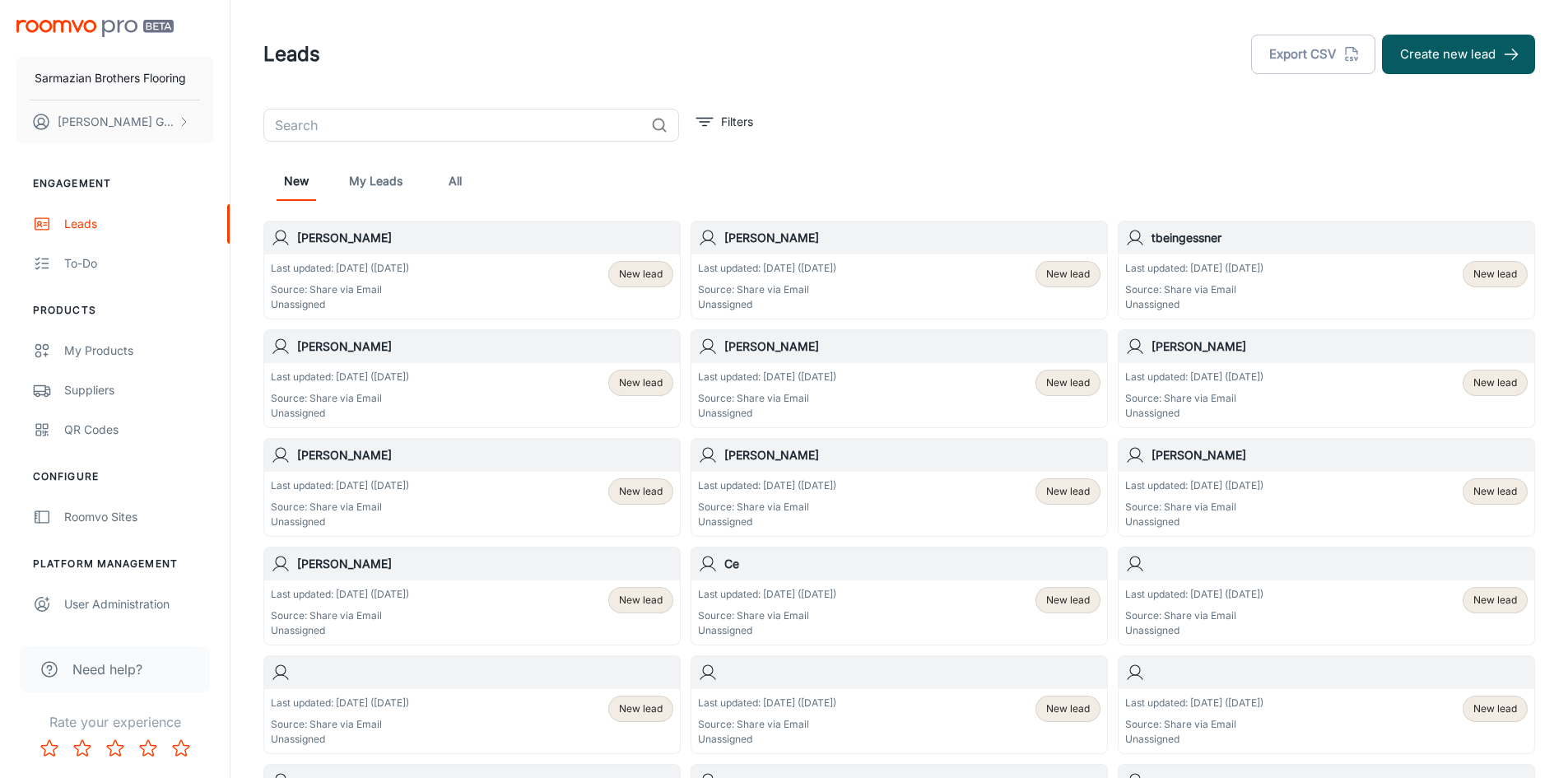
click at [366, 197] on link "My Leads" at bounding box center [376, 181] width 53 height 40
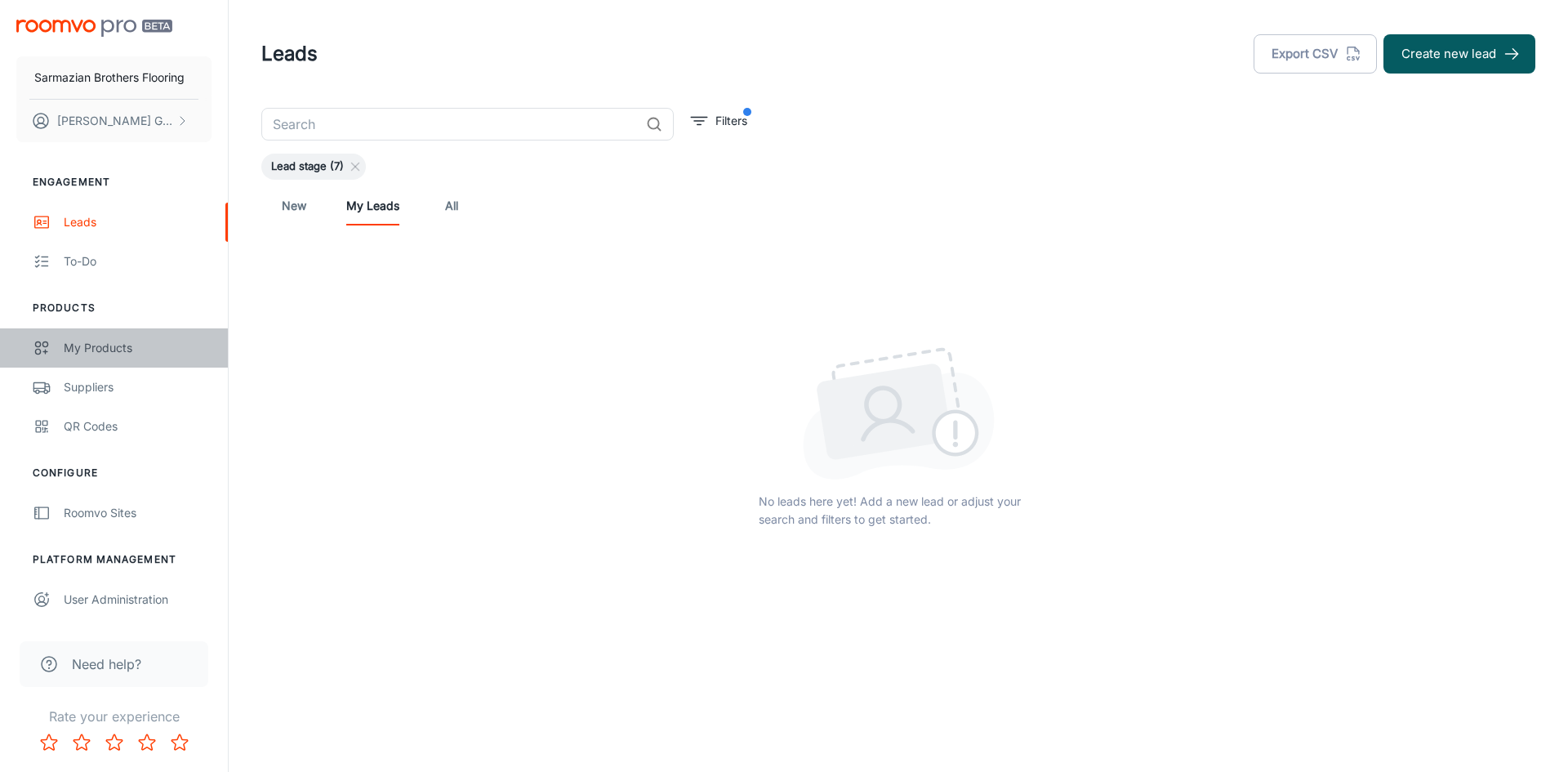
click at [77, 352] on div "My Products" at bounding box center [137, 348] width 148 height 18
